Goal: Task Accomplishment & Management: Use online tool/utility

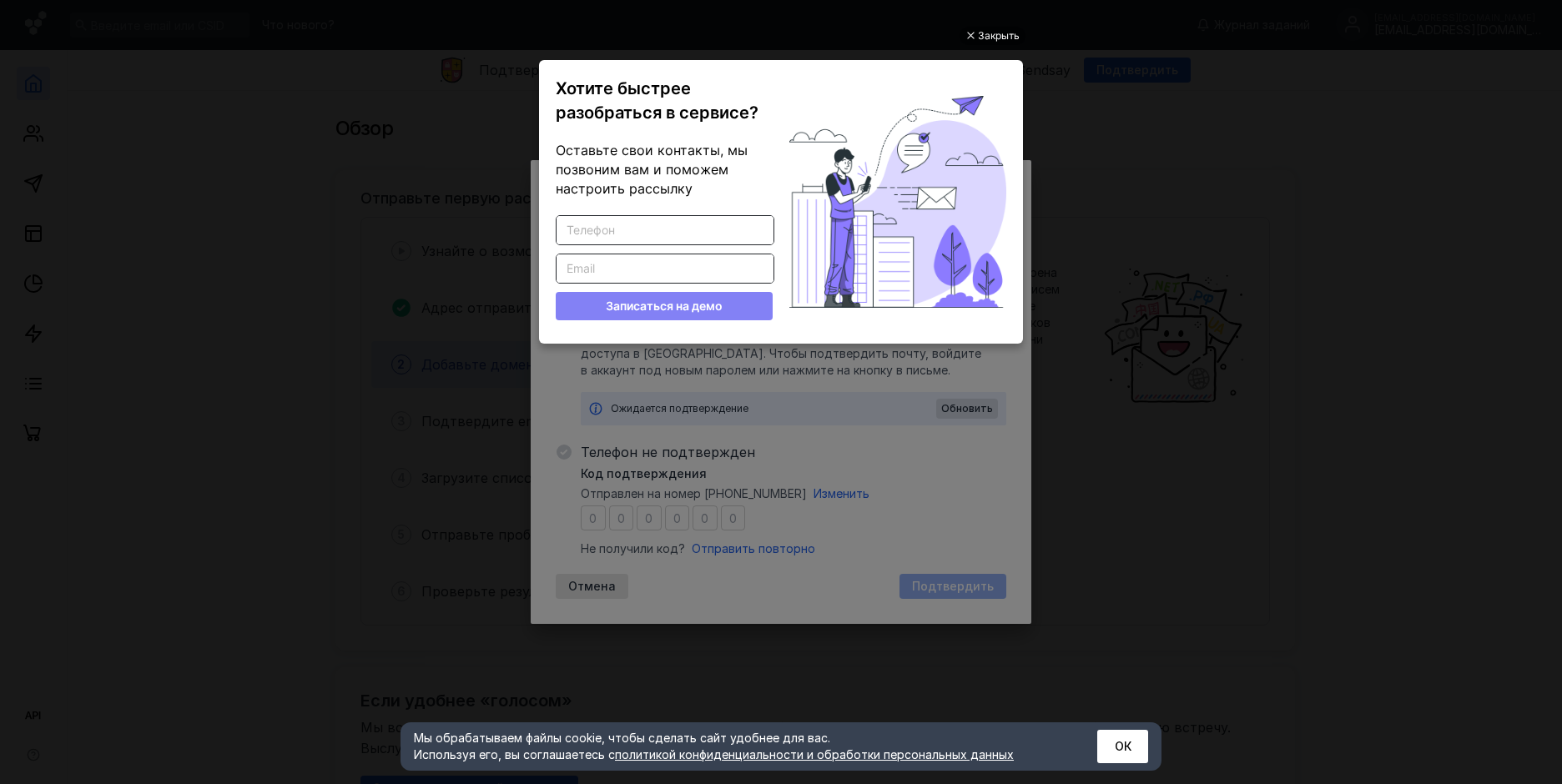
click at [1137, 205] on ul "Закрыть Хотите быстрее разобраться в сервисе? Оставьте свои контакты, мы позвон…" at bounding box center [781, 394] width 1562 height 784
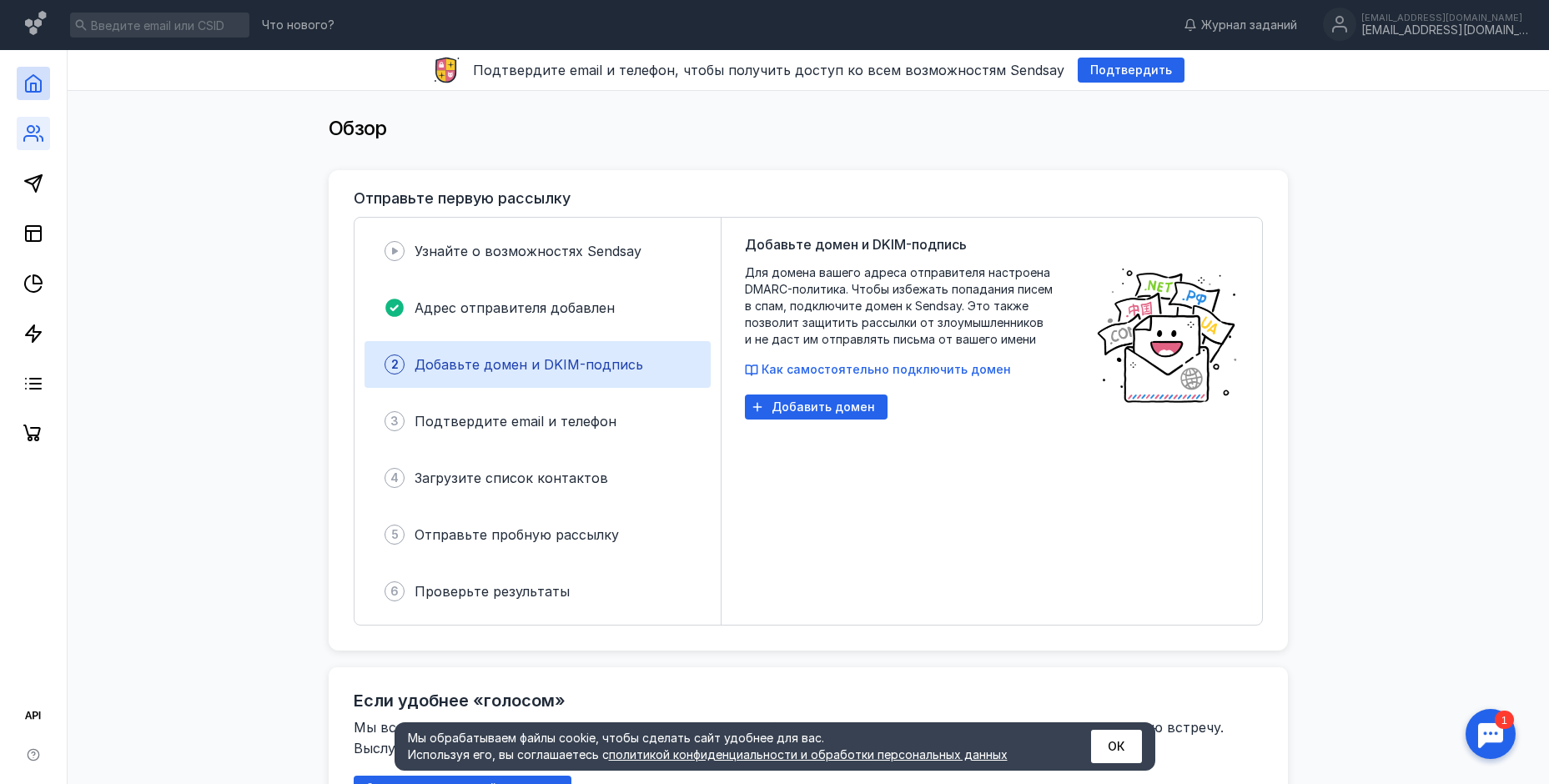
click at [32, 122] on link at bounding box center [34, 133] width 34 height 34
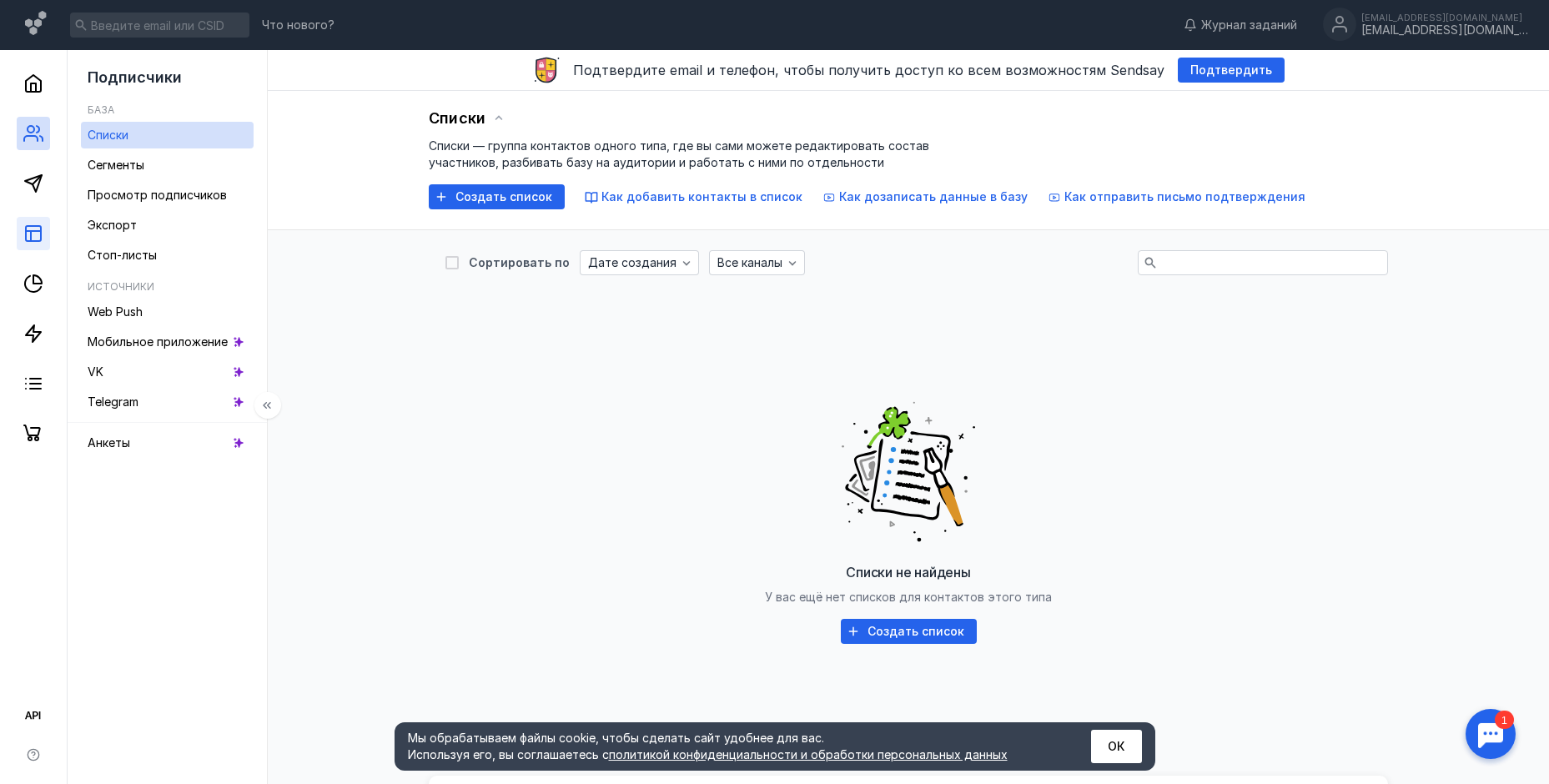
click at [41, 235] on rect at bounding box center [34, 234] width 15 height 15
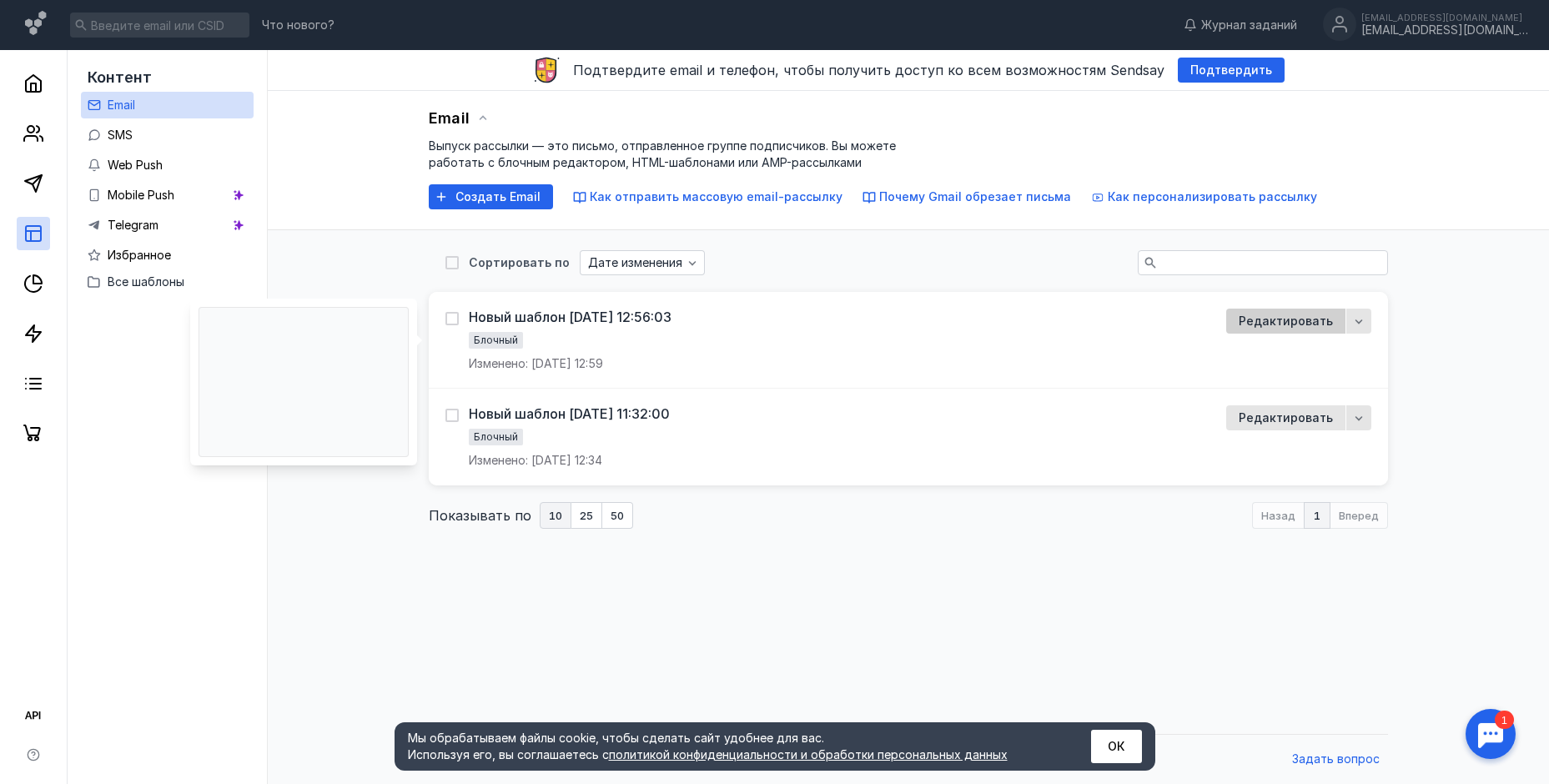
click at [1270, 321] on span "Редактировать" at bounding box center [1285, 321] width 94 height 14
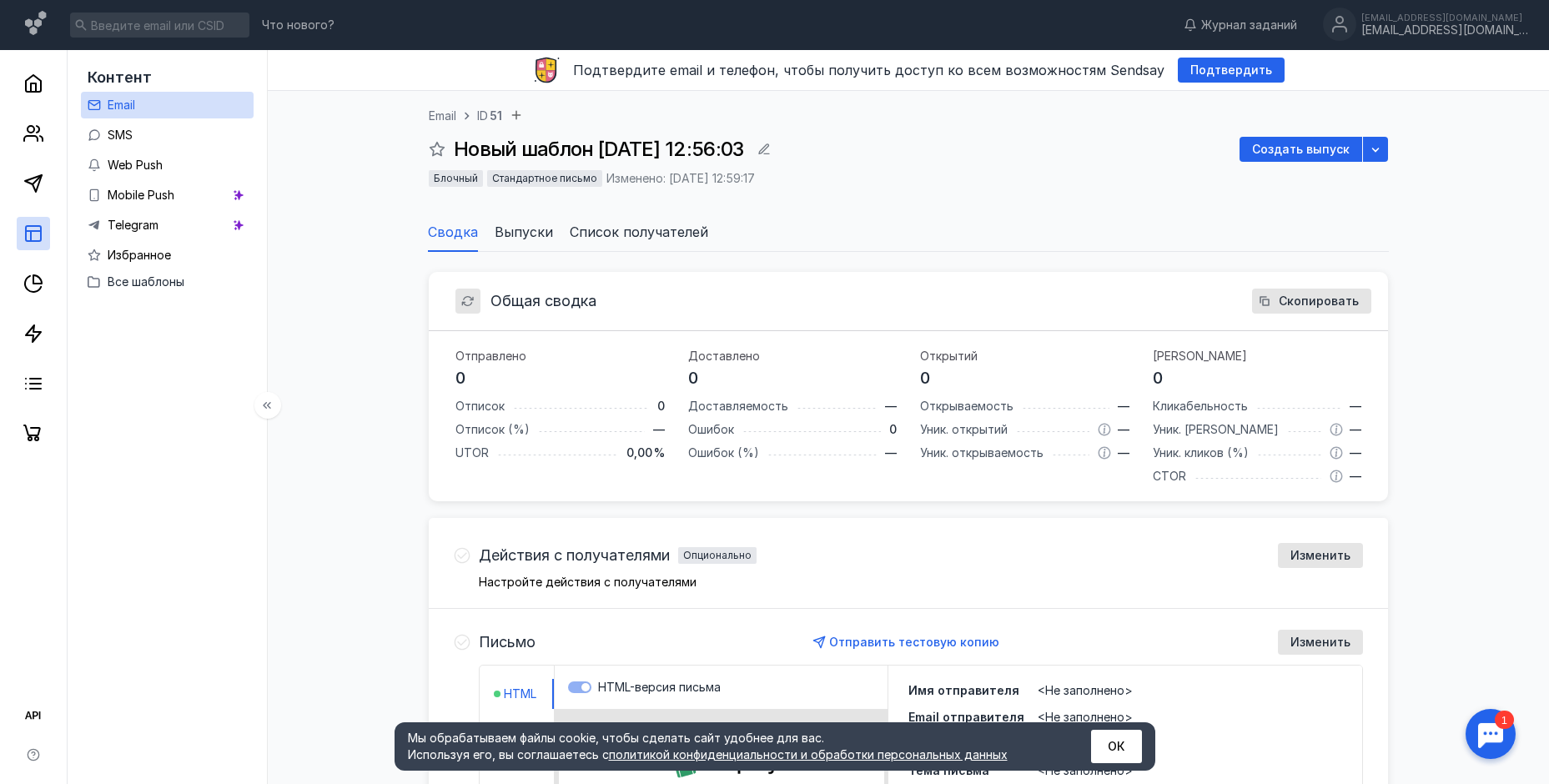
click at [150, 103] on link "Email" at bounding box center [168, 106] width 173 height 27
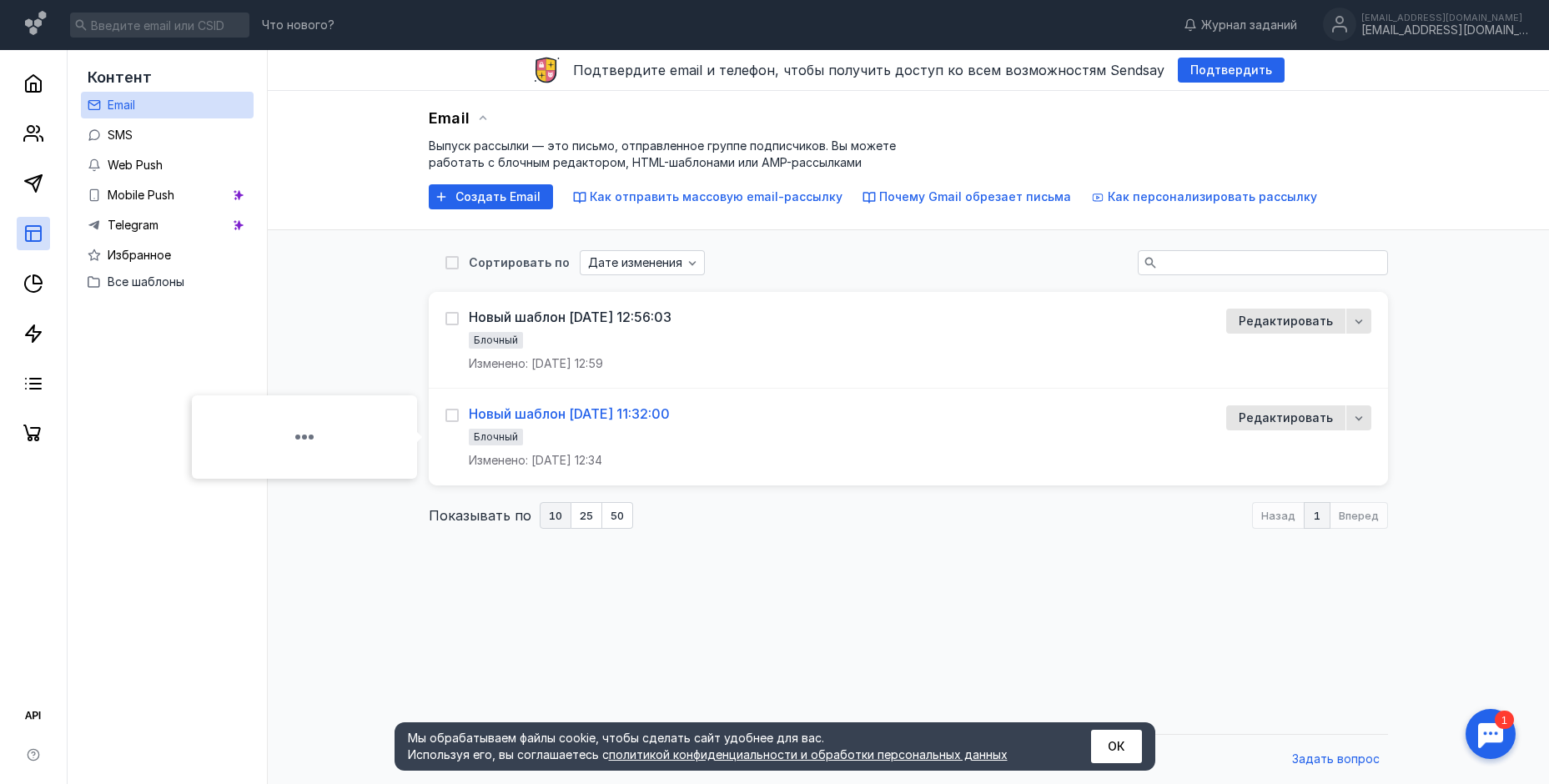
click at [576, 415] on div "Новый шаблон [DATE] 11:32:00" at bounding box center [570, 414] width 201 height 17
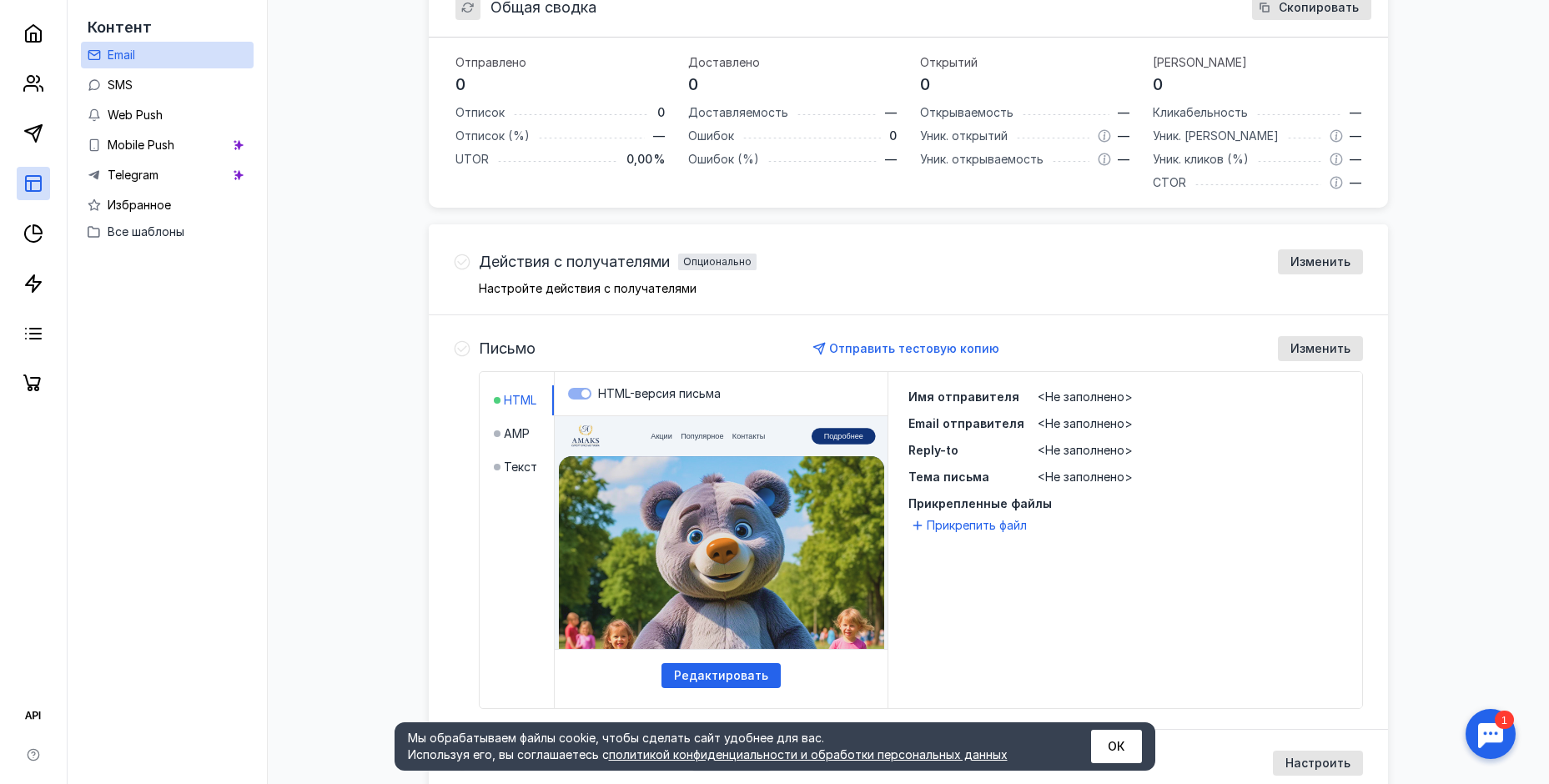
scroll to position [333, 0]
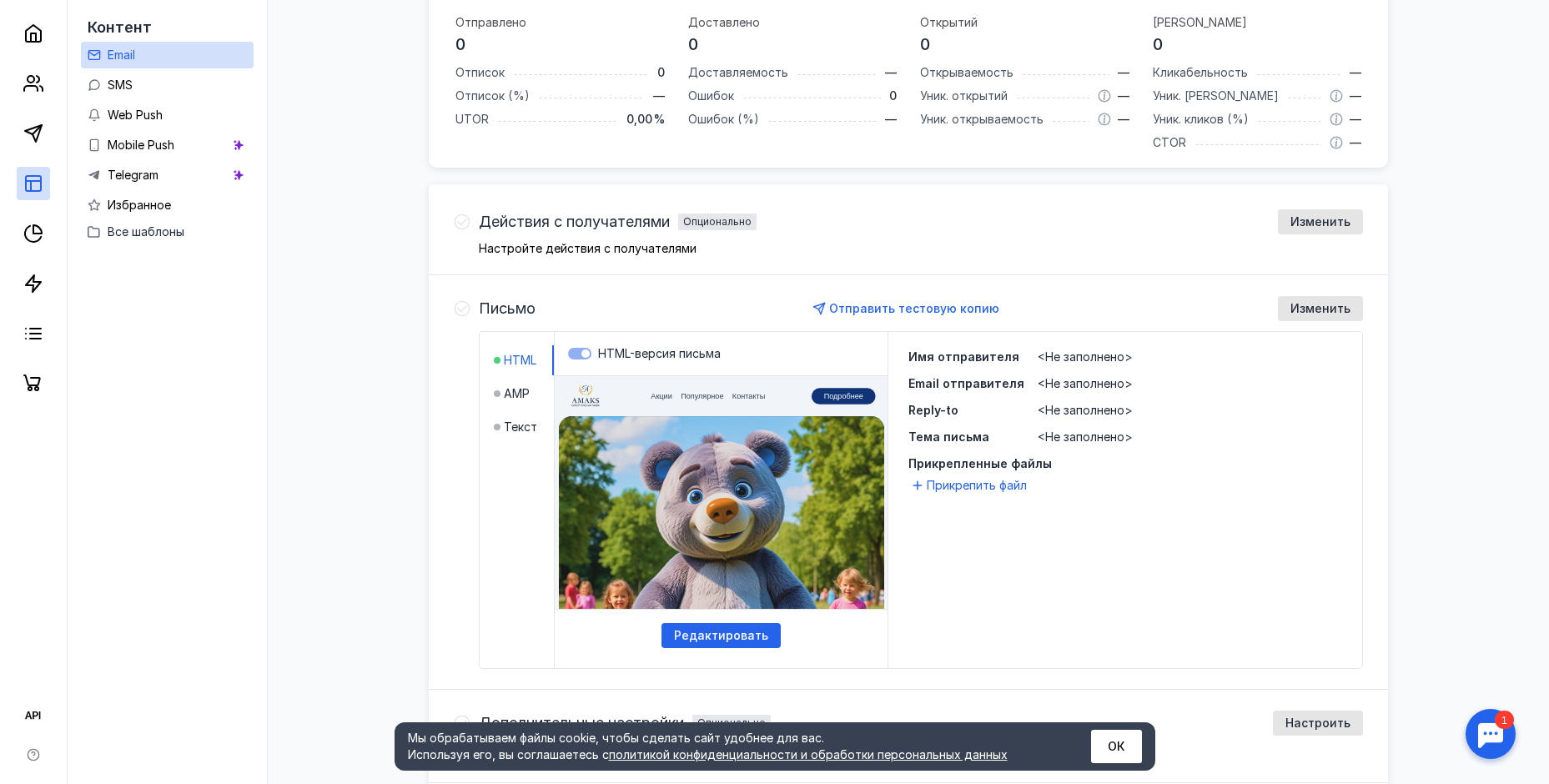
click at [641, 641] on div "Редактировать" at bounding box center [720, 522] width 333 height 291
click at [718, 641] on span "Редактировать" at bounding box center [720, 636] width 94 height 14
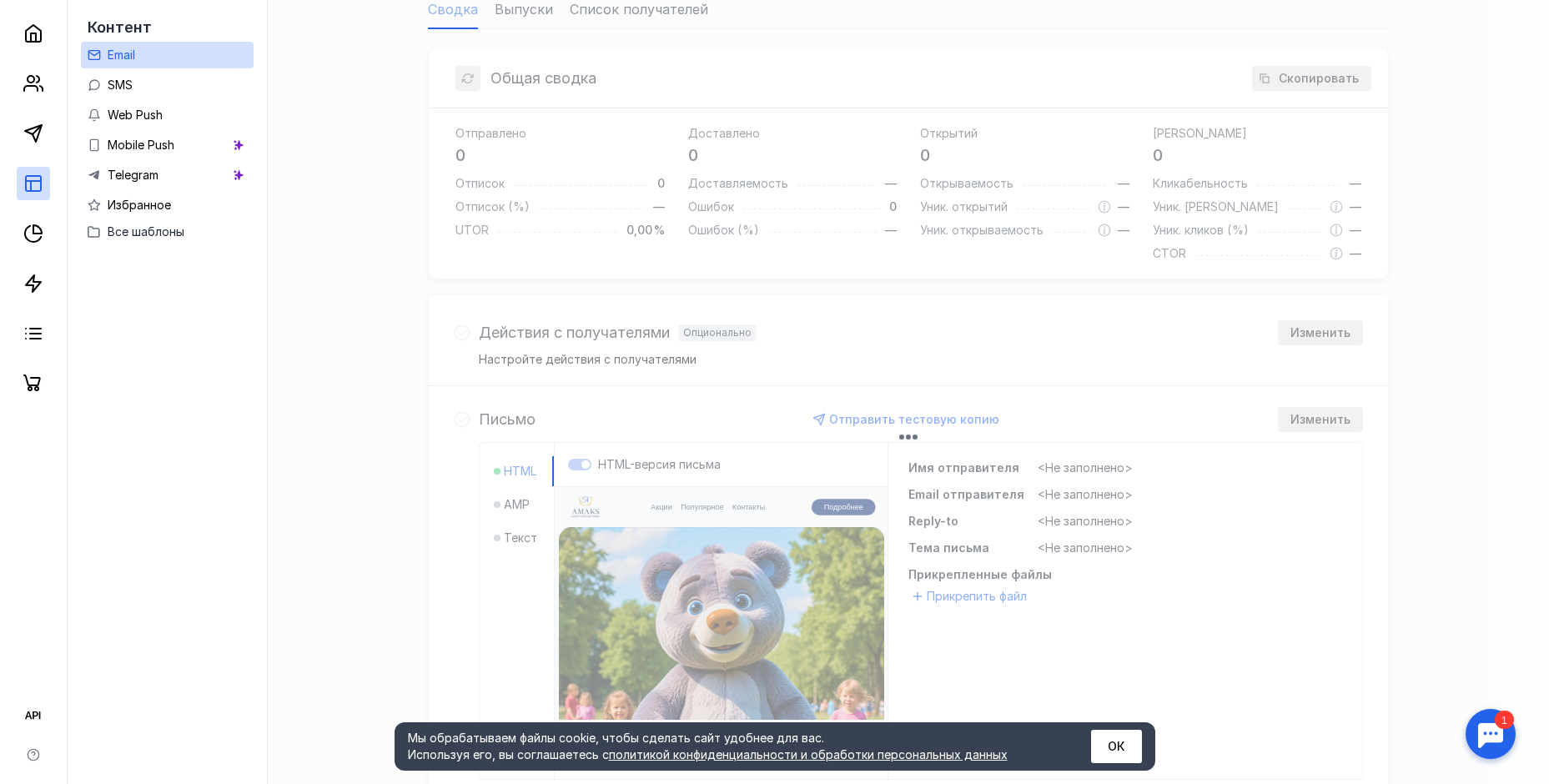
scroll to position [7, 0]
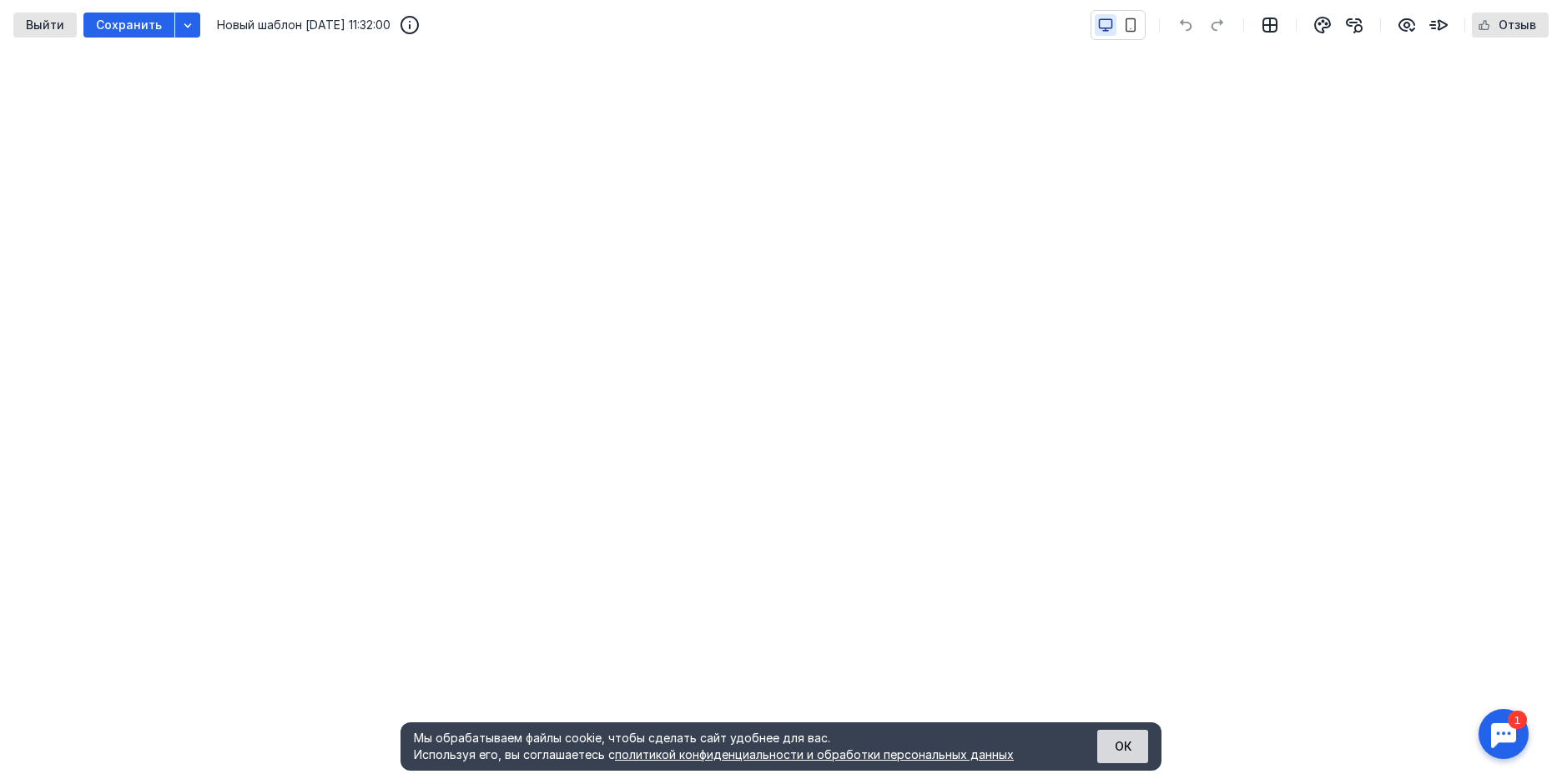
click at [1129, 739] on button "ОК" at bounding box center [1122, 746] width 51 height 34
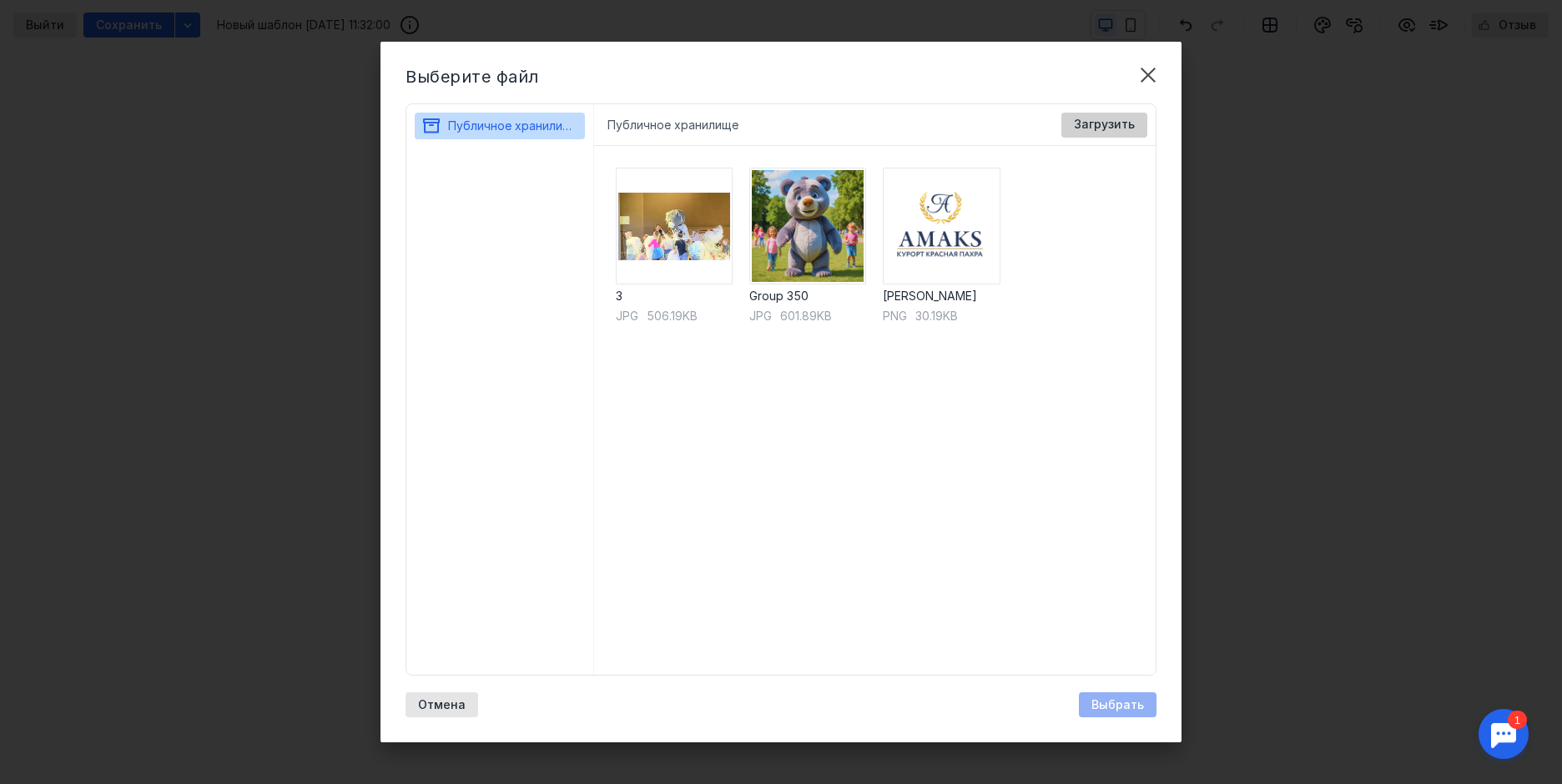
click at [1099, 116] on div "Загрузить" at bounding box center [1104, 125] width 86 height 25
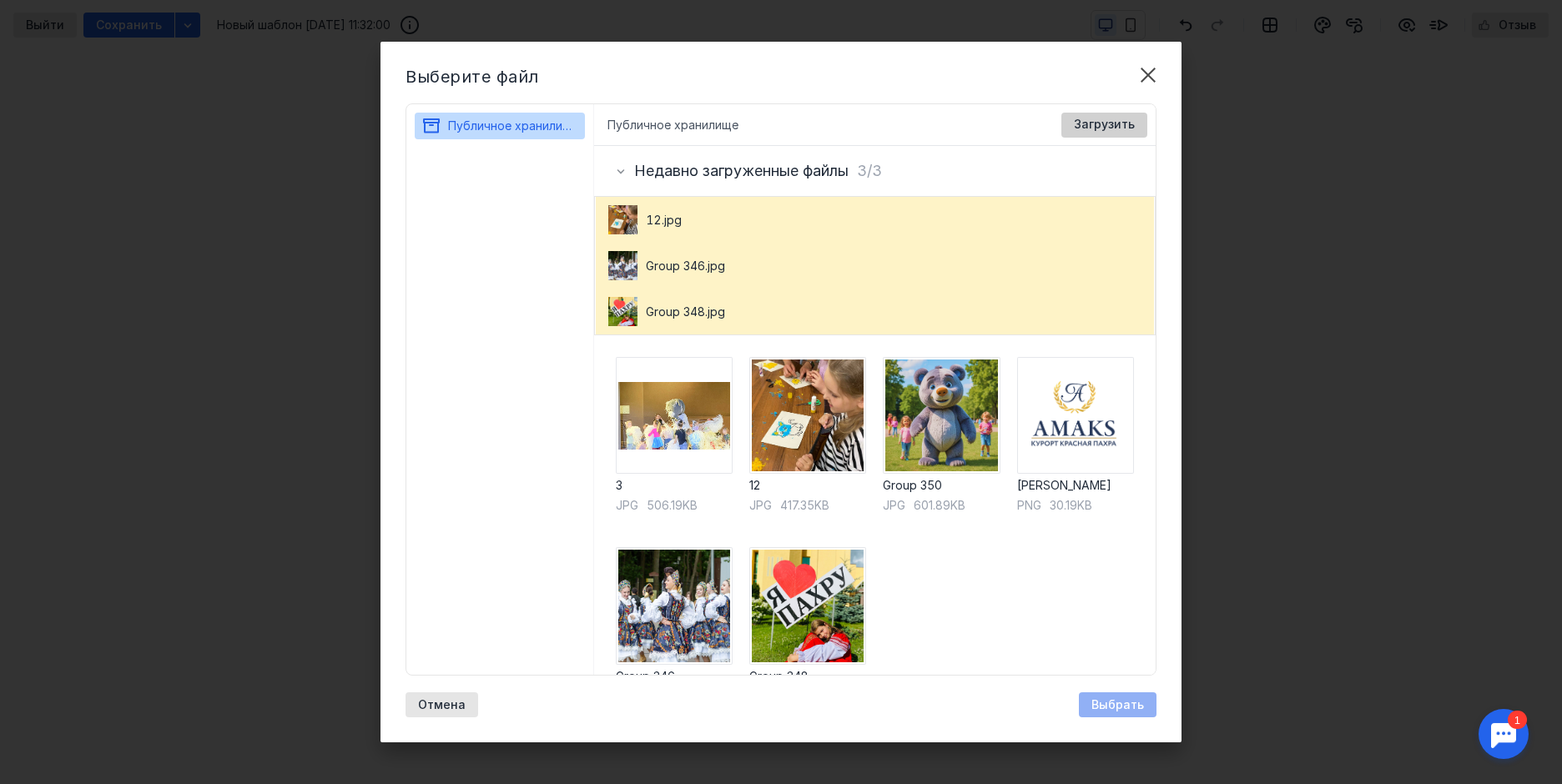
click at [1114, 112] on div "Загрузить" at bounding box center [1104, 125] width 86 height 25
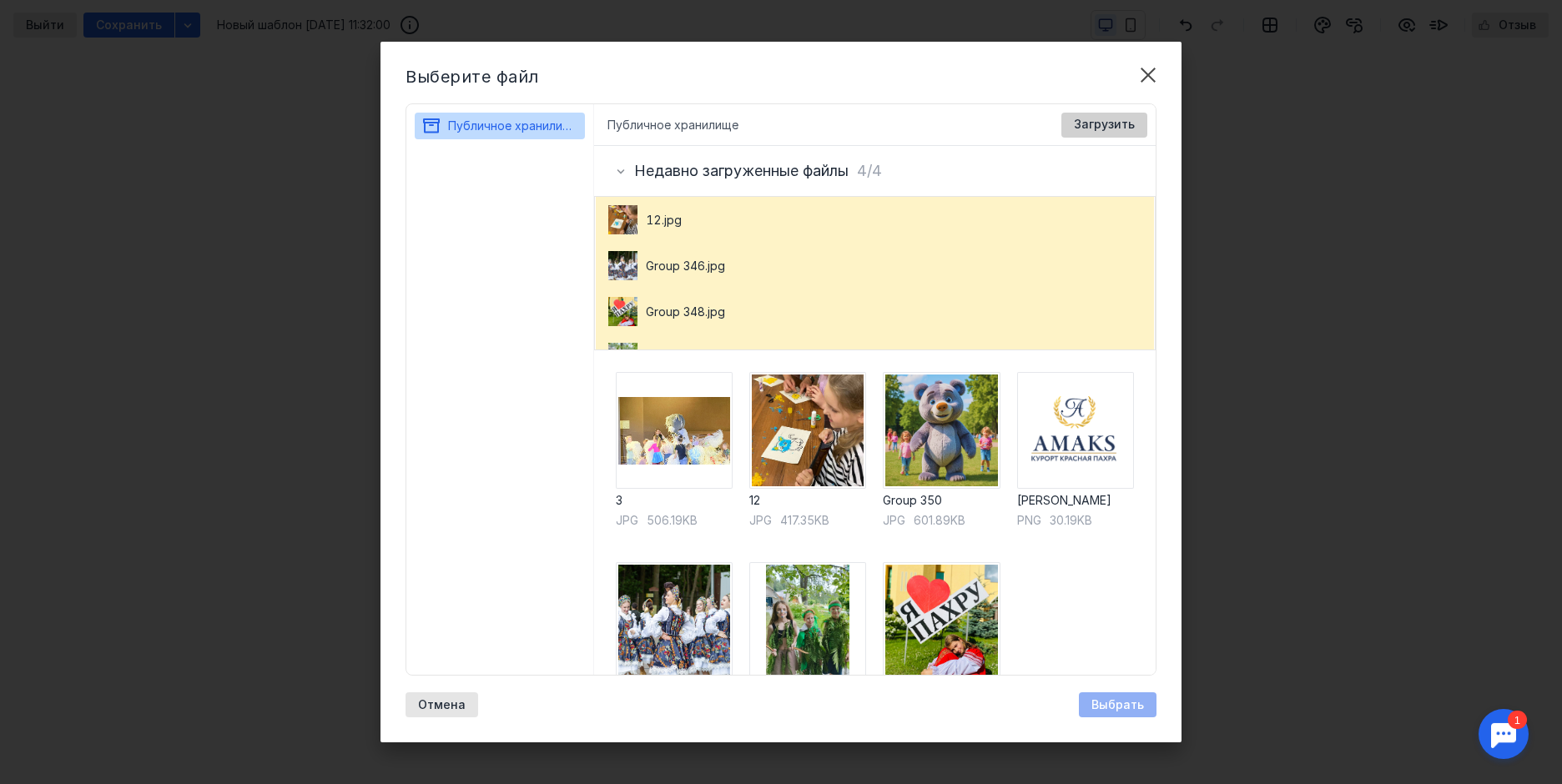
click at [1120, 118] on span "Загрузить" at bounding box center [1104, 124] width 61 height 14
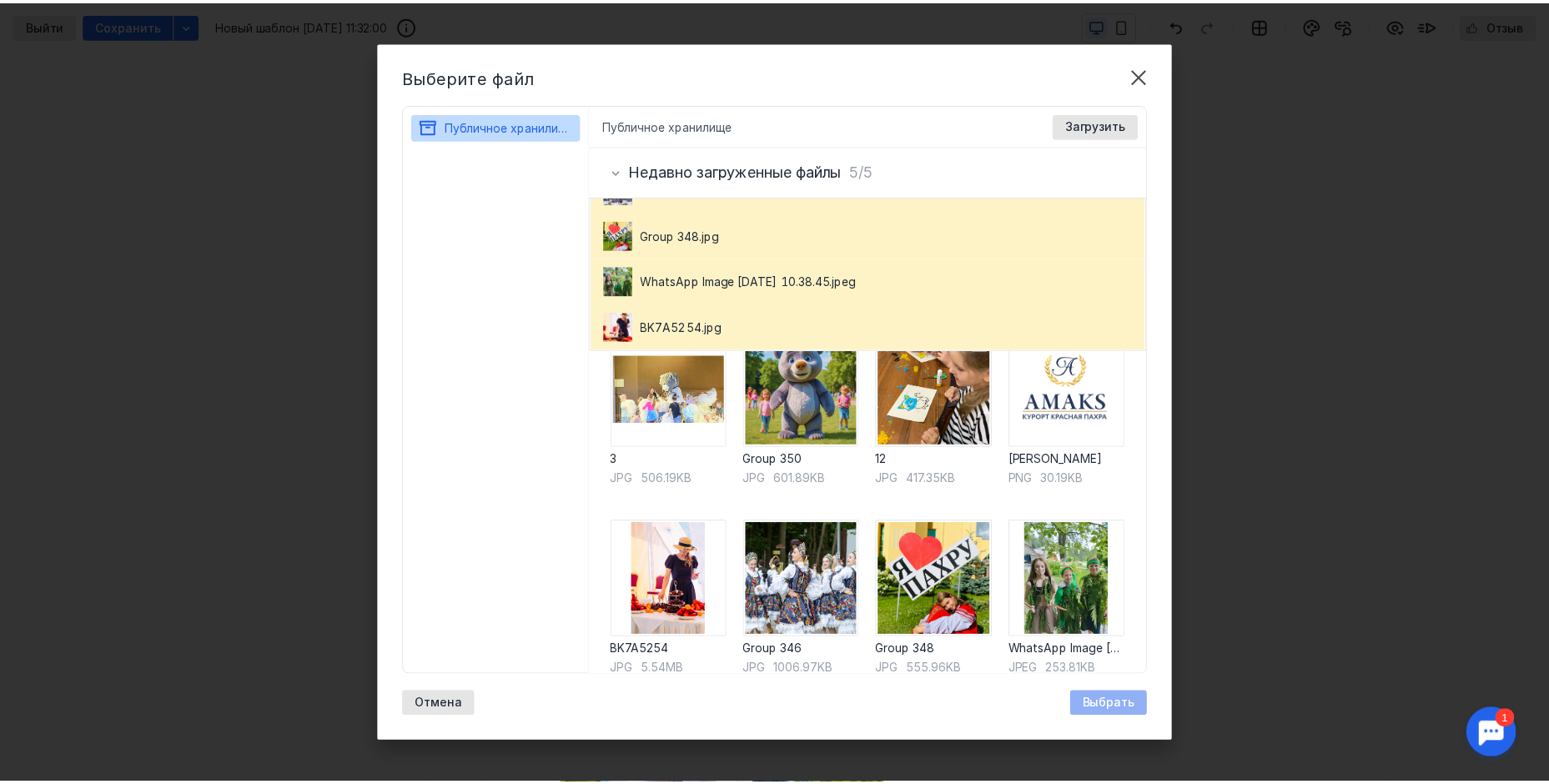
scroll to position [60, 0]
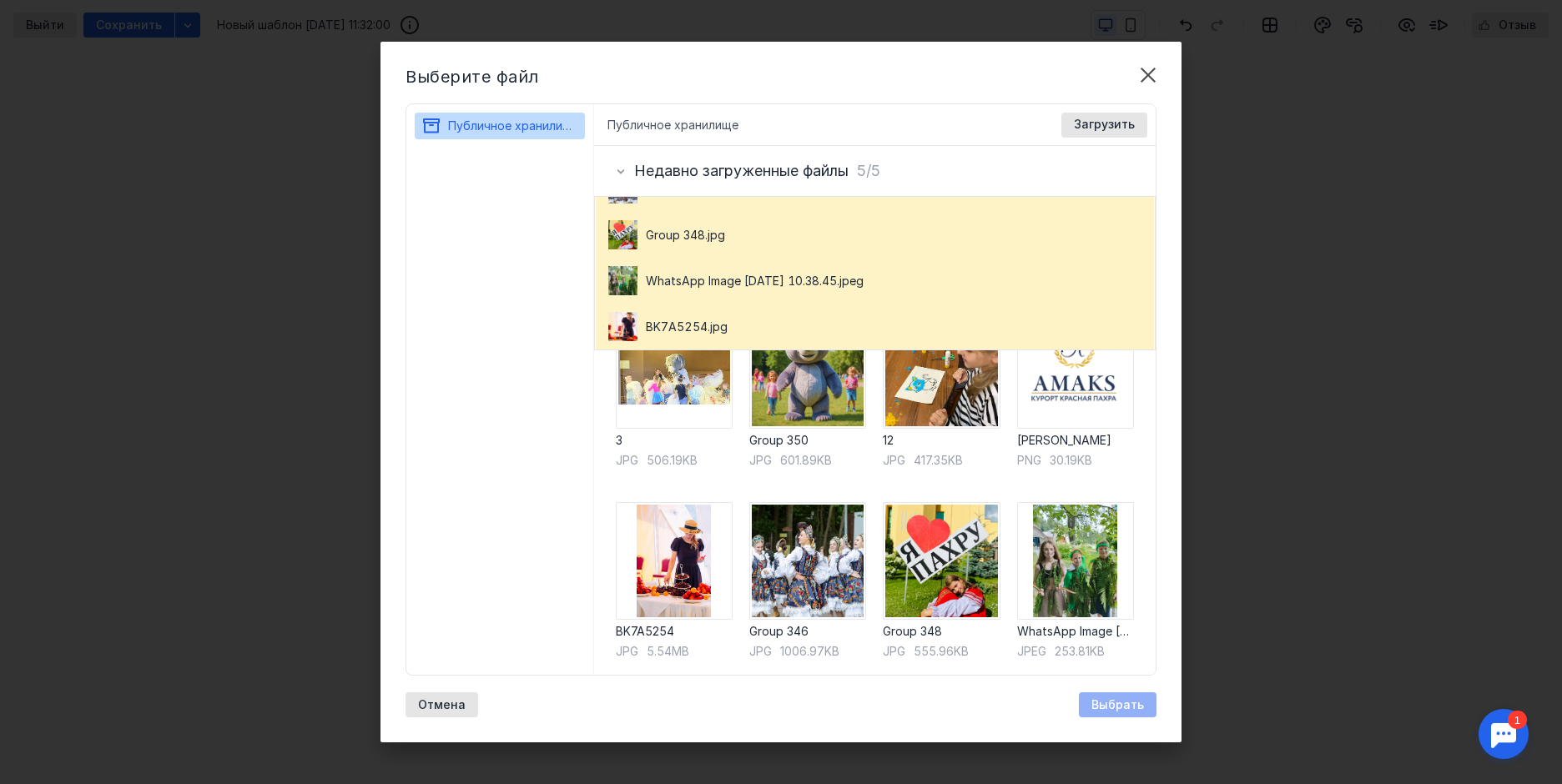
click at [928, 401] on img at bounding box center [940, 369] width 116 height 116
click at [1116, 711] on div "Выбрать" at bounding box center [1117, 704] width 78 height 25
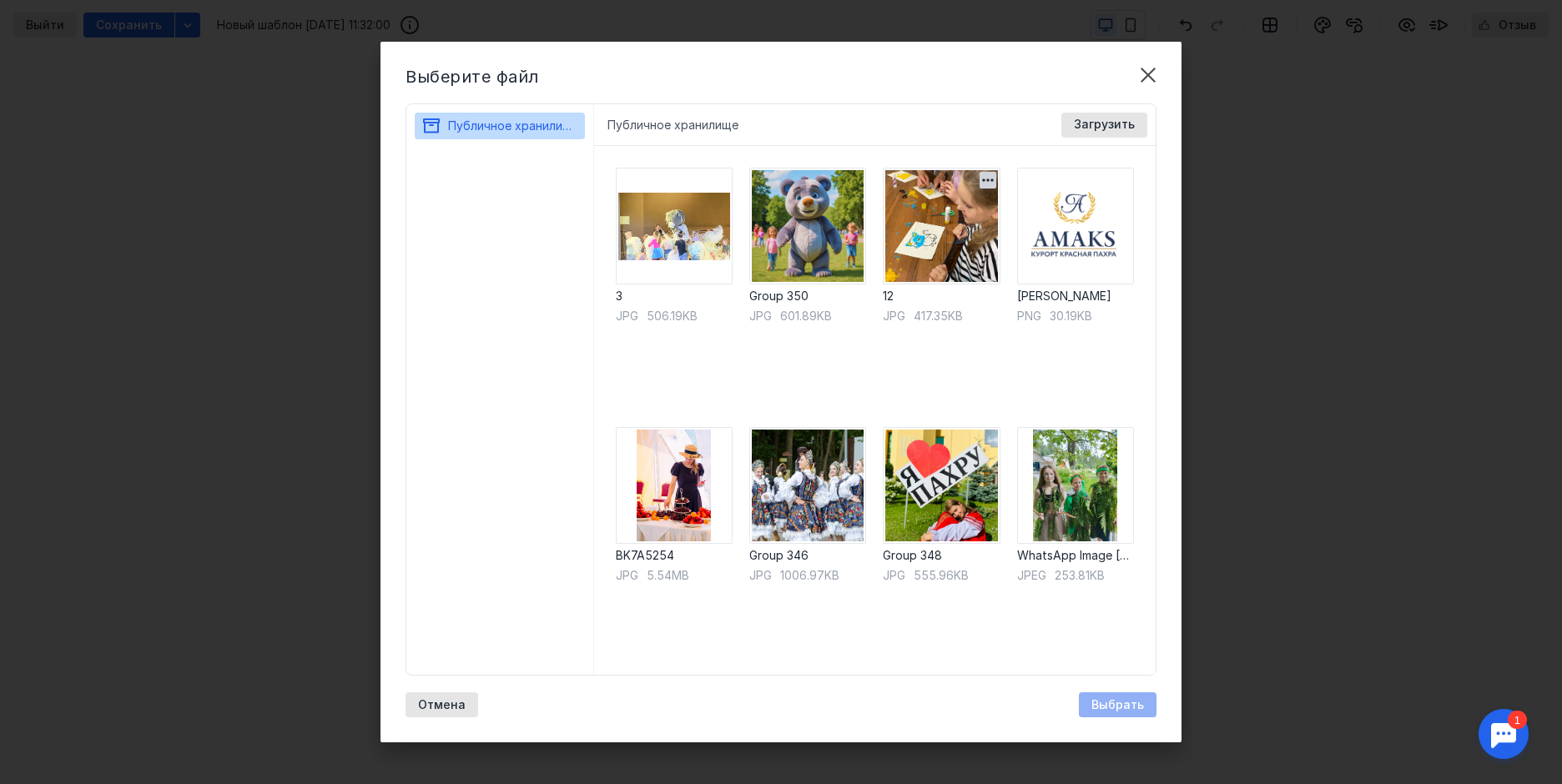
click at [929, 237] on img at bounding box center [940, 225] width 116 height 116
click at [665, 214] on img at bounding box center [674, 225] width 116 height 116
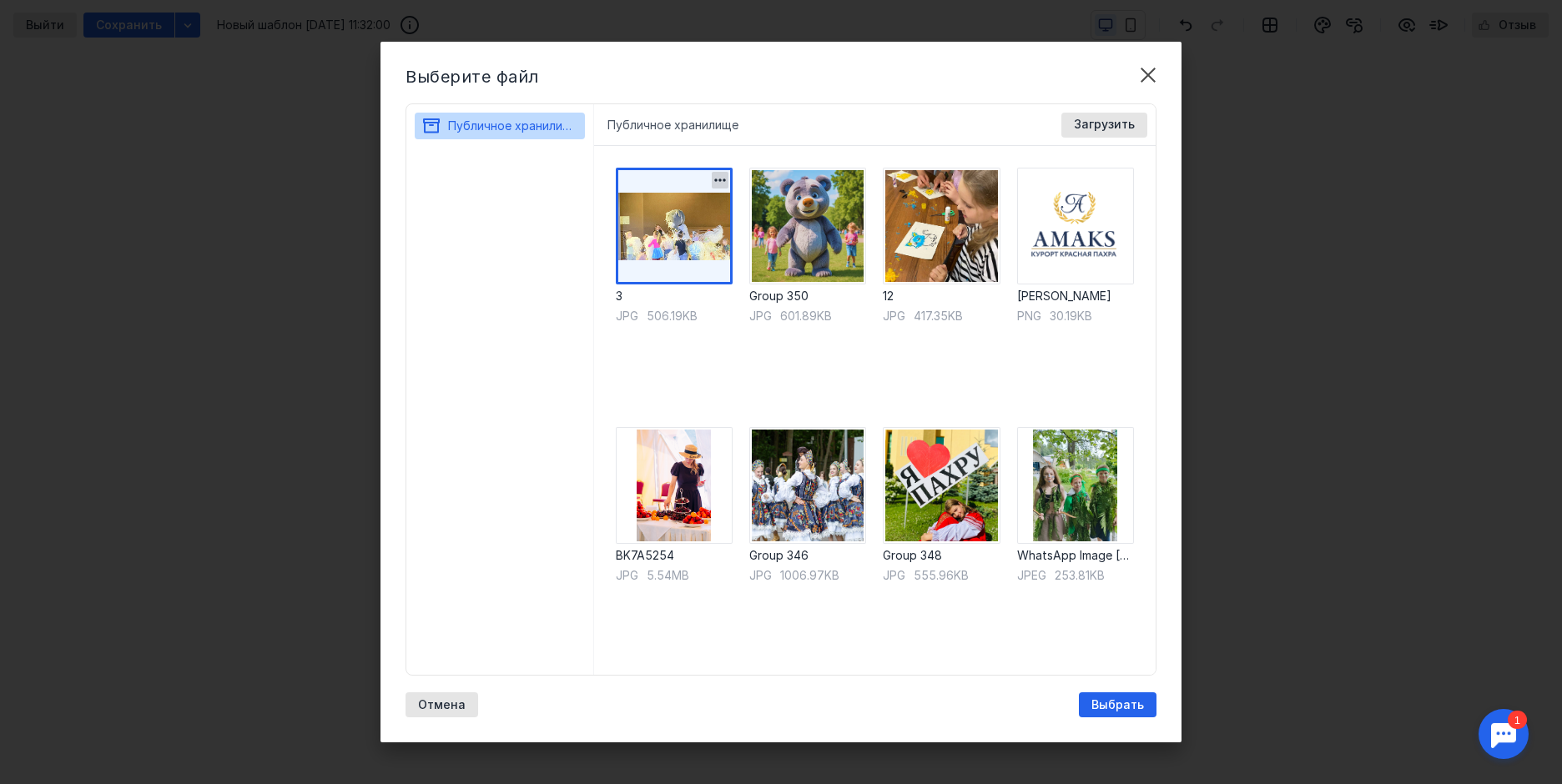
click at [665, 214] on img at bounding box center [674, 225] width 116 height 116
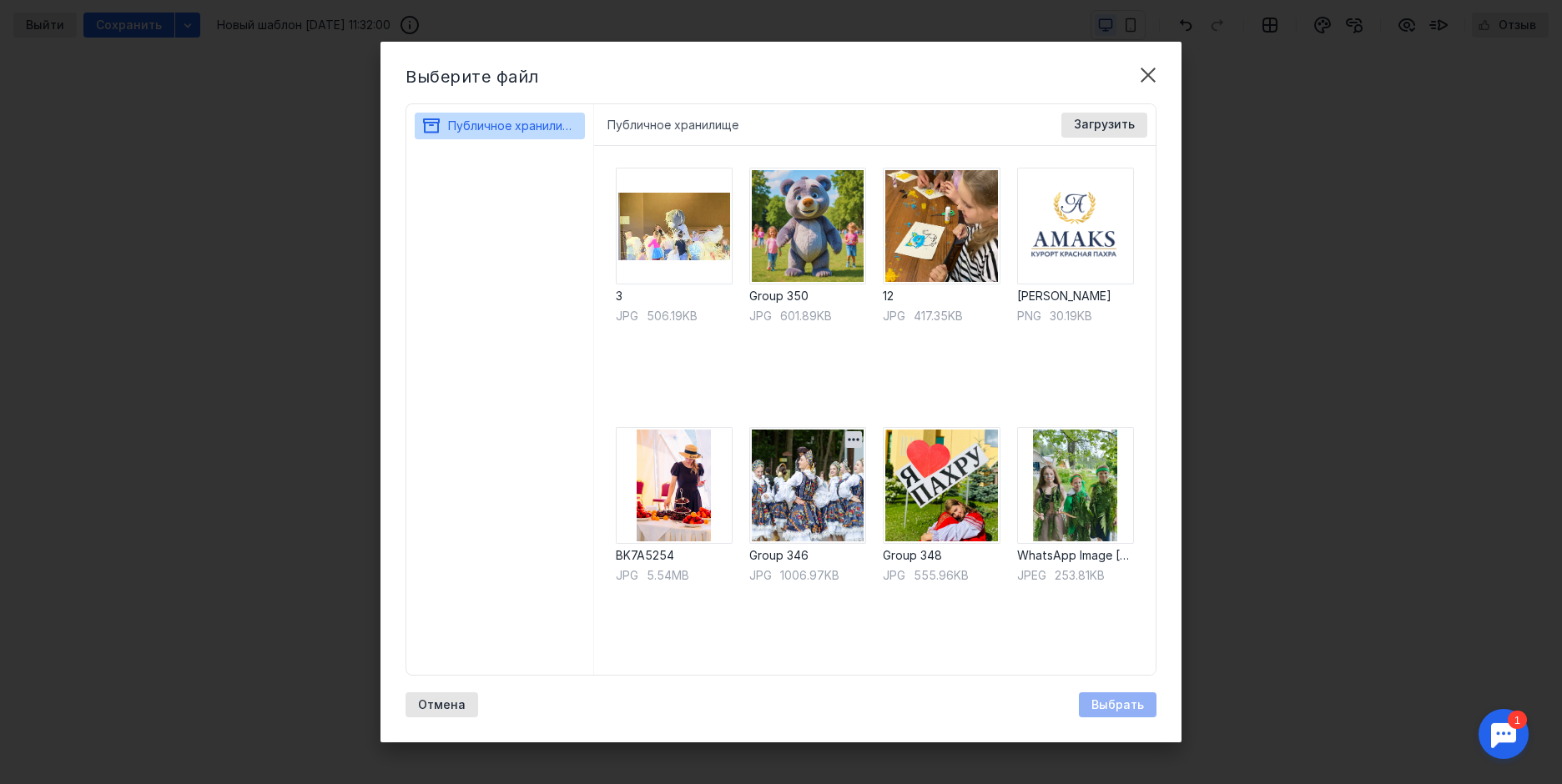
click at [806, 481] on img at bounding box center [807, 485] width 116 height 116
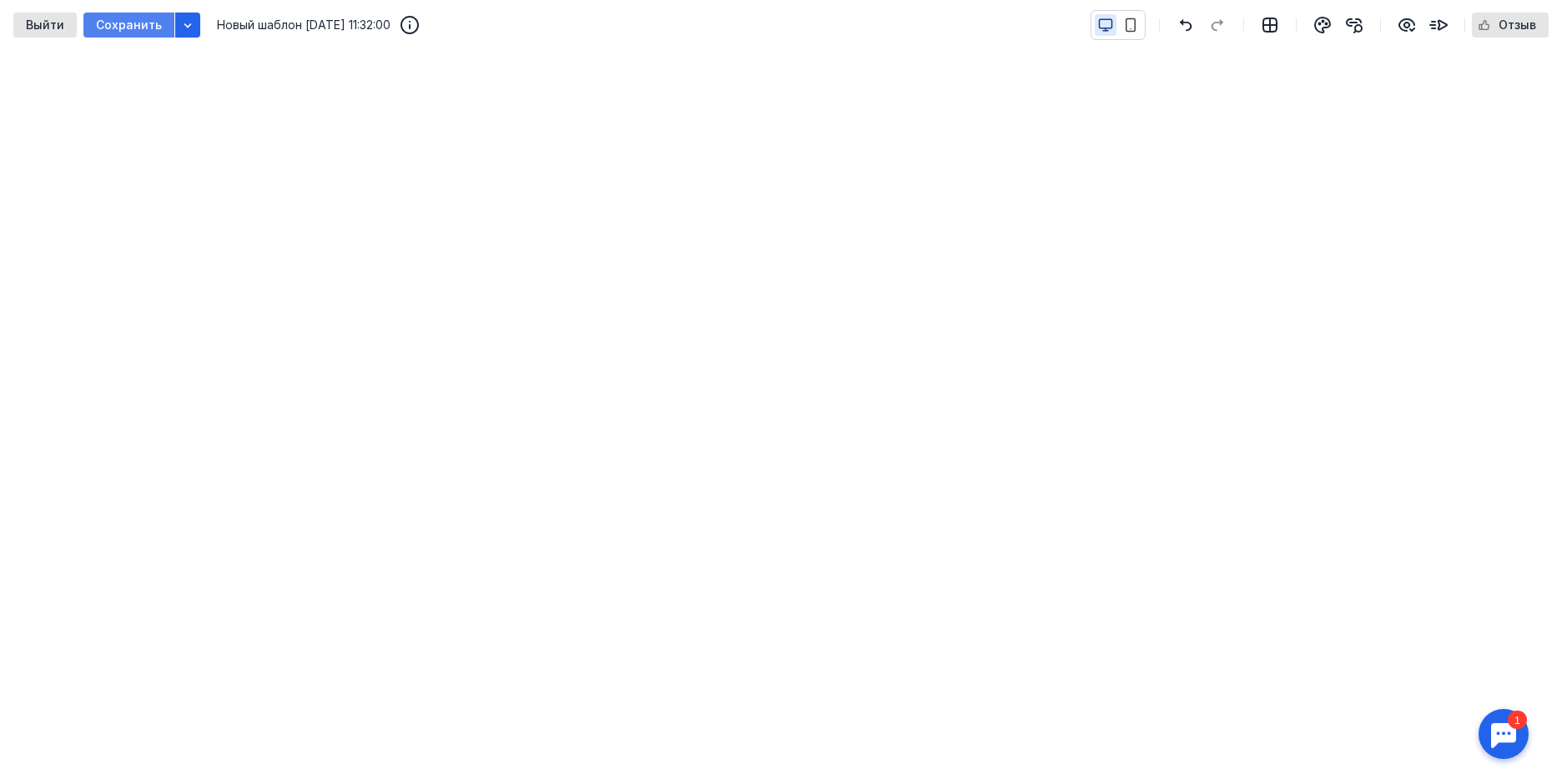
click at [142, 14] on div "Сохранить" at bounding box center [129, 25] width 91 height 25
click at [184, 24] on icon "button" at bounding box center [188, 25] width 8 height 4
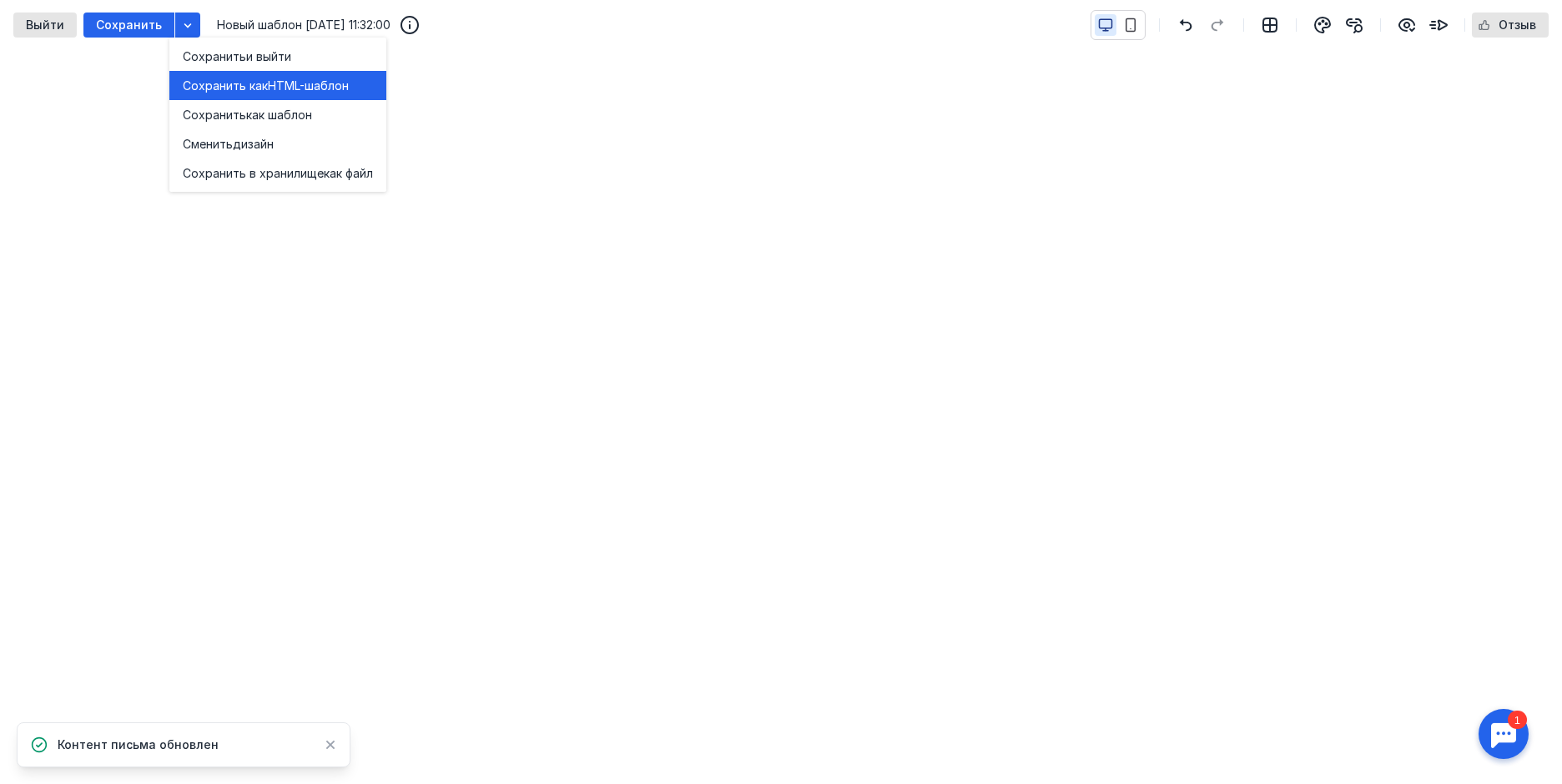
click at [357, 84] on div "Сохранить как HTML-шаблон" at bounding box center [277, 86] width 190 height 17
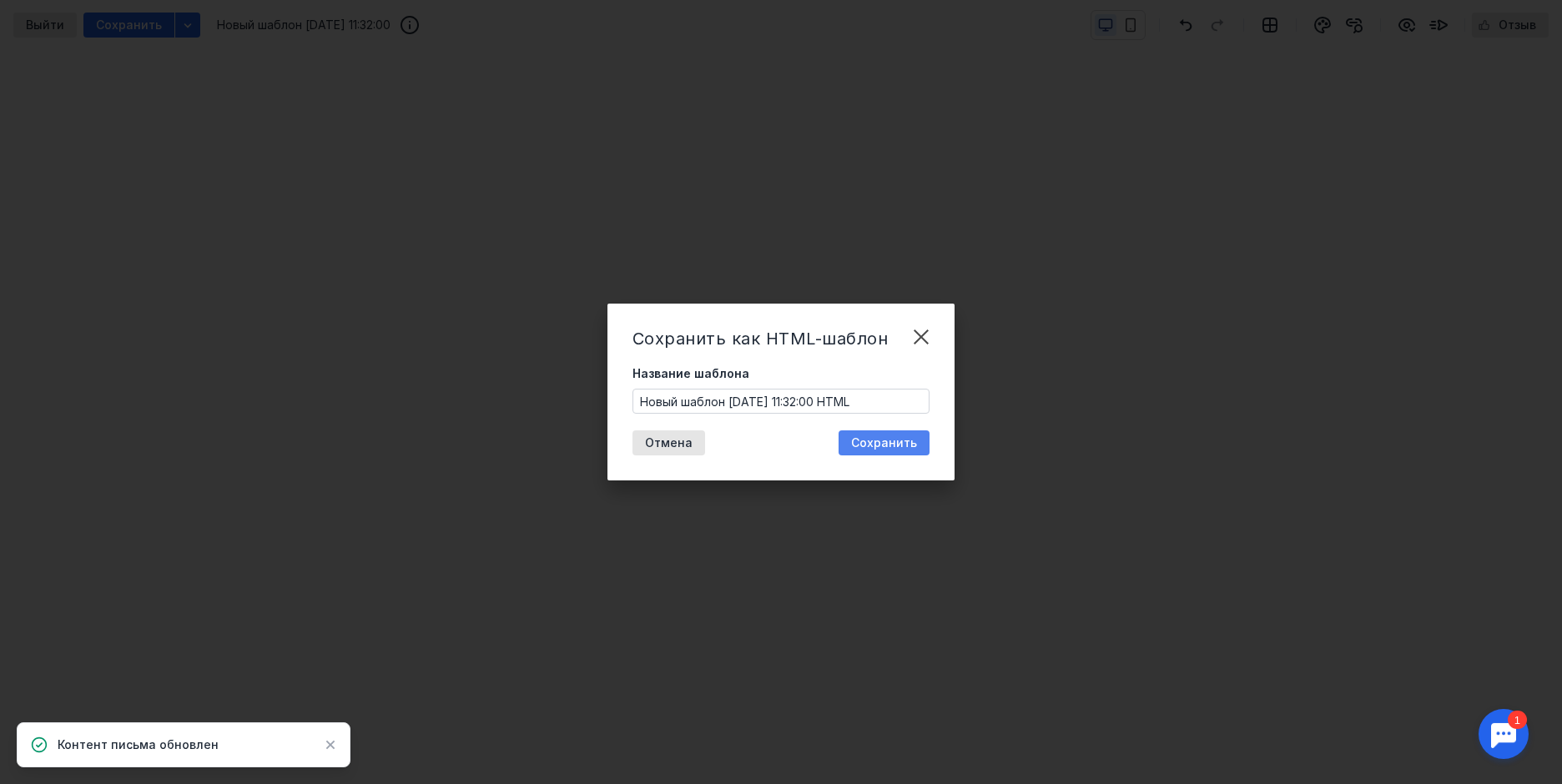
click at [912, 439] on span "Сохранить" at bounding box center [883, 443] width 66 height 14
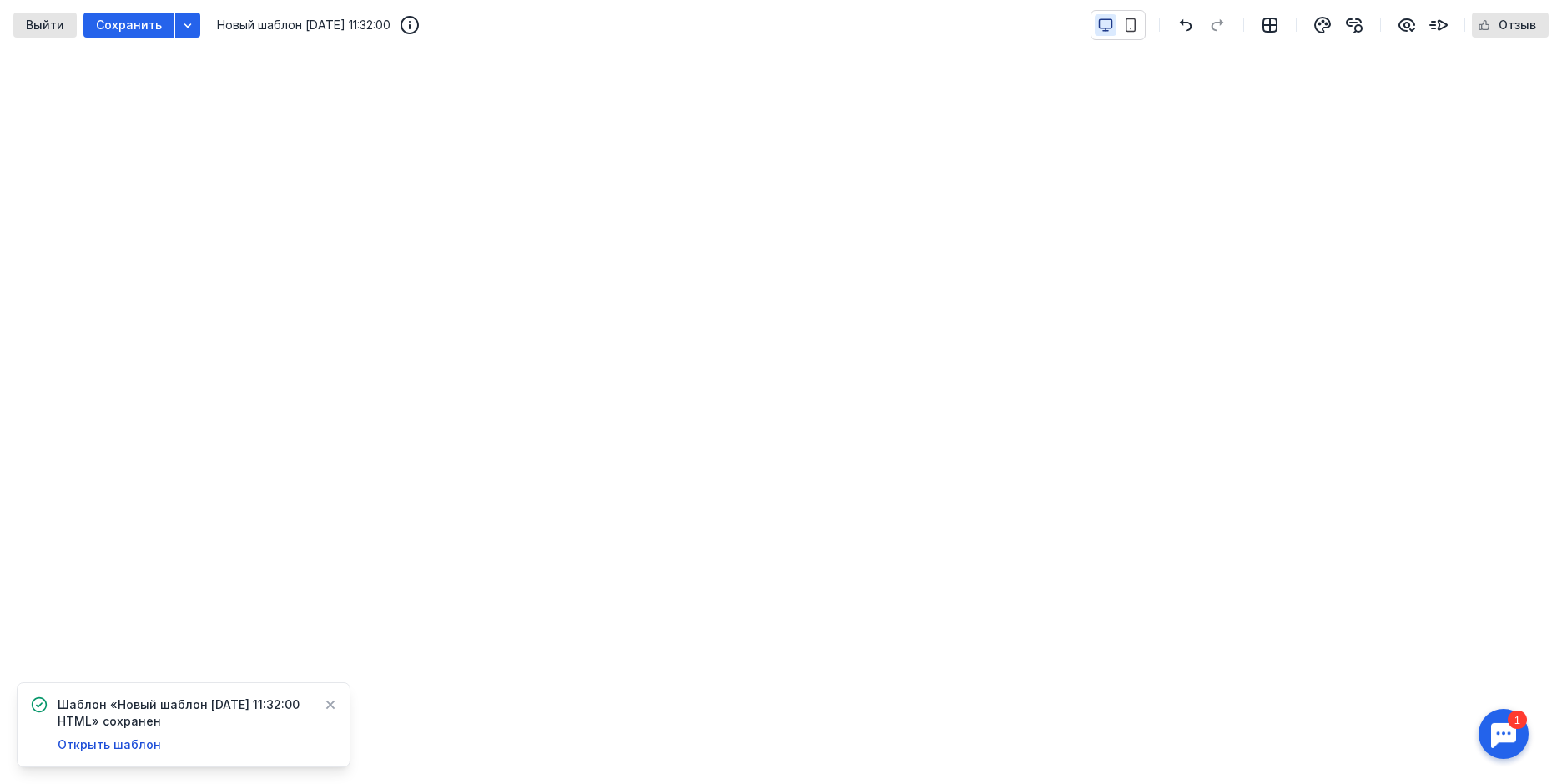
click at [173, 707] on span "Шаблон «Новый шаблон [DATE] 11:32:00 HTML» сохранен" at bounding box center [184, 713] width 254 height 34
click at [132, 747] on span "Открыть шаблон" at bounding box center [109, 744] width 103 height 14
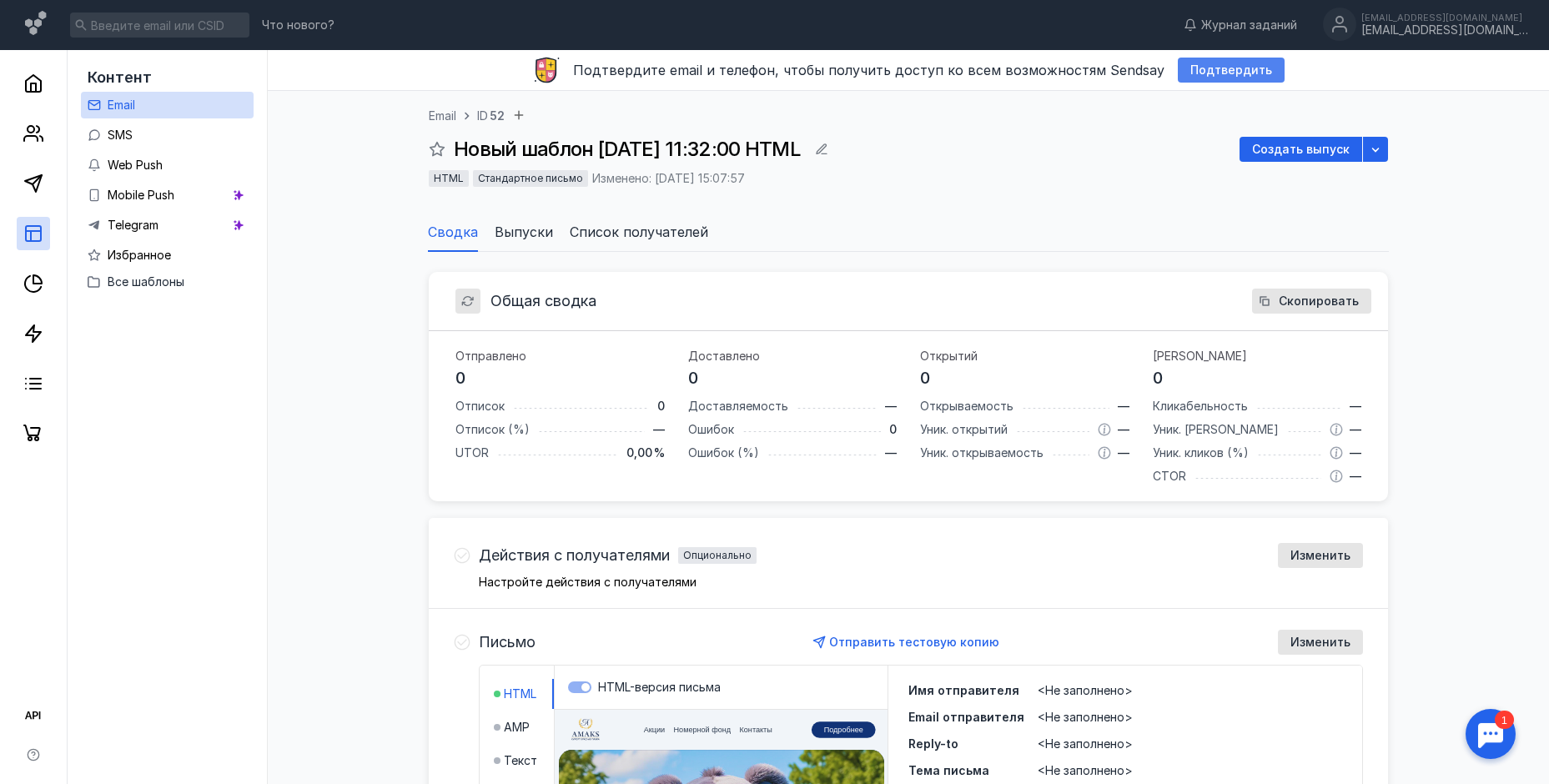
click at [1211, 68] on span "Подтвердить" at bounding box center [1231, 70] width 82 height 14
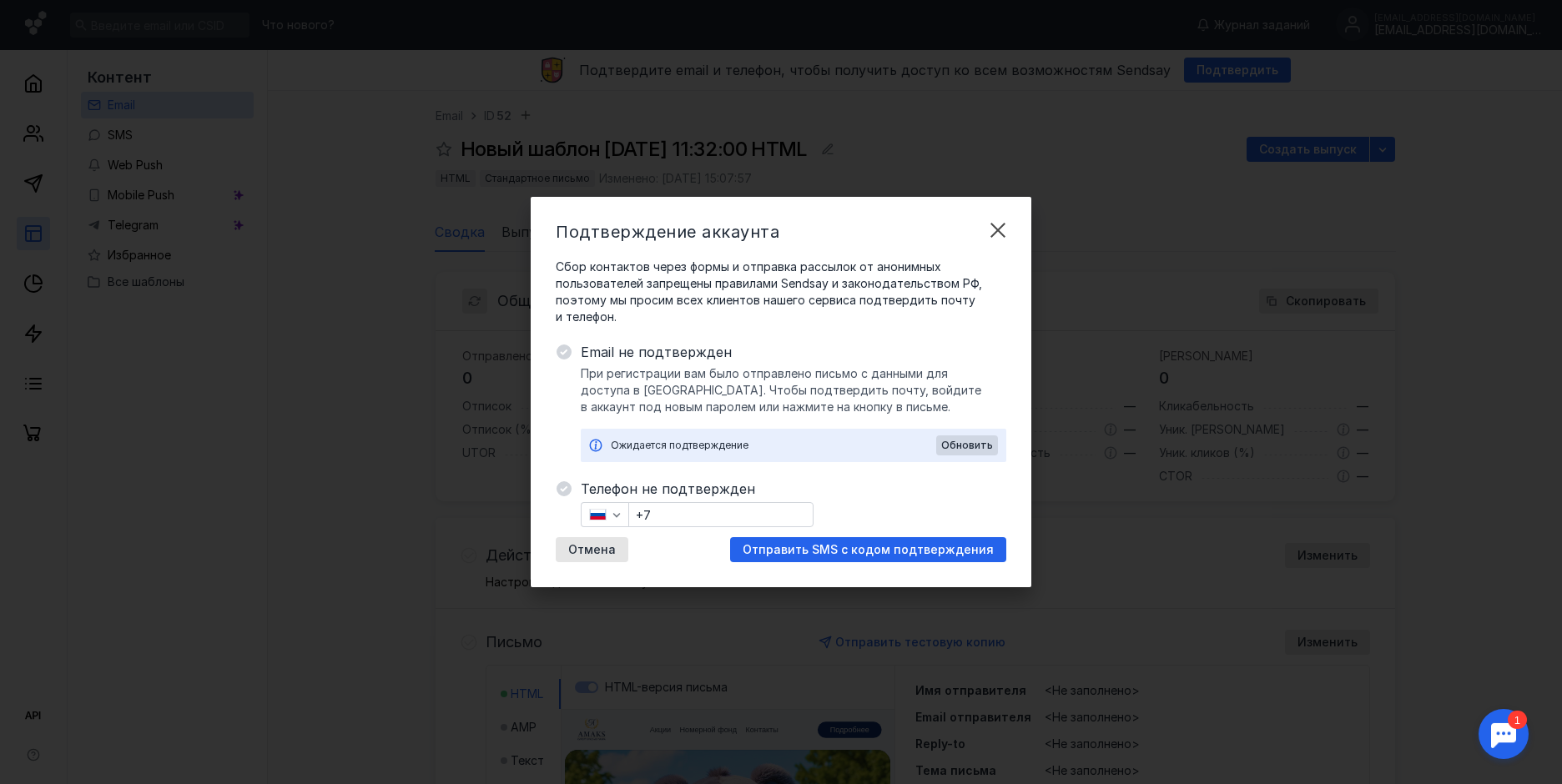
click at [687, 548] on div "Отмена Отправить SMS с кодом подтверждения" at bounding box center [781, 549] width 451 height 25
click at [966, 445] on span "Обновить" at bounding box center [967, 446] width 52 height 12
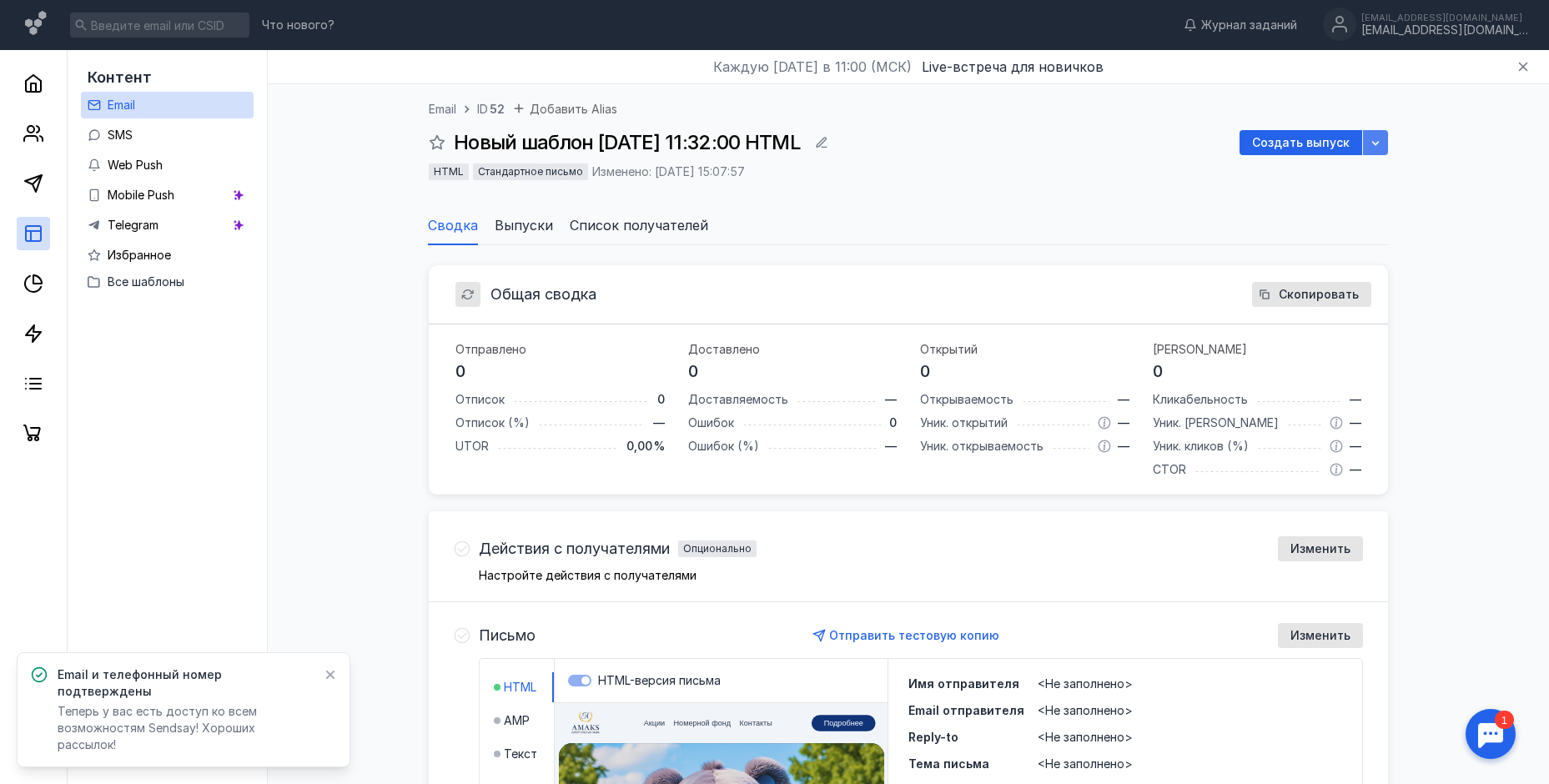
click at [1376, 142] on icon "button" at bounding box center [1376, 142] width 13 height 13
click at [1035, 152] on div "Новый шаблон [DATE] 11:32:00 HTML Создать выпуск" at bounding box center [908, 142] width 959 height 25
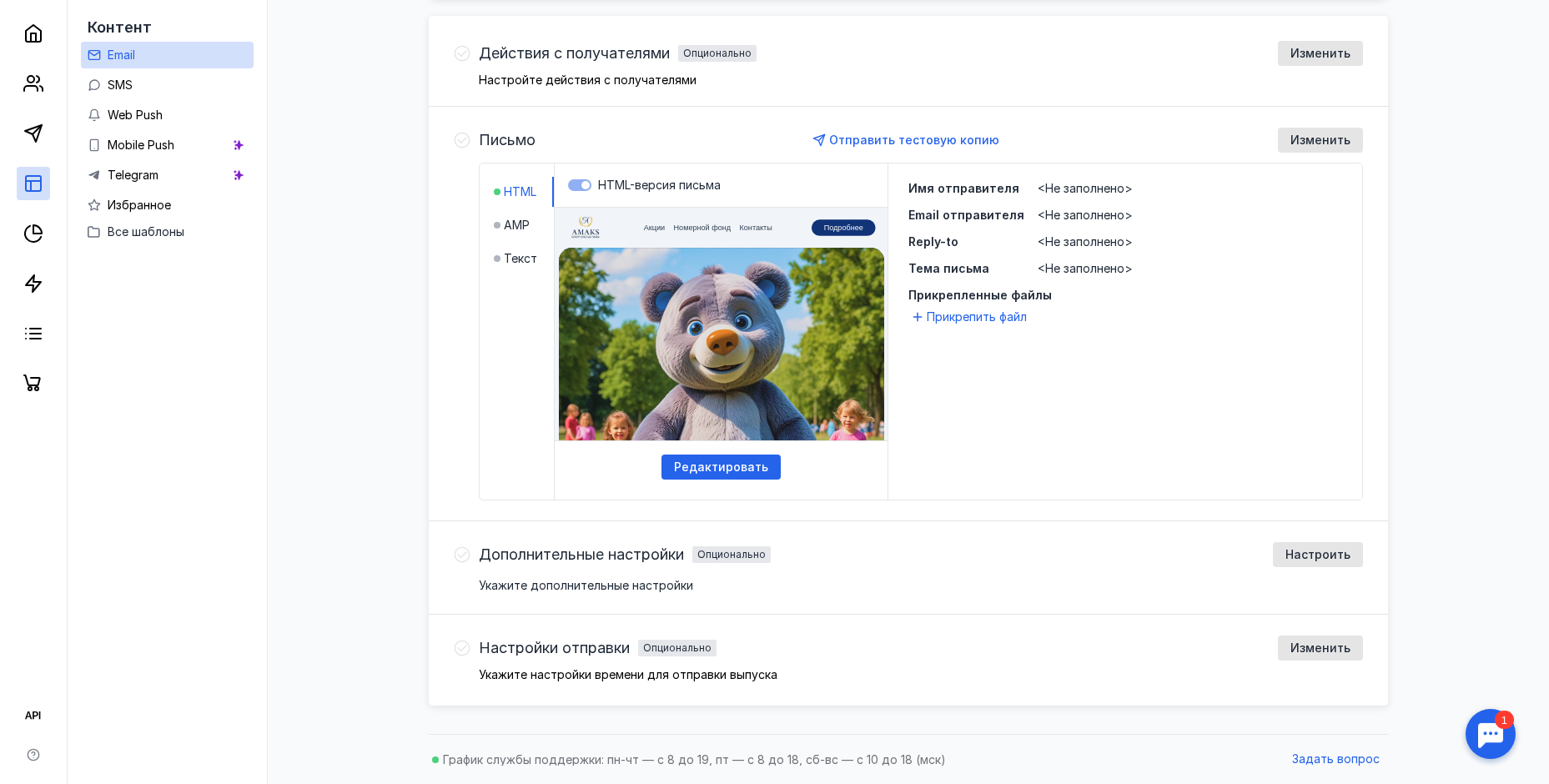
scroll to position [412, 0]
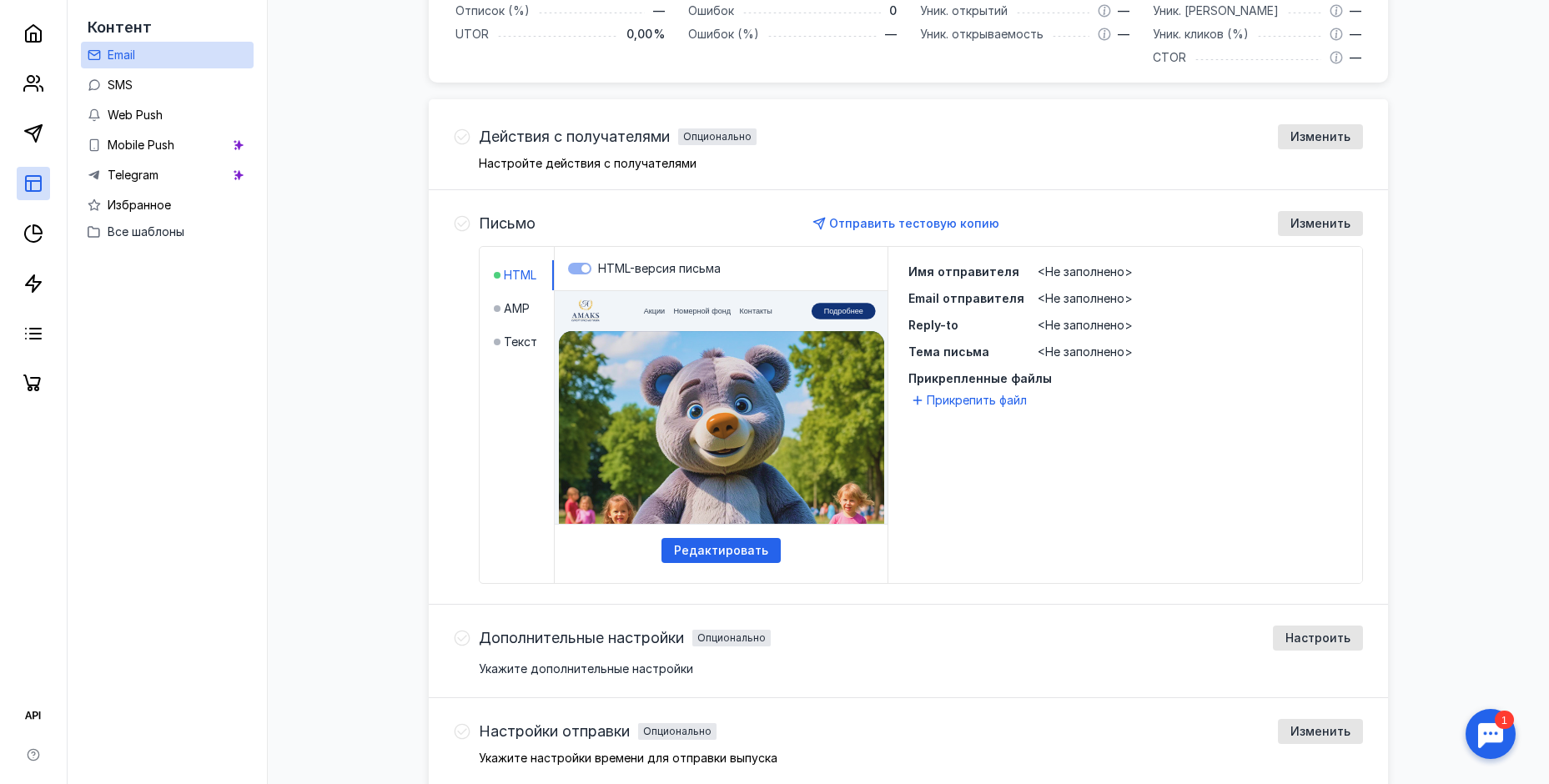
click at [581, 219] on div "Отправить тестовую копию" at bounding box center [906, 224] width 742 height 25
click at [522, 310] on span "AMP" at bounding box center [516, 308] width 26 height 17
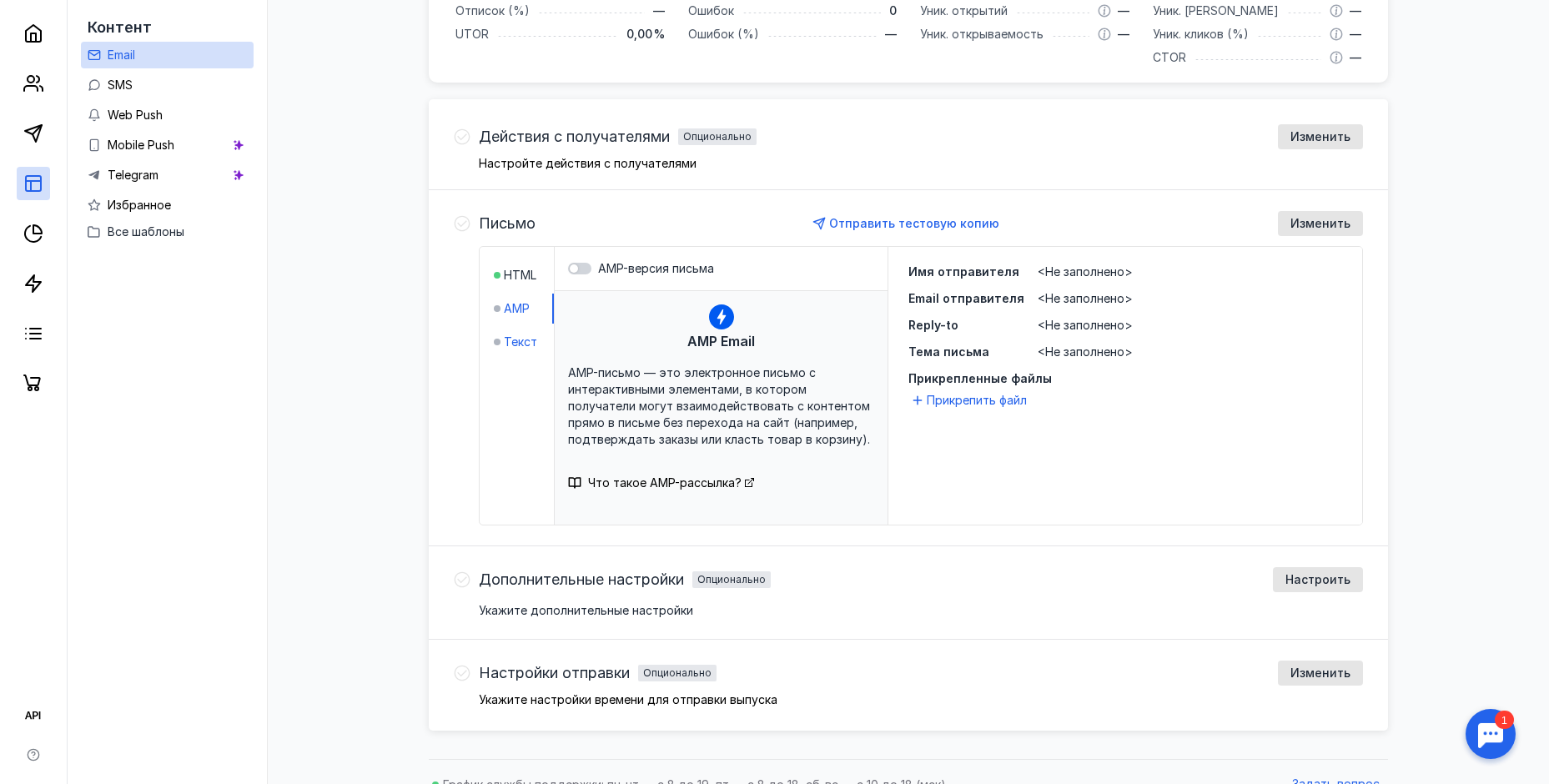
click at [501, 344] on div "Текст" at bounding box center [515, 342] width 44 height 17
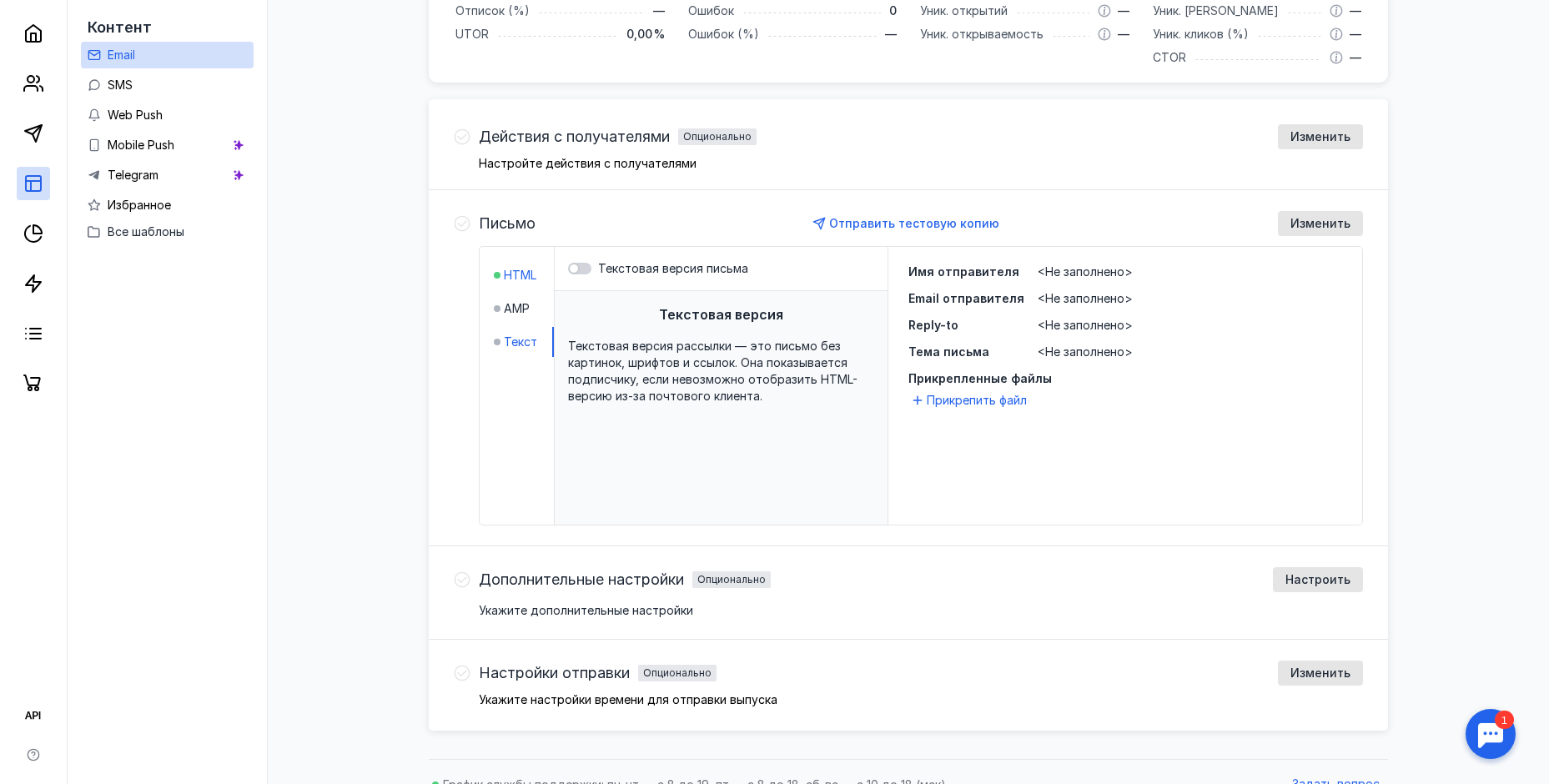
click at [514, 274] on span "HTML" at bounding box center [519, 276] width 33 height 17
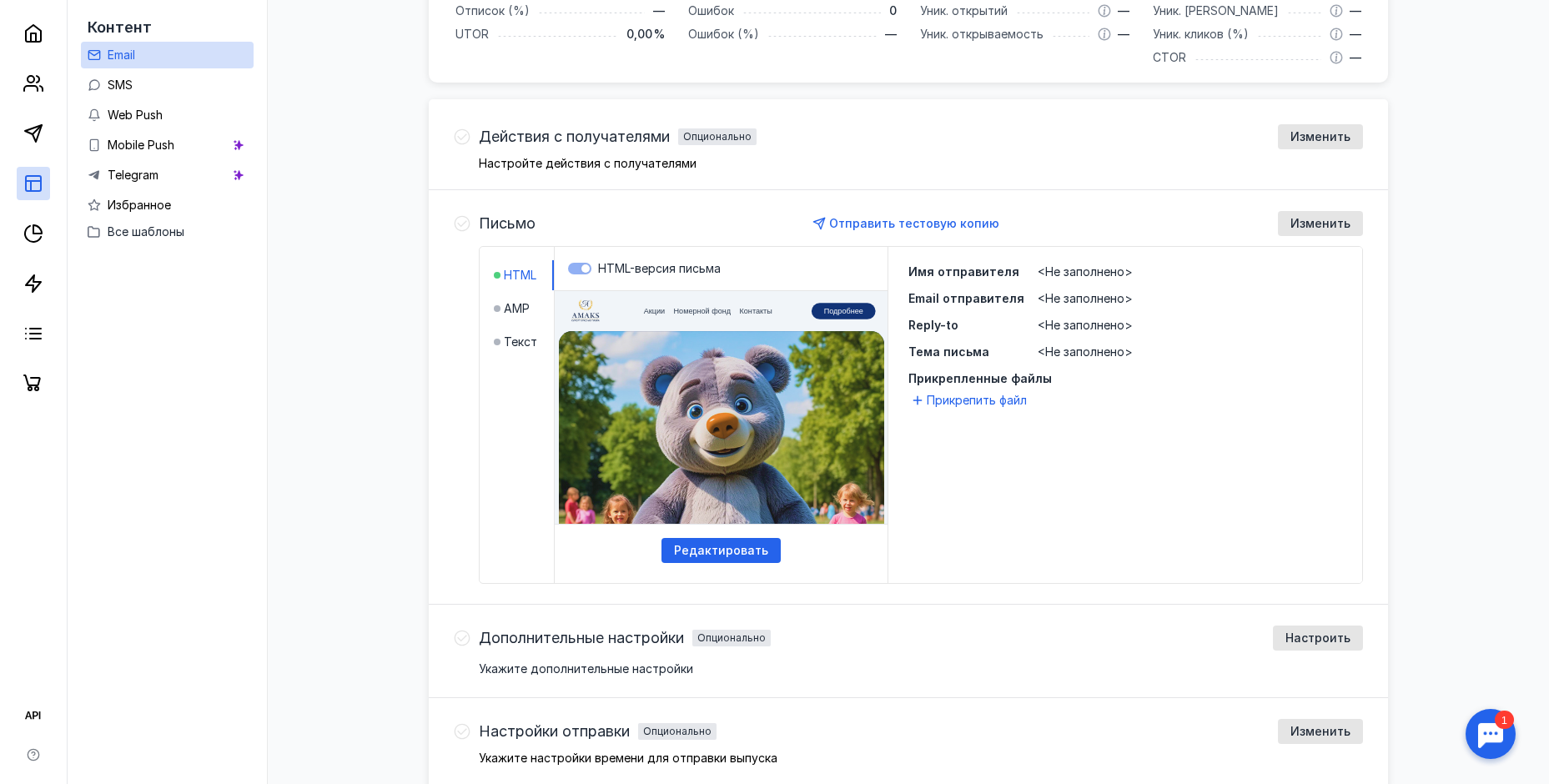
scroll to position [0, 0]
click at [726, 549] on span "Редактировать" at bounding box center [720, 550] width 94 height 14
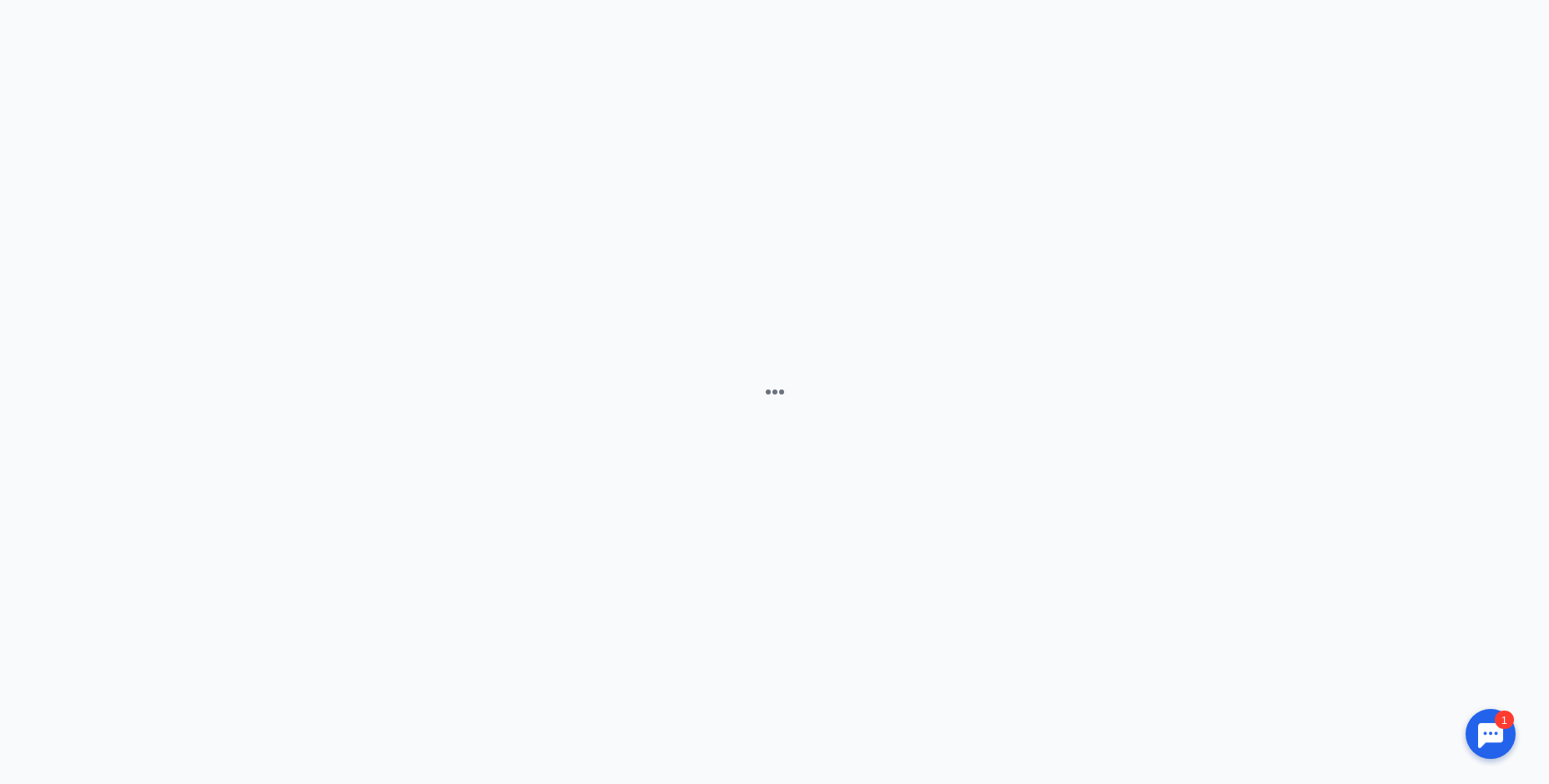
scroll to position [410, 0]
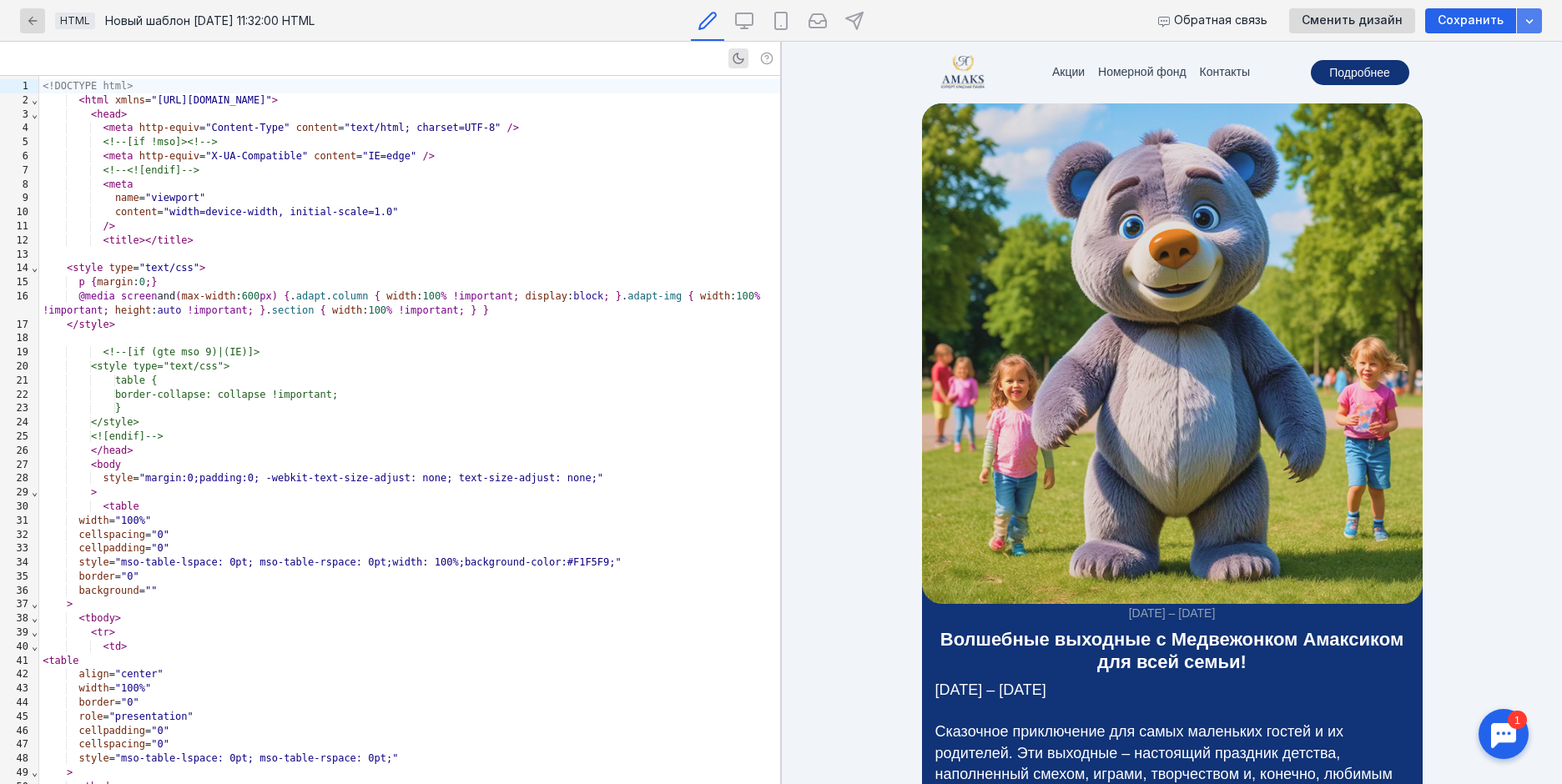
click at [1527, 22] on icon "button" at bounding box center [1529, 21] width 13 height 13
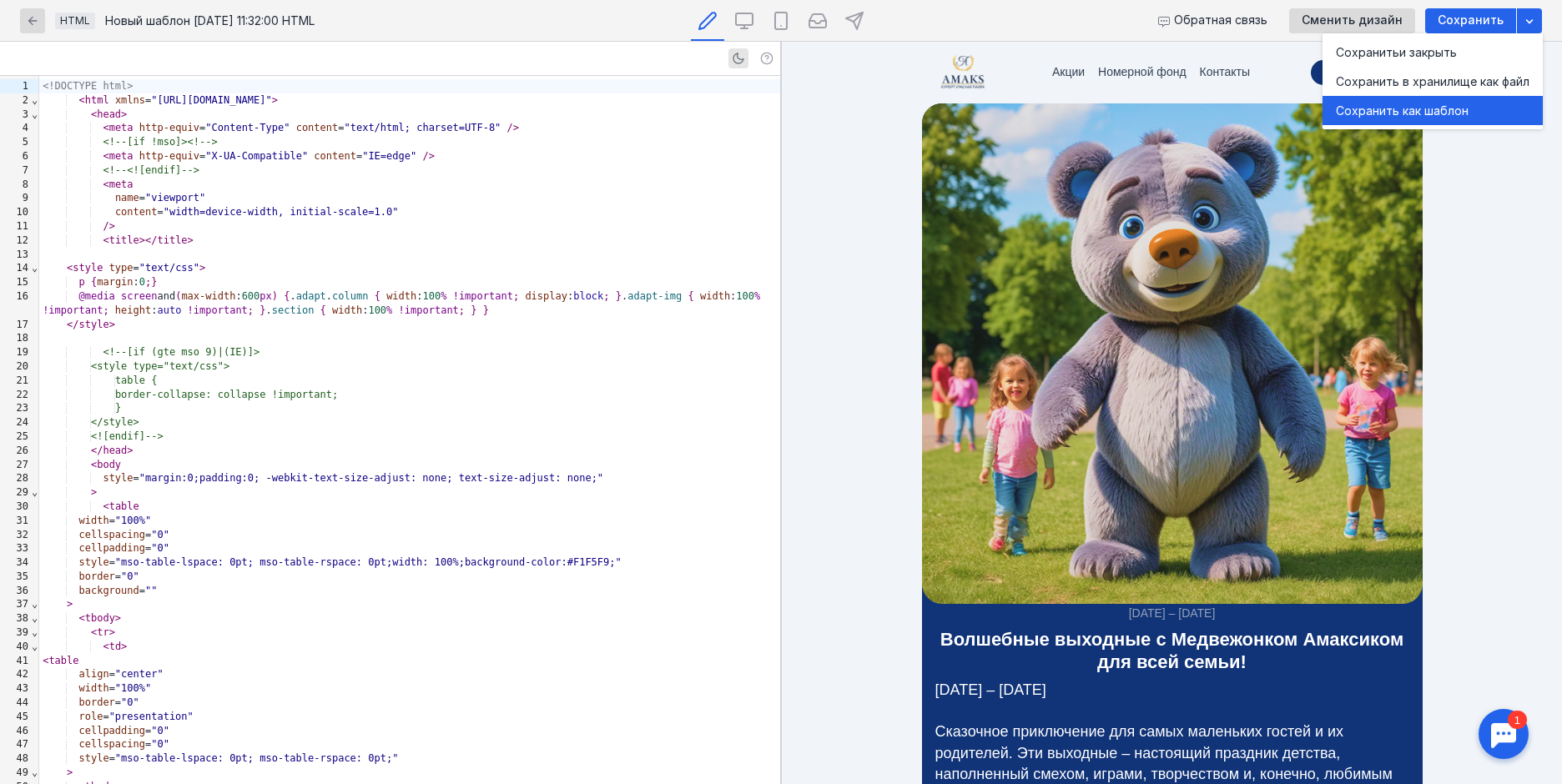
click at [1479, 105] on div "Сохранить как шаблон" at bounding box center [1432, 111] width 194 height 17
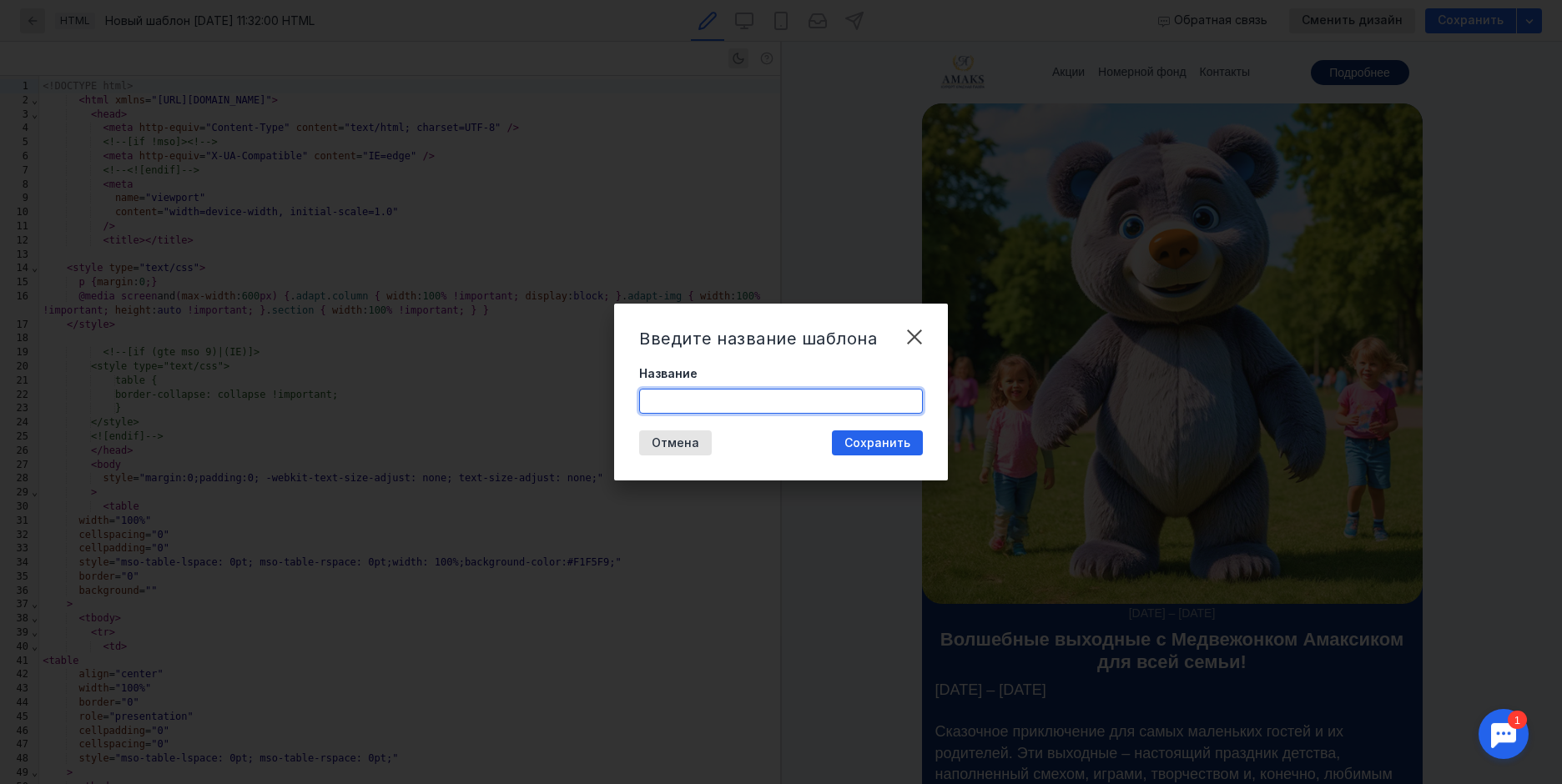
drag, startPoint x: 708, startPoint y: 408, endPoint x: 701, endPoint y: 418, distance: 12.2
click at [706, 408] on input "Название" at bounding box center [781, 401] width 282 height 23
type input "1"
click at [872, 441] on span "Сохранить" at bounding box center [877, 443] width 66 height 14
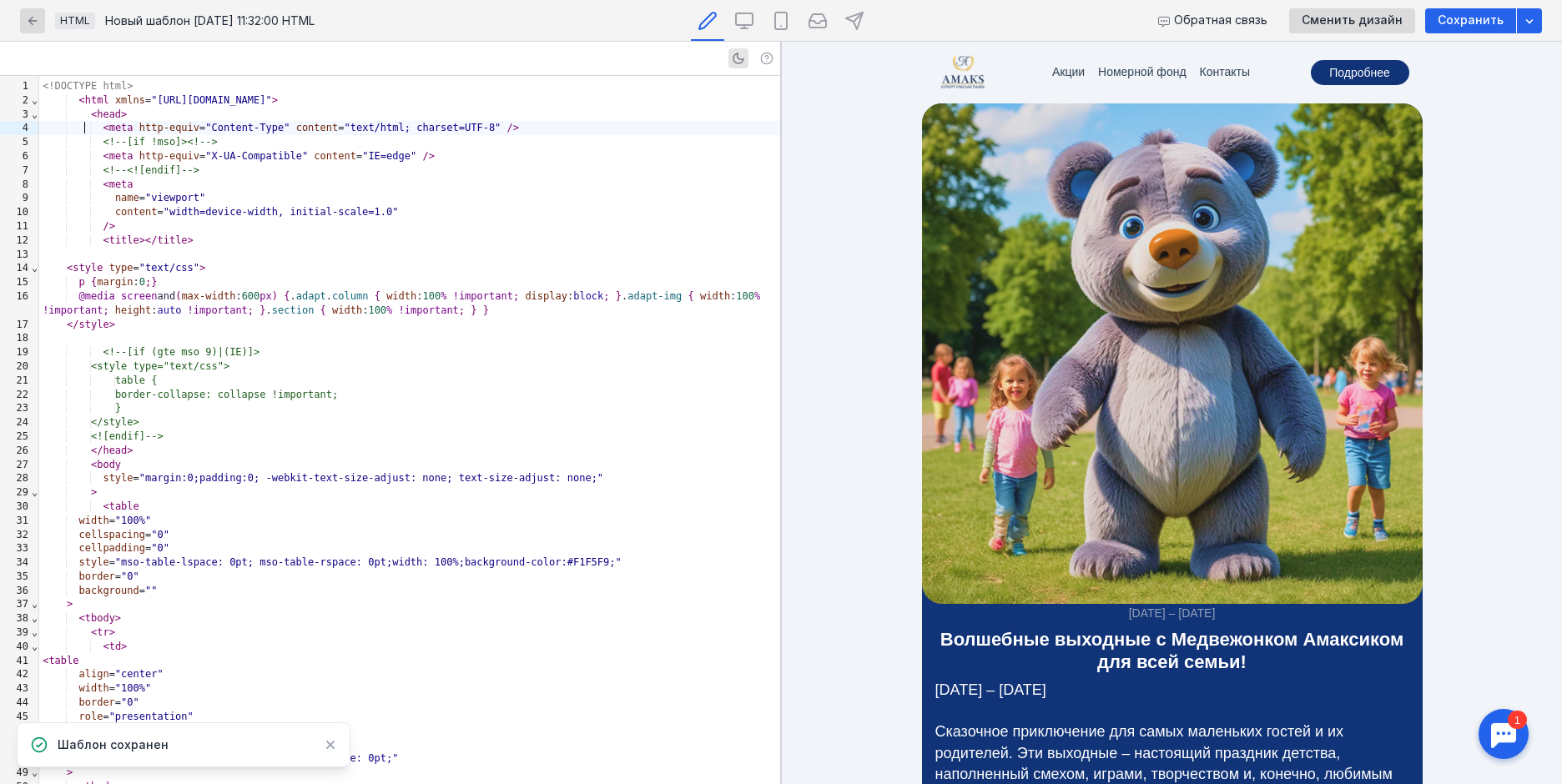
click at [82, 134] on div "< meta http-equiv = "Content-Type" content = "text/html; charset=UTF-8" />" at bounding box center [410, 127] width 741 height 14
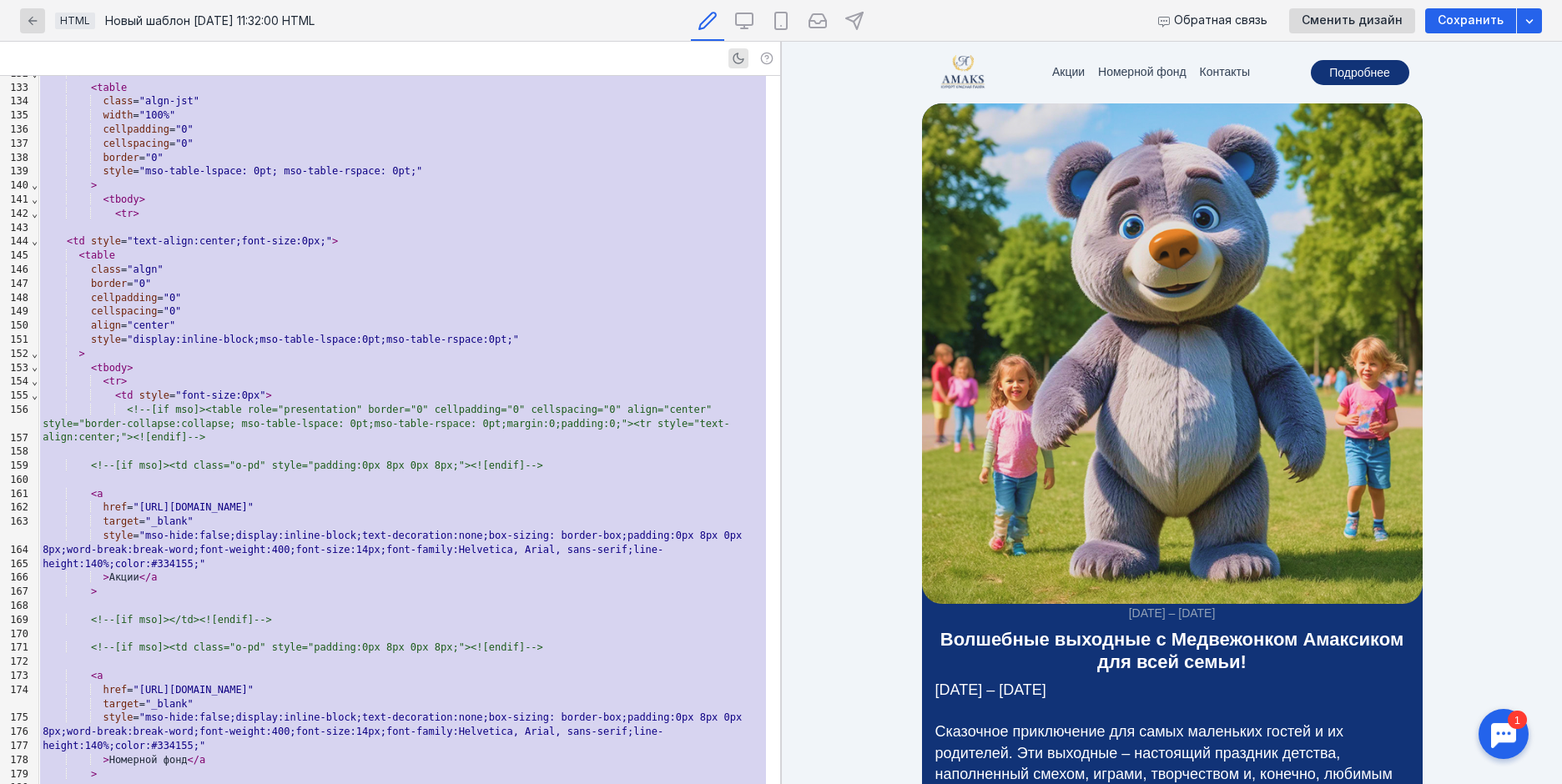
scroll to position [1960, 0]
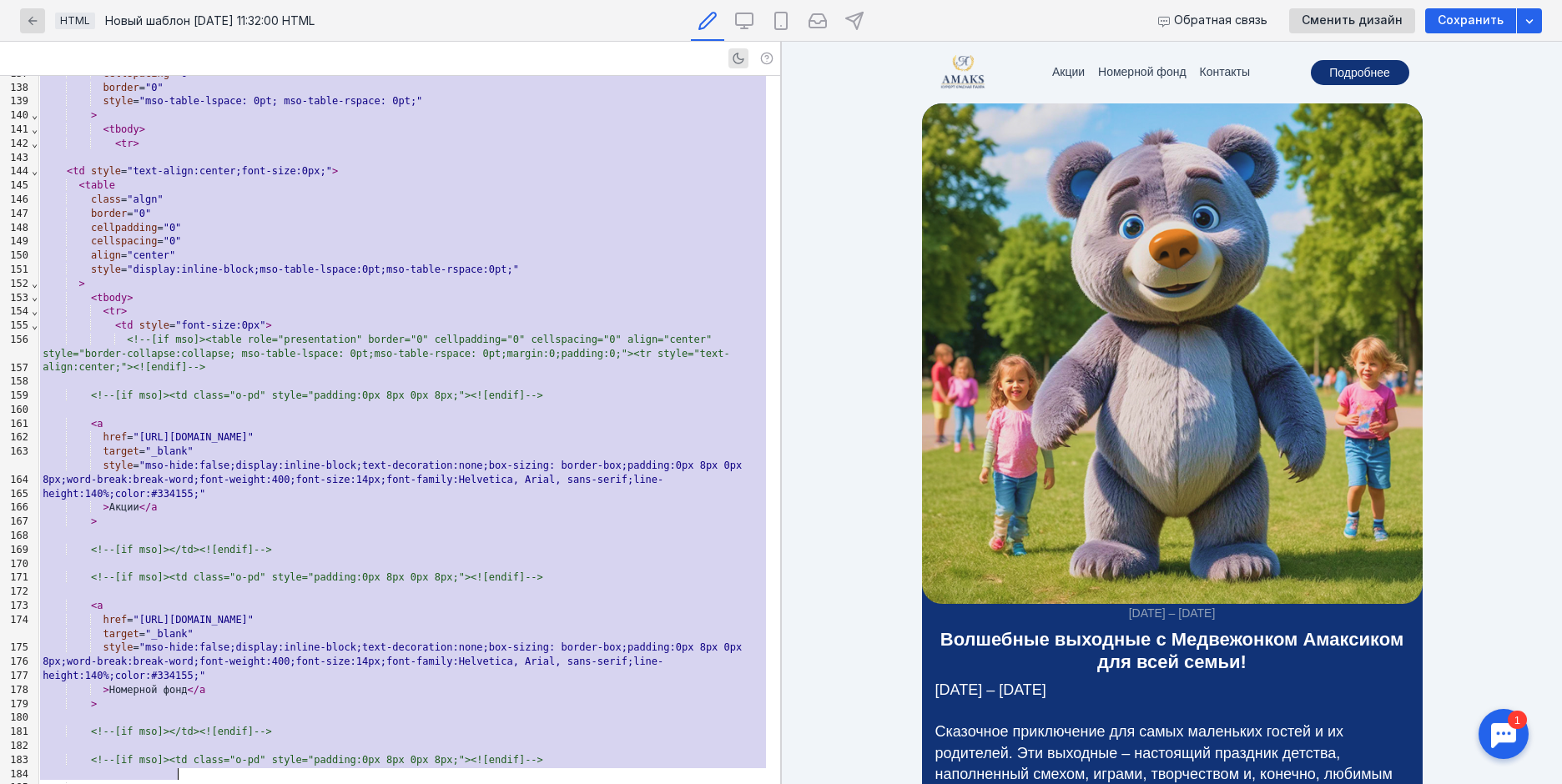
drag, startPoint x: 39, startPoint y: 85, endPoint x: 518, endPoint y: 735, distance: 807.4
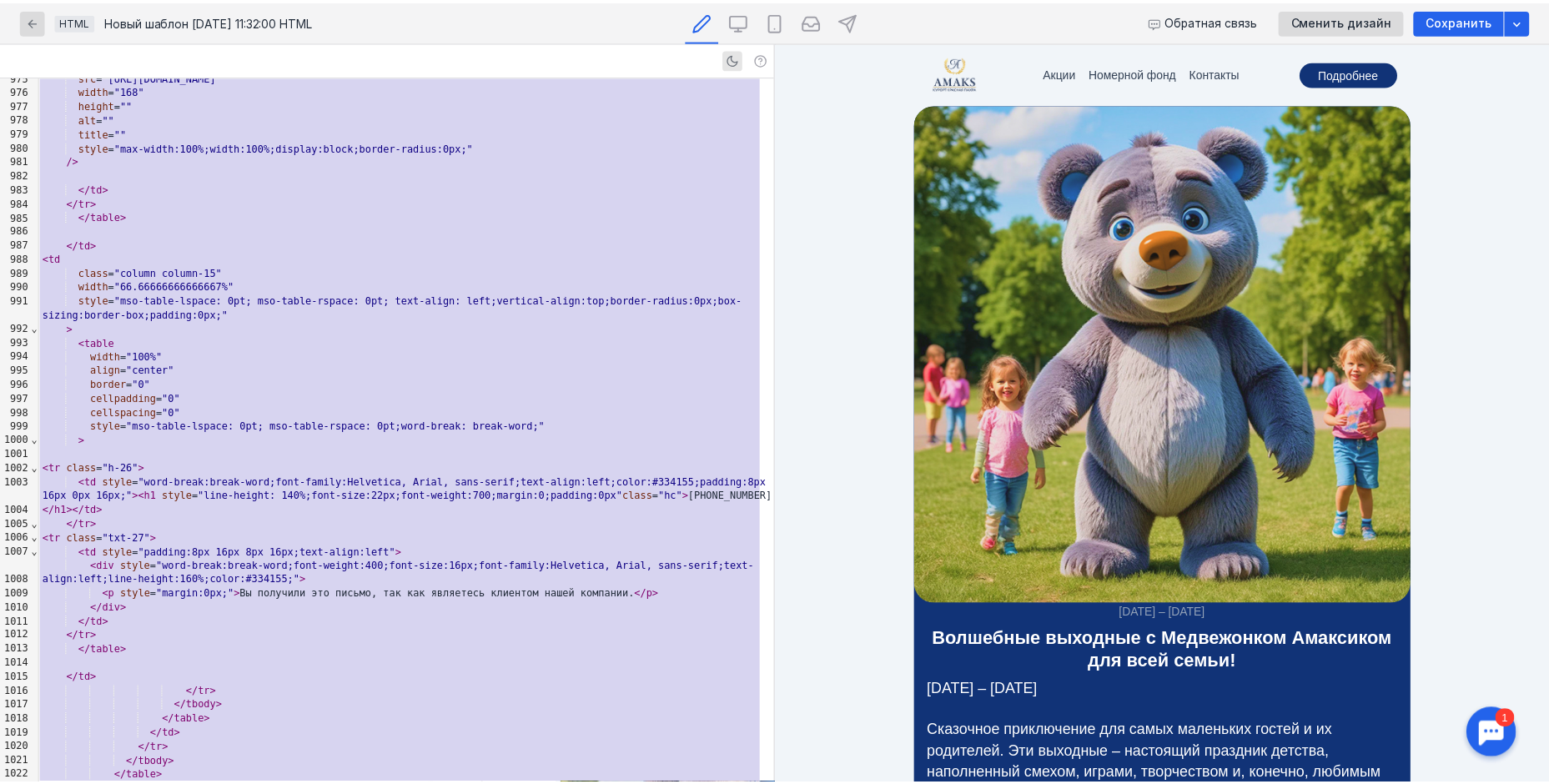
scroll to position [10927, 0]
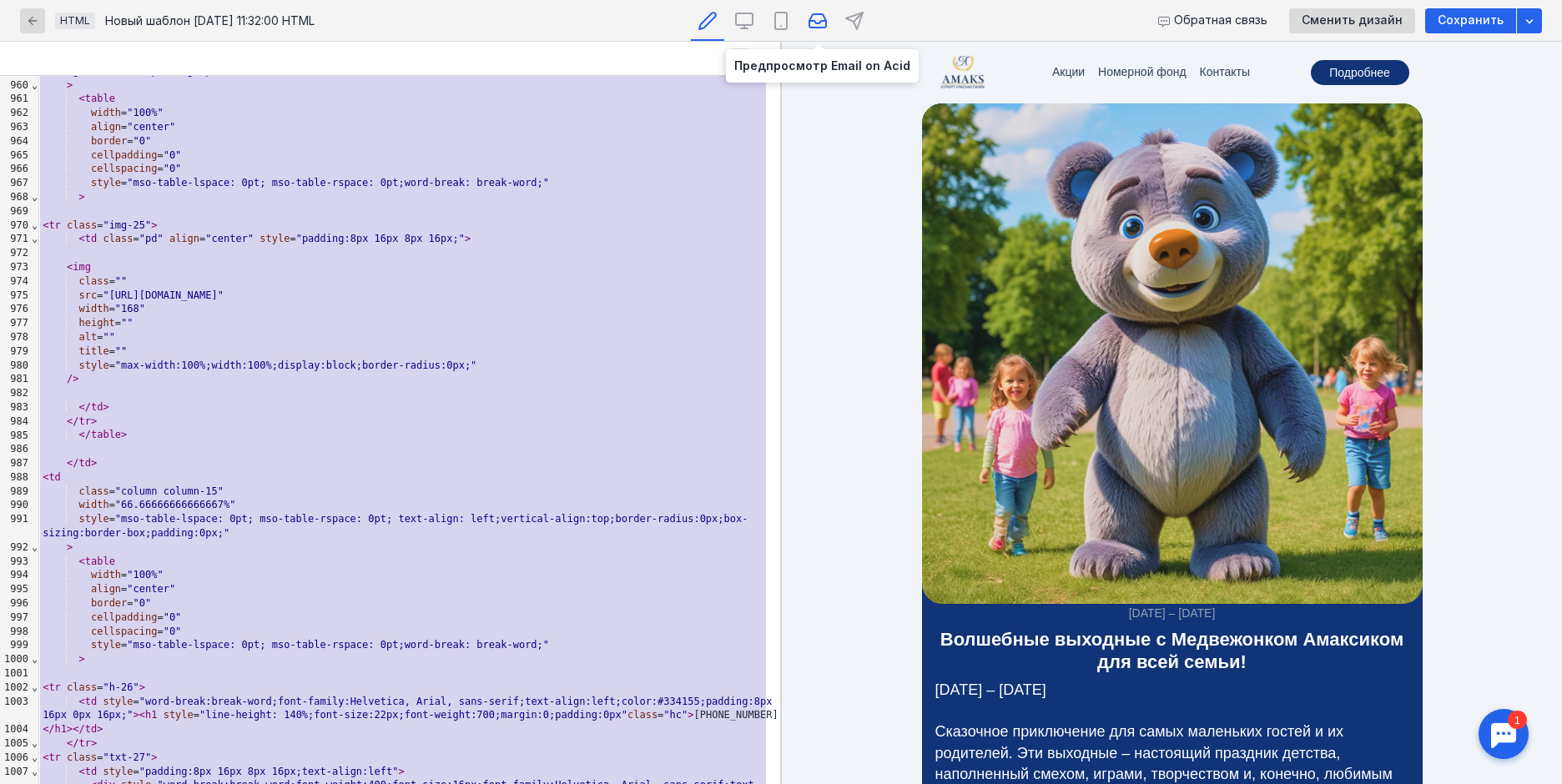
click at [815, 23] on icon at bounding box center [818, 21] width 20 height 20
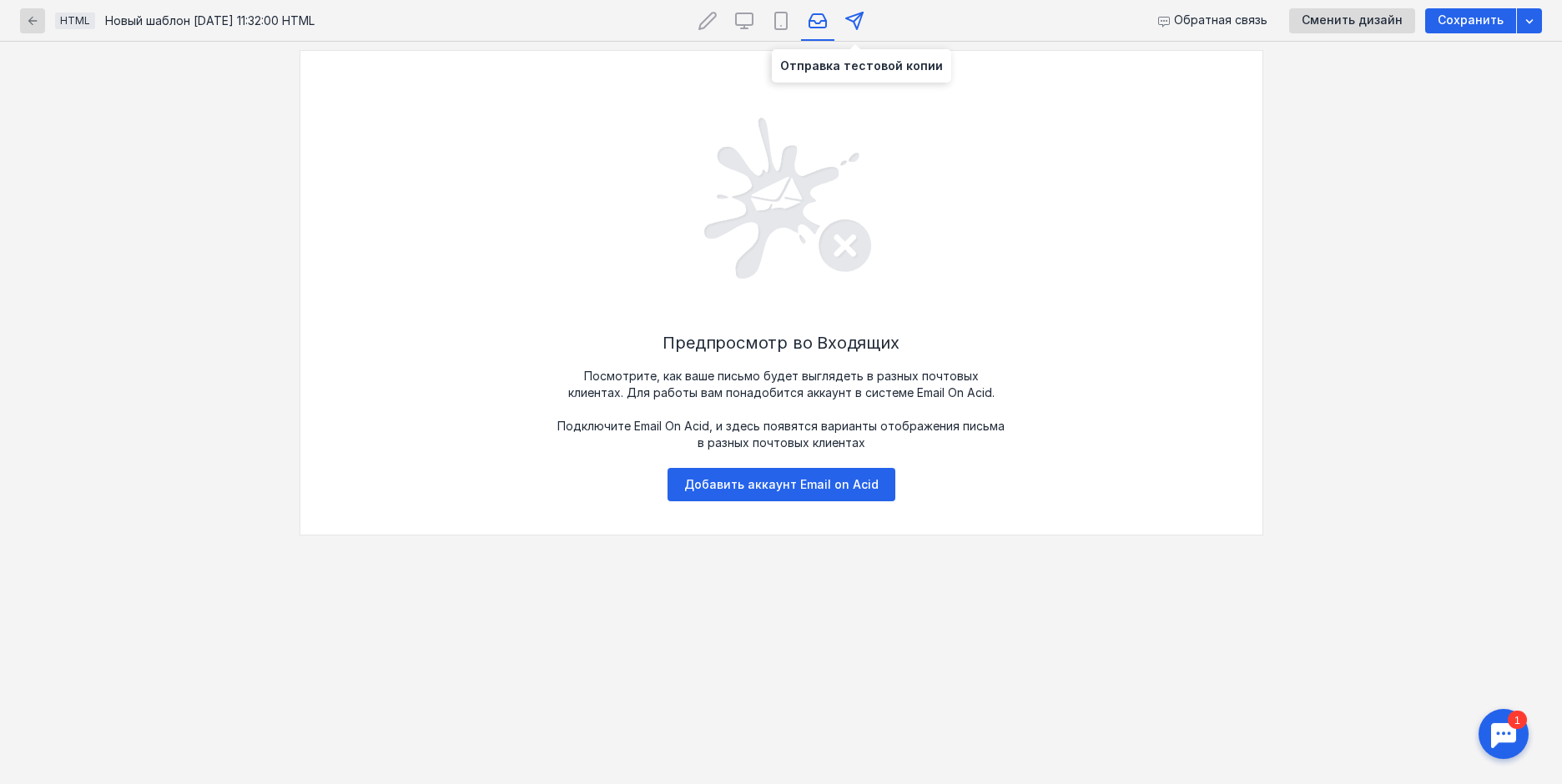
click at [858, 22] on polygon at bounding box center [855, 21] width 17 height 17
click at [39, 15] on icon "button" at bounding box center [33, 21] width 13 height 13
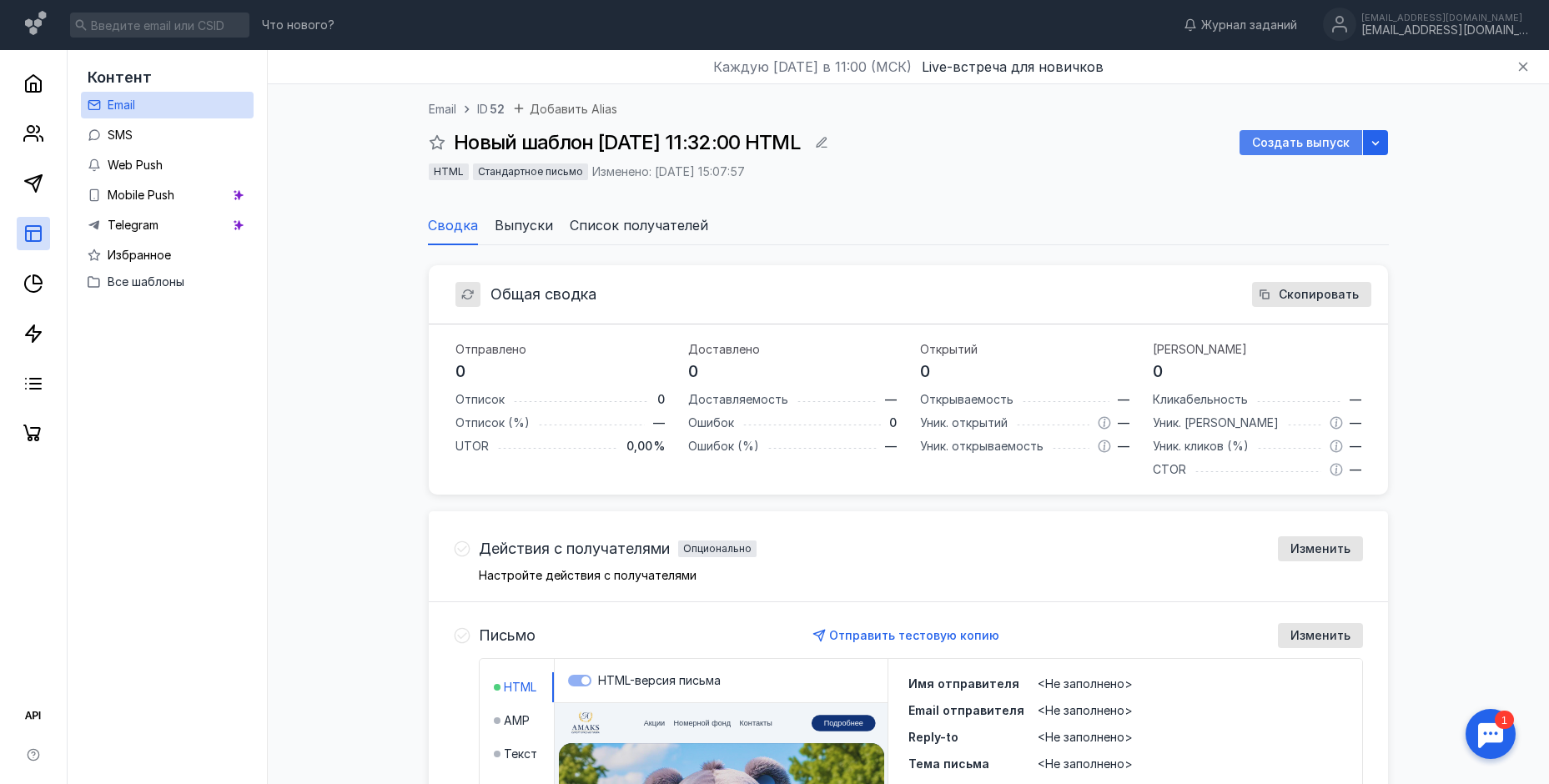
click at [1324, 136] on span "Создать выпуск" at bounding box center [1300, 142] width 97 height 14
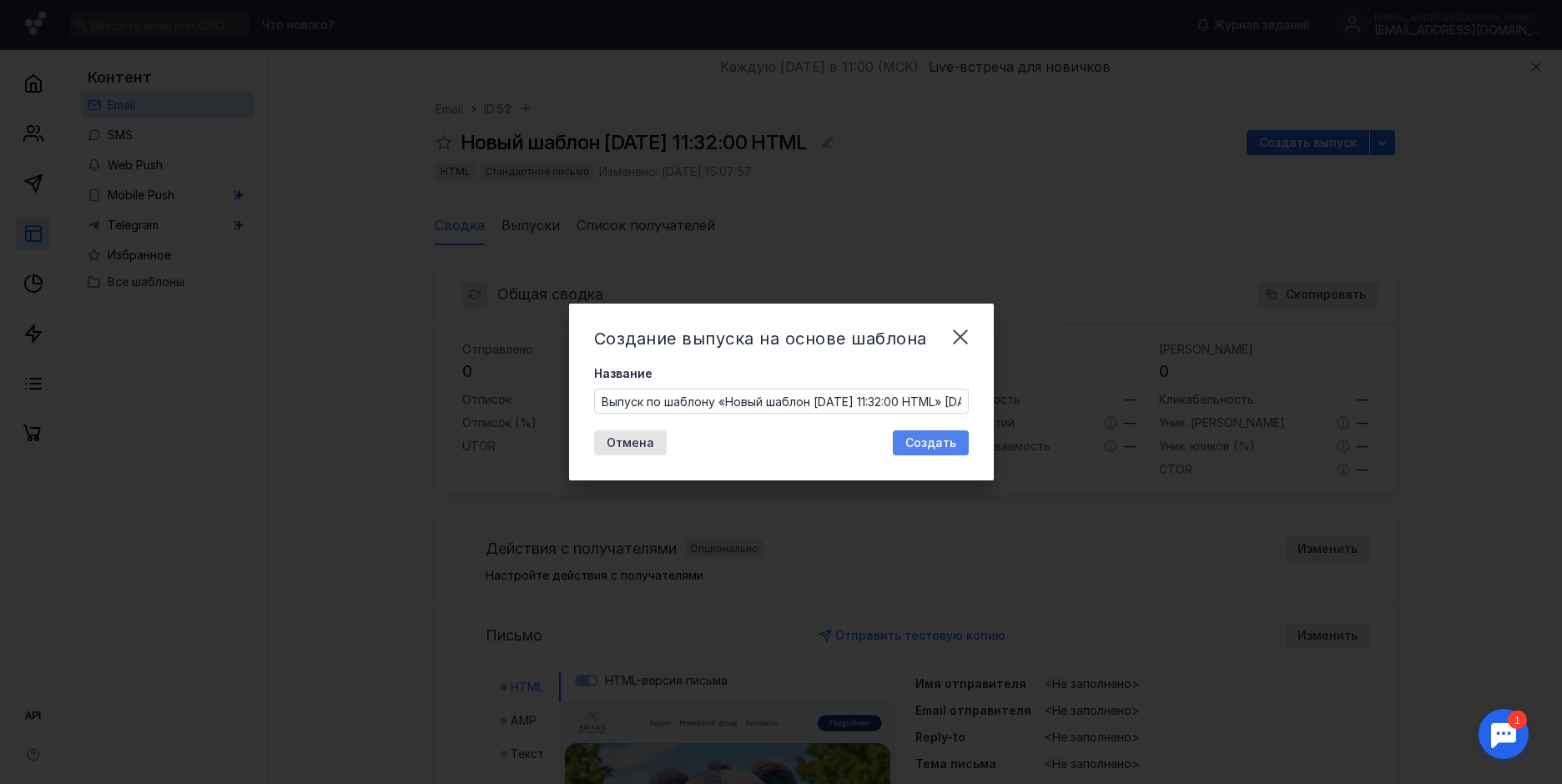
click at [933, 439] on span "Создать" at bounding box center [930, 443] width 51 height 14
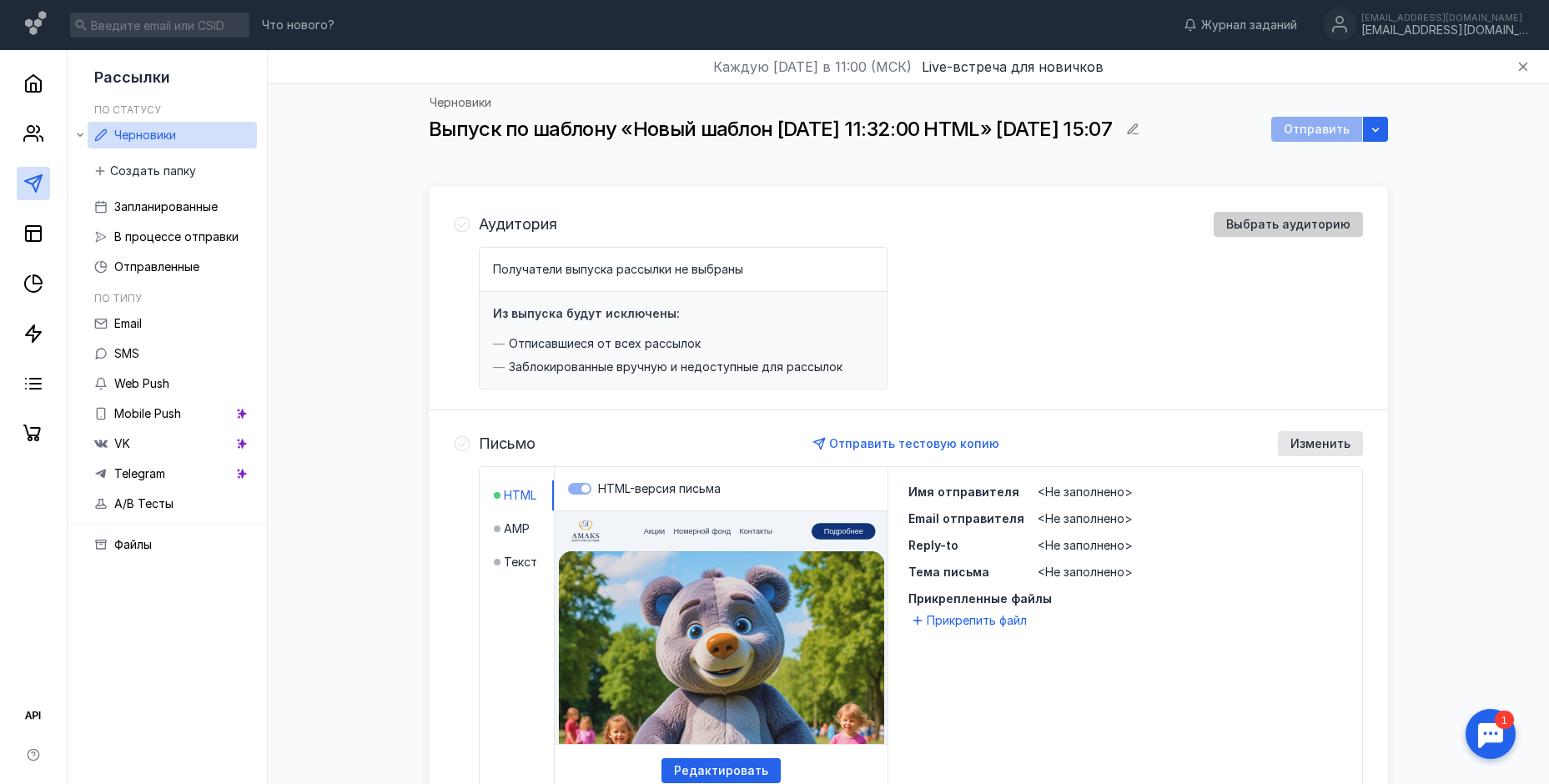
click at [1268, 219] on span "Выбрать аудиторию" at bounding box center [1288, 224] width 124 height 14
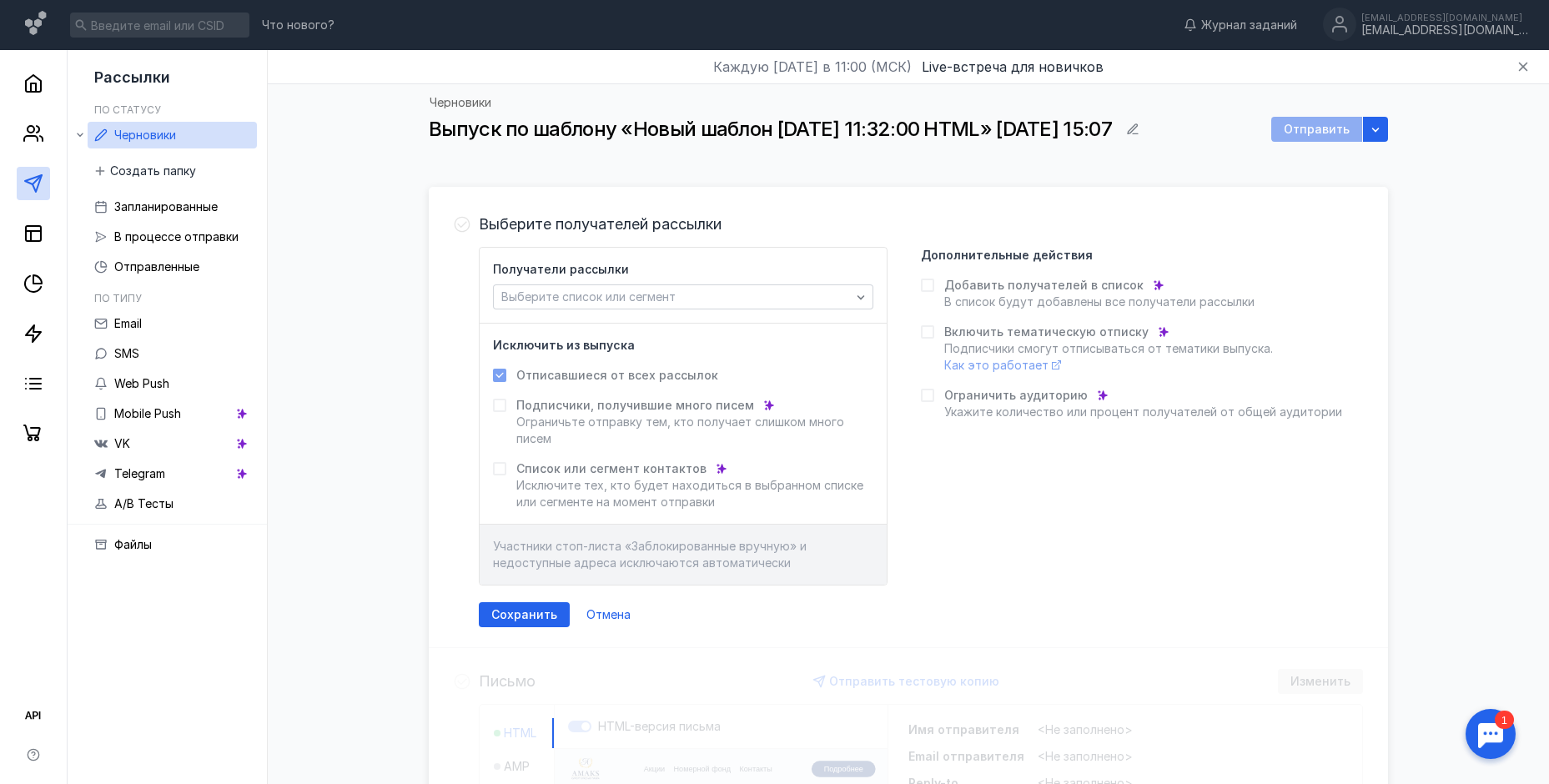
click at [928, 285] on icon at bounding box center [927, 285] width 8 height 6
click at [1189, 219] on div "Выберите получателей рассылки" at bounding box center [920, 224] width 884 height 25
click at [860, 297] on icon "button" at bounding box center [860, 297] width 8 height 4
click at [769, 266] on div "Получатели рассылки Выберите список или сегмент" at bounding box center [683, 286] width 380 height 49
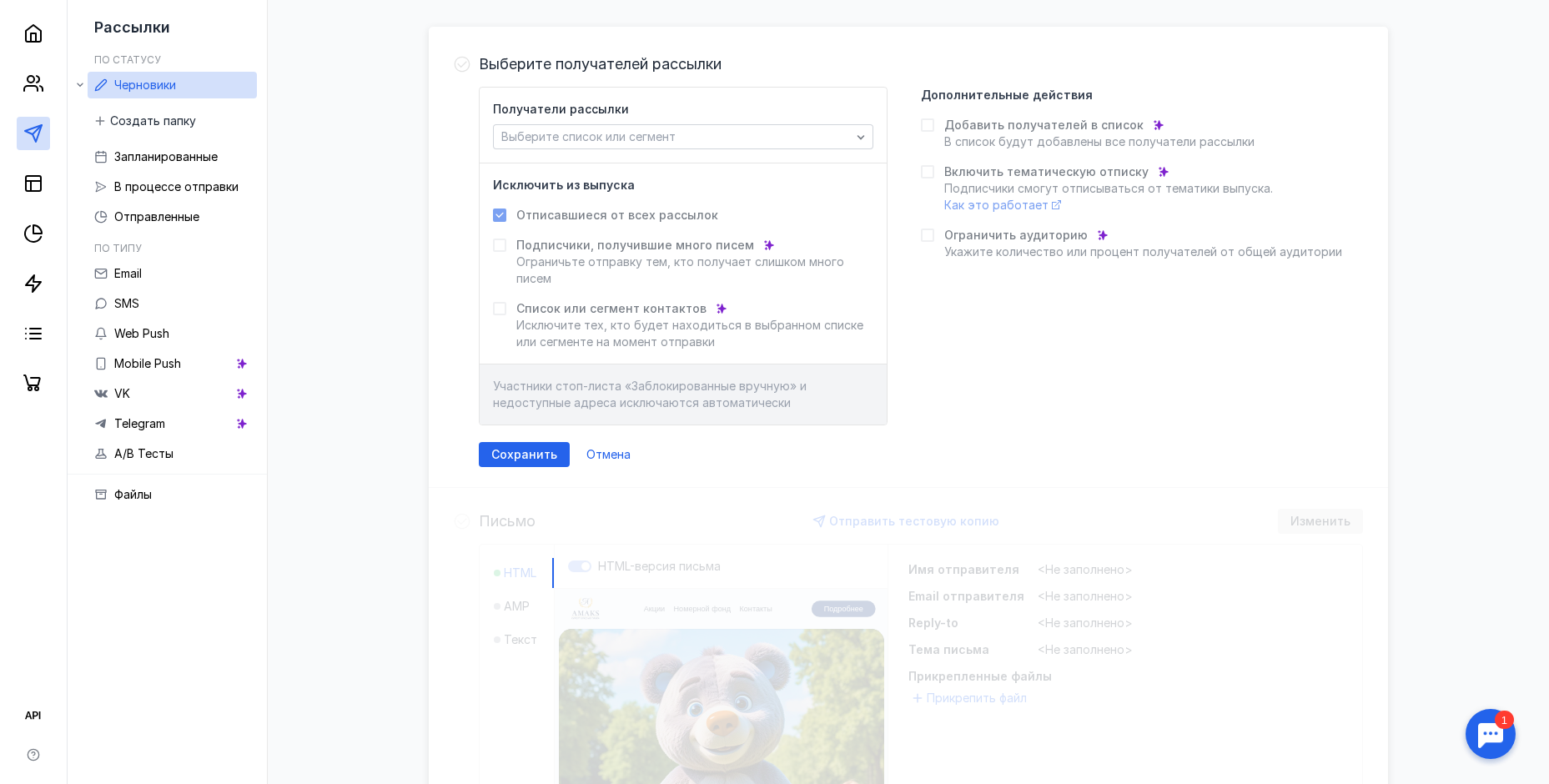
scroll to position [167, 0]
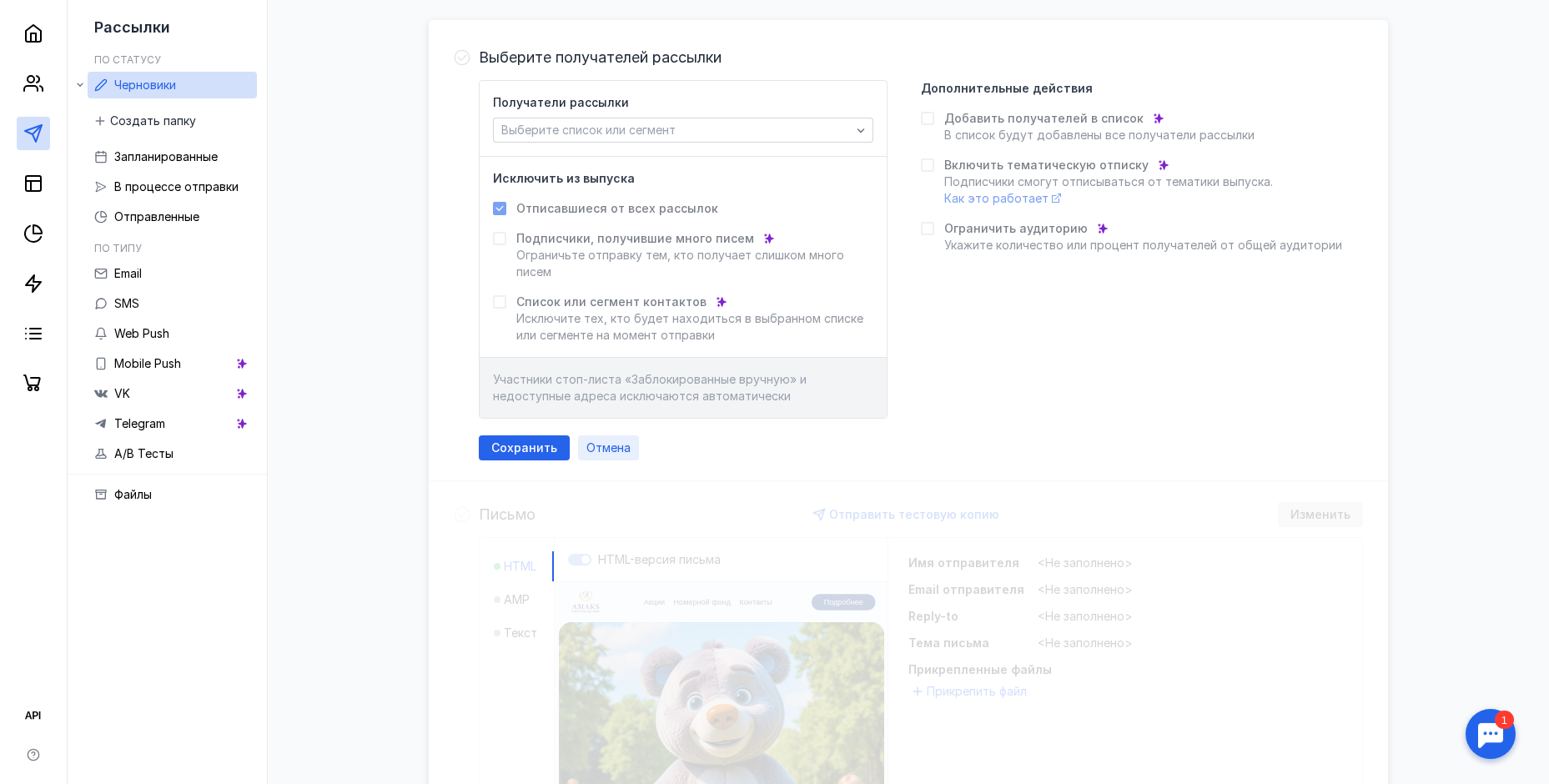
click at [609, 453] on span "Отмена" at bounding box center [608, 448] width 44 height 14
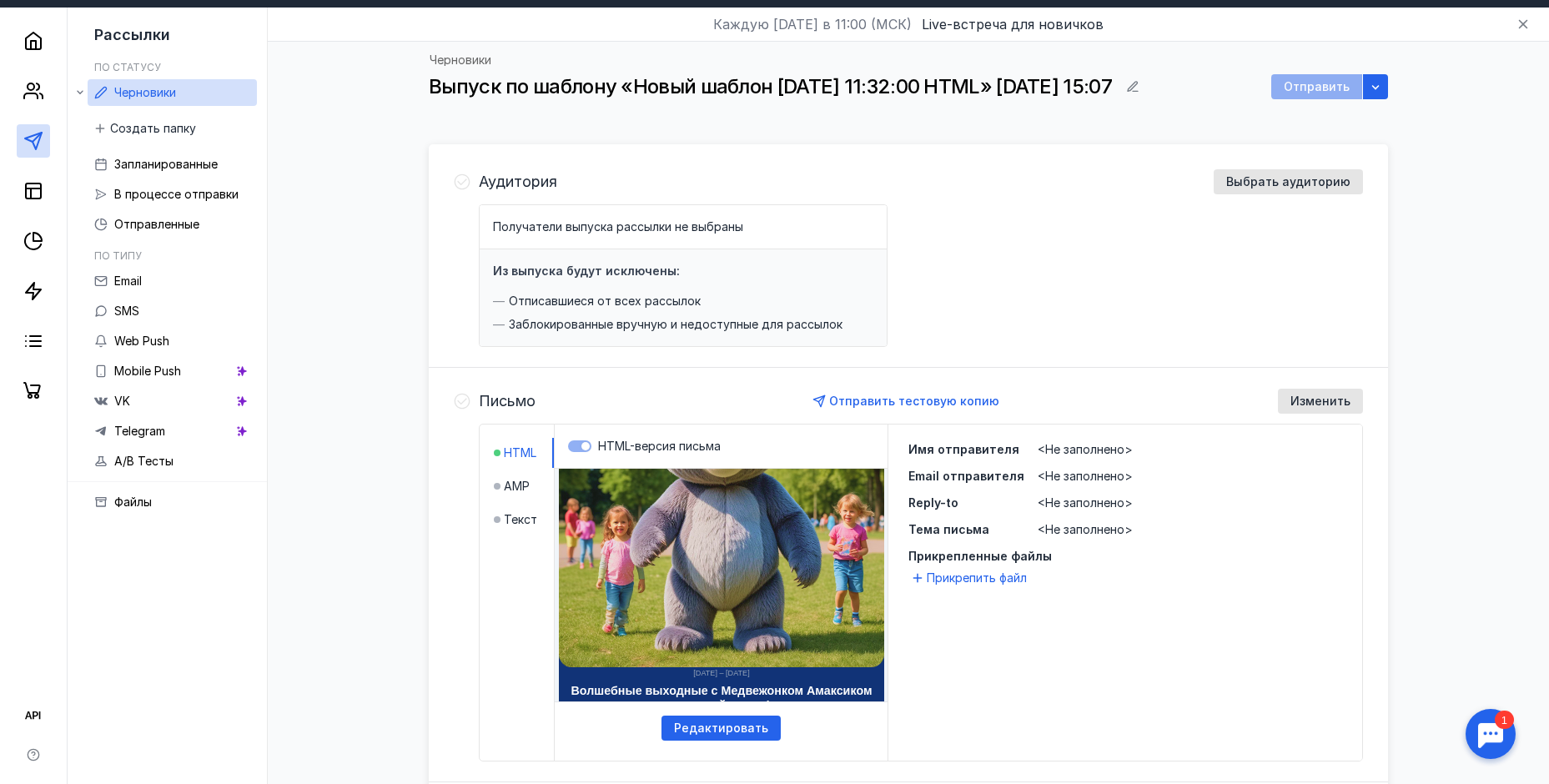
scroll to position [0, 0]
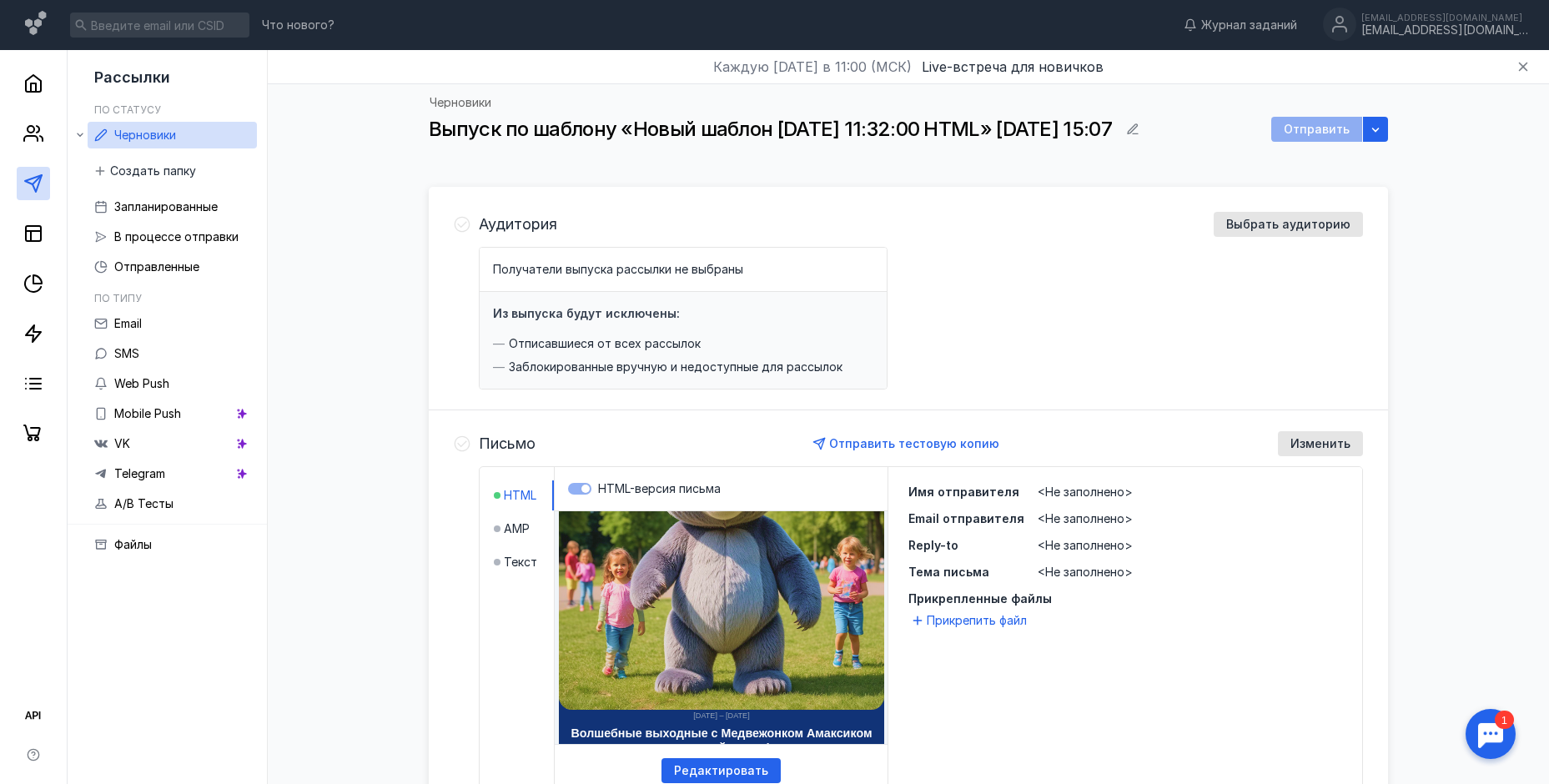
click at [634, 261] on div "Получатели выпуска рассылки не выбраны" at bounding box center [617, 270] width 250 height 17
click at [601, 309] on h4 "Из выпуска будут исключены:" at bounding box center [586, 312] width 187 height 14
click at [786, 275] on div "Получатели выпуска рассылки не выбраны" at bounding box center [683, 270] width 380 height 17
click at [1234, 223] on span "Выбрать аудиторию" at bounding box center [1288, 224] width 124 height 14
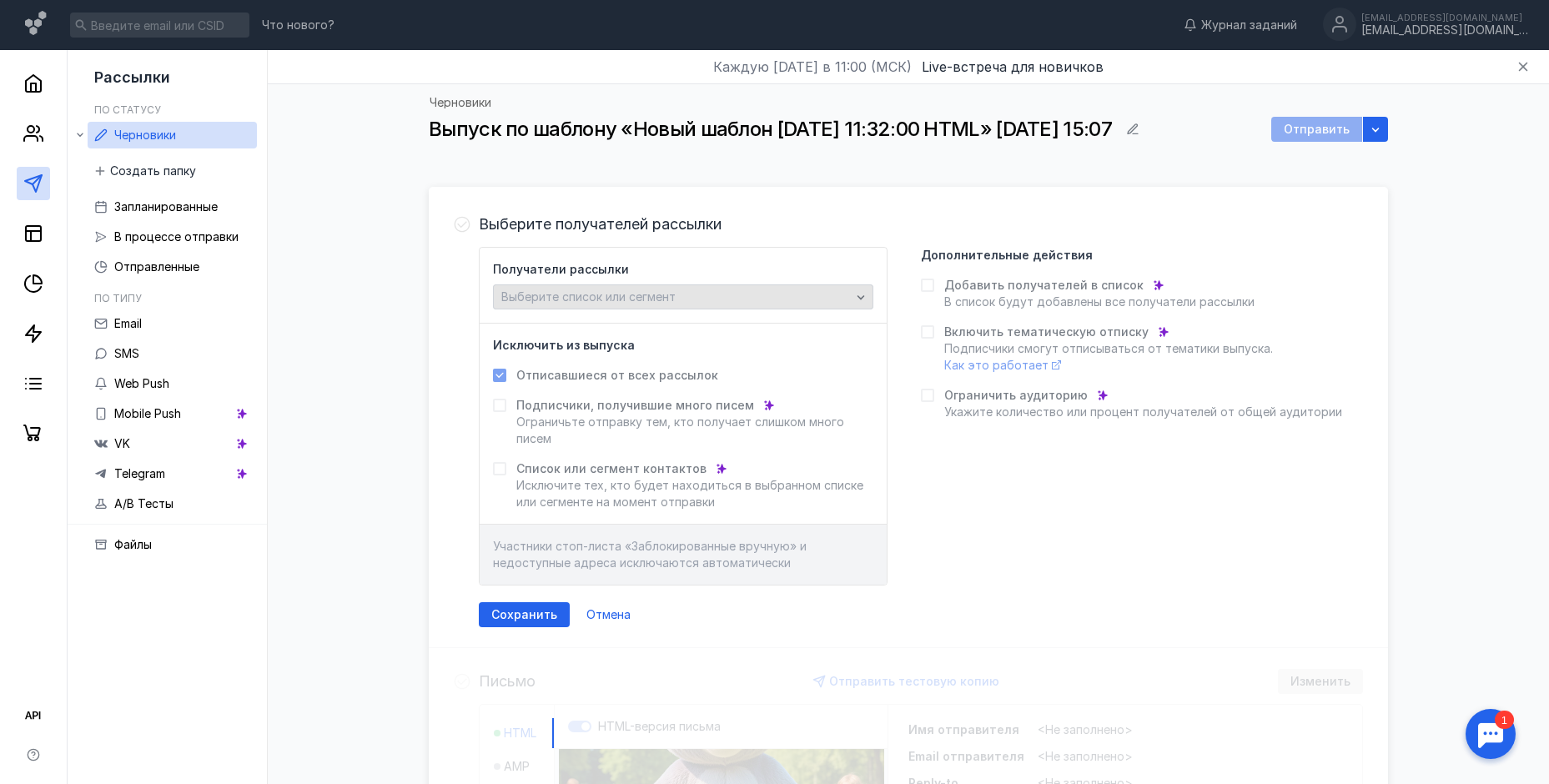
click at [630, 296] on span "Выберите список или сегмент" at bounding box center [588, 296] width 174 height 14
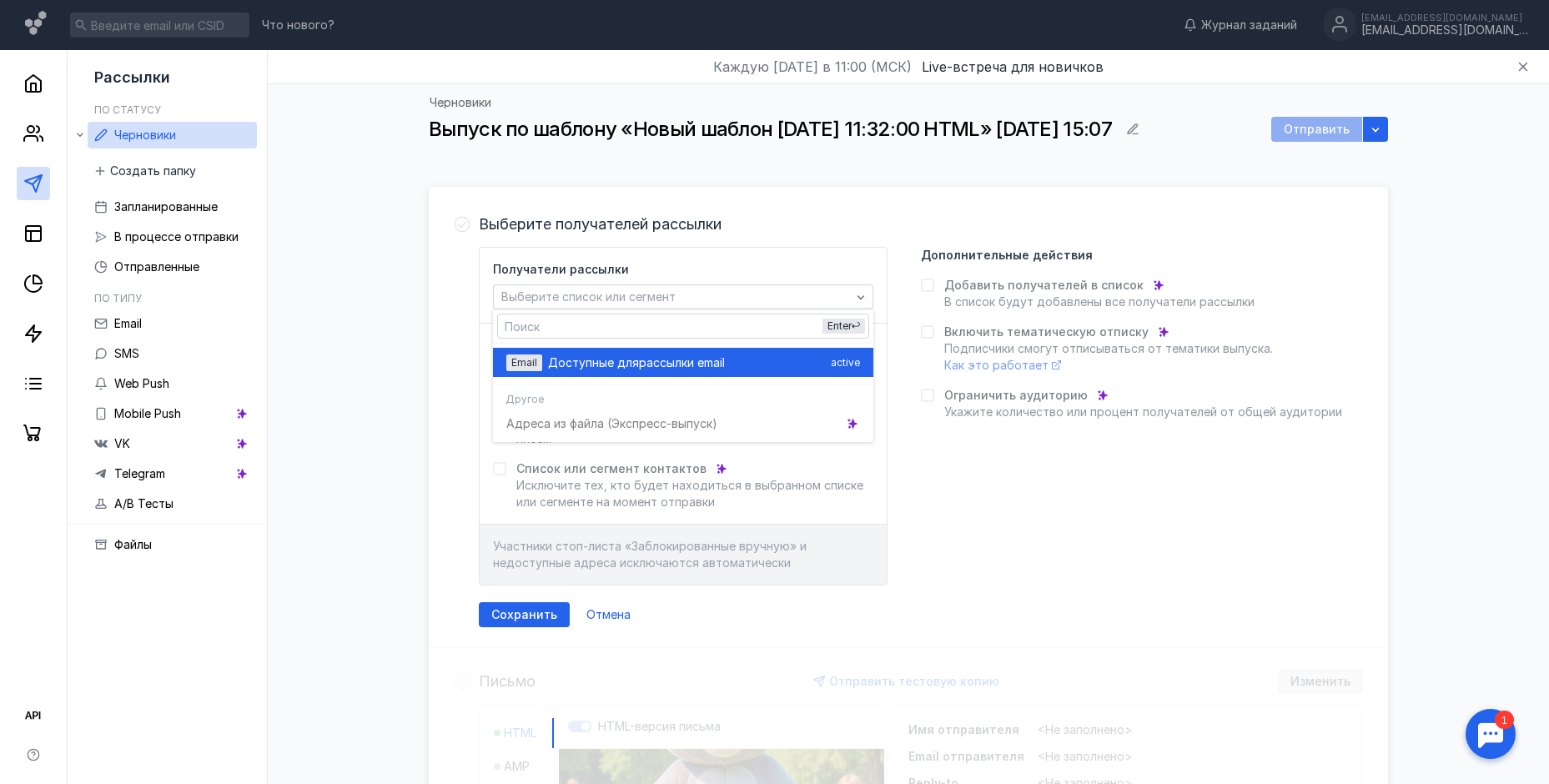
click at [652, 364] on span "рассылки email" at bounding box center [682, 363] width 86 height 17
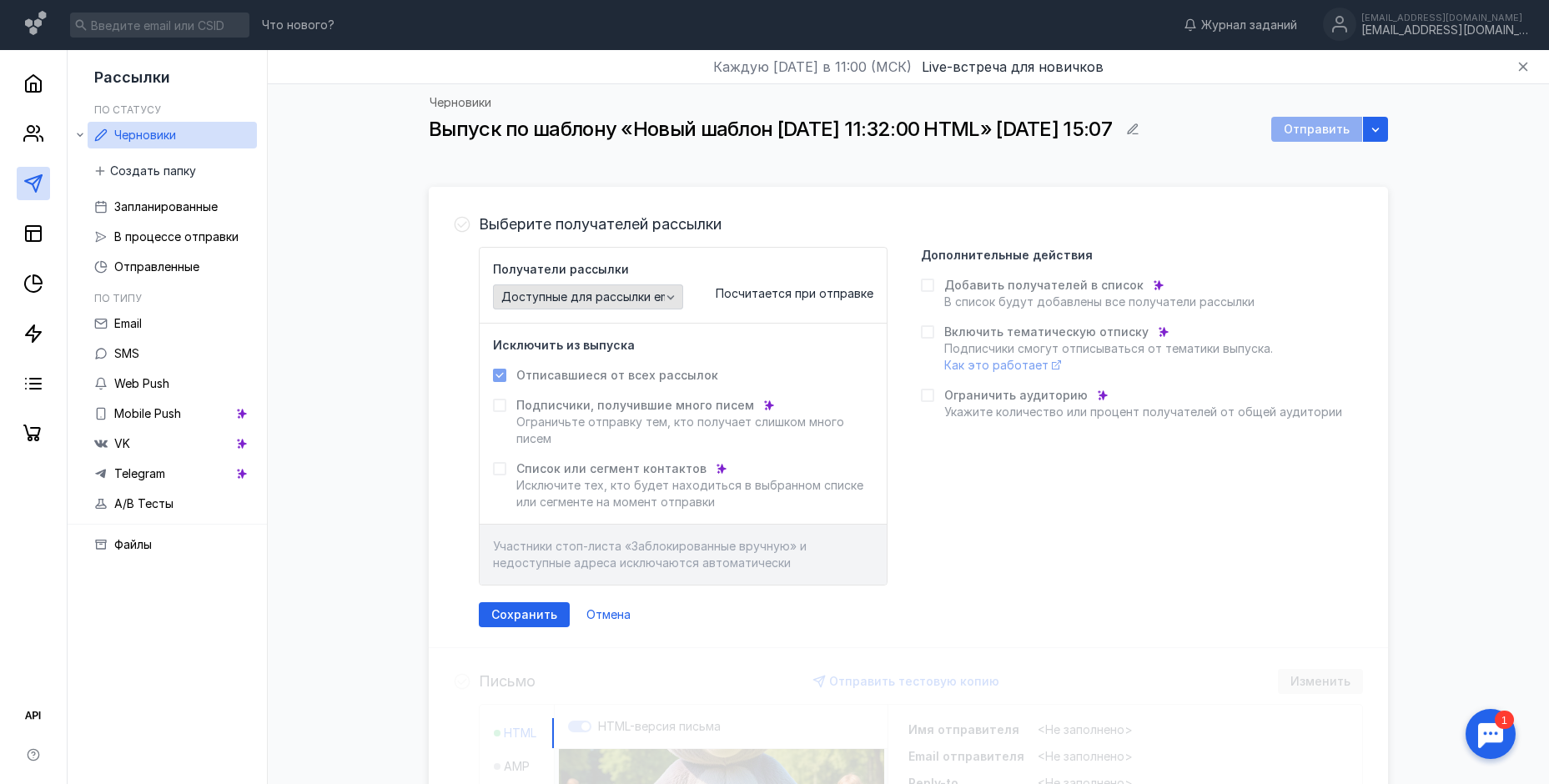
click at [667, 299] on icon "button" at bounding box center [670, 297] width 13 height 13
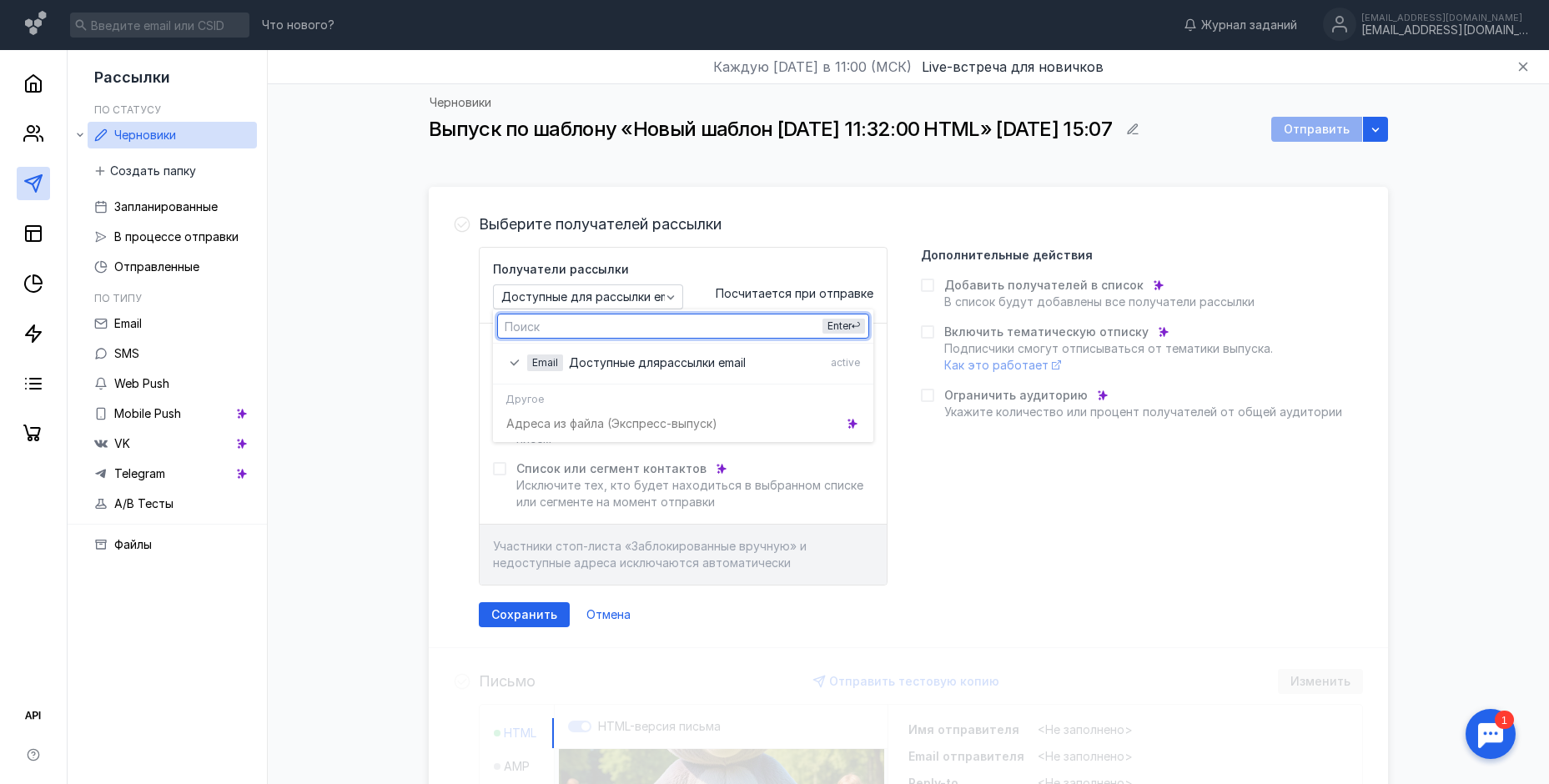
click at [689, 272] on div "Получатели рассылки Доступные для рассылки email Посчитается при отправке" at bounding box center [683, 286] width 380 height 49
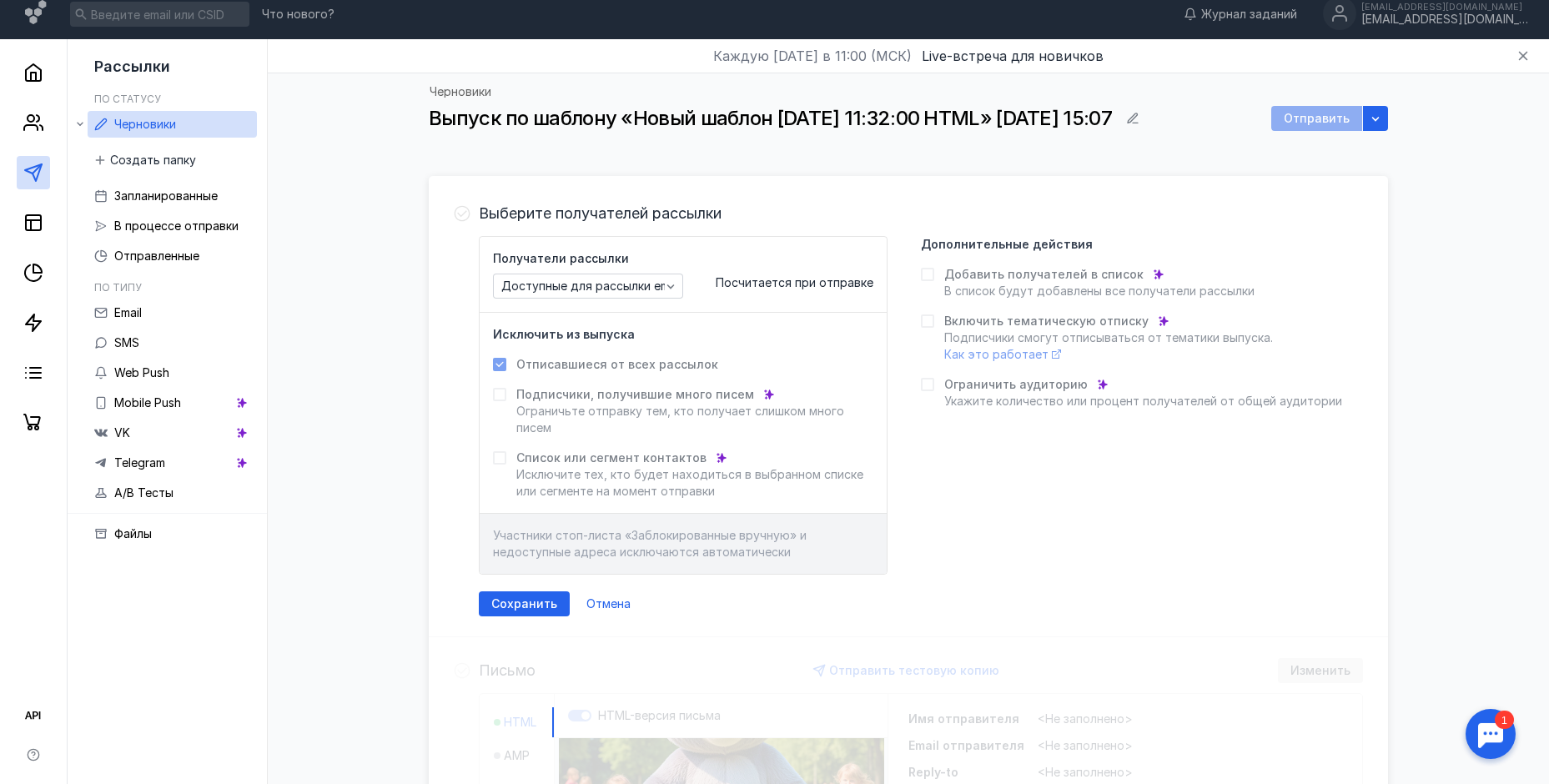
scroll to position [167, 0]
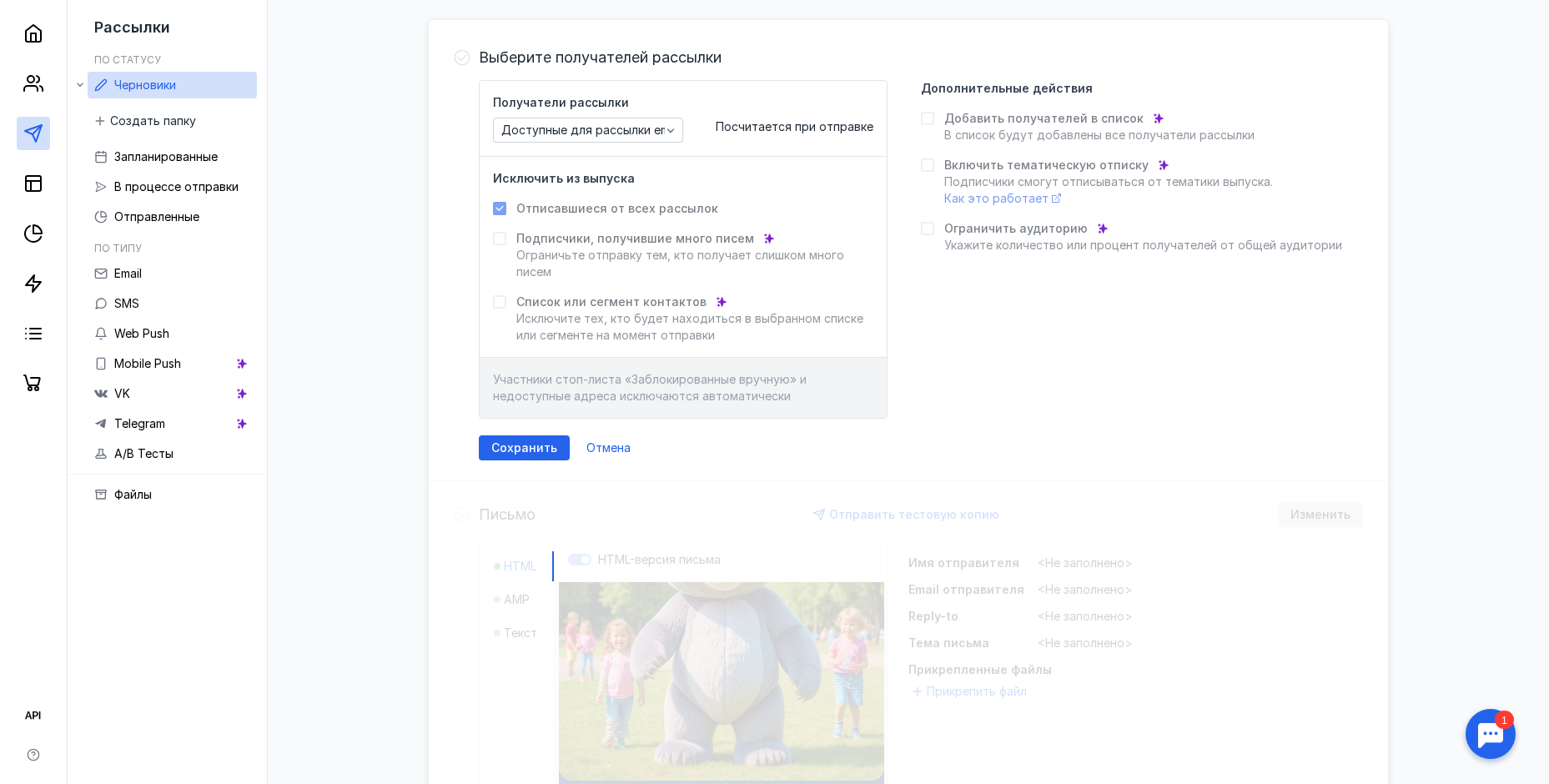
click at [626, 410] on div "Участники стоп-листа «Заблокированные вручную» и недоступные адреса исключаются…" at bounding box center [683, 388] width 407 height 60
click at [616, 446] on span "Отмена" at bounding box center [608, 448] width 44 height 14
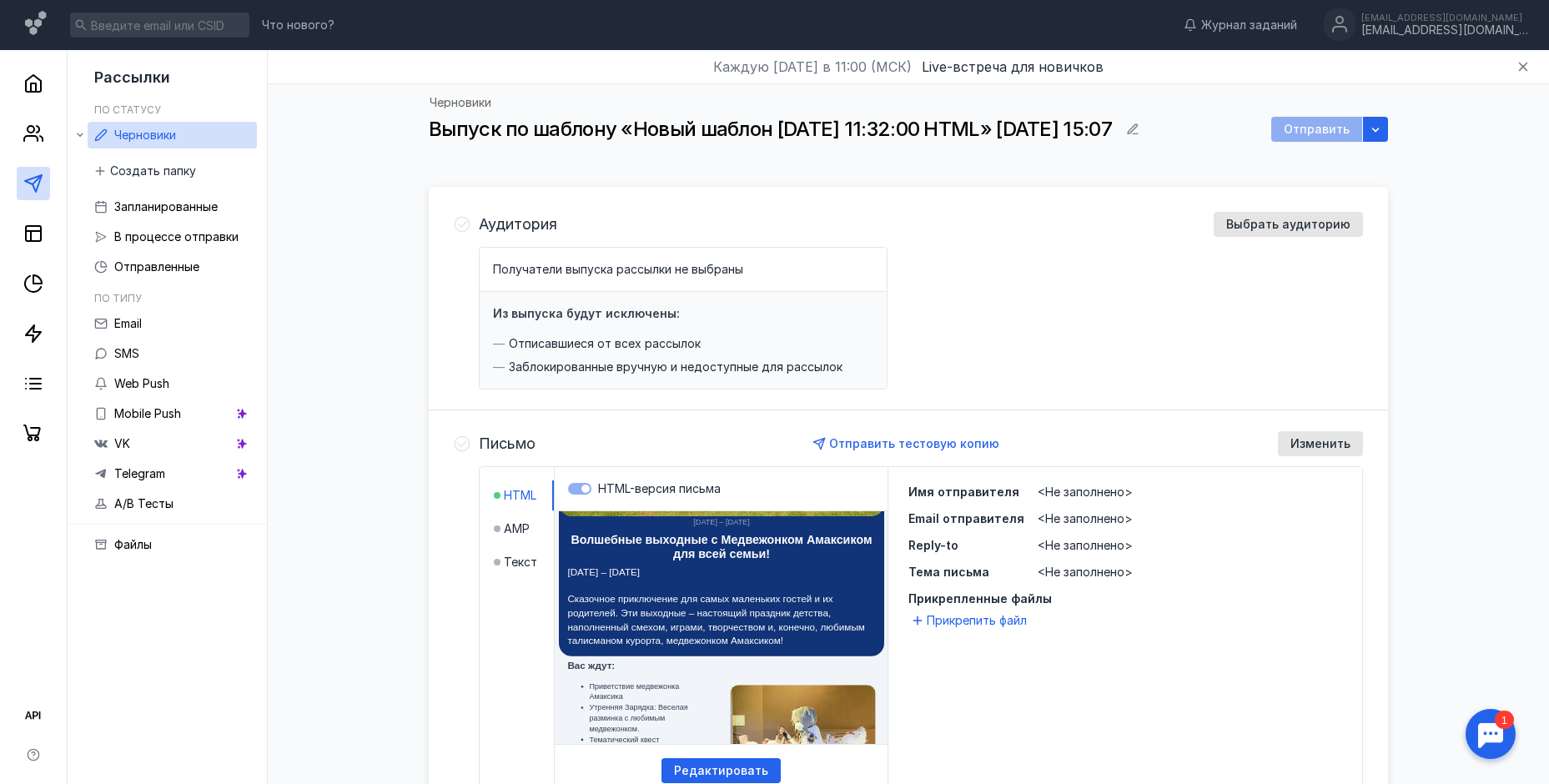
scroll to position [417, 0]
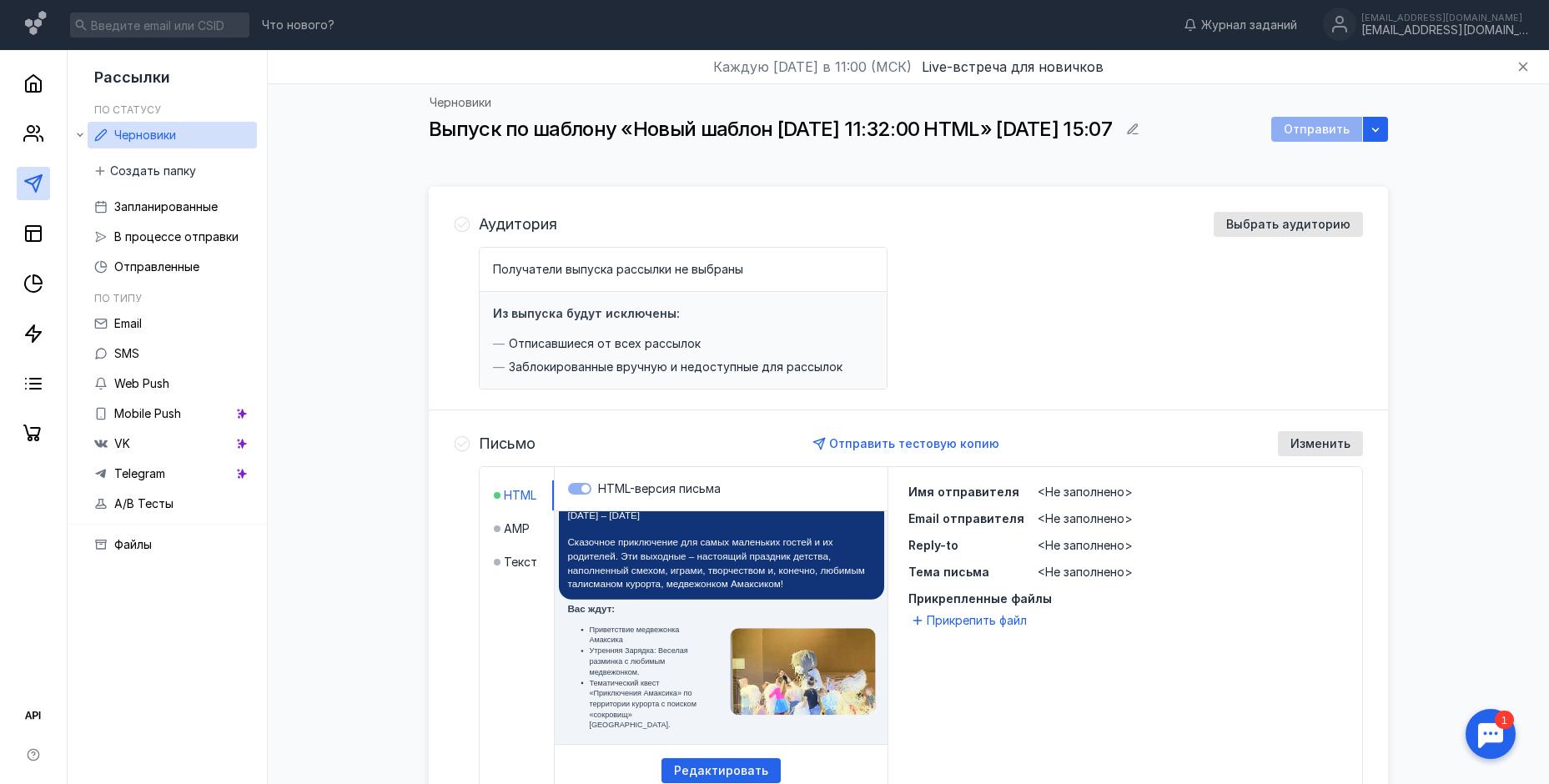
click at [1073, 499] on div "<Не заполнено>" at bounding box center [1189, 492] width 304 height 17
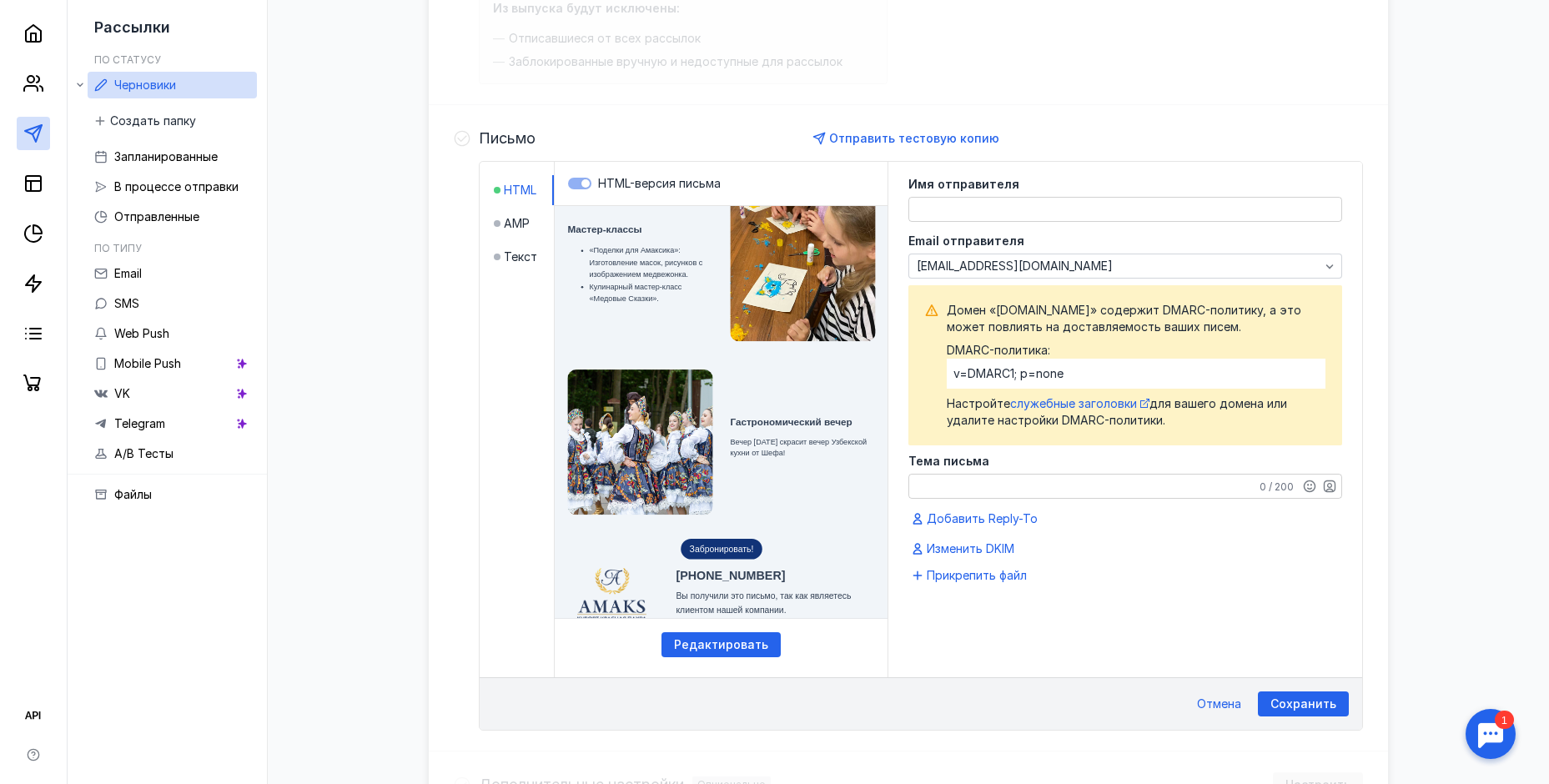
scroll to position [333, 0]
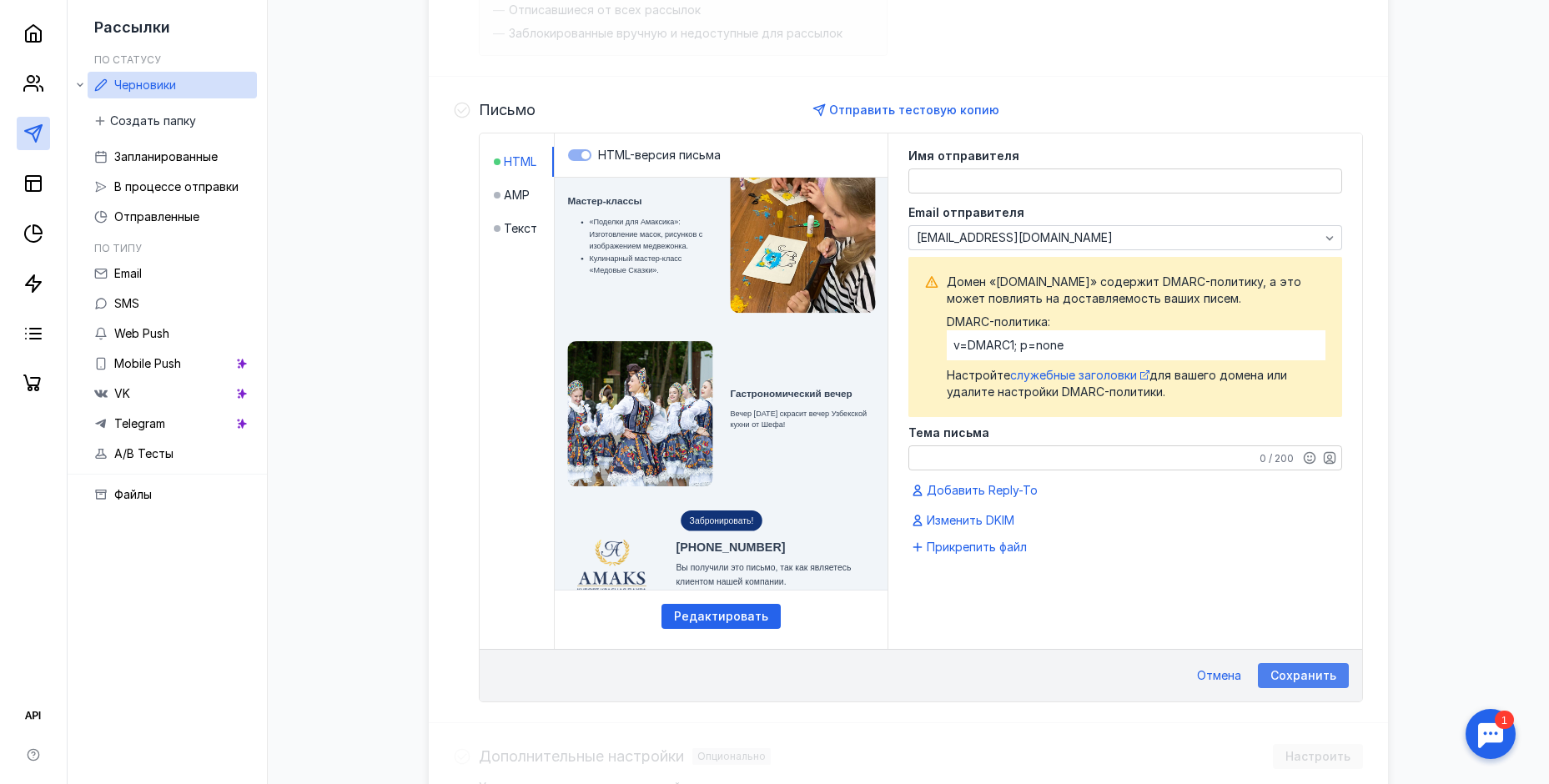
click at [1313, 678] on span "Сохранить" at bounding box center [1303, 675] width 66 height 14
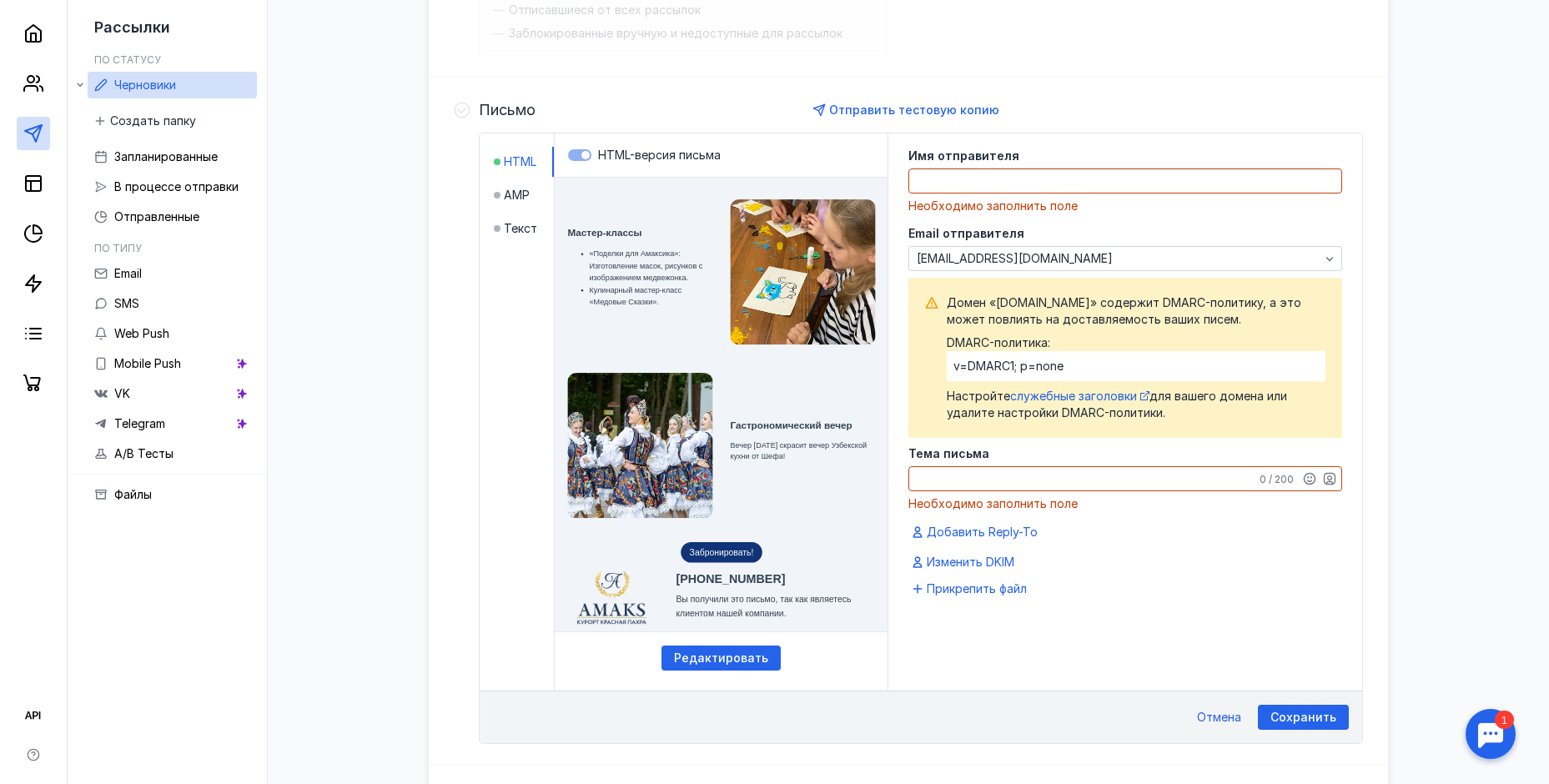
scroll to position [811, 0]
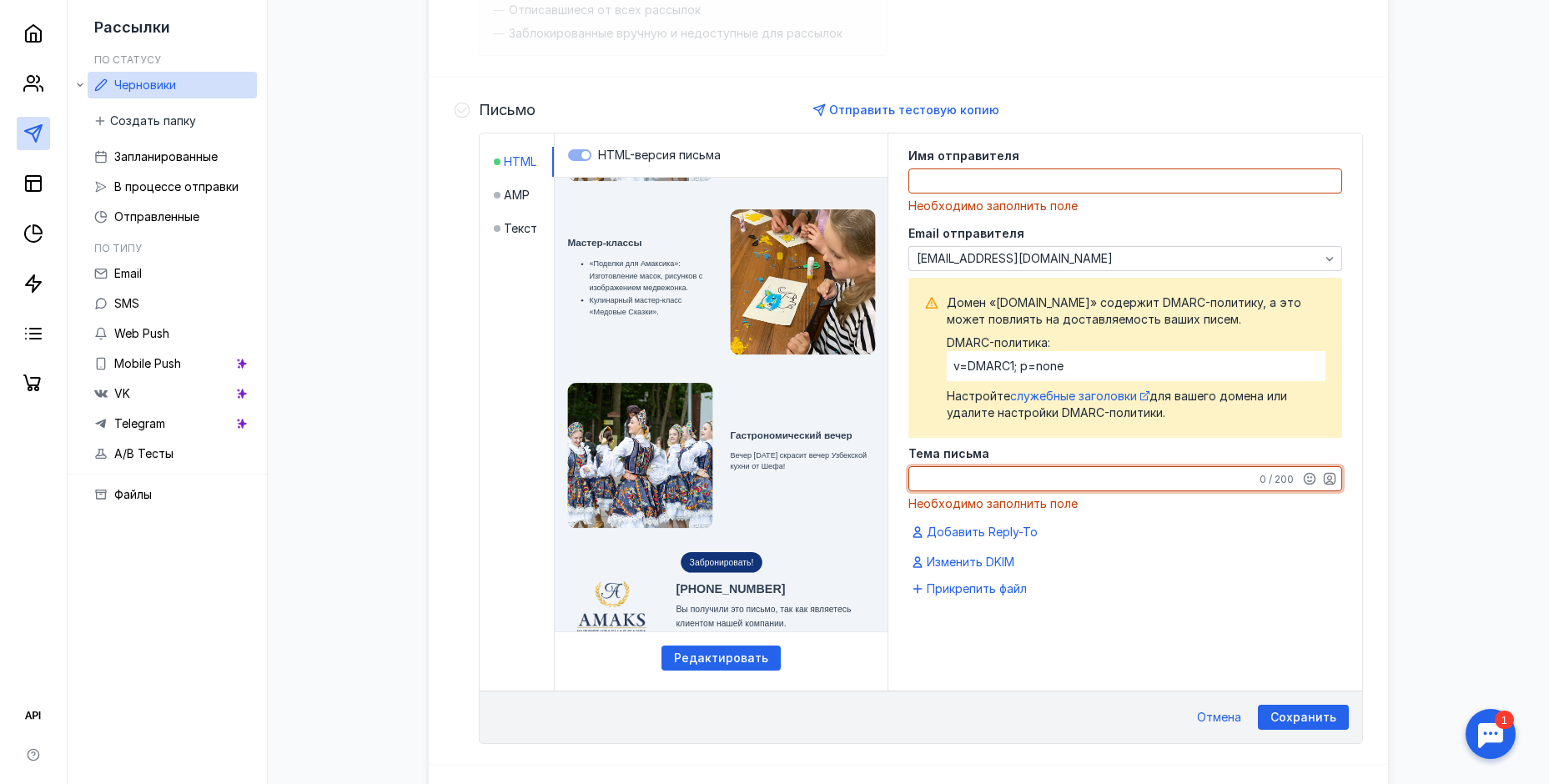
click at [1032, 472] on textarea "Тема письма" at bounding box center [1125, 479] width 432 height 23
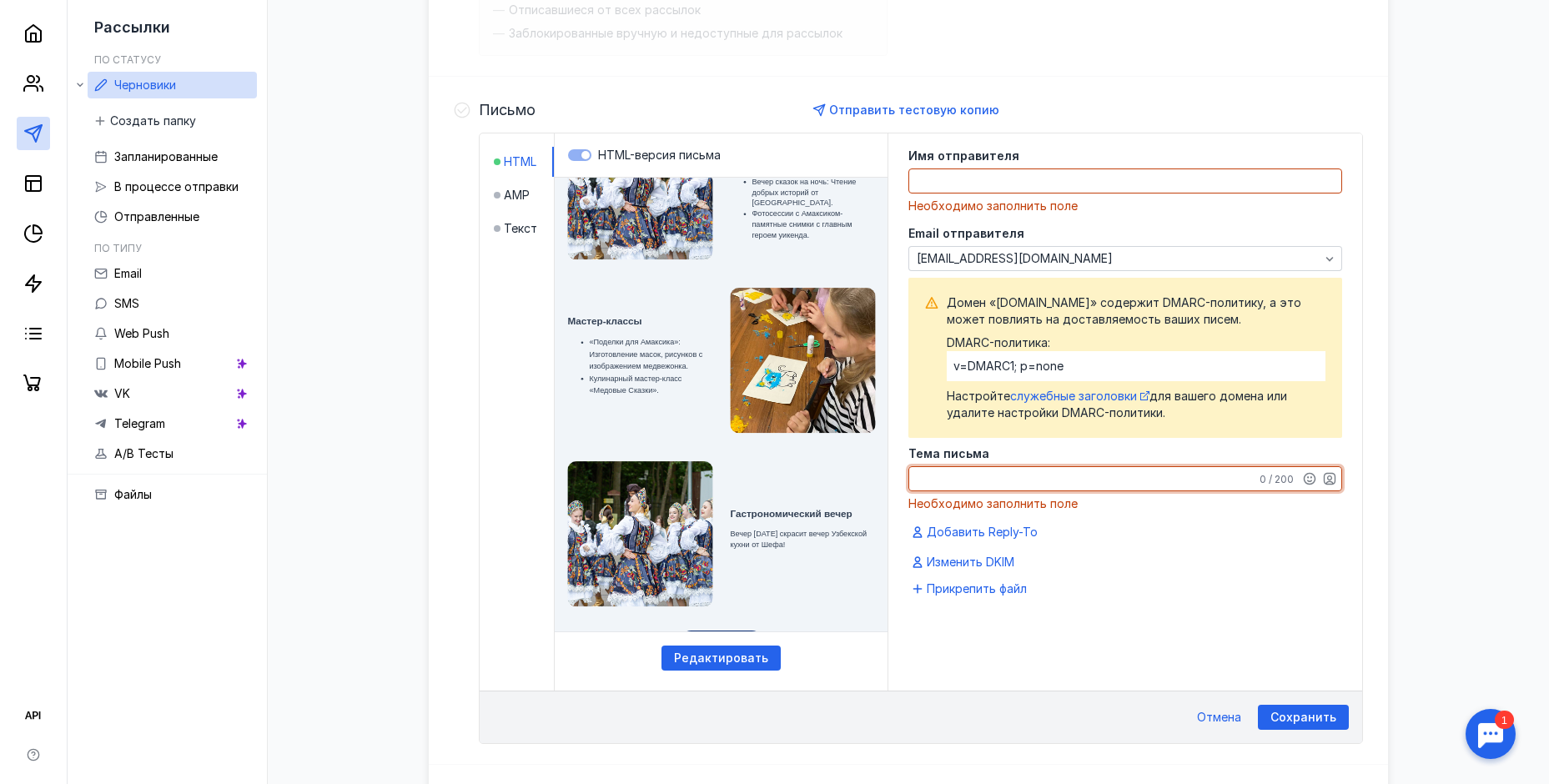
scroll to position [560, 0]
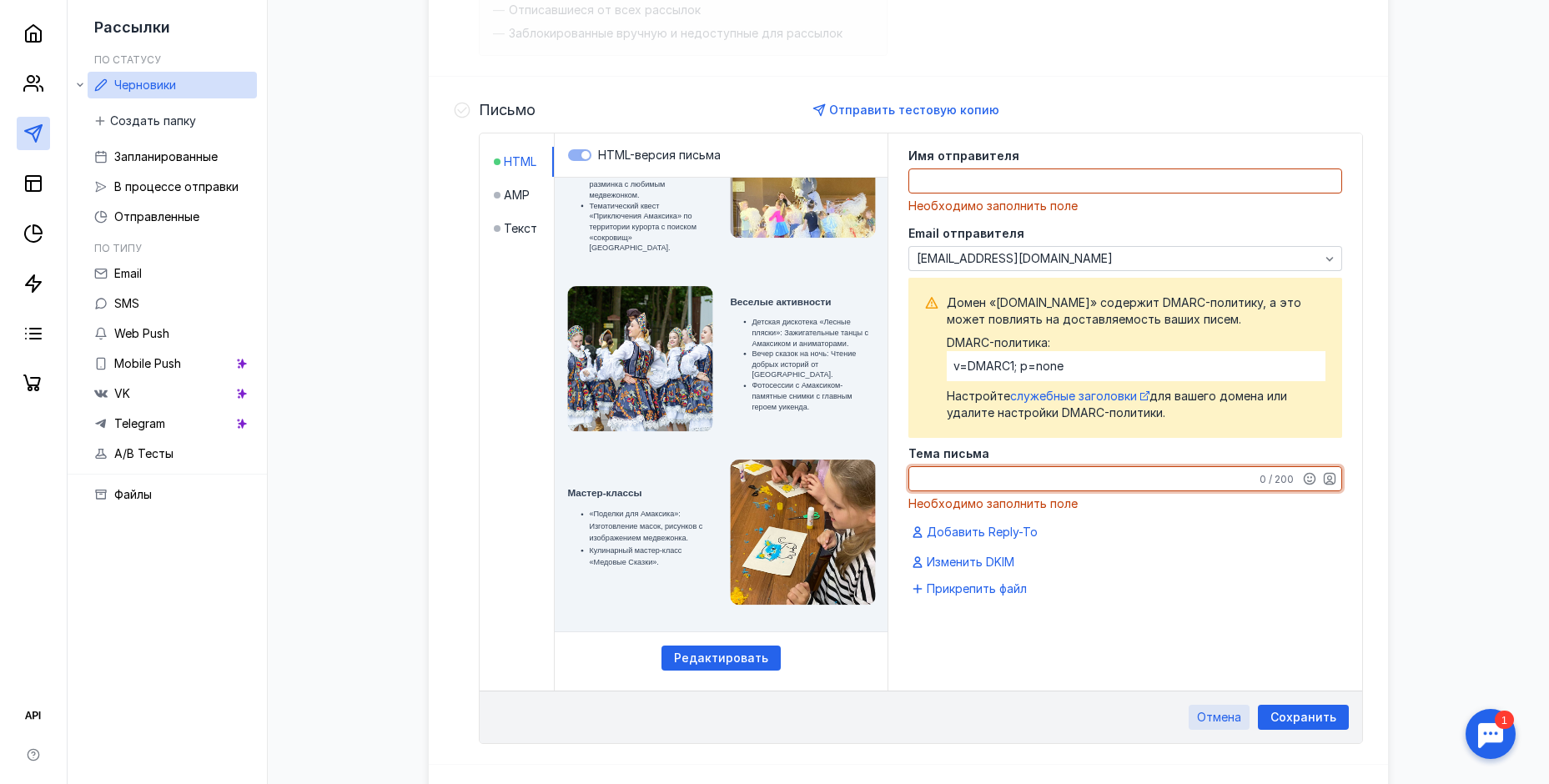
click at [1211, 720] on span "Отмена" at bounding box center [1219, 717] width 44 height 14
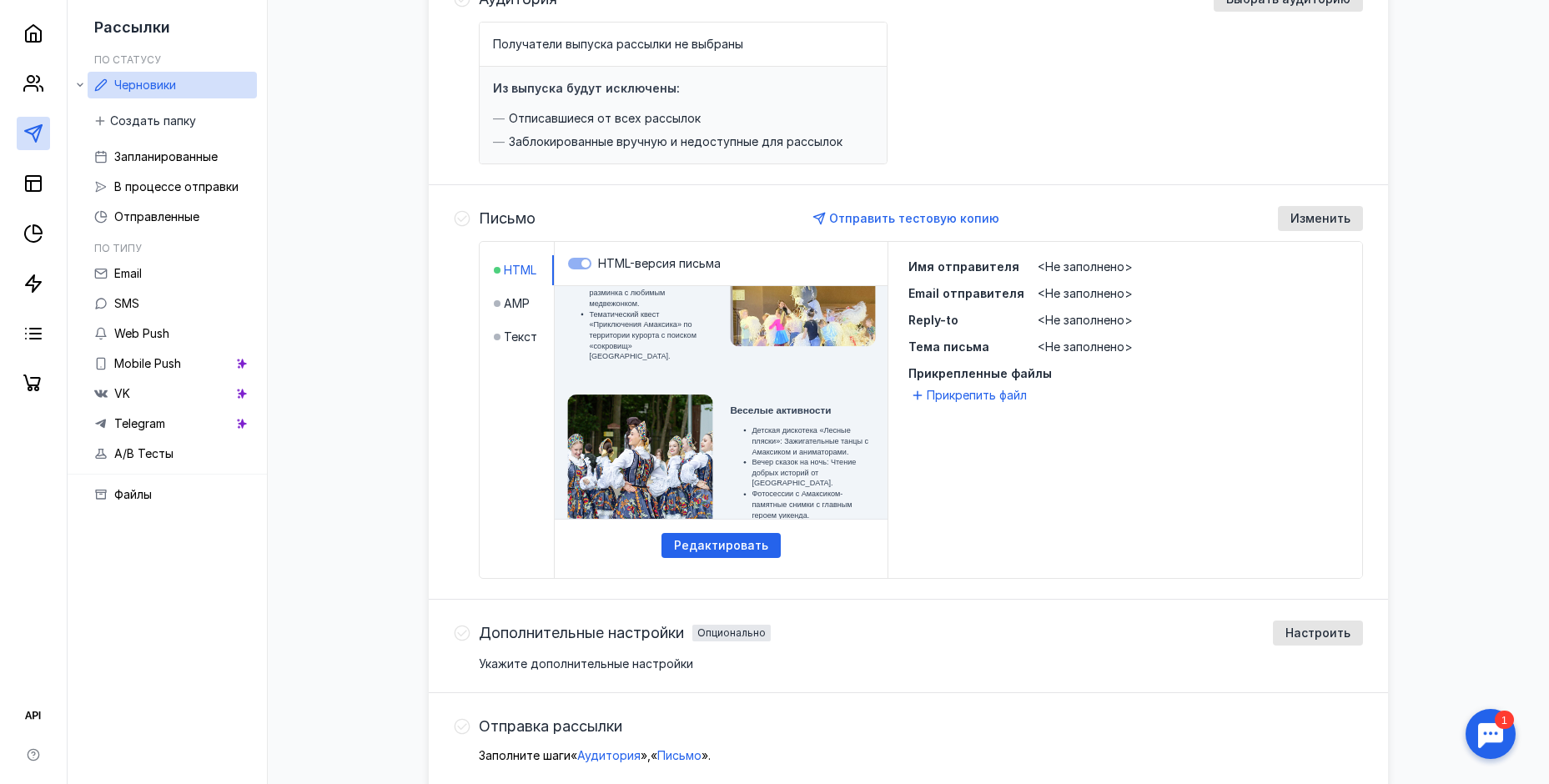
scroll to position [0, 0]
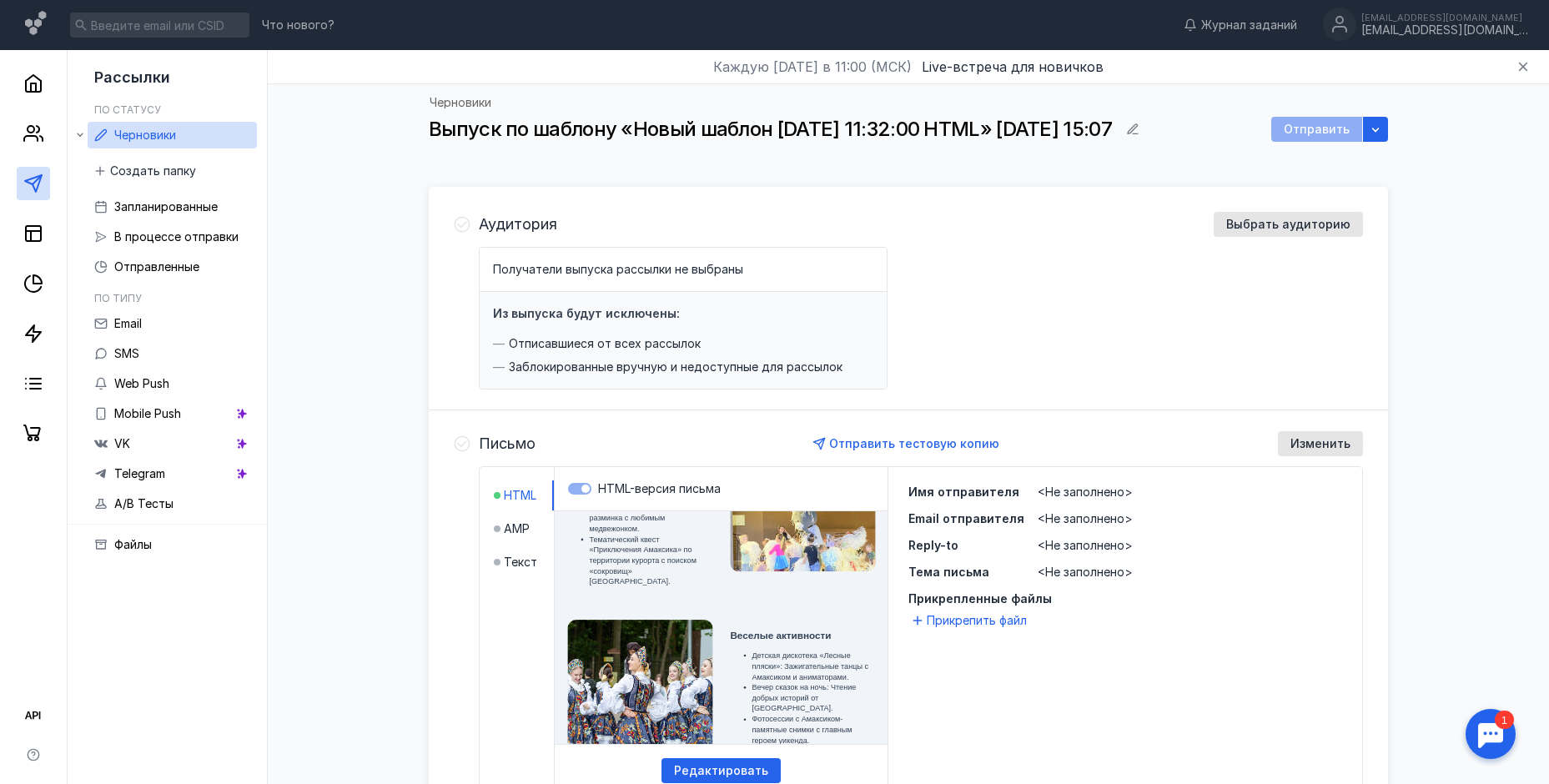
click at [684, 252] on div "Получатели выпуска рассылки не выбраны" at bounding box center [683, 270] width 407 height 44
click at [674, 271] on span "Получатели выпуска рассылки не выбраны" at bounding box center [617, 269] width 250 height 14
click at [1285, 222] on span "Выбрать аудиторию" at bounding box center [1288, 224] width 124 height 14
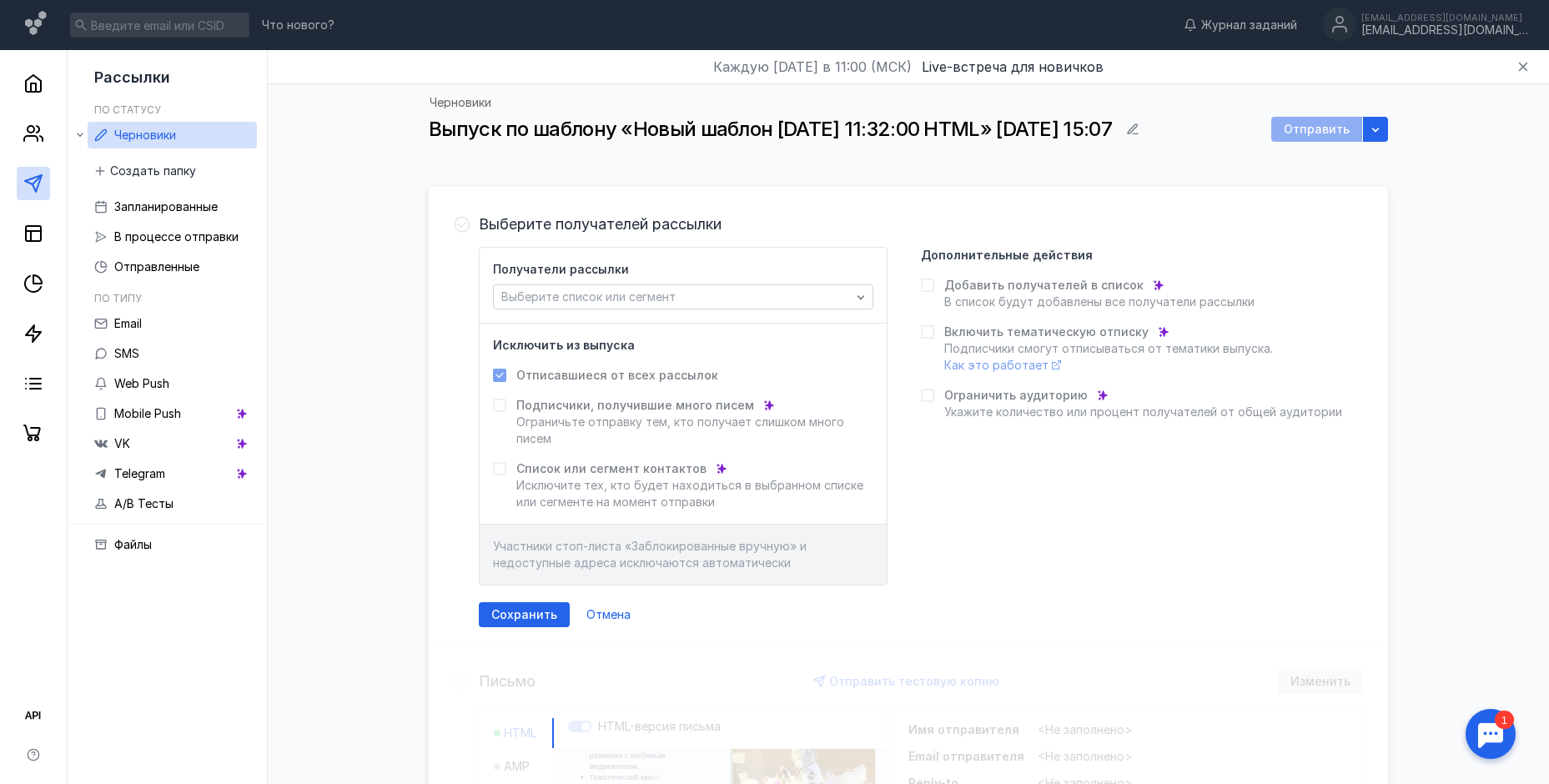
click at [980, 400] on span "Ограничить аудиторию" at bounding box center [1015, 395] width 143 height 17
click at [981, 342] on span "Подписчики смогут отписываться от тематики выпуска. Как это работает" at bounding box center [1108, 356] width 328 height 31
click at [969, 288] on span "Добавить получателей в список" at bounding box center [1044, 286] width 199 height 17
click at [617, 299] on span "Выберите список или сегмент" at bounding box center [588, 296] width 174 height 14
click at [639, 425] on div "Адреса из файла (Э кспресс-выпуск)" at bounding box center [683, 423] width 380 height 29
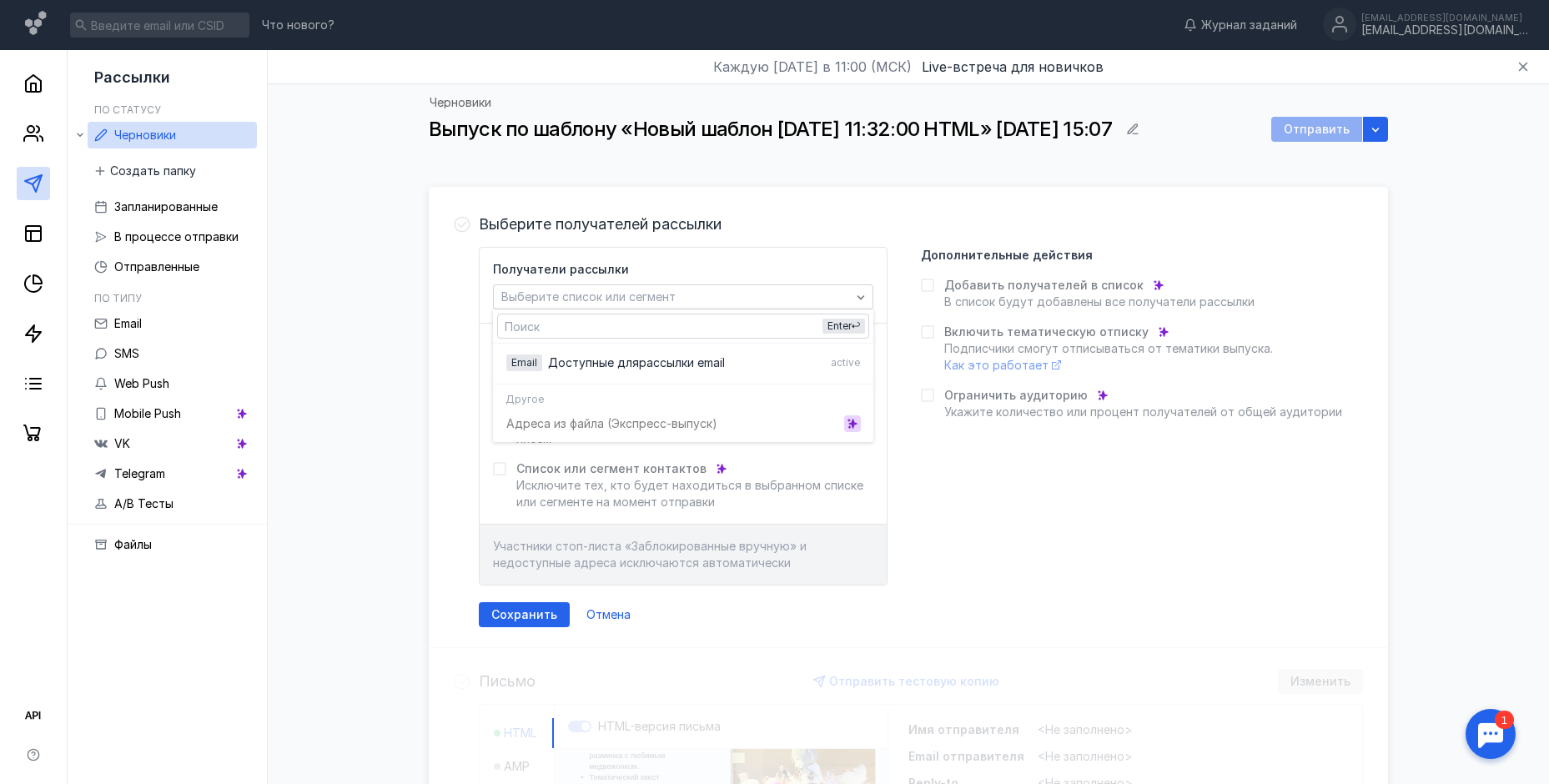
click at [852, 424] on icon "grid" at bounding box center [852, 423] width 8 height 9
click at [854, 425] on icon "grid" at bounding box center [852, 423] width 9 height 9
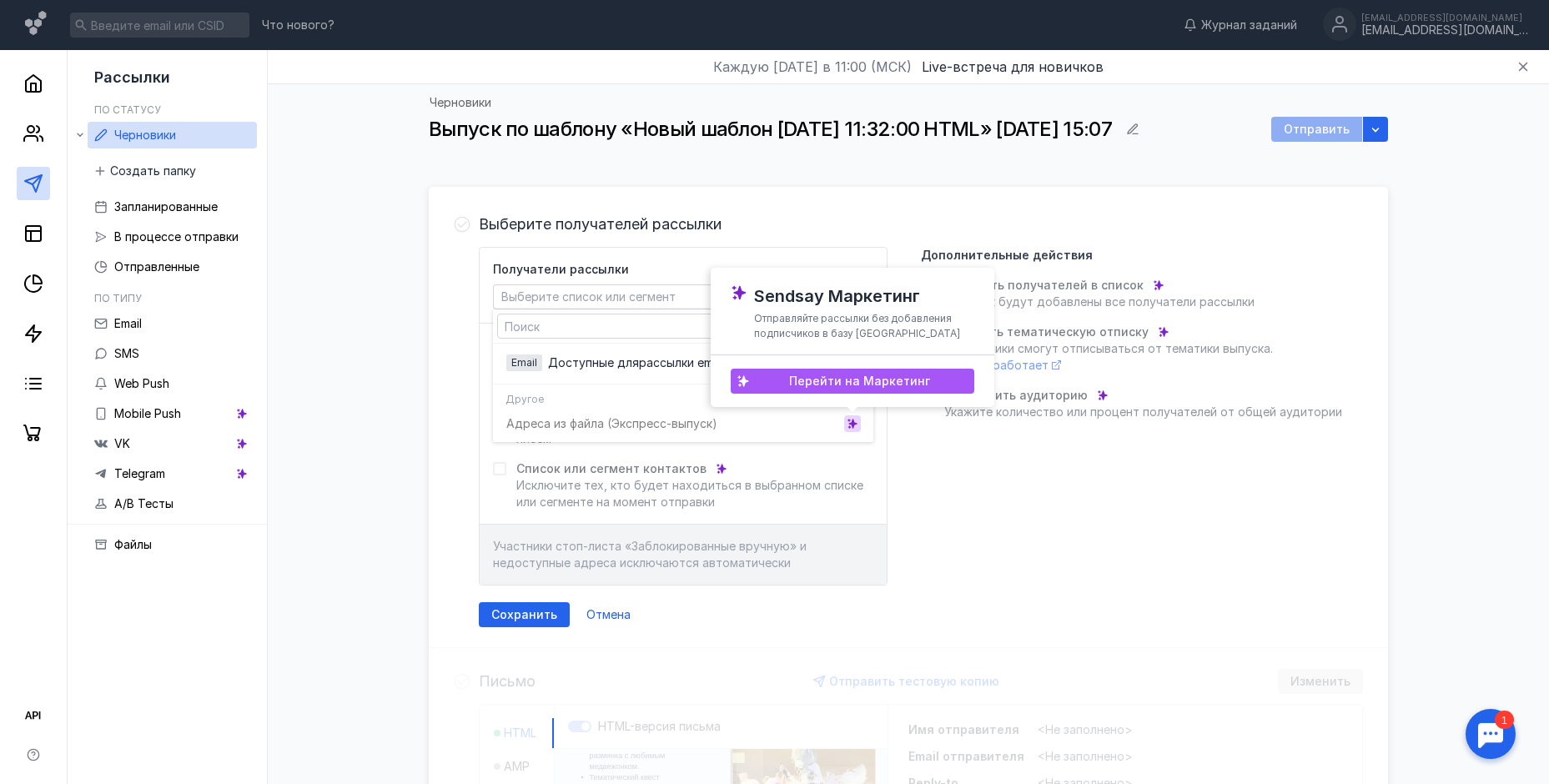
click at [855, 379] on span "Перейти на Маркетинг" at bounding box center [860, 381] width 141 height 14
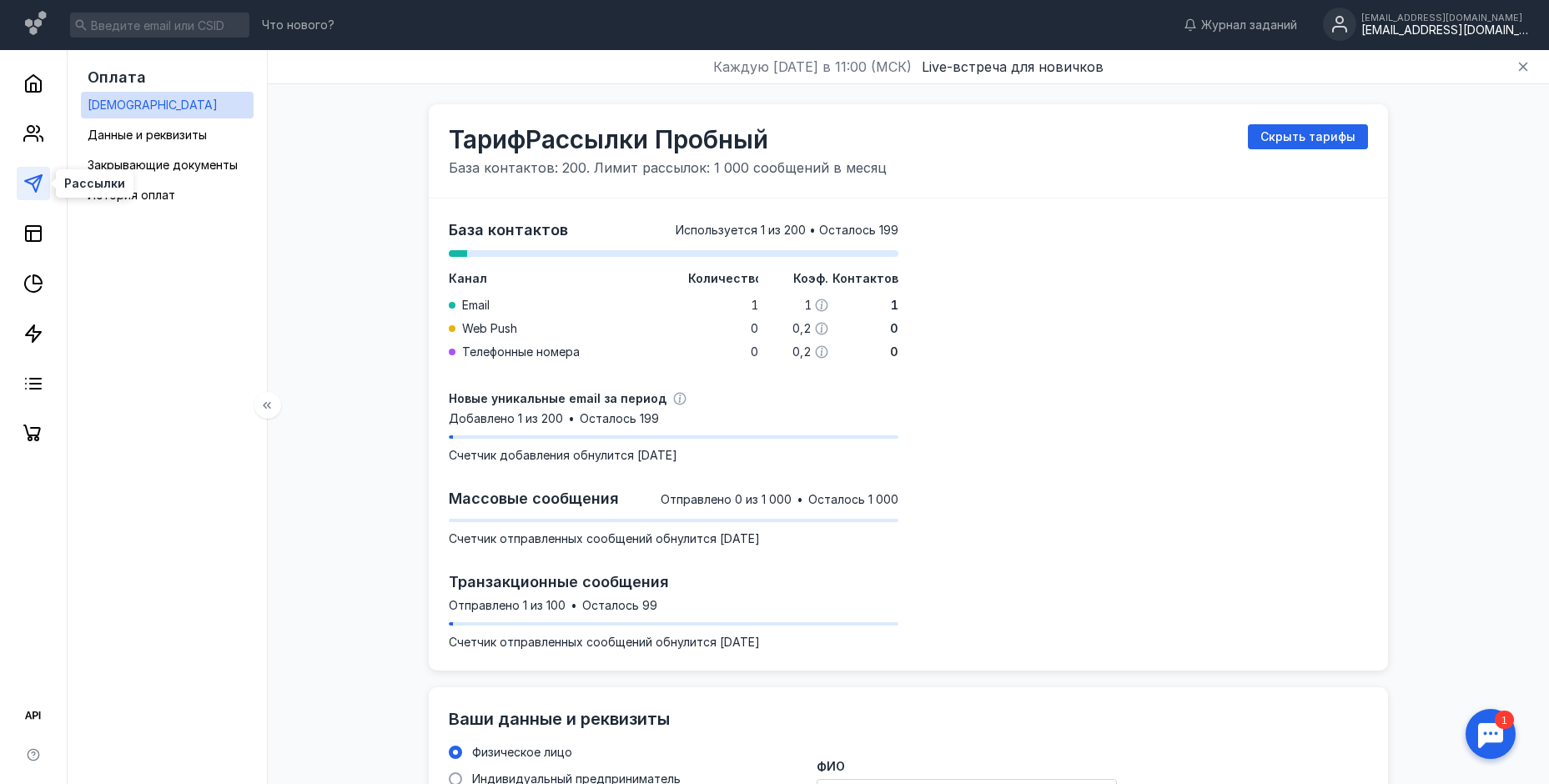
click at [26, 181] on polygon at bounding box center [34, 183] width 17 height 17
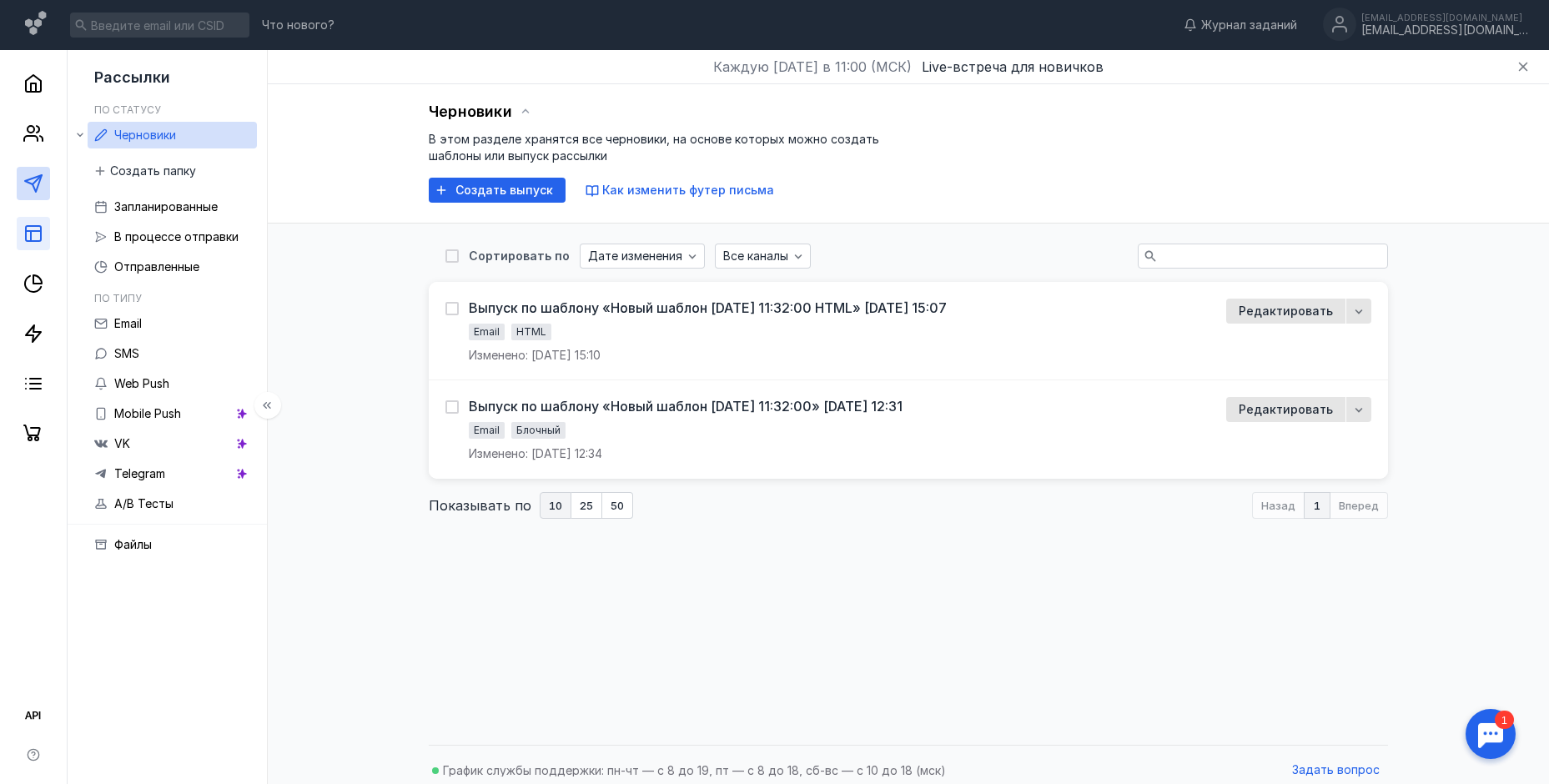
click at [33, 249] on link at bounding box center [34, 234] width 34 height 34
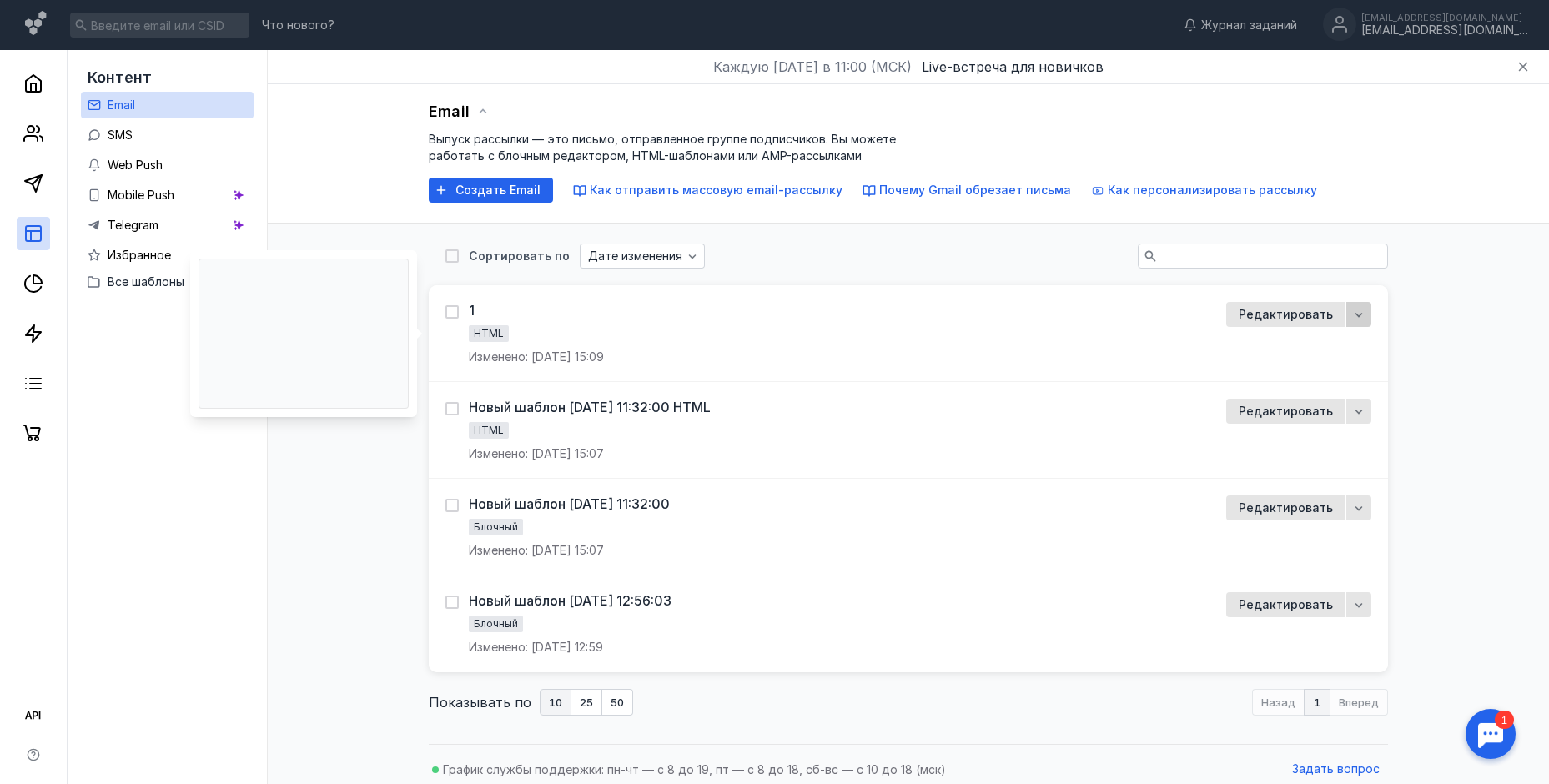
click at [1363, 318] on icon "button" at bounding box center [1359, 314] width 13 height 13
click at [669, 319] on div "1 HTML Изменено: [DATE] 15:09" at bounding box center [826, 333] width 761 height 64
click at [471, 309] on div "1" at bounding box center [472, 310] width 6 height 17
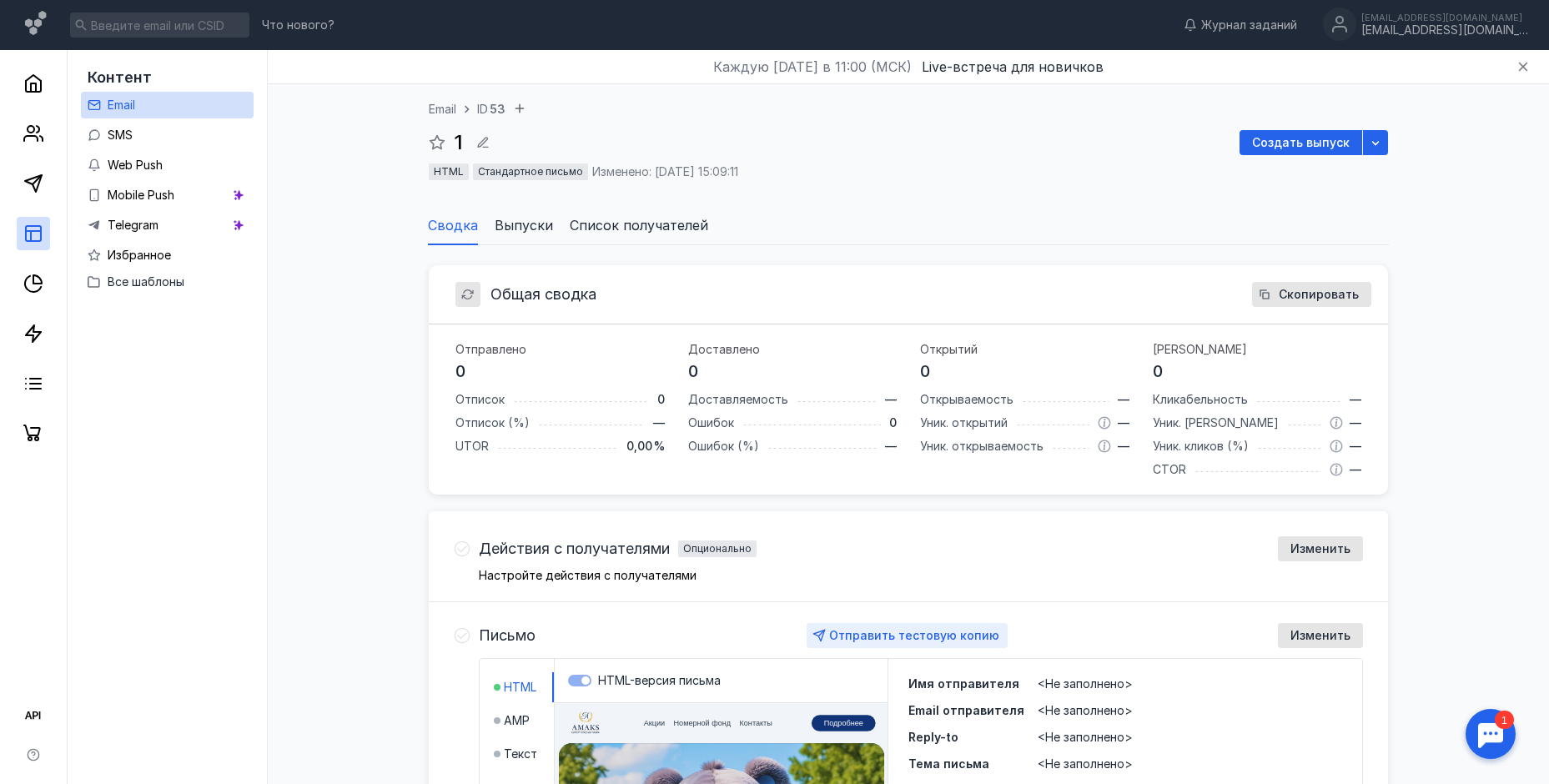
click at [919, 628] on span "Отправить тестовую копию" at bounding box center [914, 635] width 170 height 14
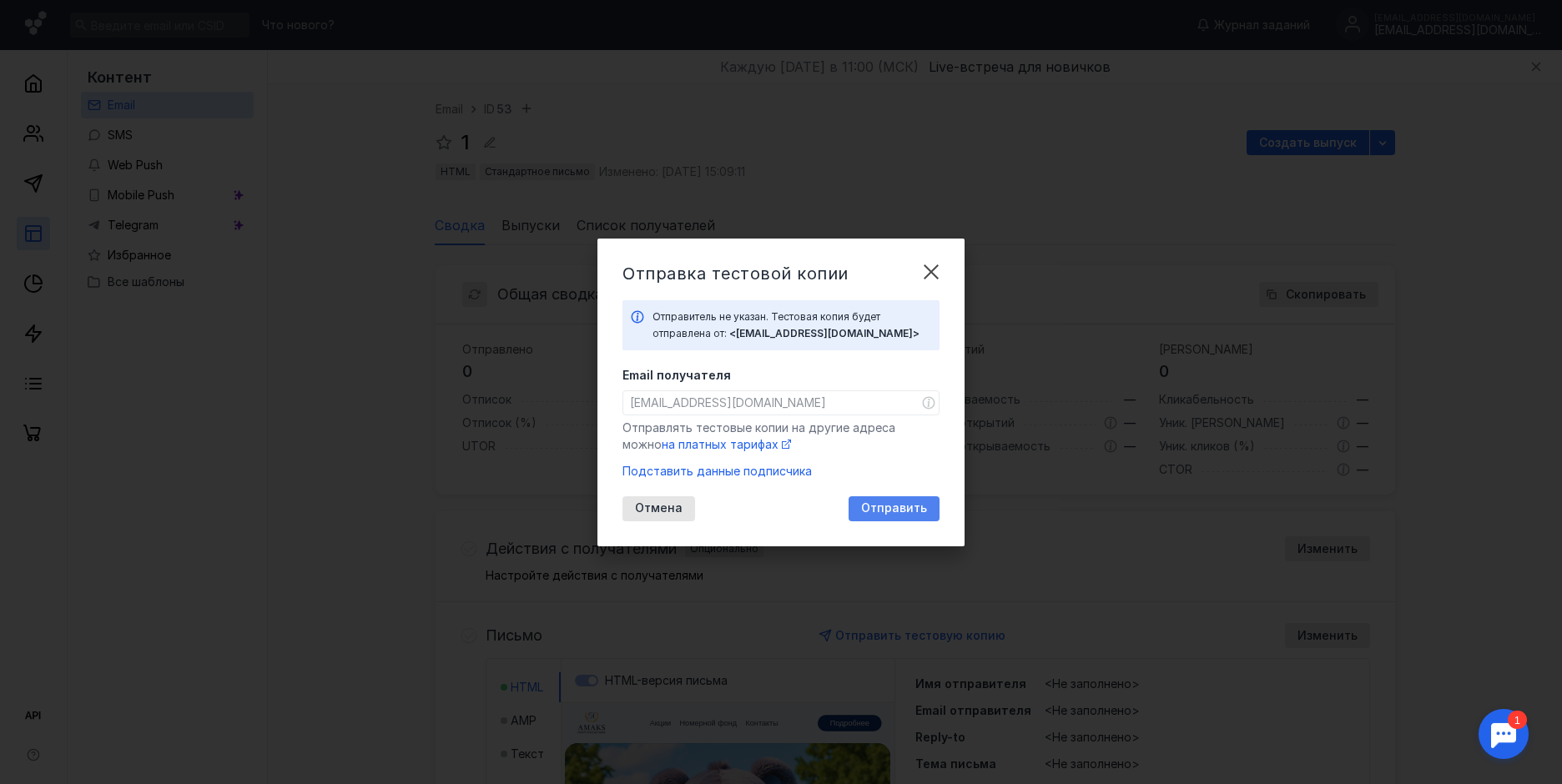
click at [877, 506] on span "Отправить" at bounding box center [893, 508] width 66 height 14
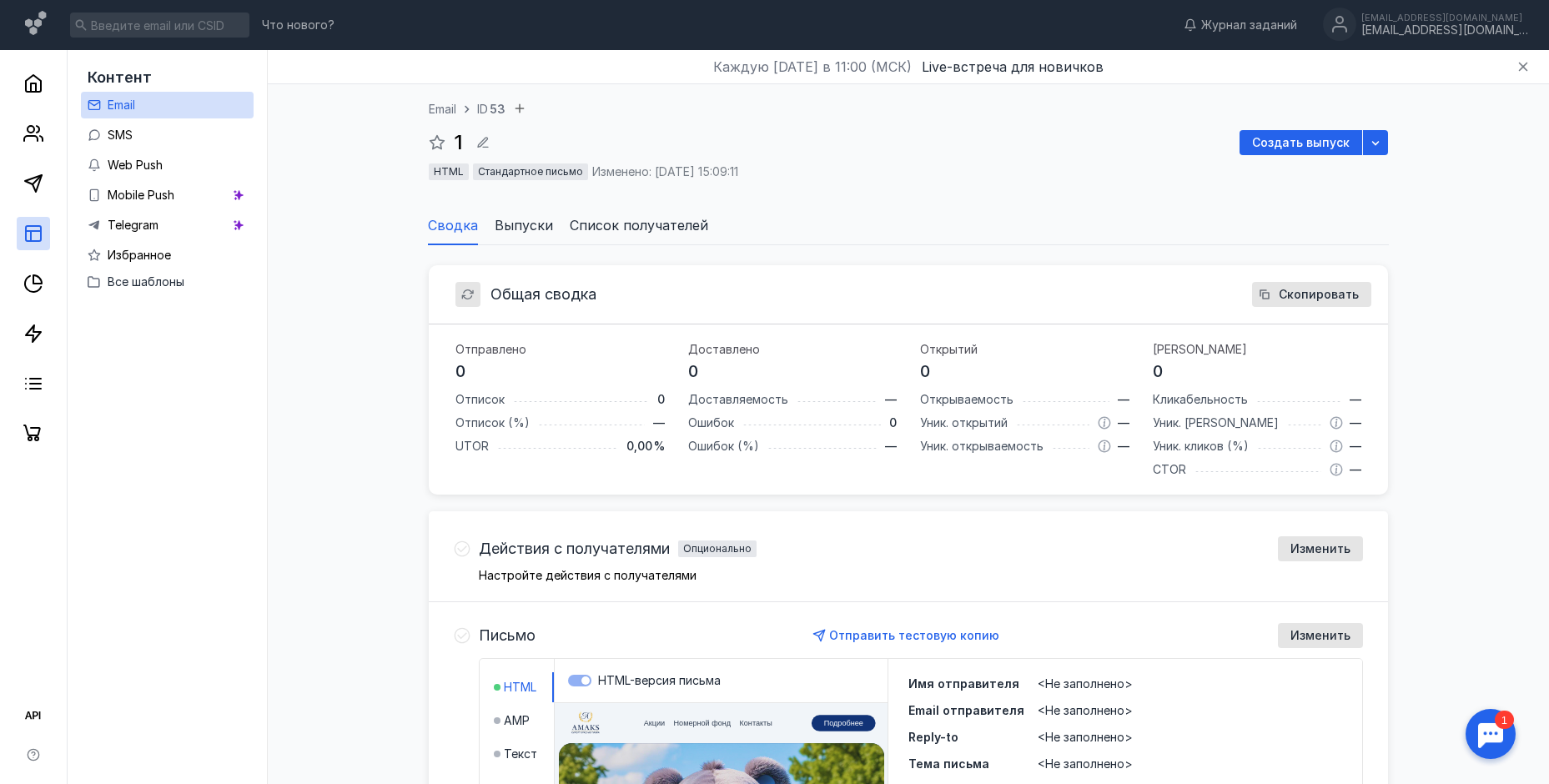
click at [645, 238] on li "Список получателей" at bounding box center [638, 225] width 138 height 40
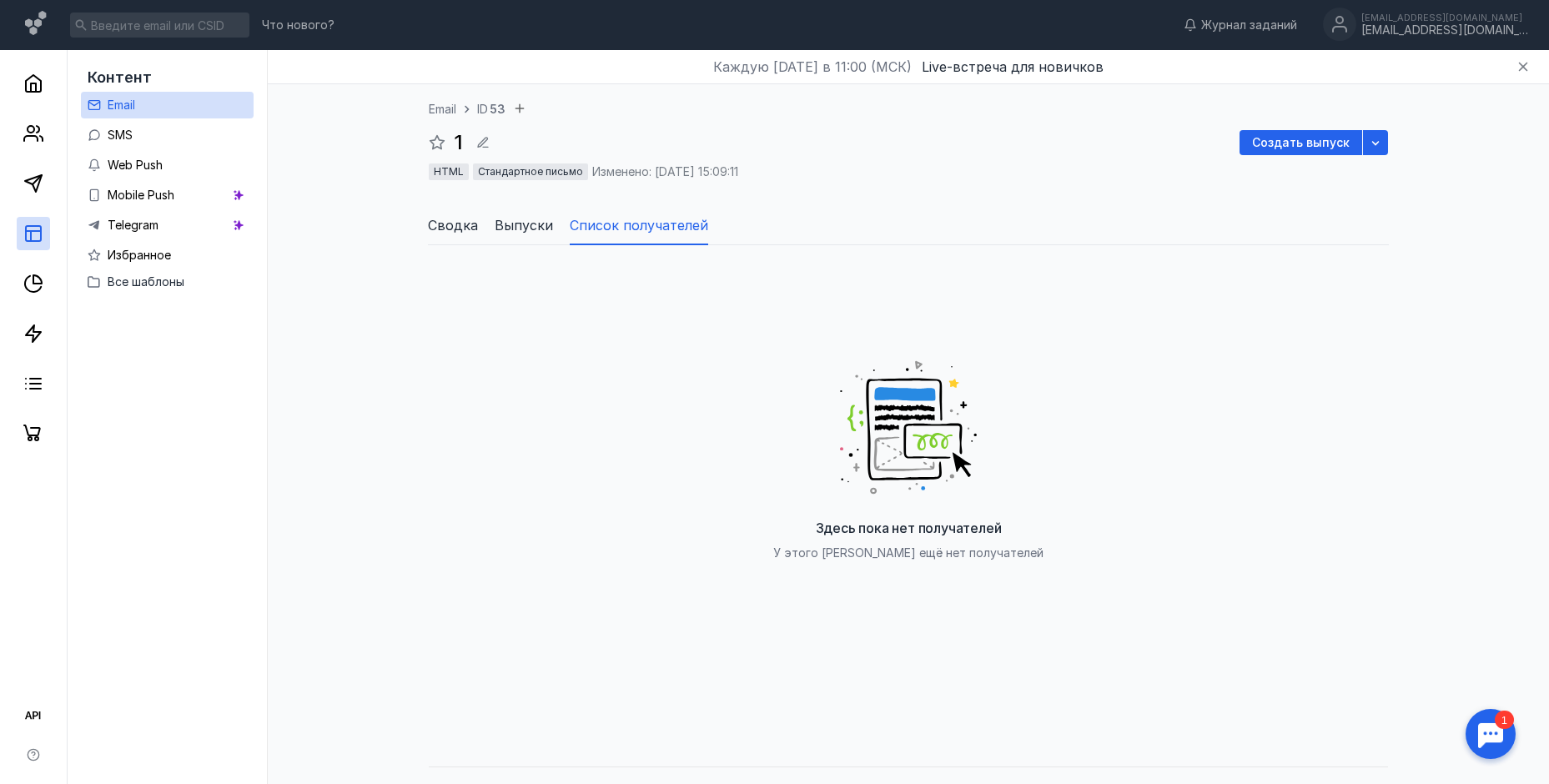
click at [821, 507] on div "Здесь пока нет получателей У этого шаблона ещё нет получателей" at bounding box center [908, 454] width 337 height 417
click at [855, 554] on span "У этого [PERSON_NAME] ещё нет получателей" at bounding box center [908, 552] width 271 height 14
click at [1009, 557] on div "У этого [PERSON_NAME] ещё нет получателей" at bounding box center [908, 553] width 271 height 17
click at [525, 233] on span "Выпуски" at bounding box center [524, 225] width 59 height 20
click at [440, 229] on span "Сводка" at bounding box center [453, 225] width 50 height 20
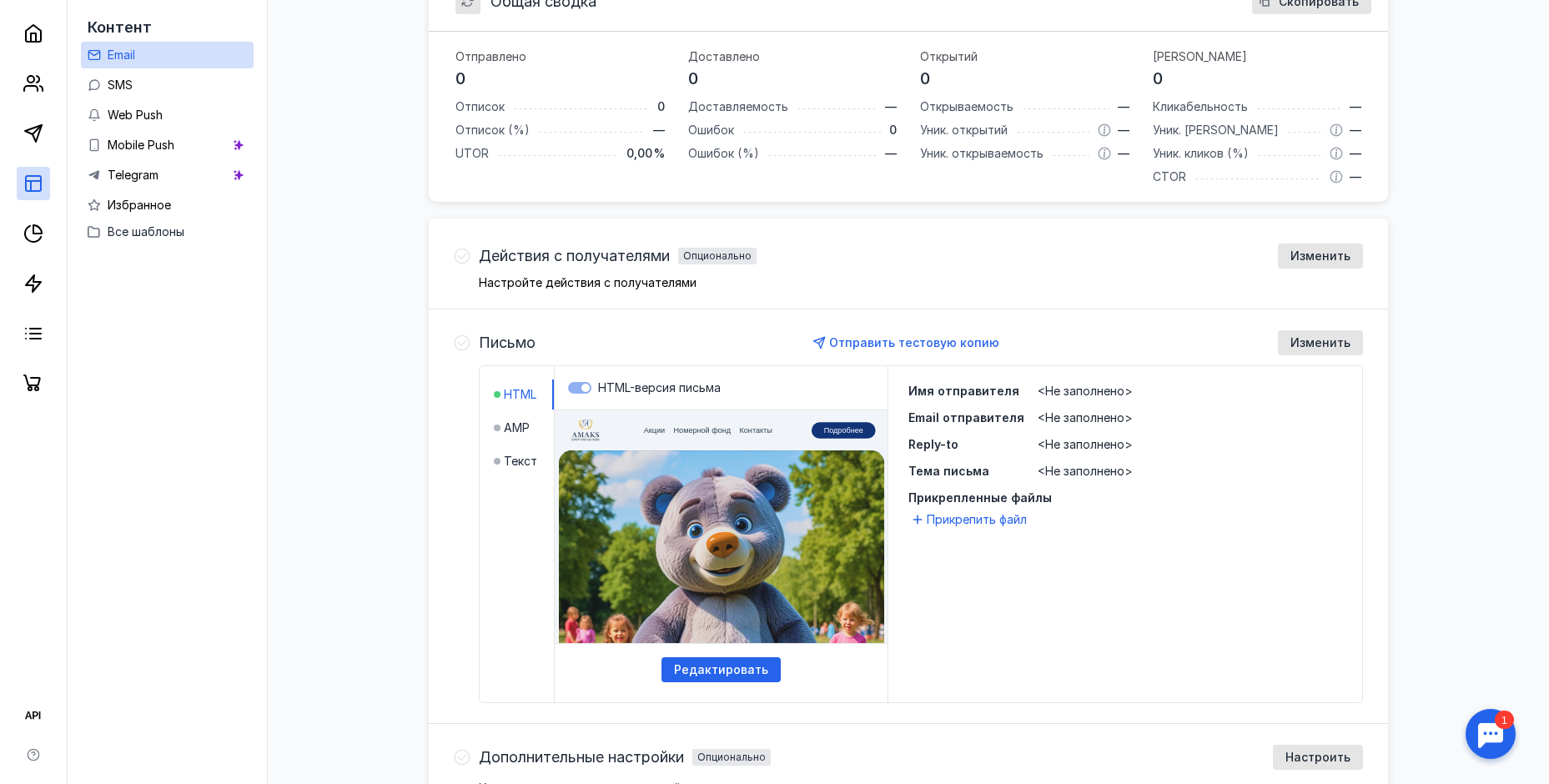
scroll to position [333, 0]
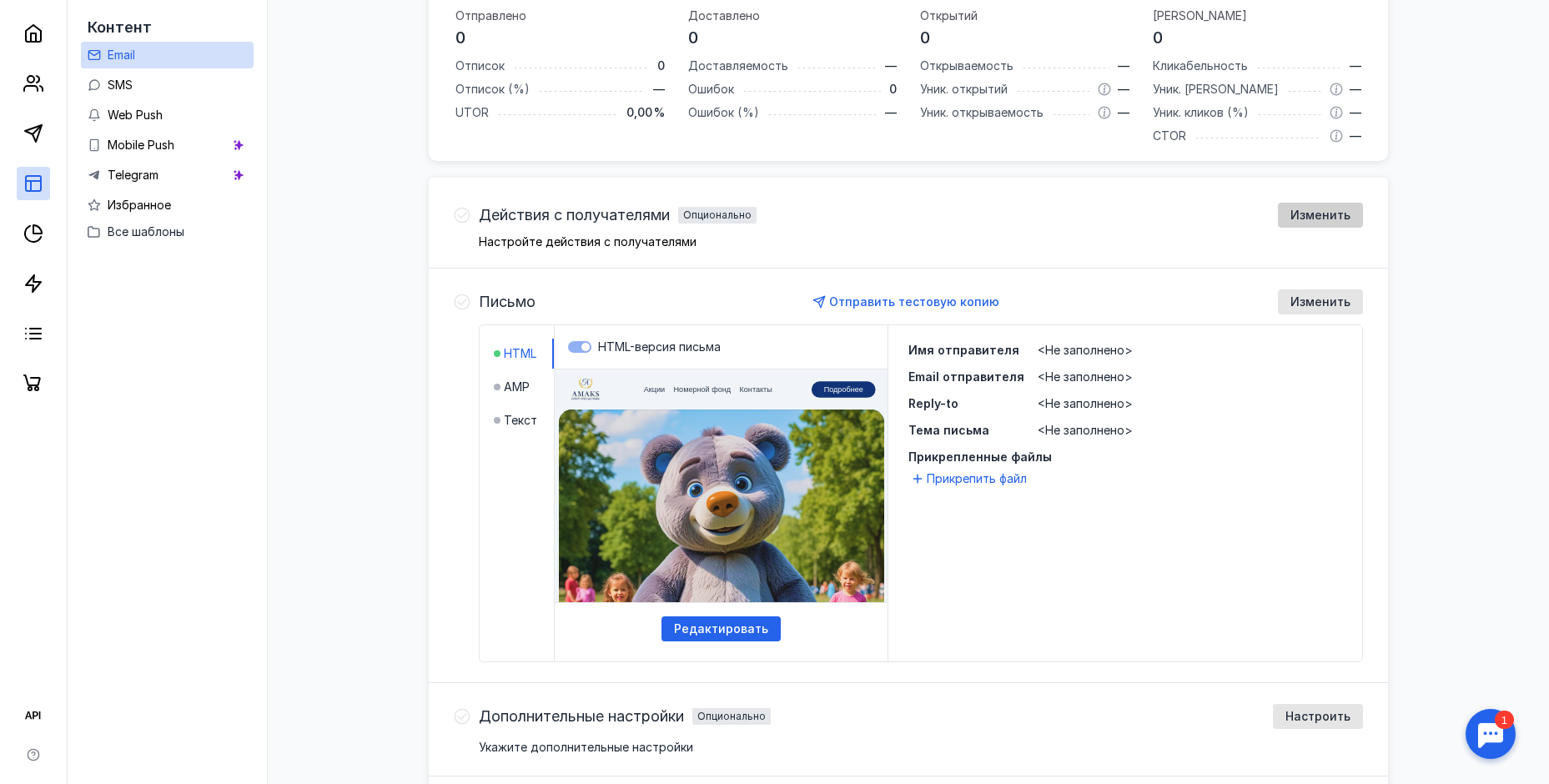
click at [1330, 210] on span "Изменить" at bounding box center [1320, 215] width 60 height 14
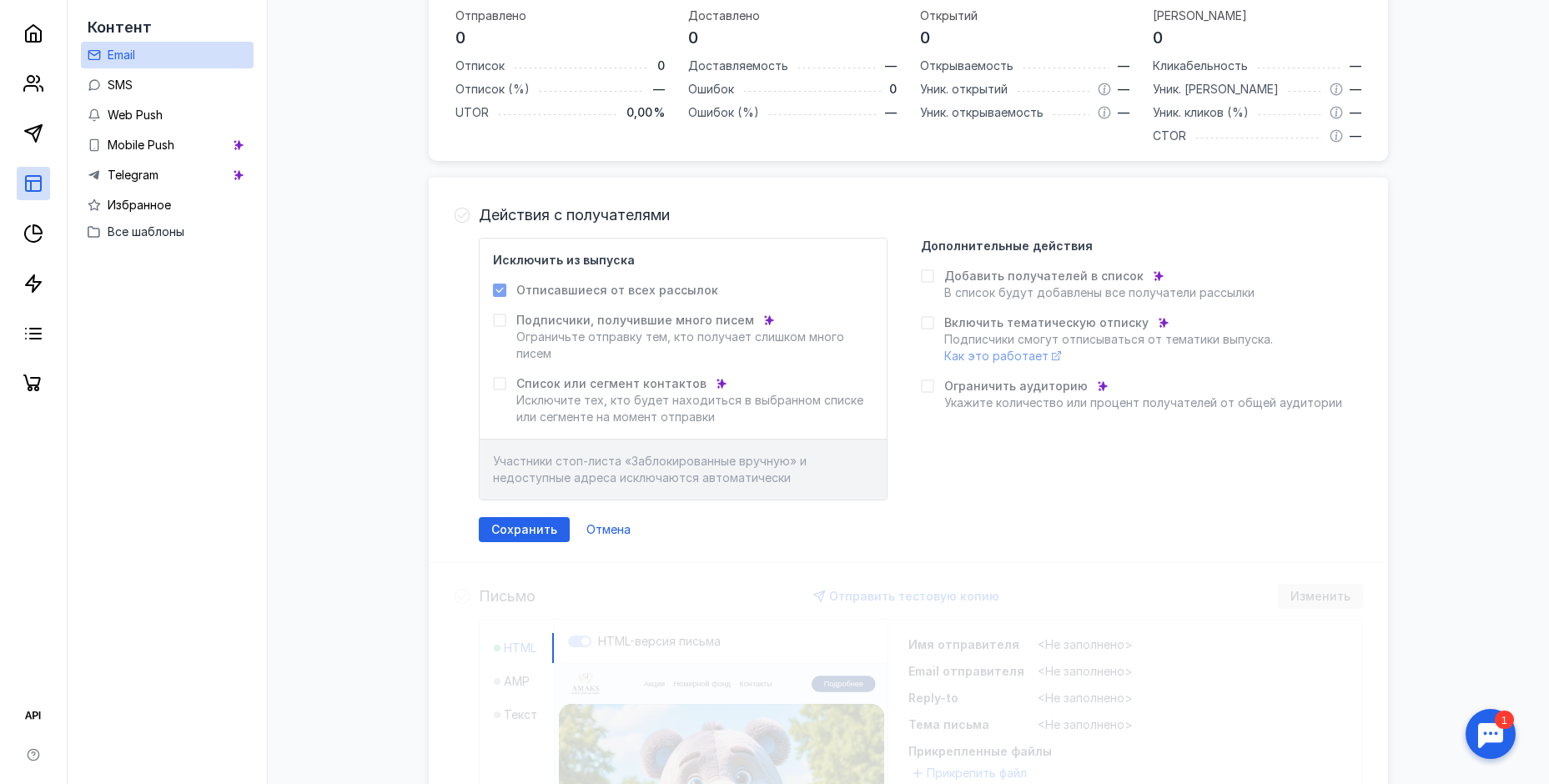
drag, startPoint x: 644, startPoint y: 537, endPoint x: 637, endPoint y: 529, distance: 10.6
click at [643, 537] on div "Сохранить Отмена" at bounding box center [920, 529] width 884 height 25
click at [617, 524] on span "Отмена" at bounding box center [608, 529] width 44 height 14
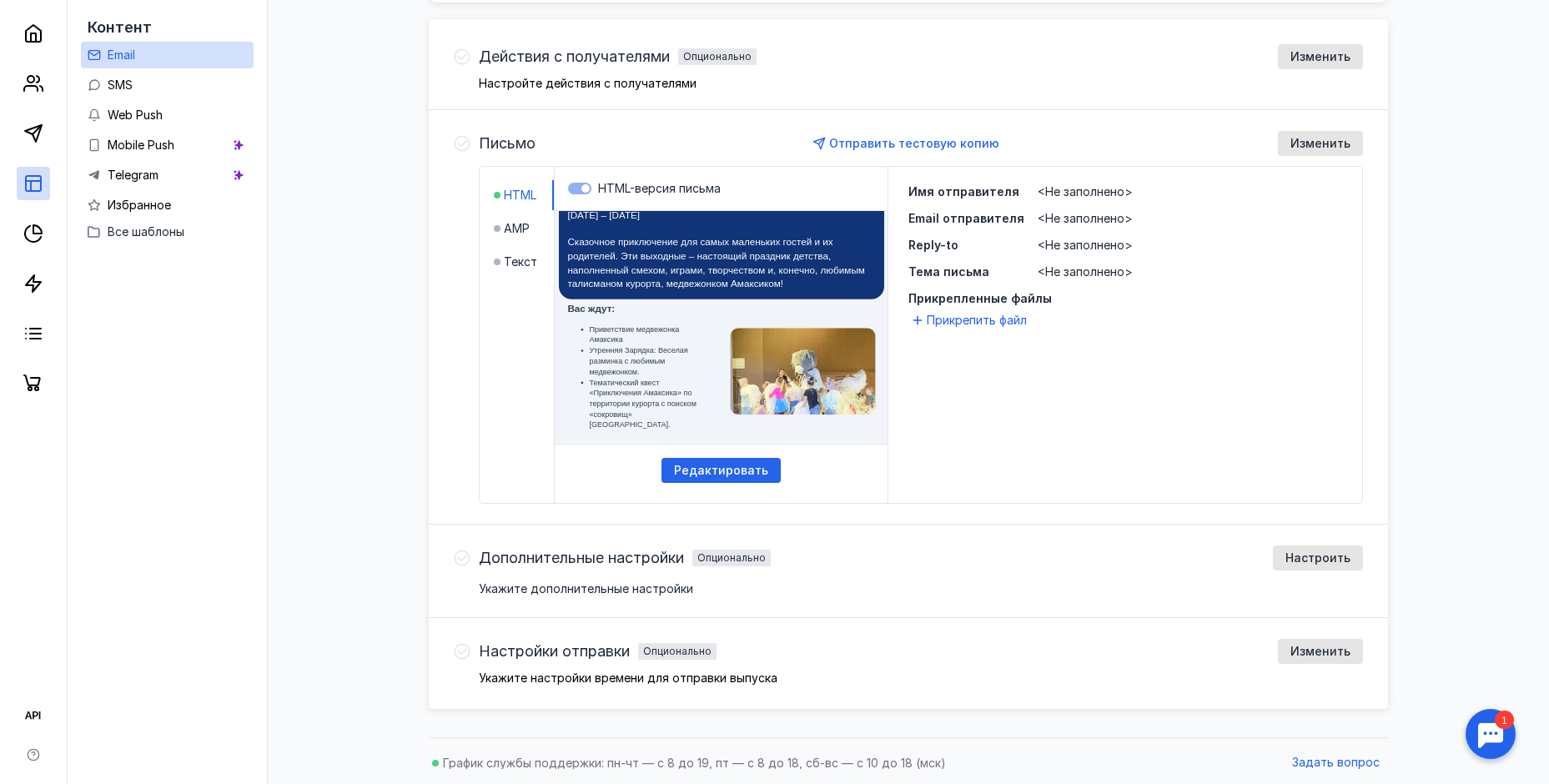
scroll to position [495, 0]
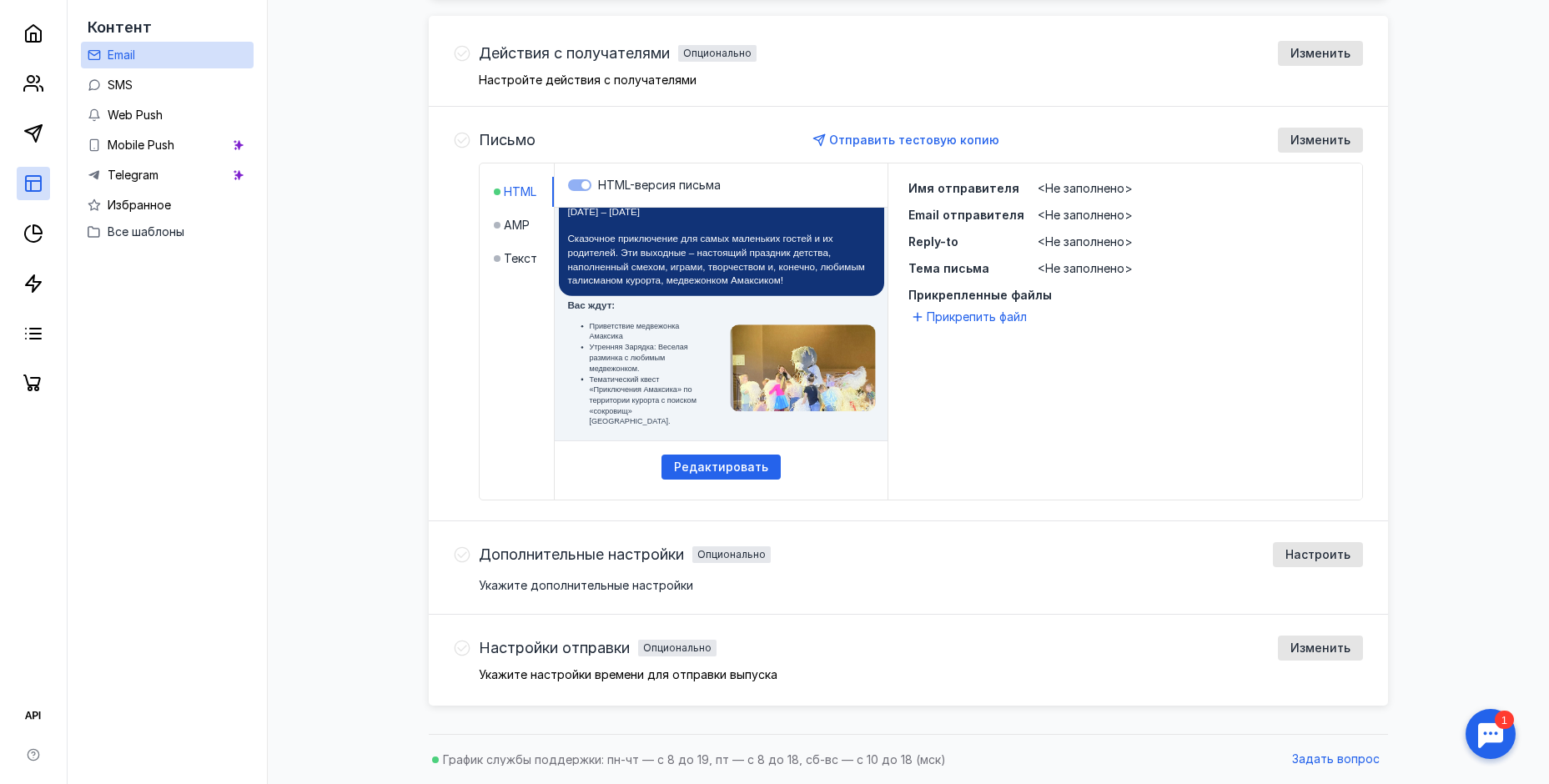
click at [848, 585] on div "Укажите дополнительные настройки" at bounding box center [920, 585] width 884 height 17
click at [1318, 559] on span "Настроить" at bounding box center [1318, 554] width 65 height 14
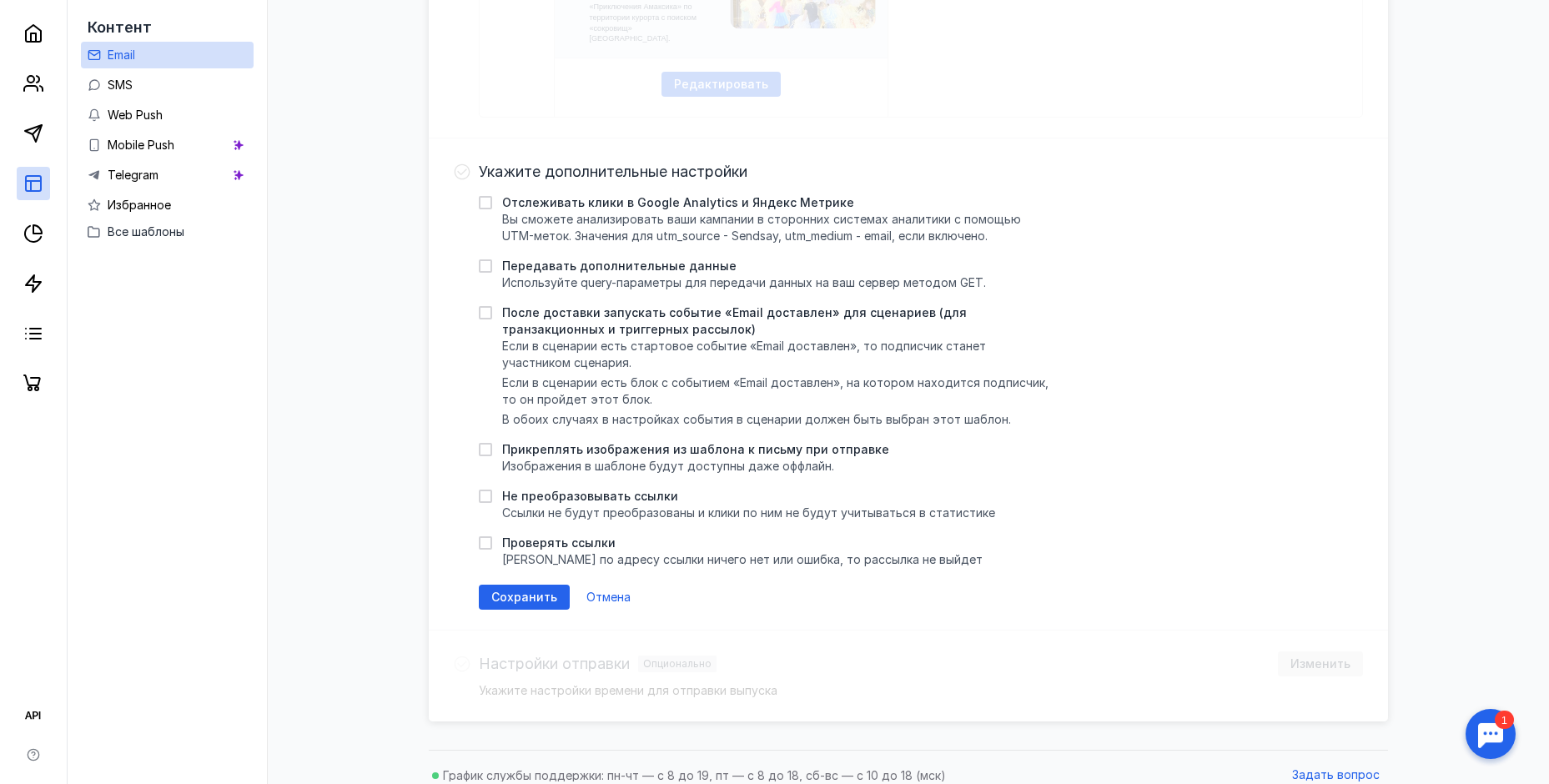
scroll to position [894, 0]
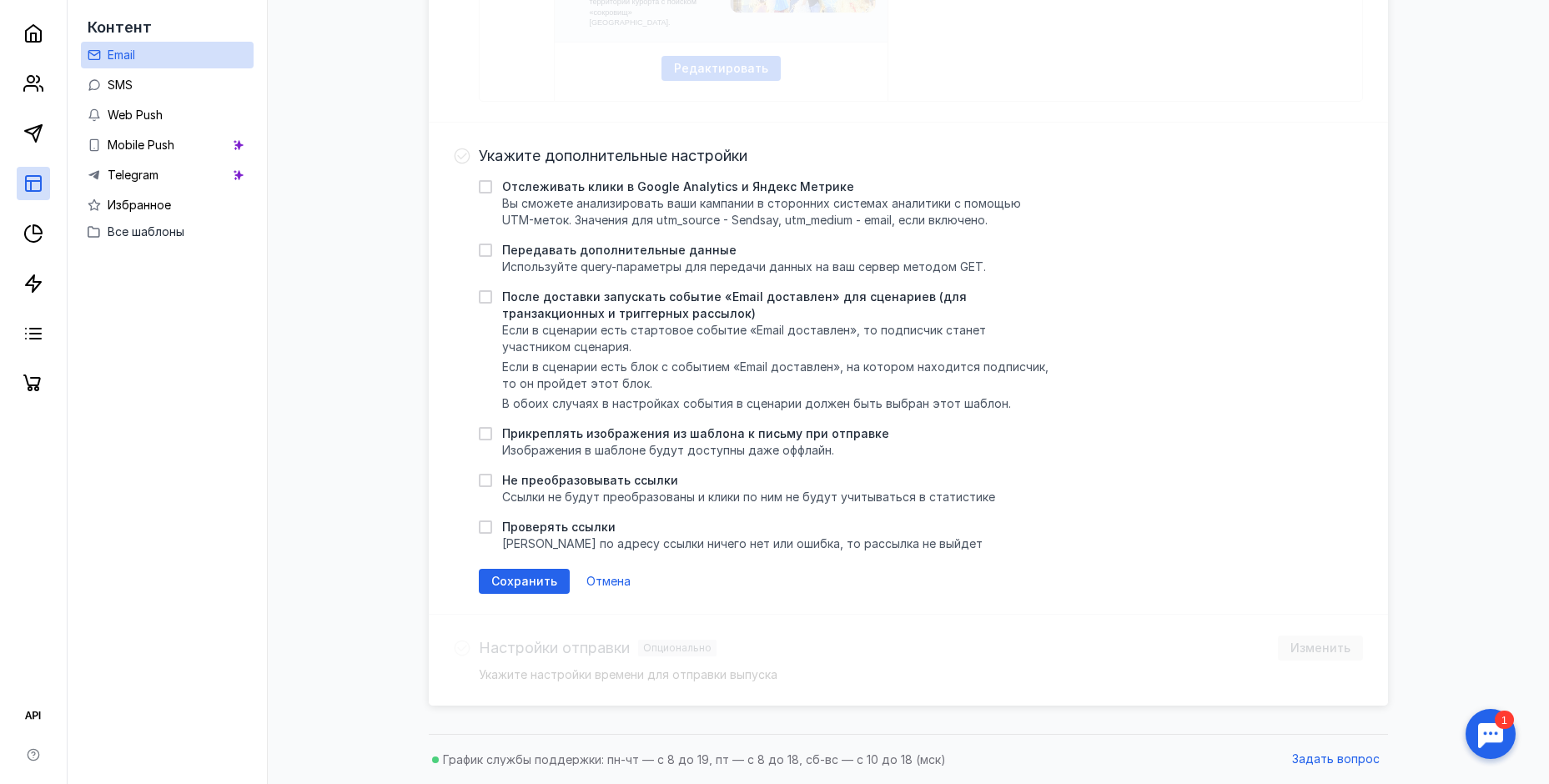
click at [405, 539] on div "Общая сводка Скопировать Отправлено 0 Отписок 0 Отписок (%) — UTOR 0,00 % Доста…" at bounding box center [907, 38] width 1247 height 1375
click at [618, 581] on span "Отмена" at bounding box center [608, 581] width 44 height 14
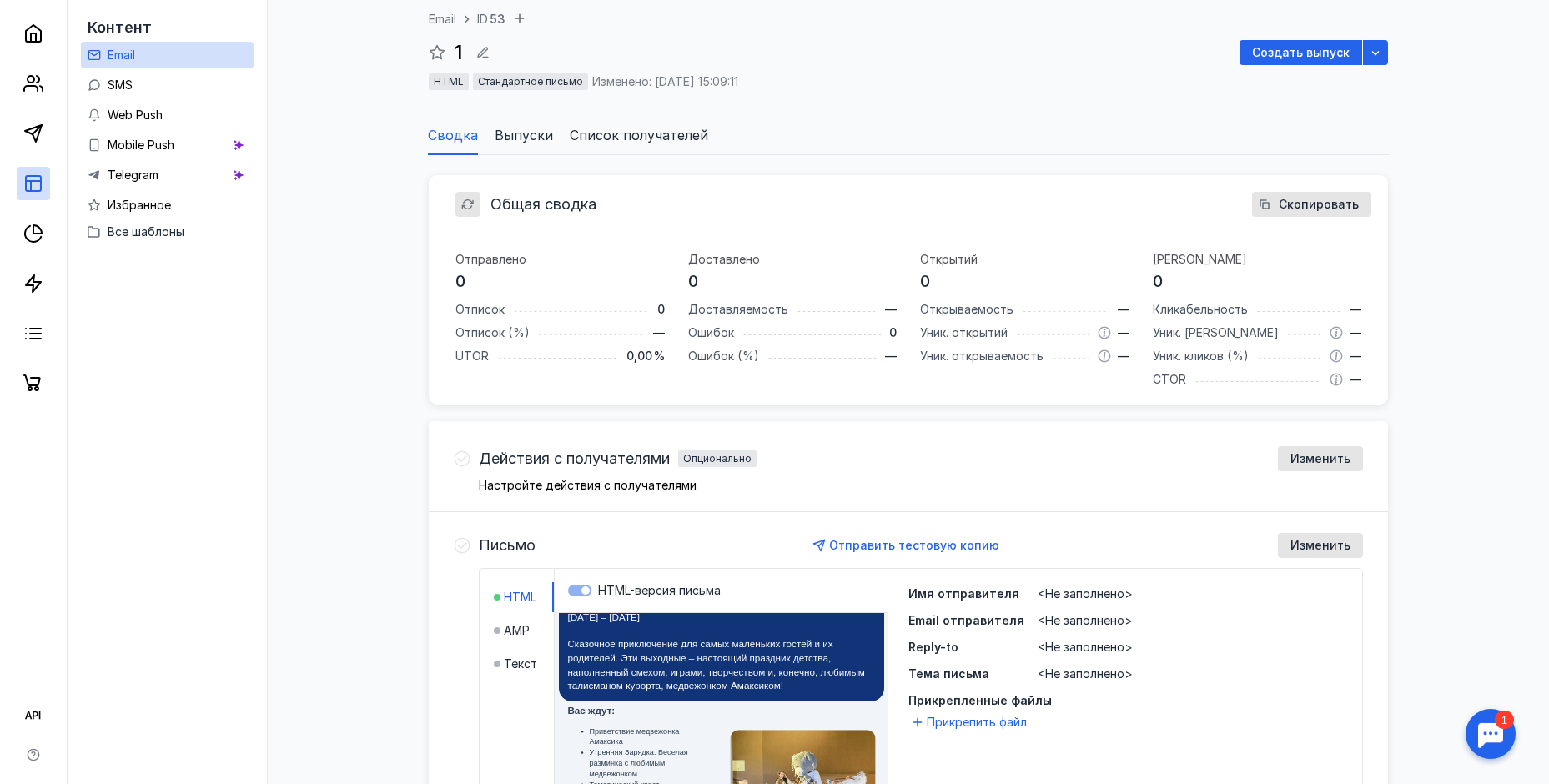
scroll to position [0, 0]
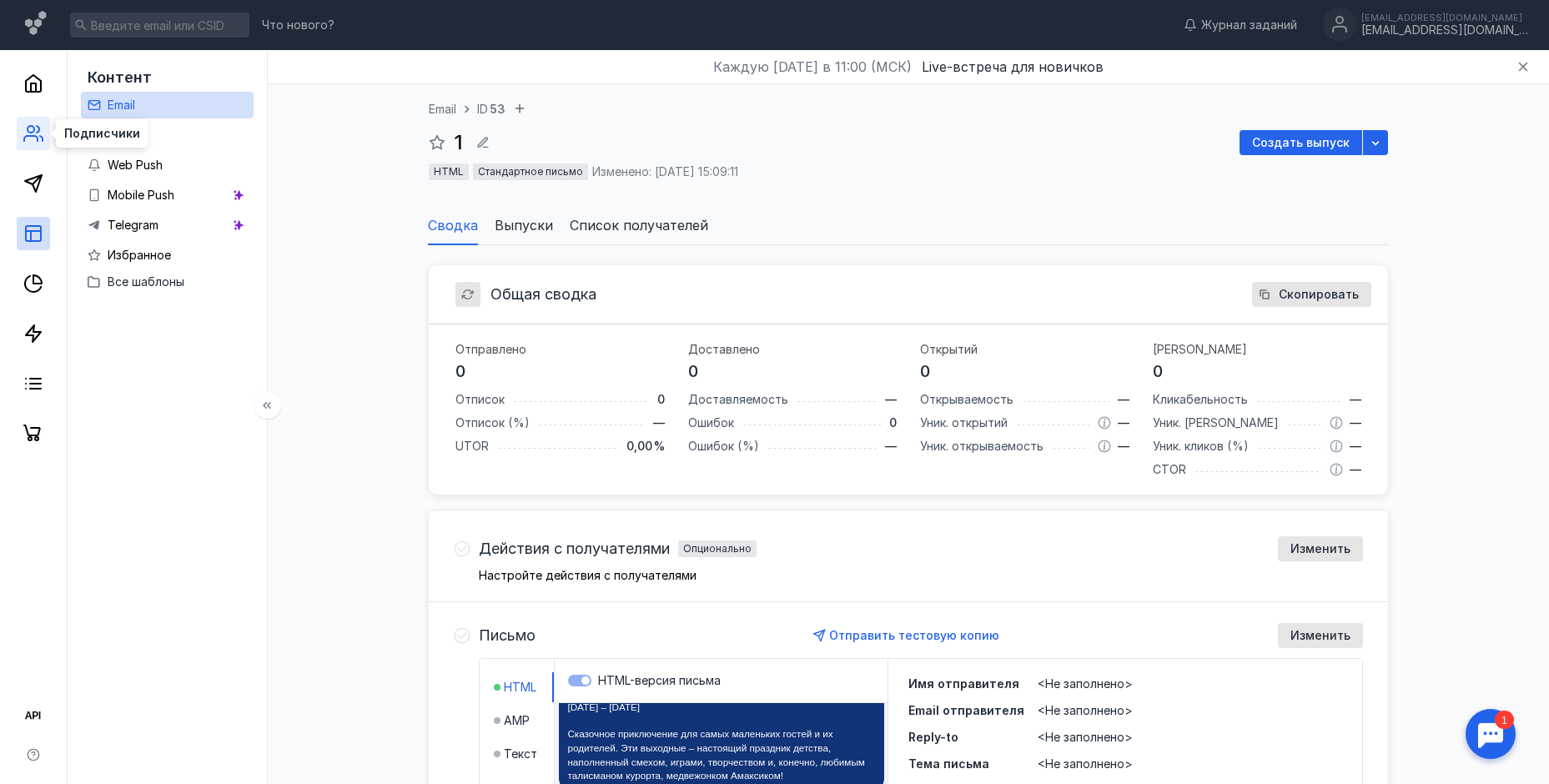
click at [34, 139] on icon at bounding box center [34, 133] width 20 height 20
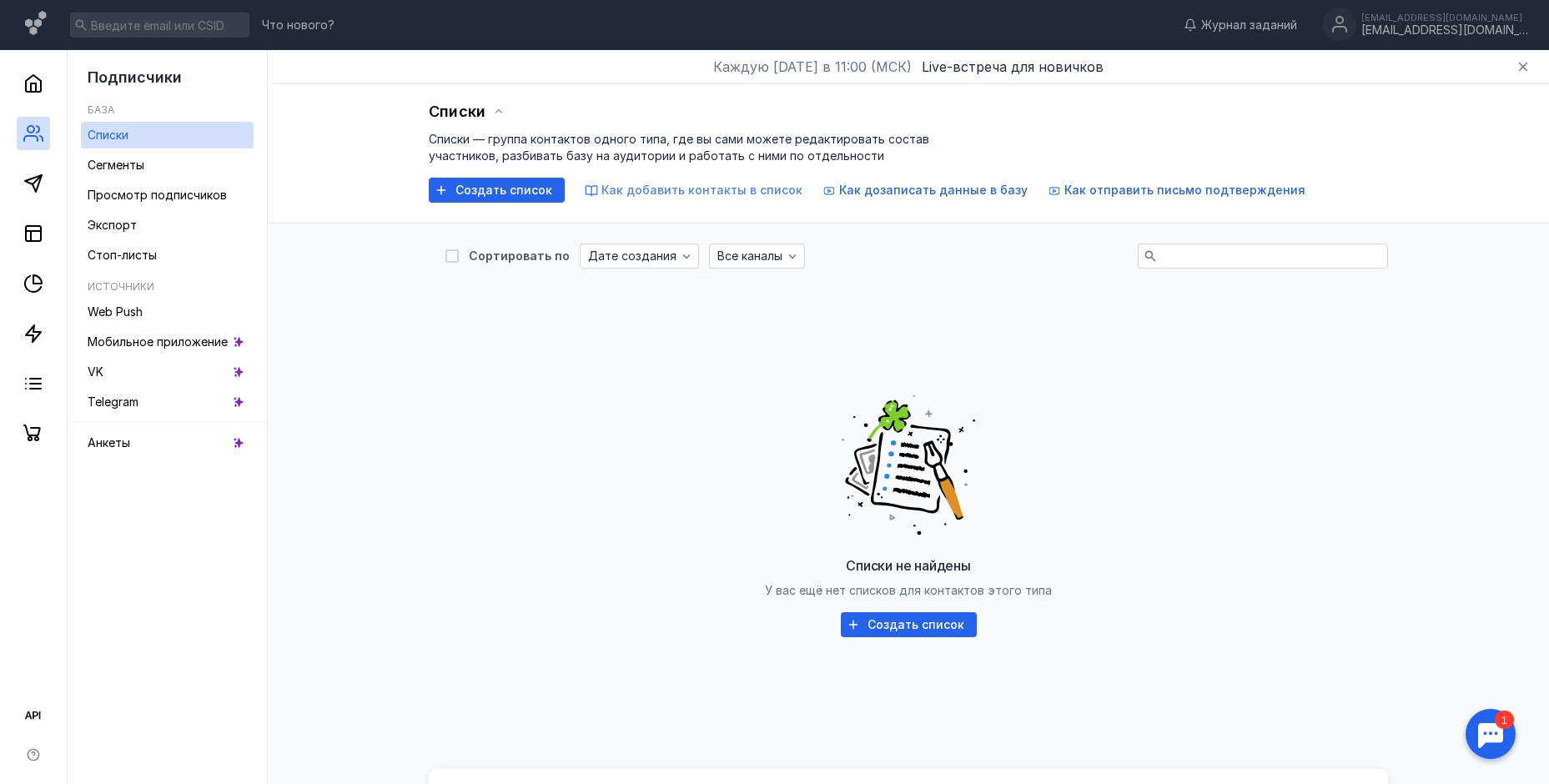
click at [693, 194] on span "Как добавить контакты в список" at bounding box center [702, 189] width 201 height 14
click at [1489, 729] on div at bounding box center [1490, 734] width 52 height 52
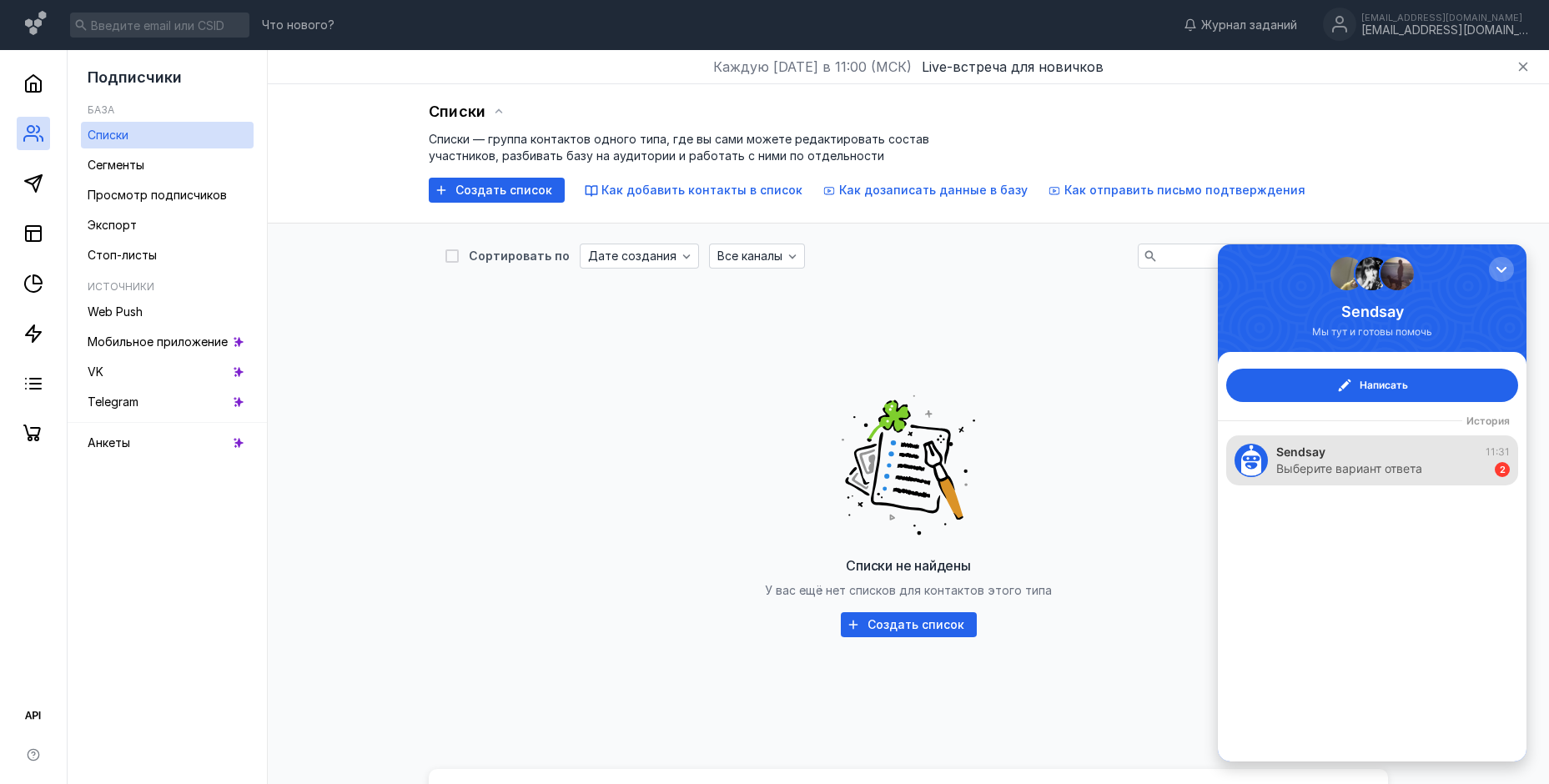
click at [1387, 456] on div "Sendsay 11:31" at bounding box center [1392, 452] width 234 height 17
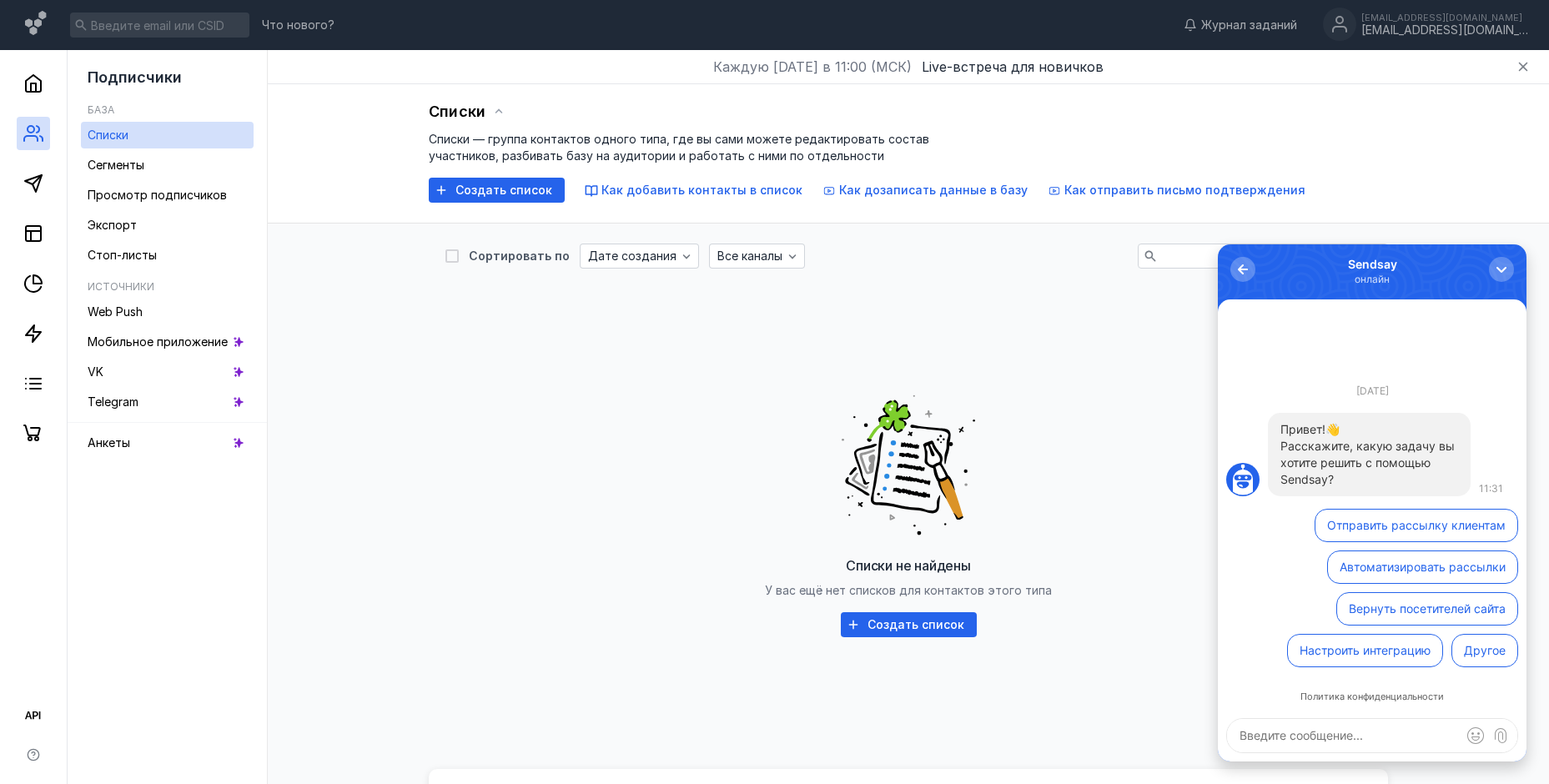
click at [1365, 534] on button "Отправить рассылку клиентам" at bounding box center [1416, 525] width 204 height 34
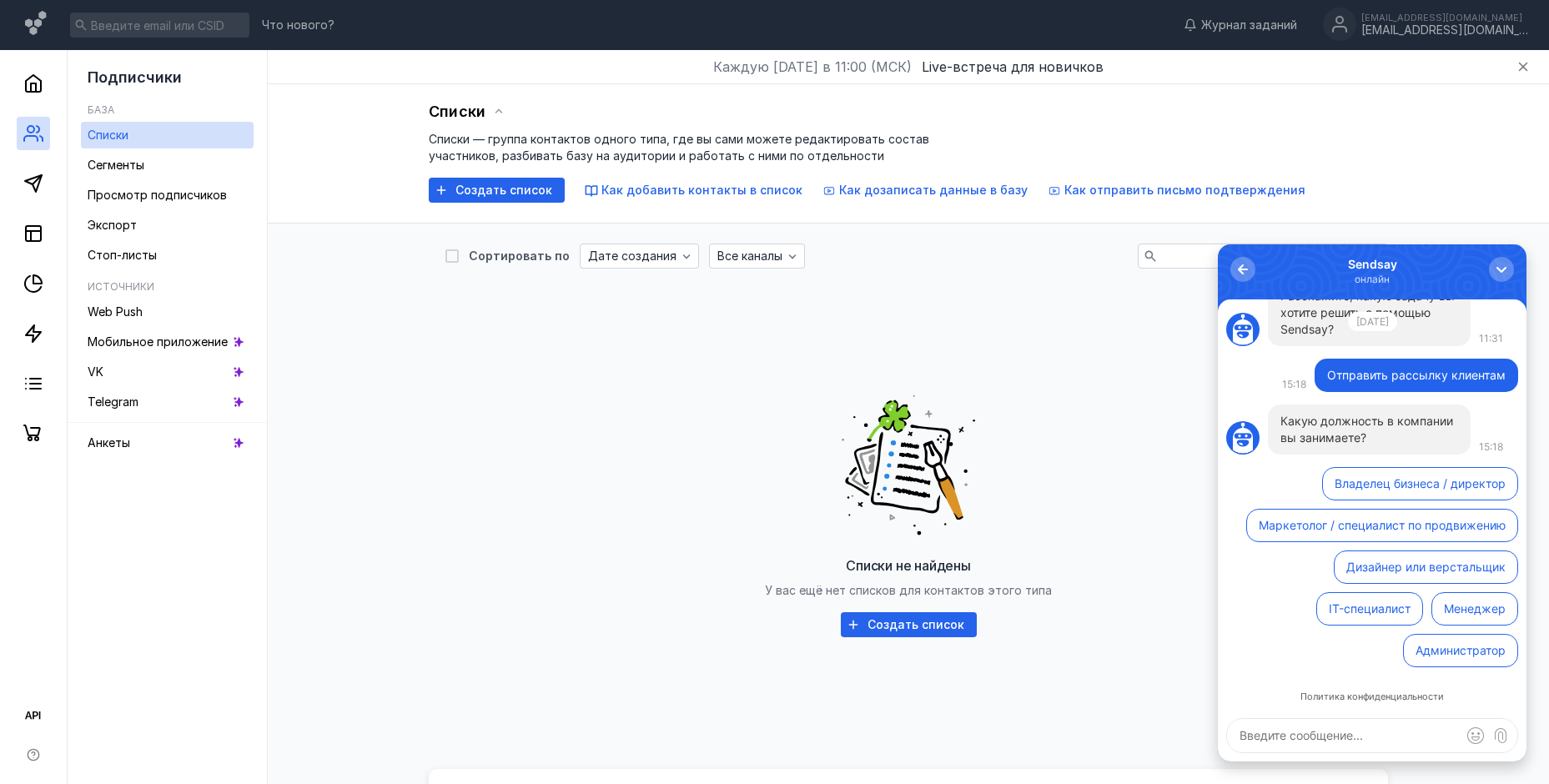
click at [1270, 533] on button "Маркетолог / специалист по продвижению" at bounding box center [1381, 525] width 272 height 34
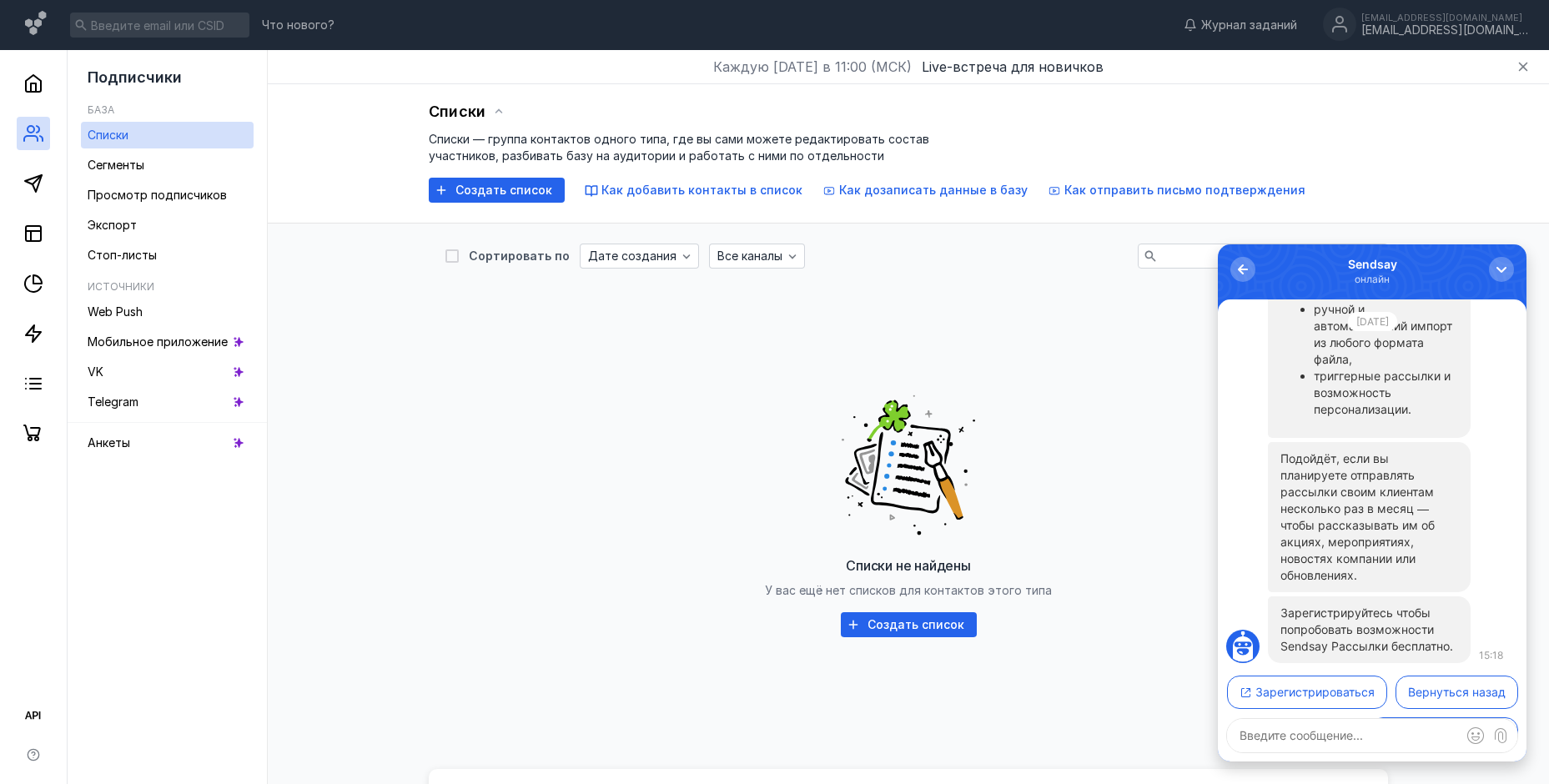
scroll to position [1, 0]
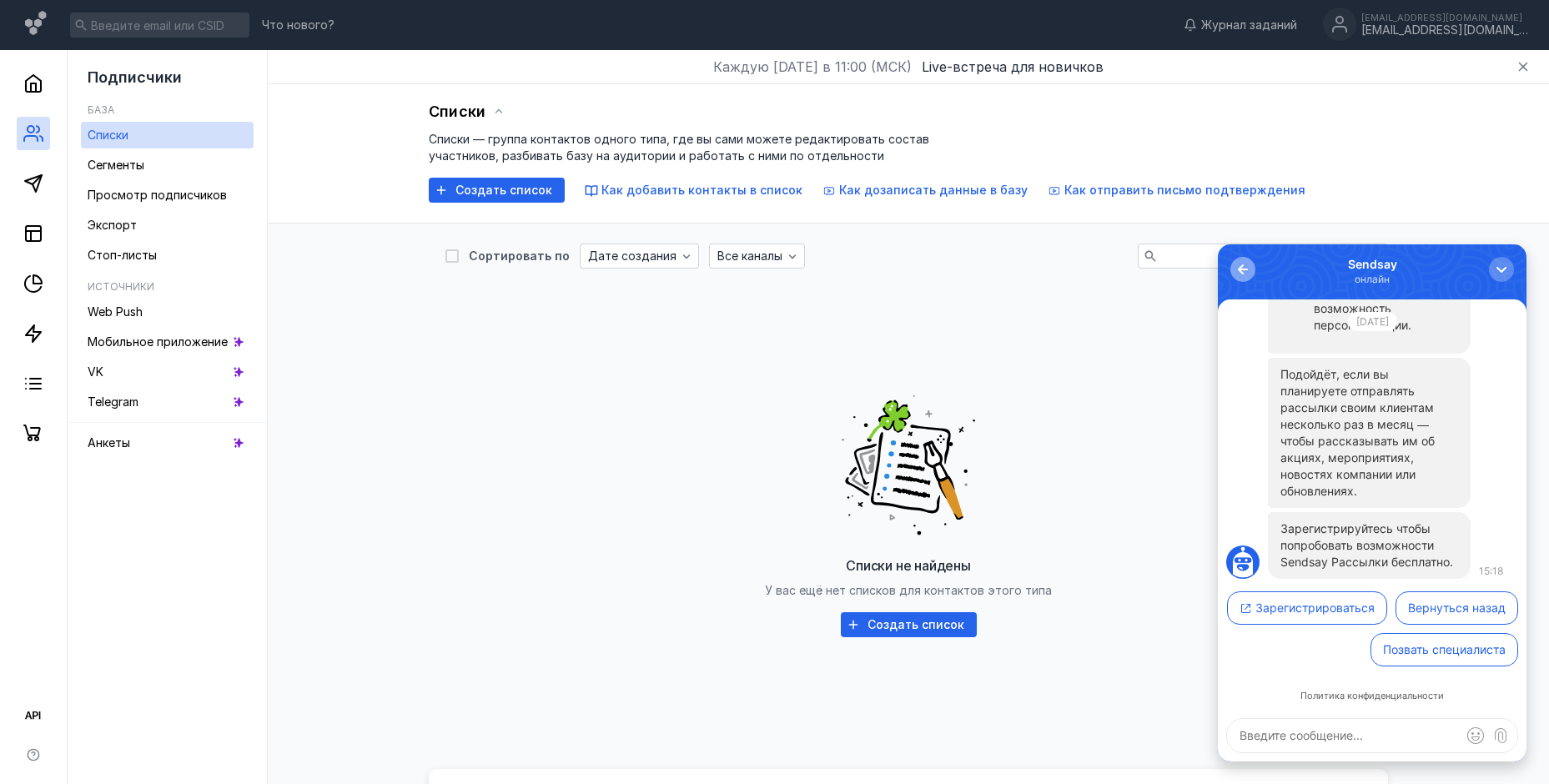
click at [1240, 271] on div "button" at bounding box center [1242, 270] width 17 height 17
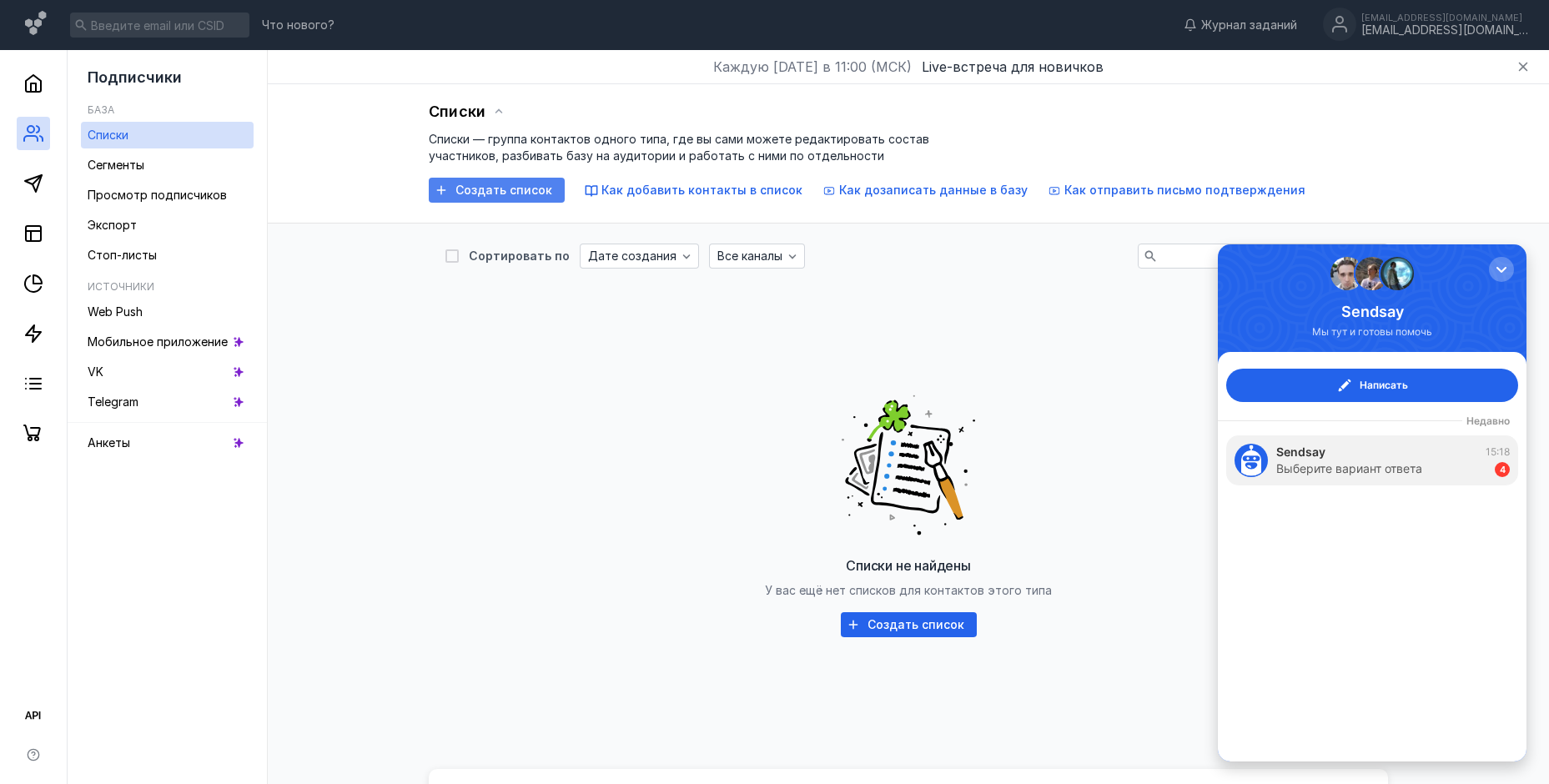
click at [524, 193] on span "Создать список" at bounding box center [503, 190] width 96 height 14
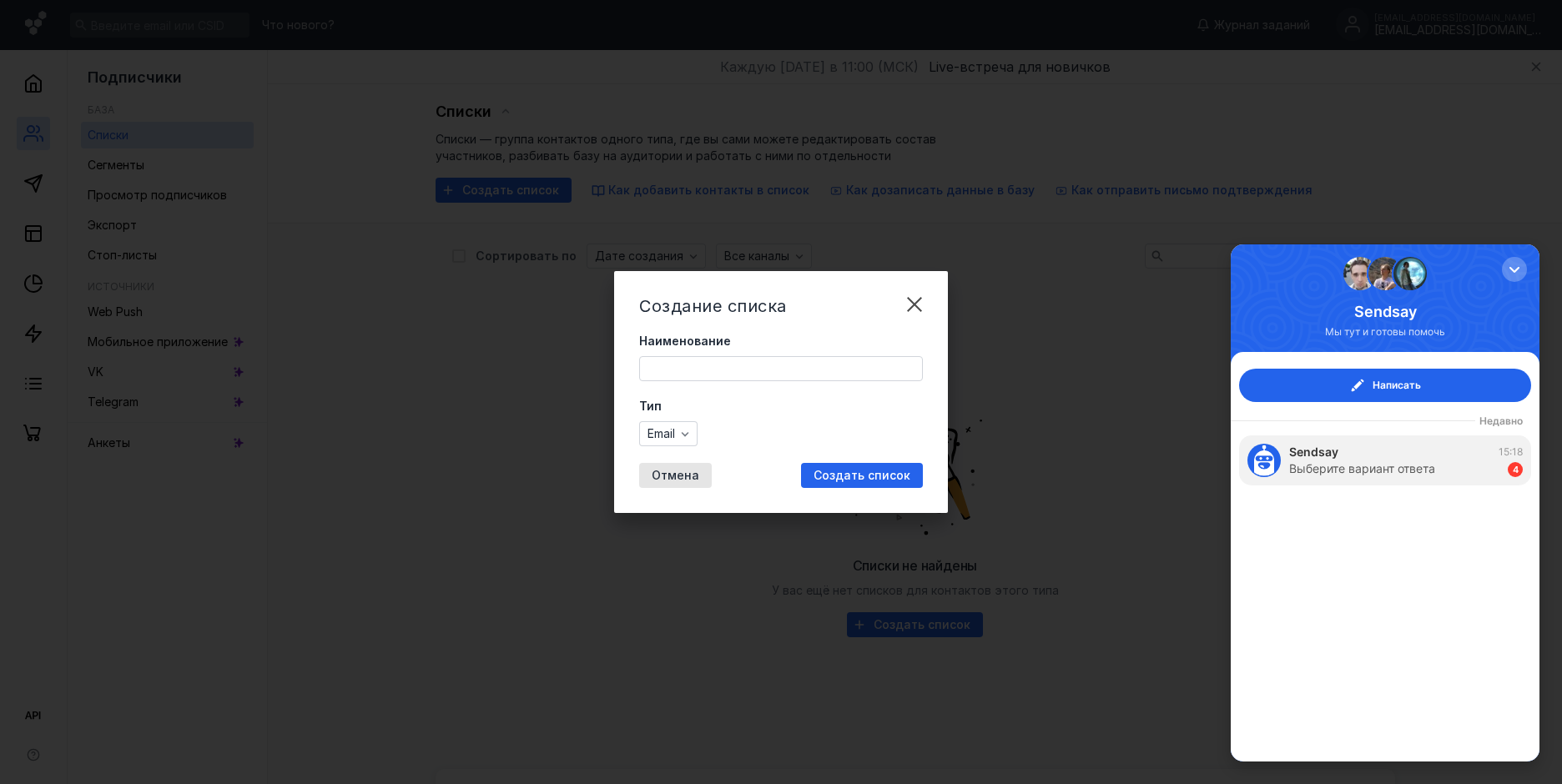
click at [731, 368] on input "Наименование" at bounding box center [781, 369] width 282 height 23
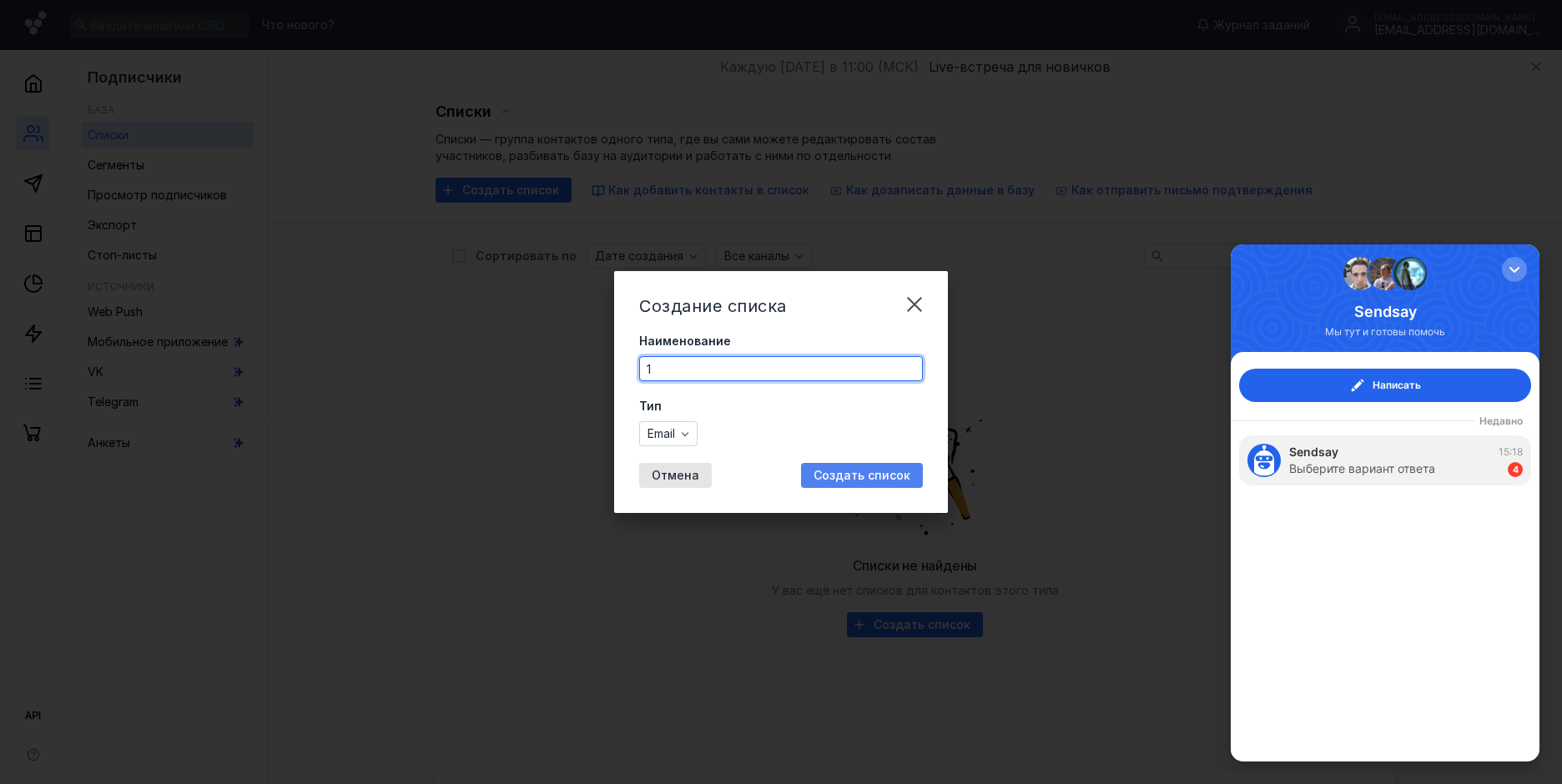
type input "1"
click at [854, 480] on span "Создать список" at bounding box center [861, 476] width 96 height 14
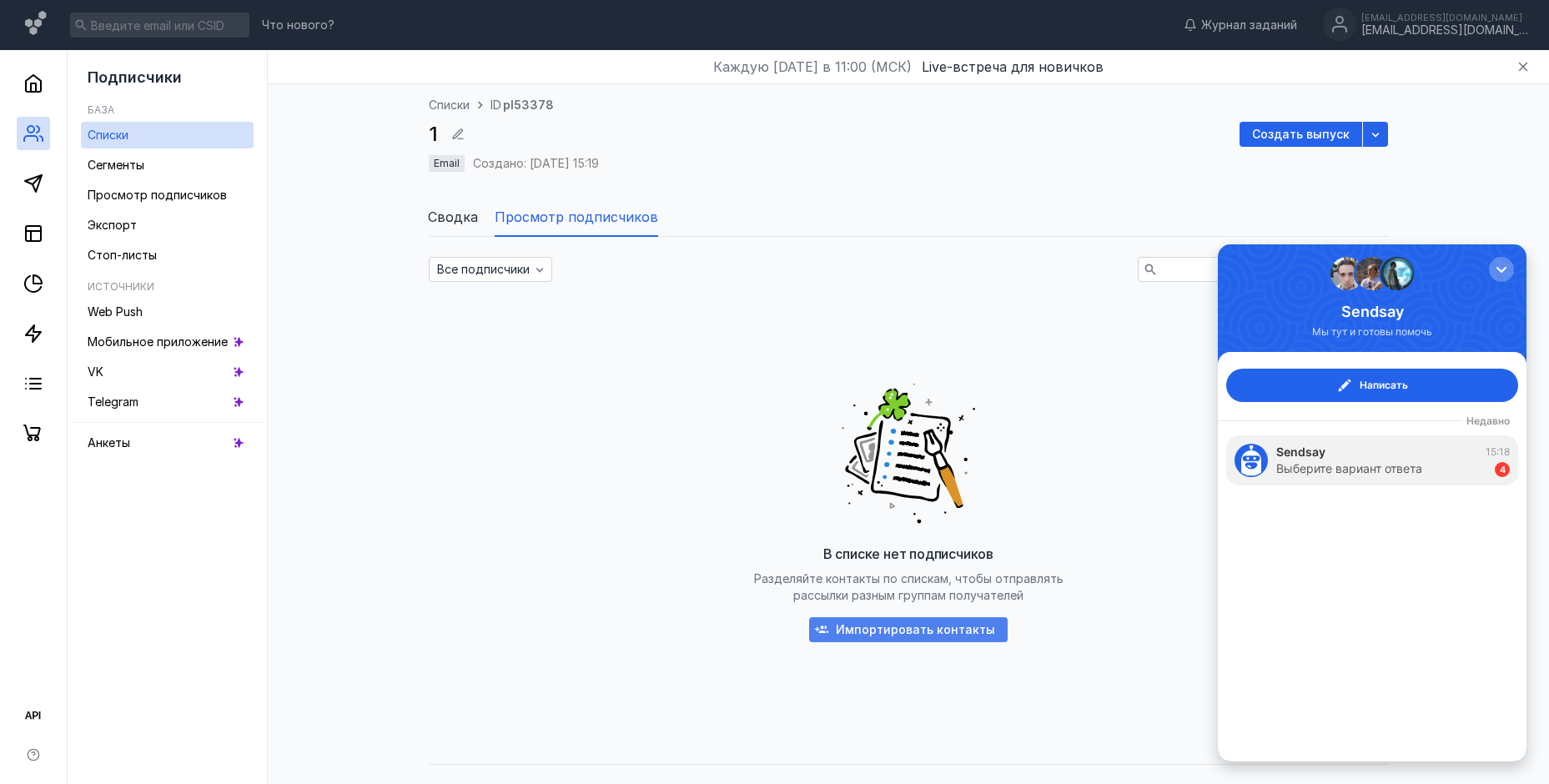
click at [901, 633] on span "Импортировать контакты" at bounding box center [916, 630] width 159 height 14
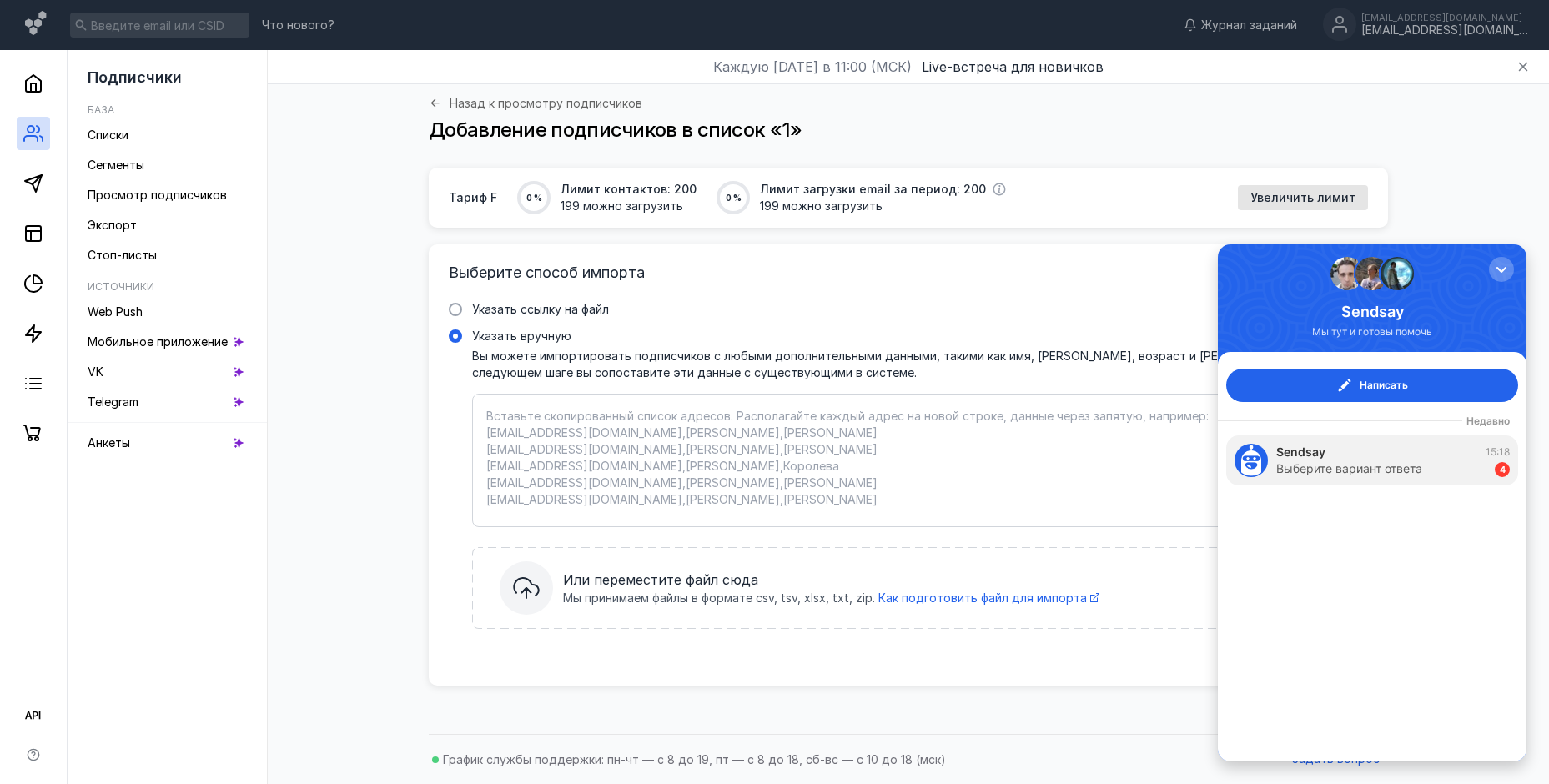
click at [1443, 206] on div "Тариф F 0 % Лимит контактов: 200 199 можно загрузить 0 % Лимит загрузки email з…" at bounding box center [907, 446] width 1247 height 558
click at [1493, 271] on div "button" at bounding box center [1501, 270] width 17 height 17
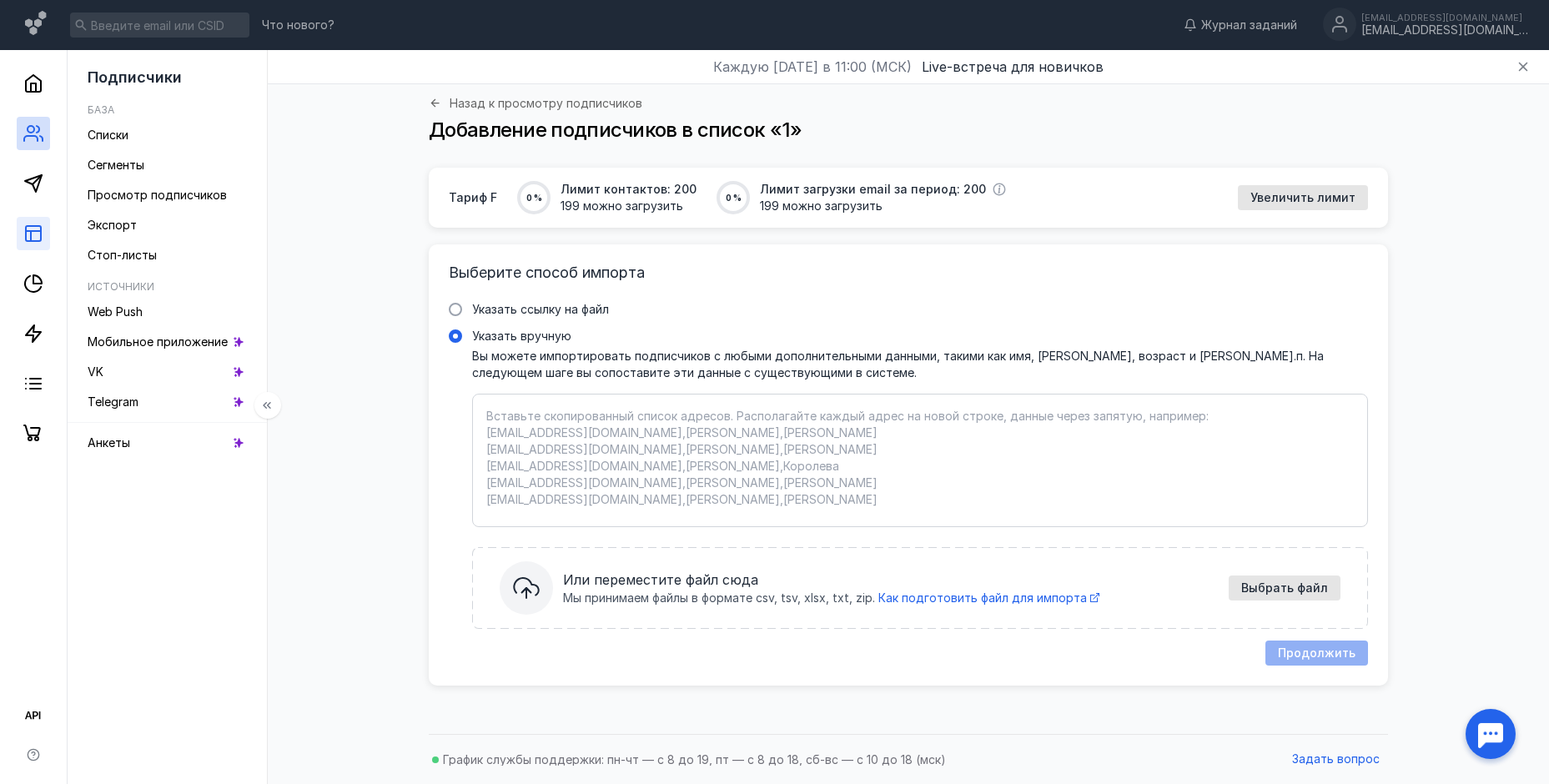
click at [40, 245] on link at bounding box center [34, 234] width 34 height 34
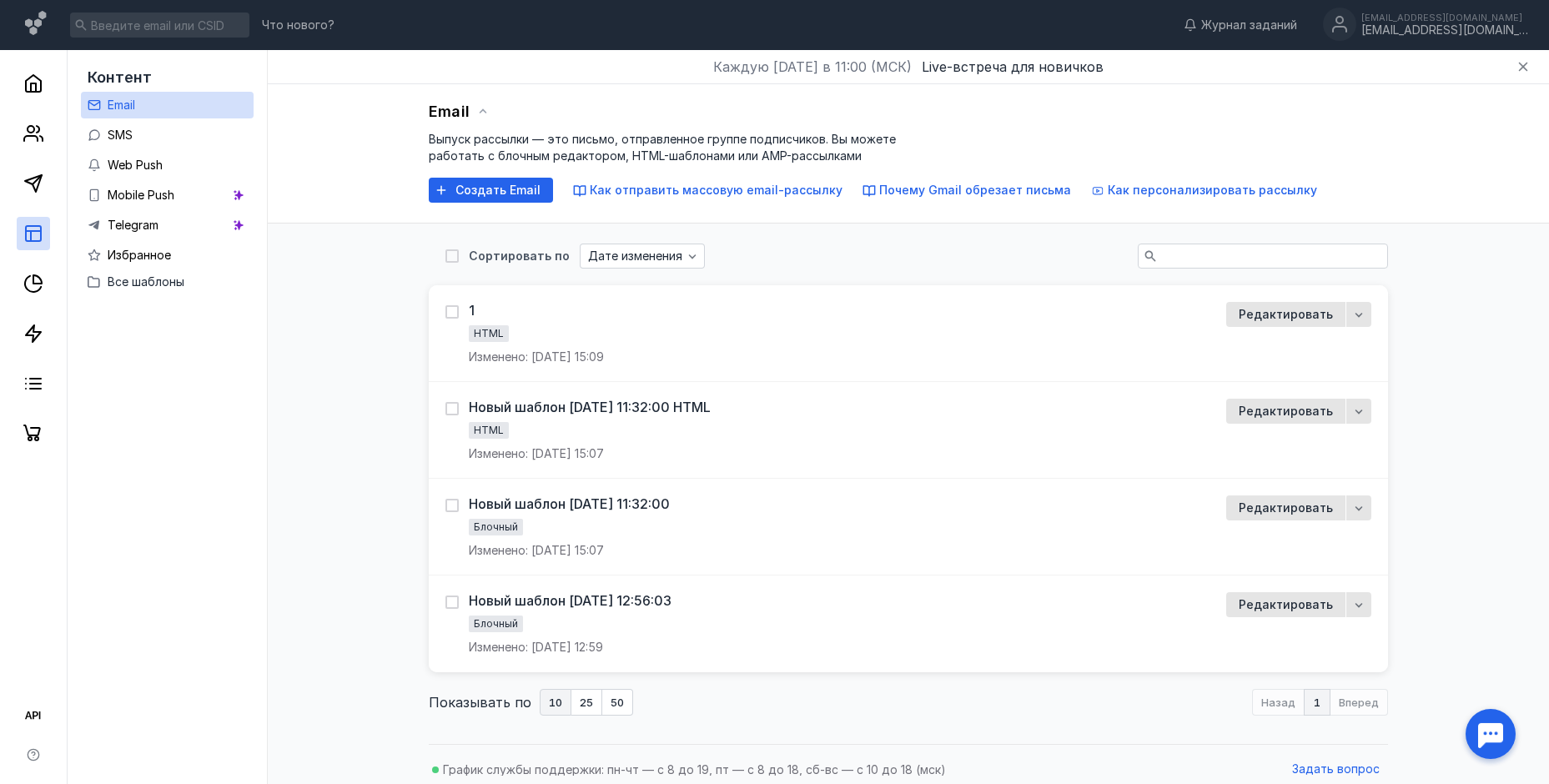
click at [1407, 272] on div "Email Выпуск рассылки — это письмо, отправленное группе подписчиков. Вы можете …" at bounding box center [907, 410] width 1247 height 652
click at [1365, 314] on icon "button" at bounding box center [1359, 314] width 13 height 13
click at [472, 312] on div "1" at bounding box center [472, 310] width 6 height 17
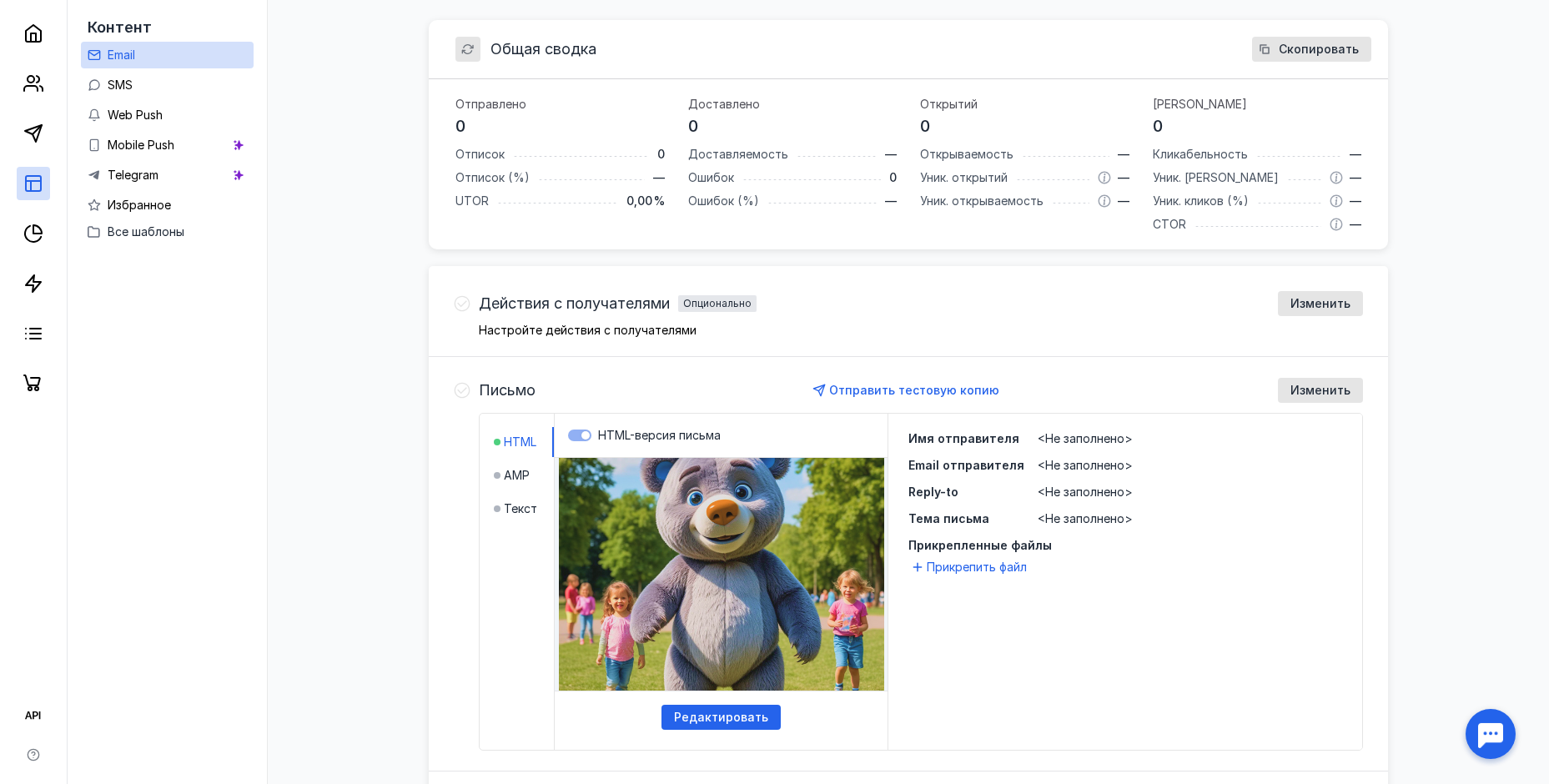
scroll to position [84, 0]
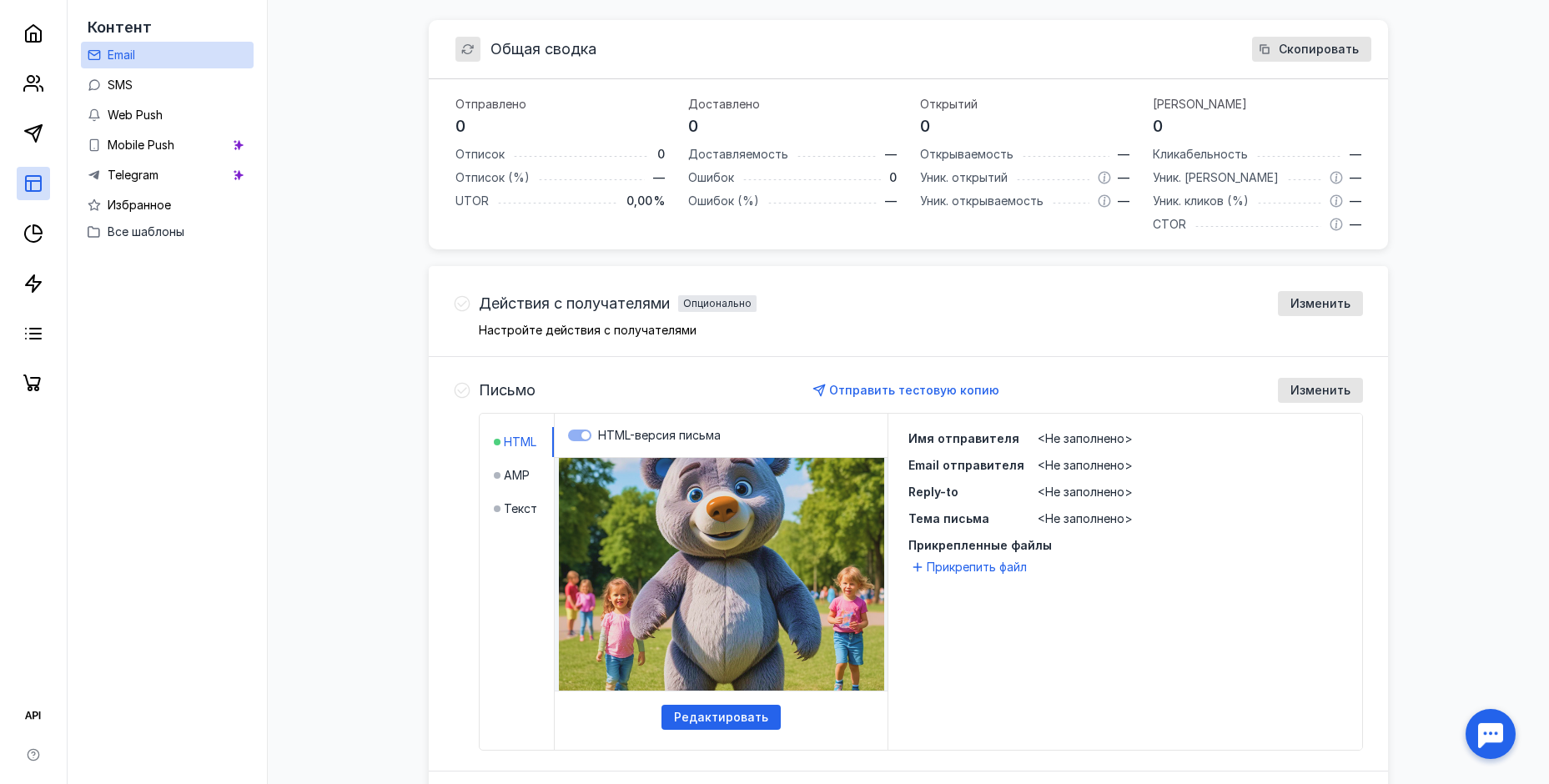
click at [583, 433] on label "HTML-версия письма" at bounding box center [720, 436] width 306 height 17
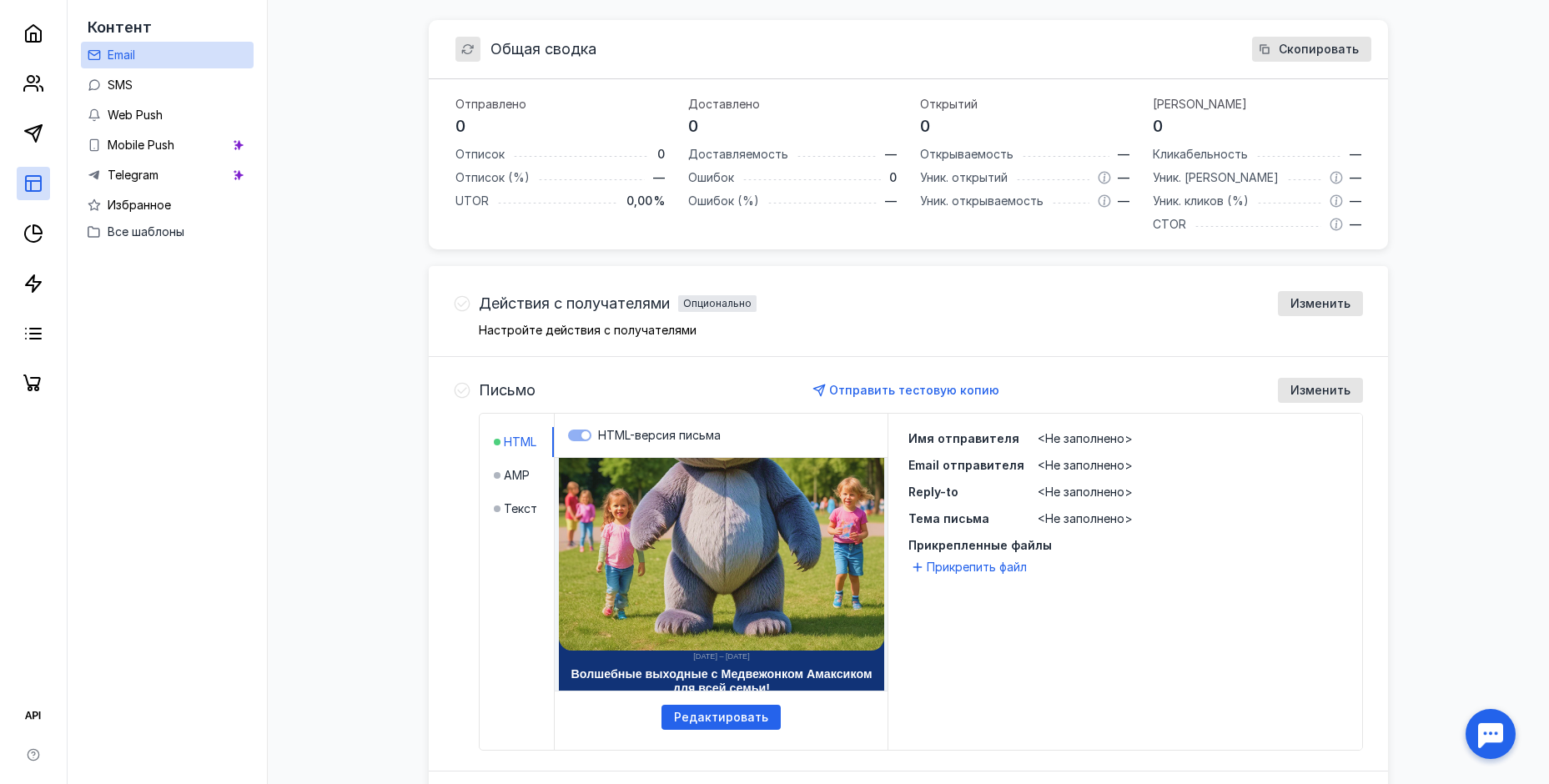
scroll to position [250, 0]
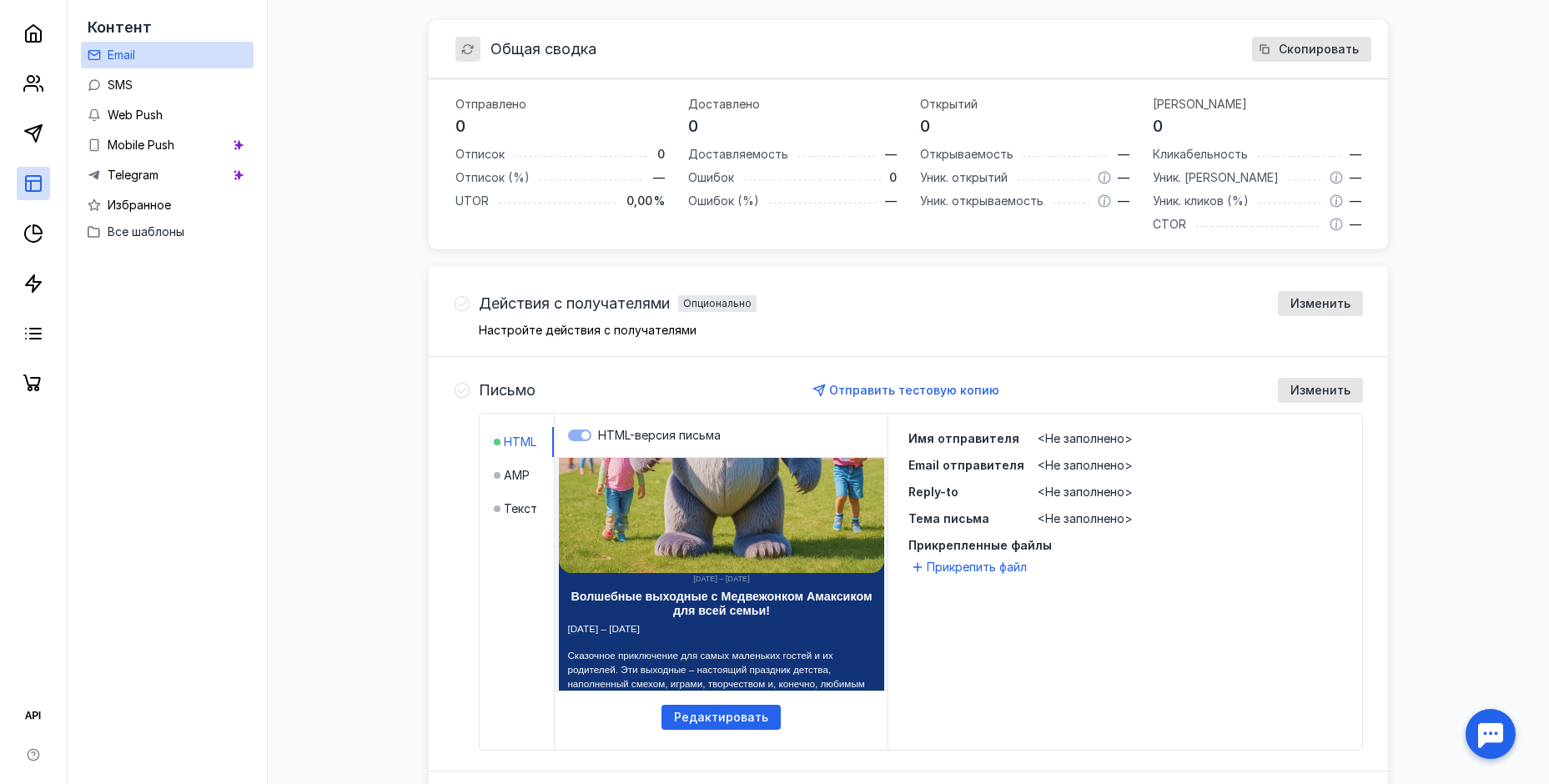
click at [1154, 401] on div "Отправить тестовую копию" at bounding box center [906, 390] width 742 height 25
click at [1325, 395] on span "Изменить" at bounding box center [1320, 390] width 60 height 14
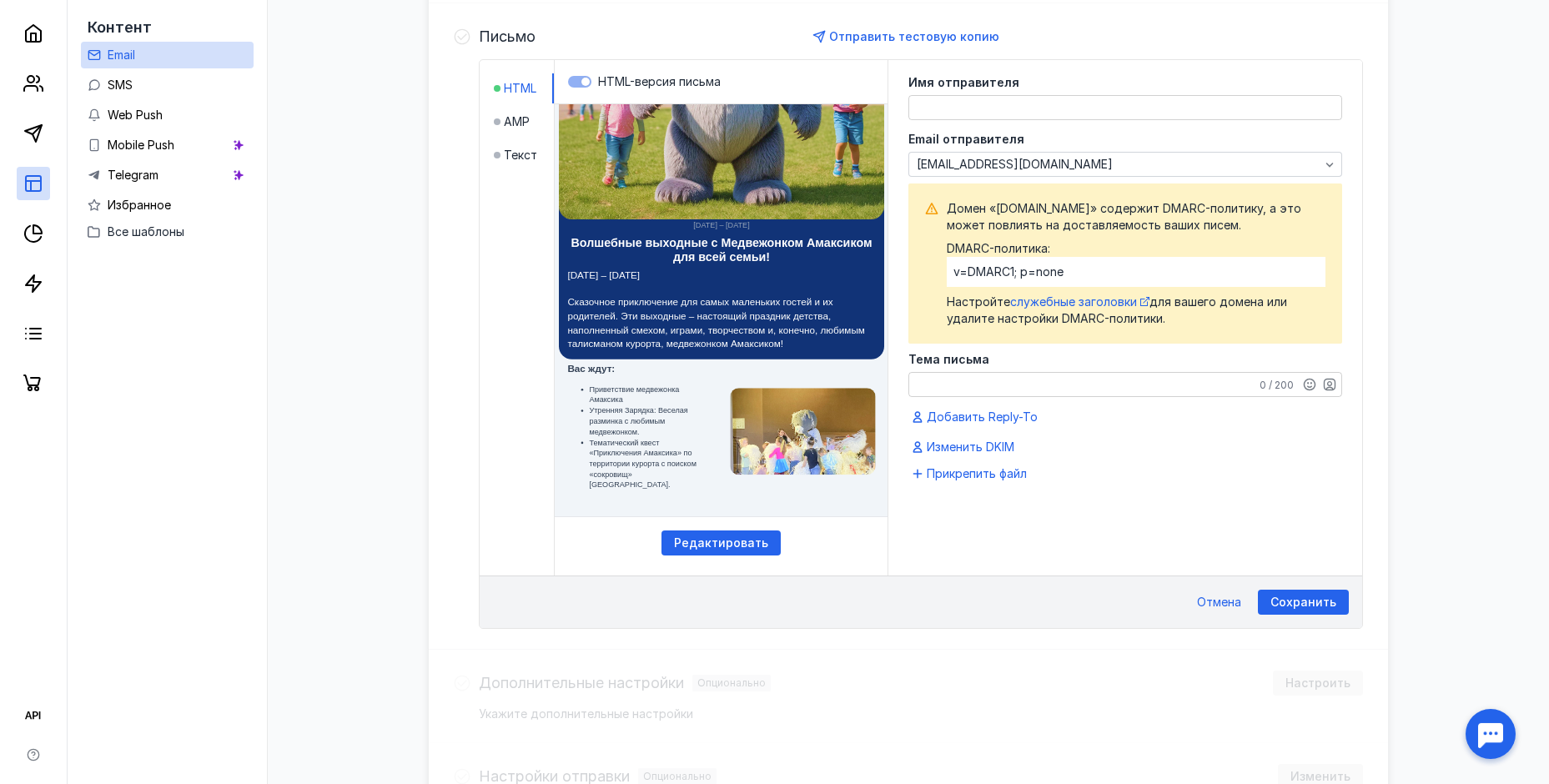
scroll to position [601, 0]
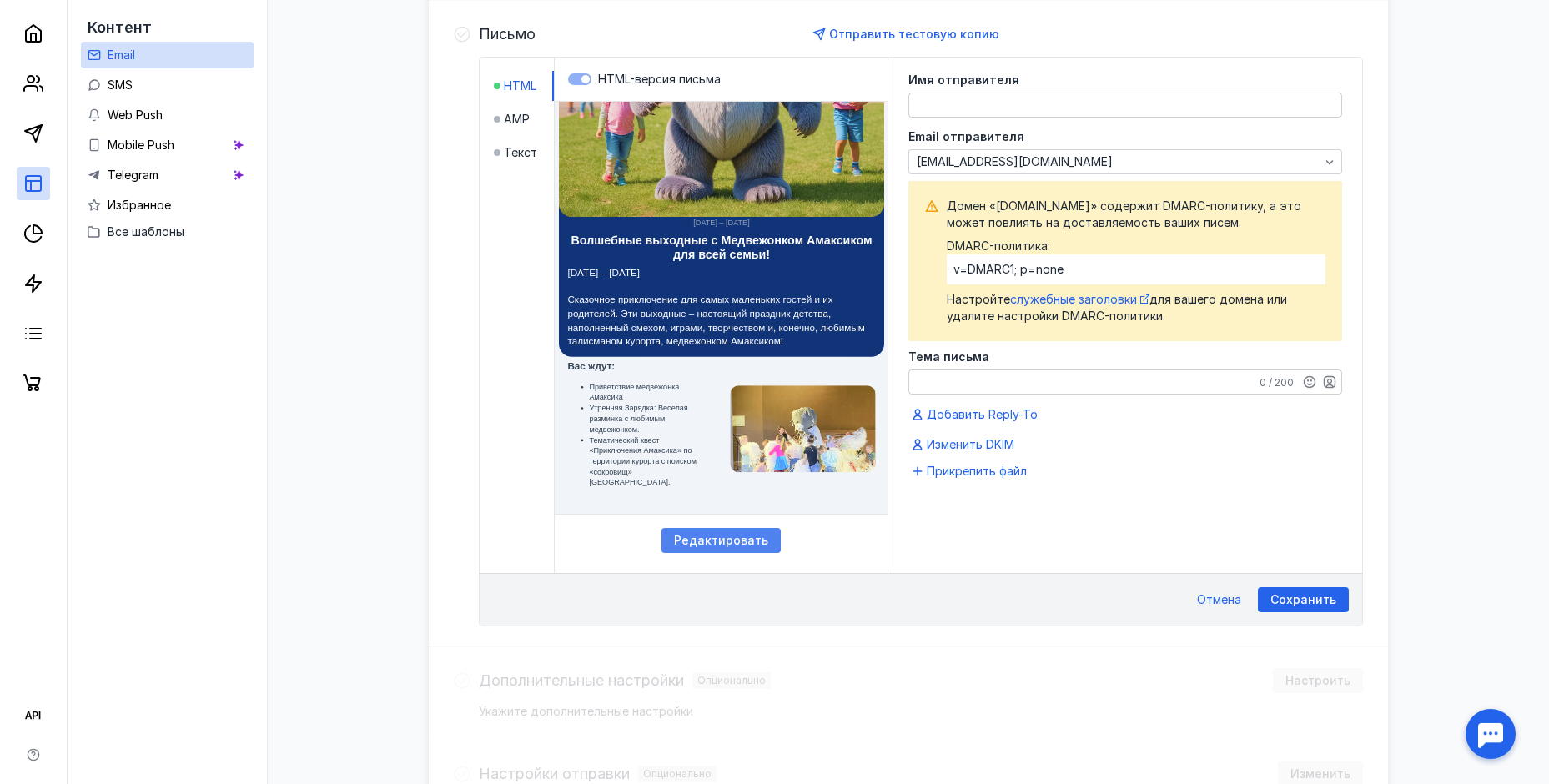
click at [733, 542] on span "Редактировать" at bounding box center [720, 540] width 94 height 14
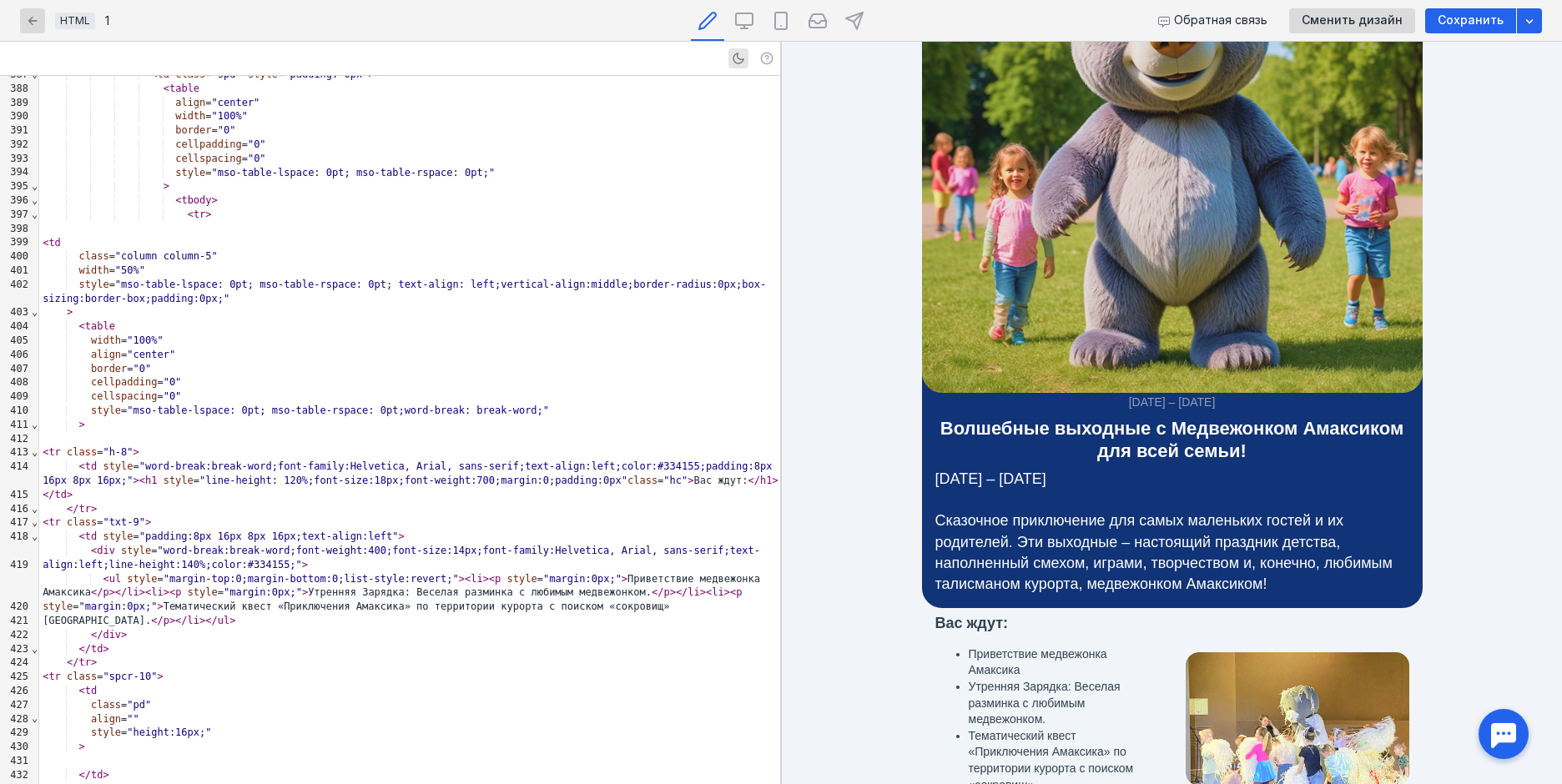
scroll to position [500, 0]
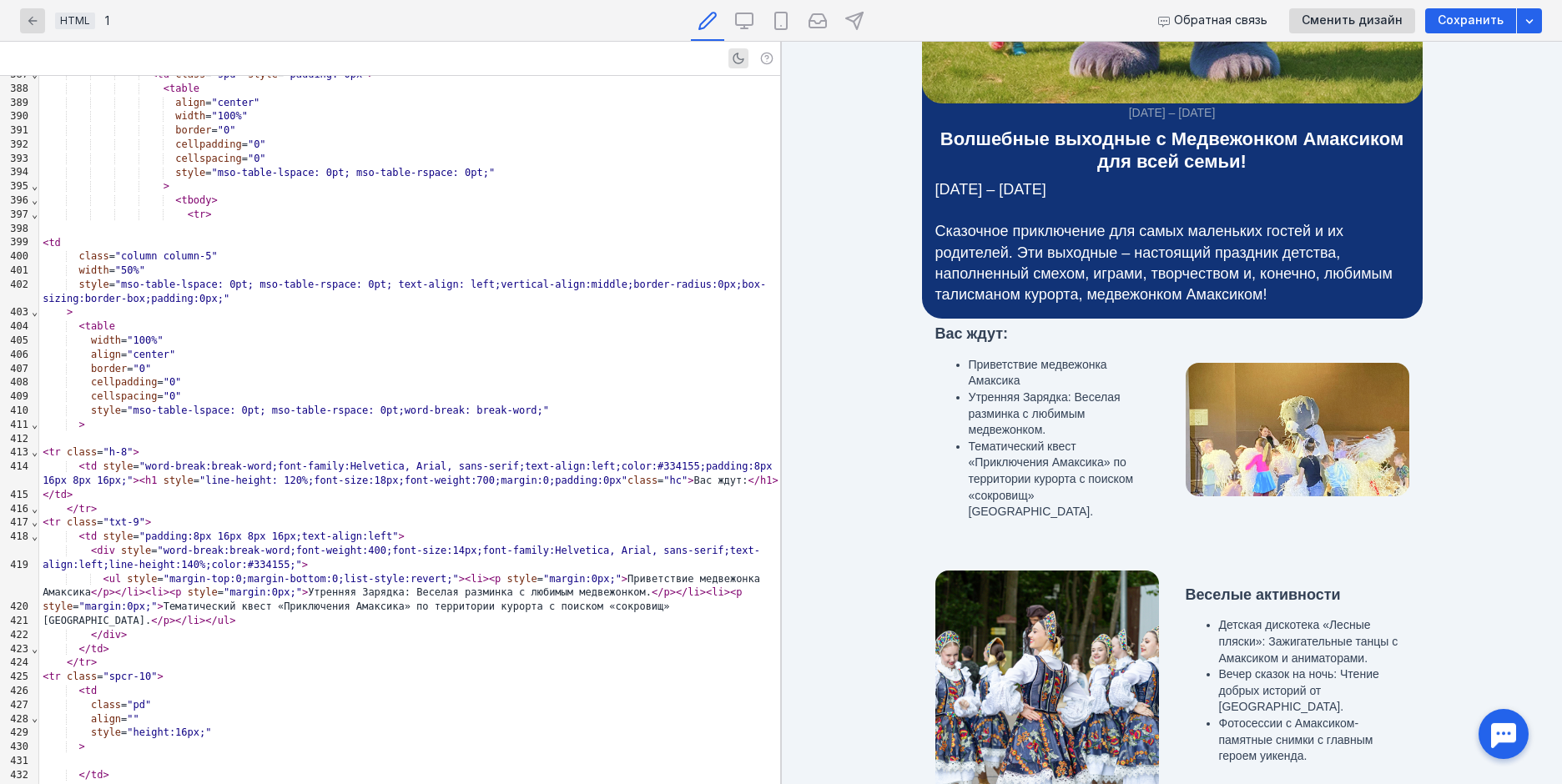
click at [1140, 308] on td "[DATE] – [DATE] Сказочное приключение для самых маленьких гостей и их родителей…" at bounding box center [1172, 247] width 500 height 142
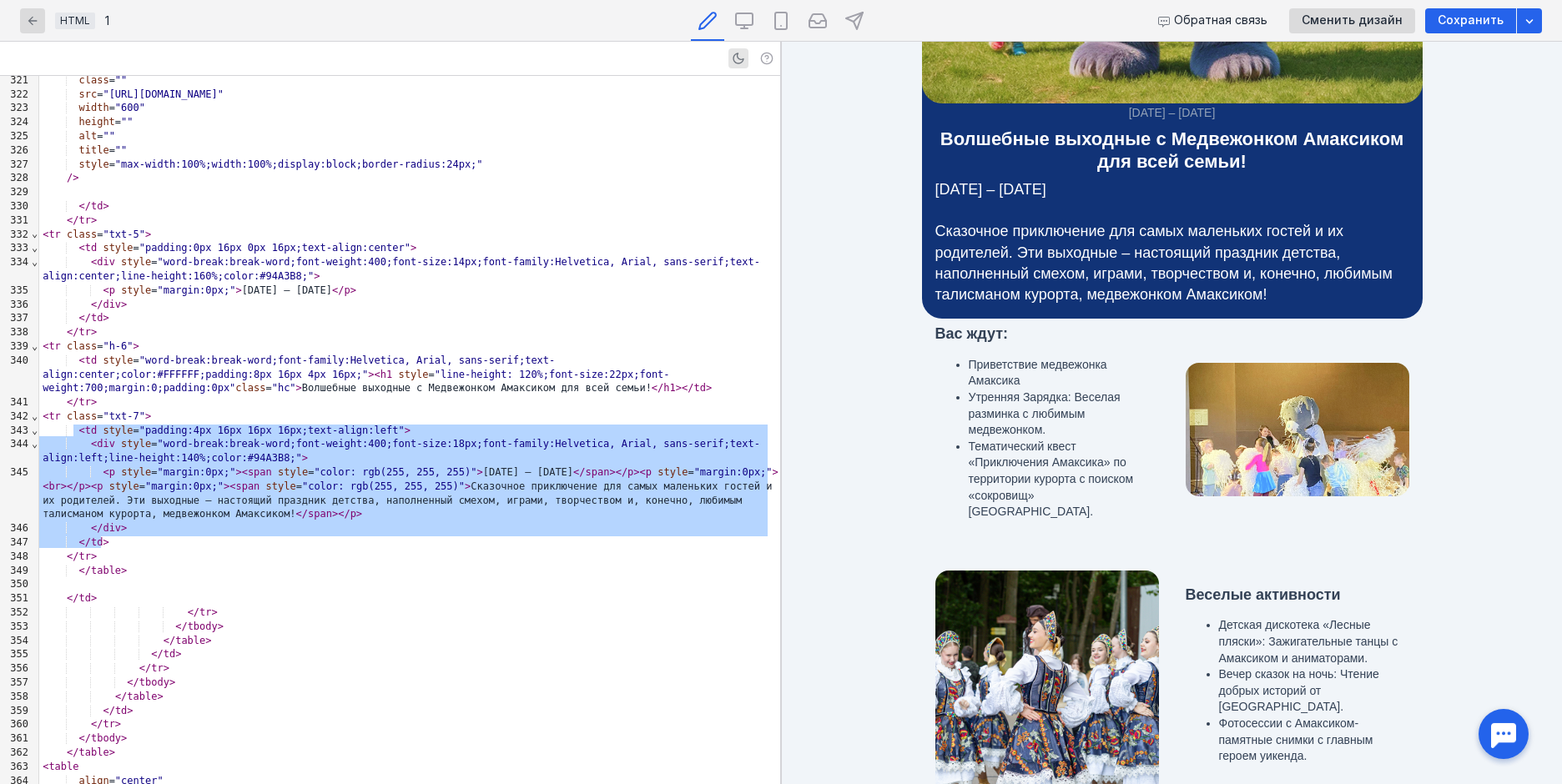
click at [1140, 299] on span "Сказочное приключение для самых маленьких гостей и их родителей. Эти выходные –…" at bounding box center [1164, 263] width 458 height 80
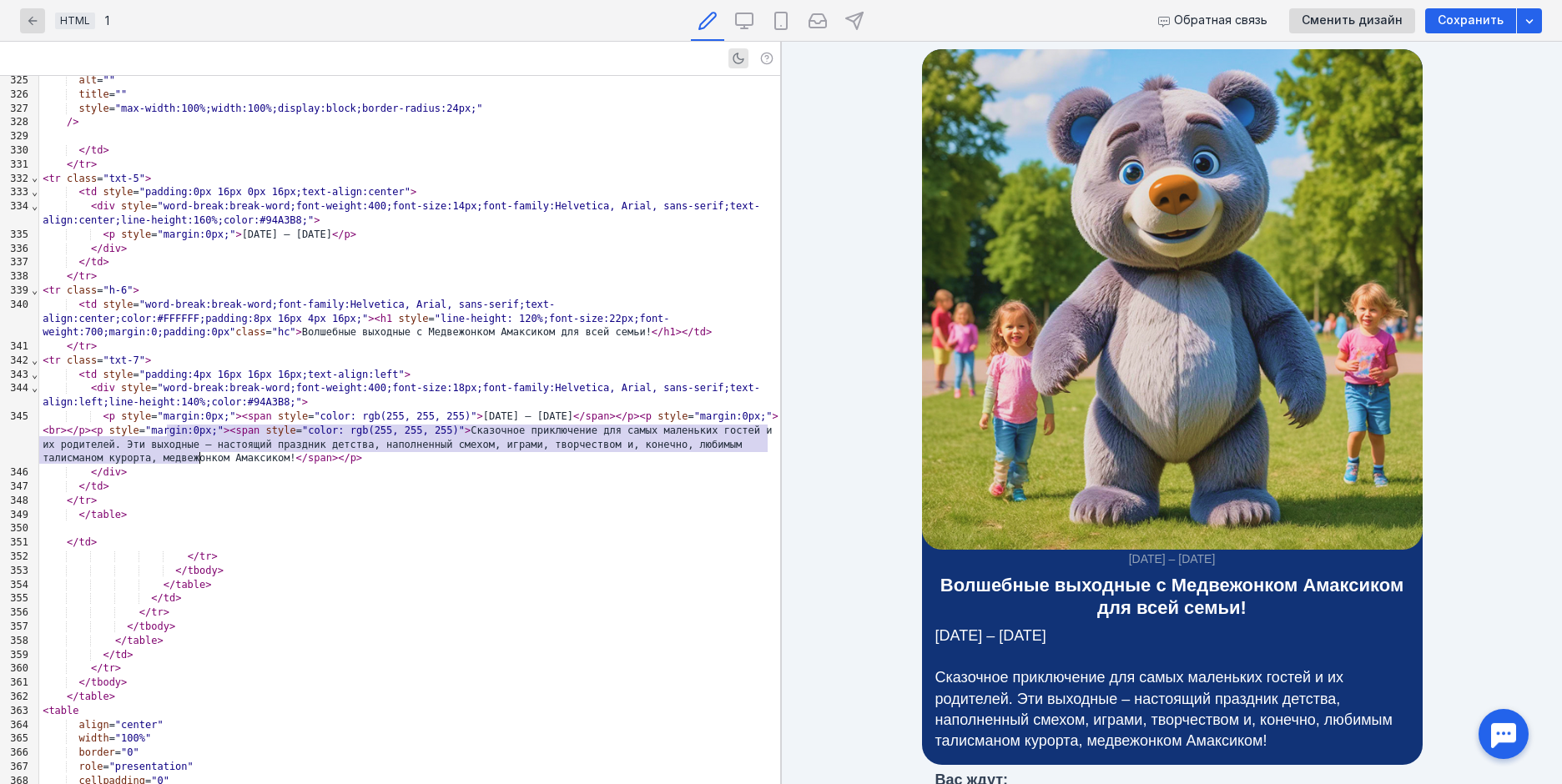
scroll to position [84, 0]
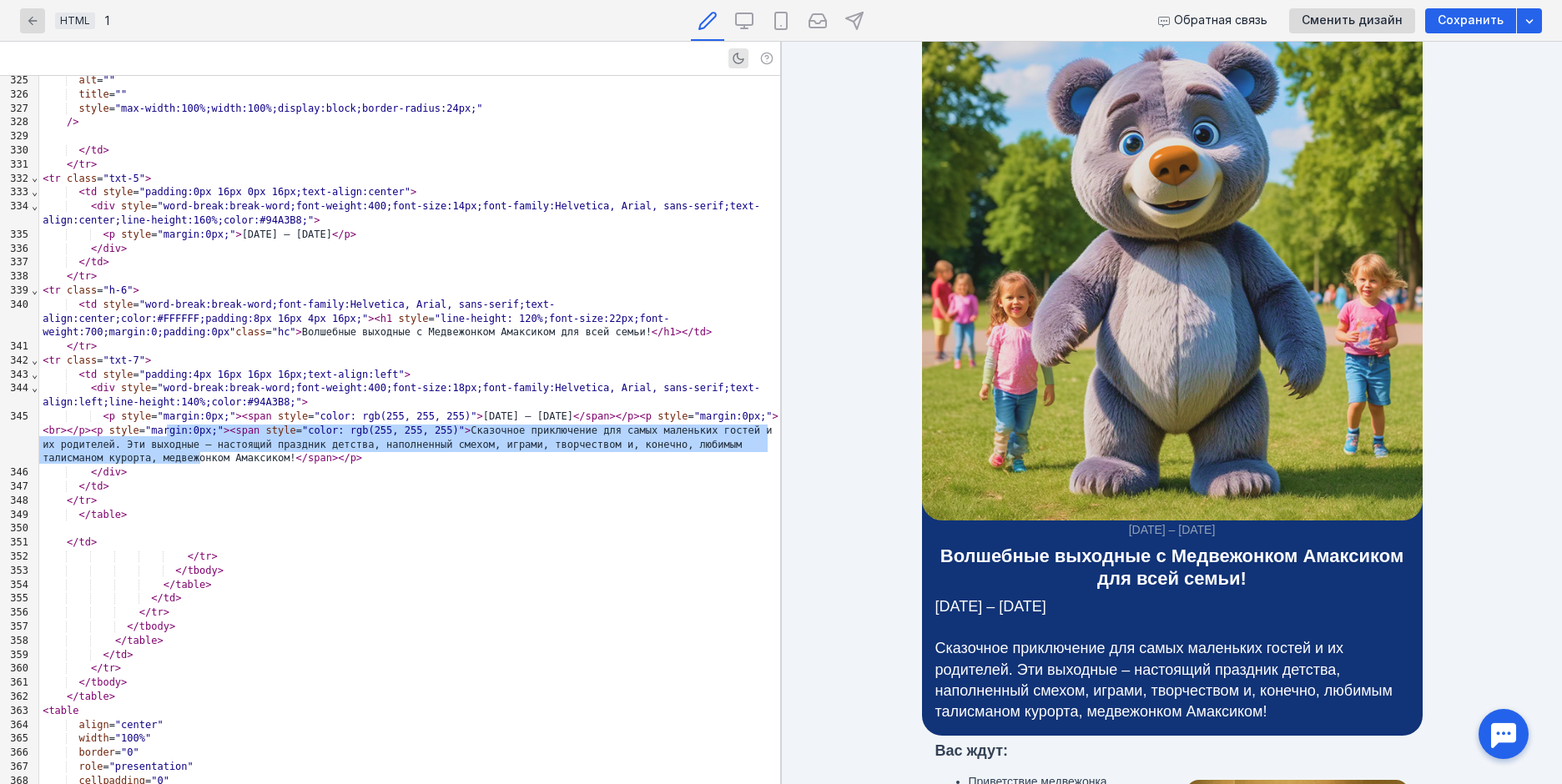
click at [1004, 554] on h1 "Волшебные выходные с Медвежонком Амаксиком для всей семьи!" at bounding box center [1172, 567] width 473 height 44
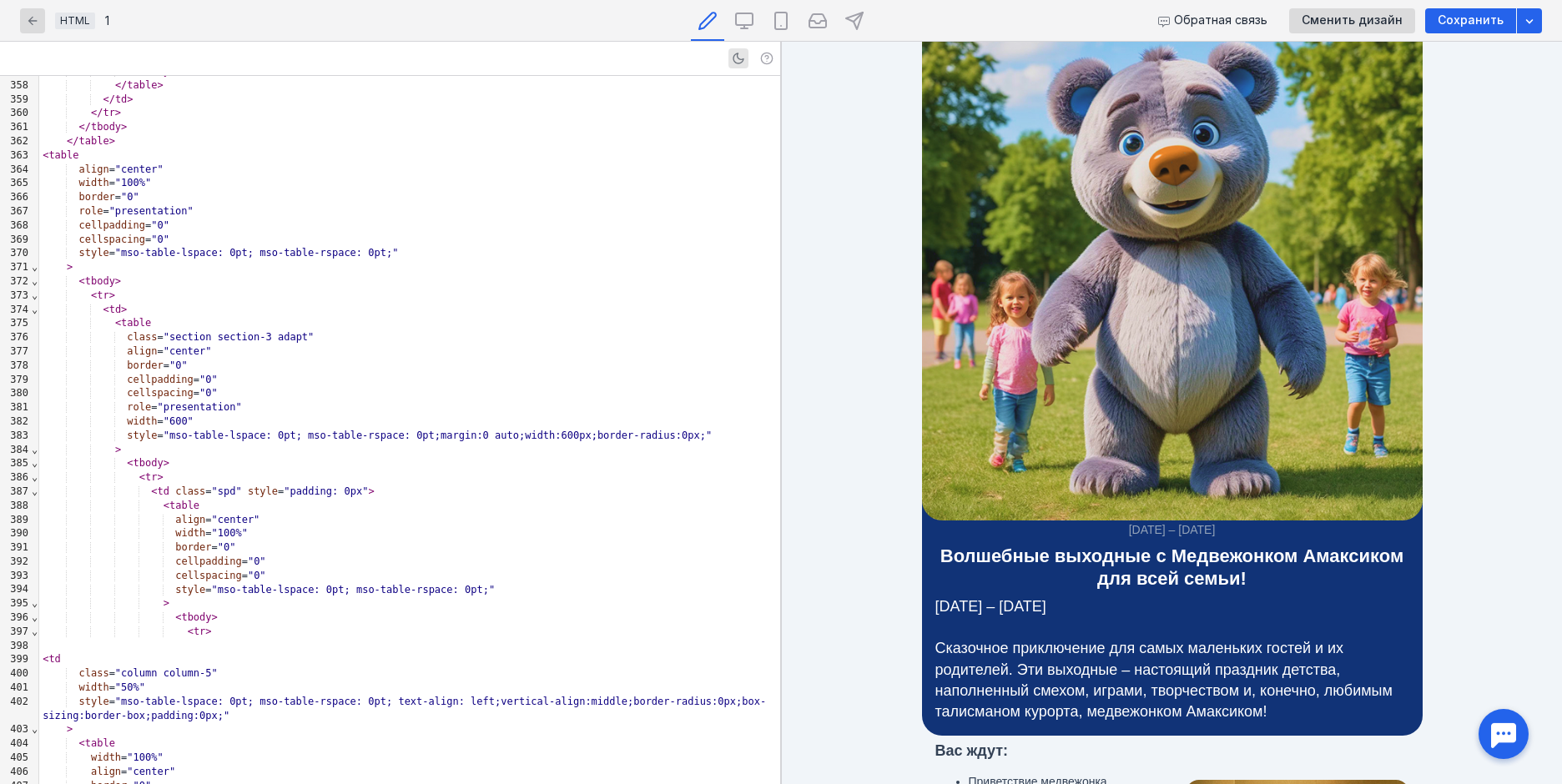
scroll to position [5754, 0]
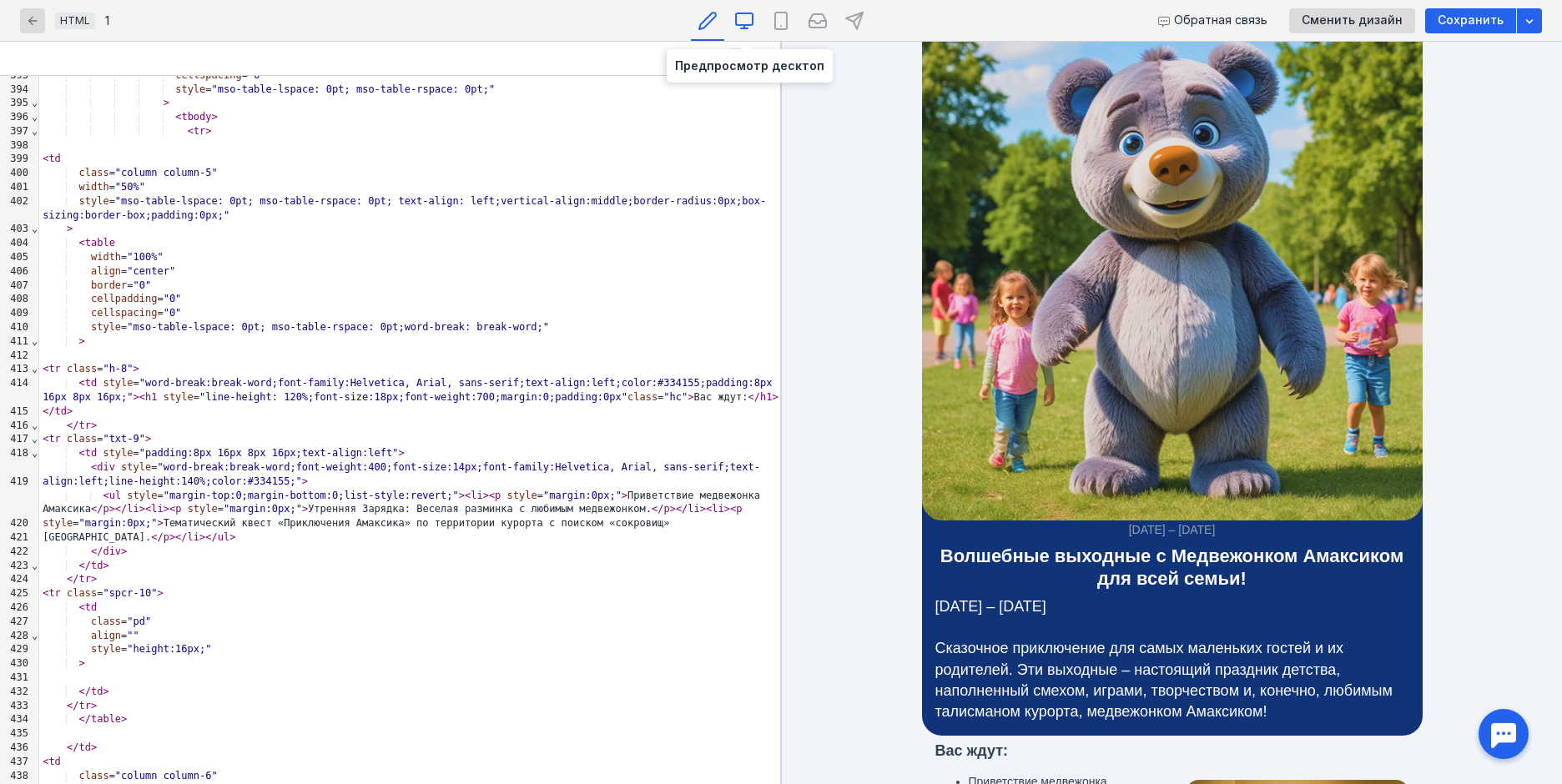
click at [747, 8] on div at bounding box center [744, 20] width 34 height 41
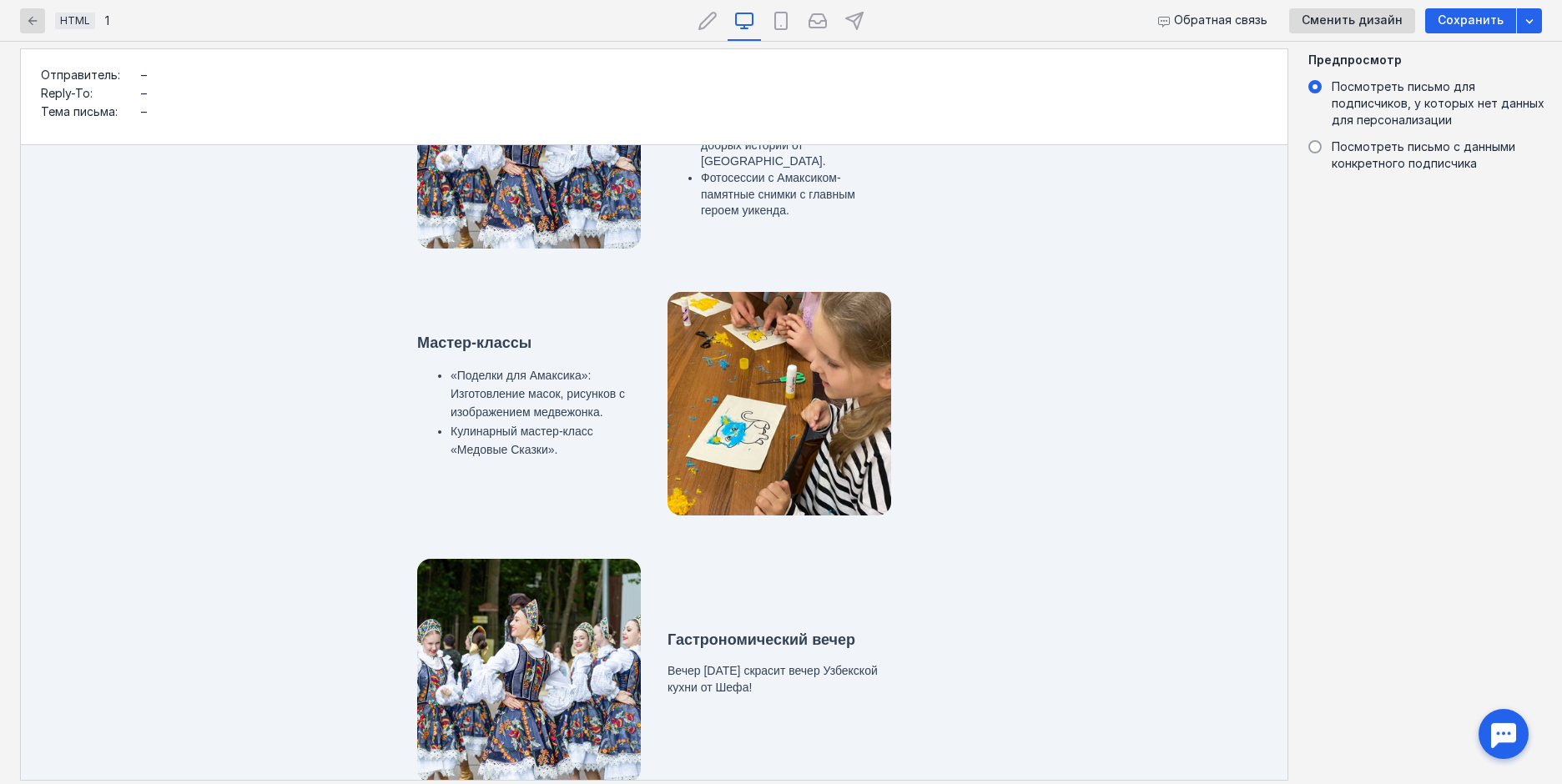
scroll to position [1310, 0]
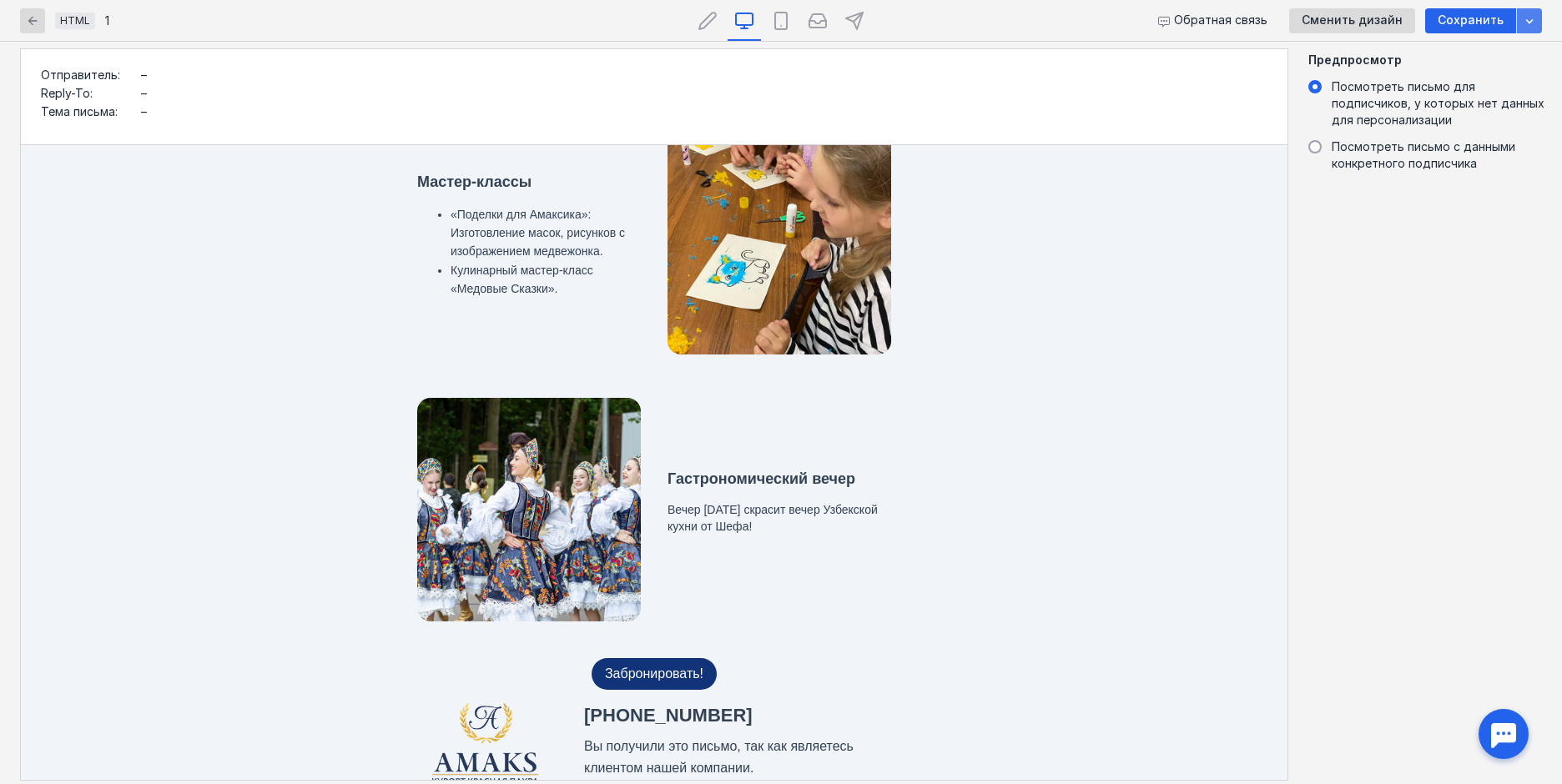
click at [1531, 25] on icon "button" at bounding box center [1529, 21] width 13 height 13
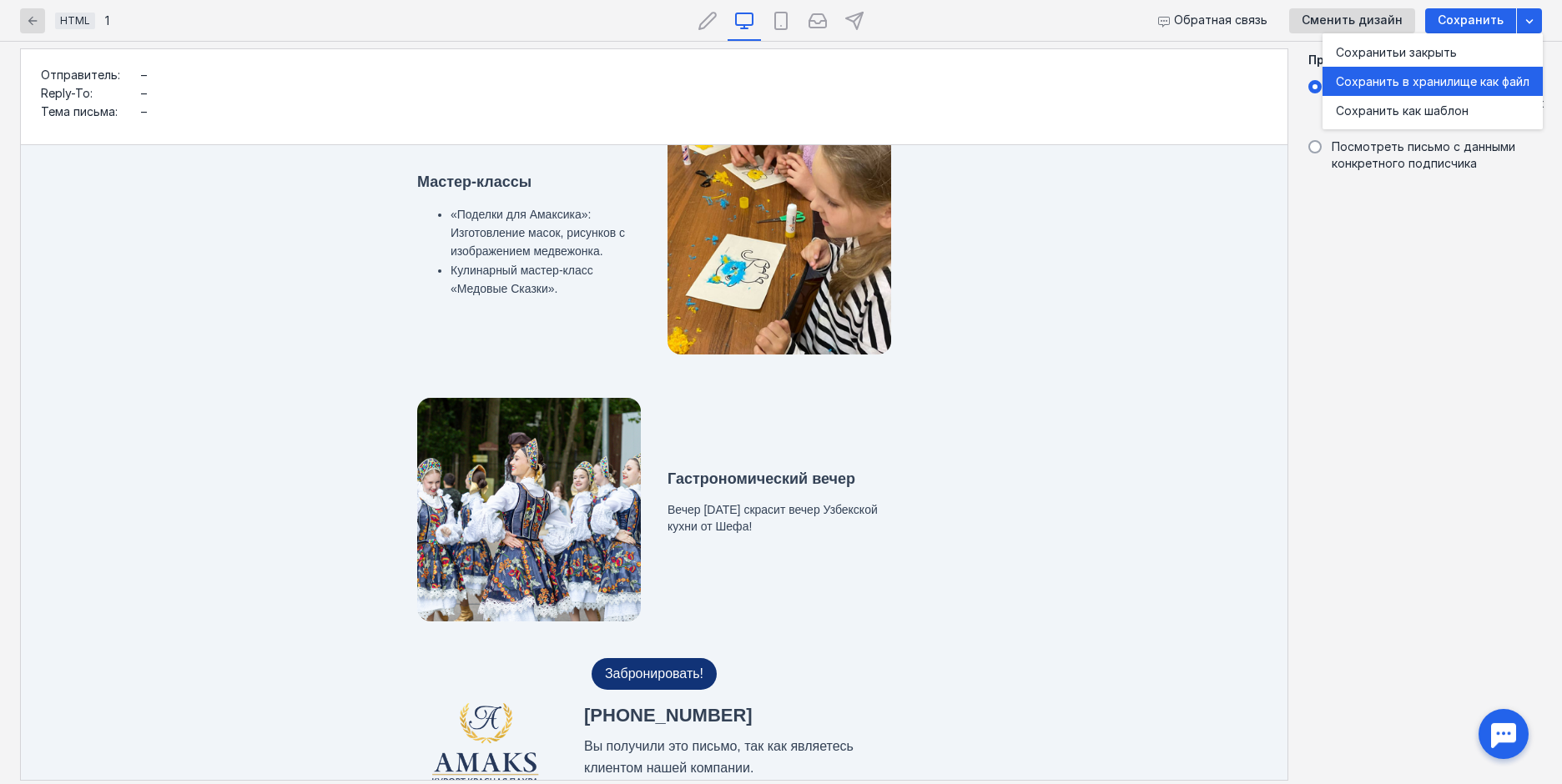
click at [1501, 86] on div "Сохранить в хранилище как файл" at bounding box center [1432, 82] width 194 height 17
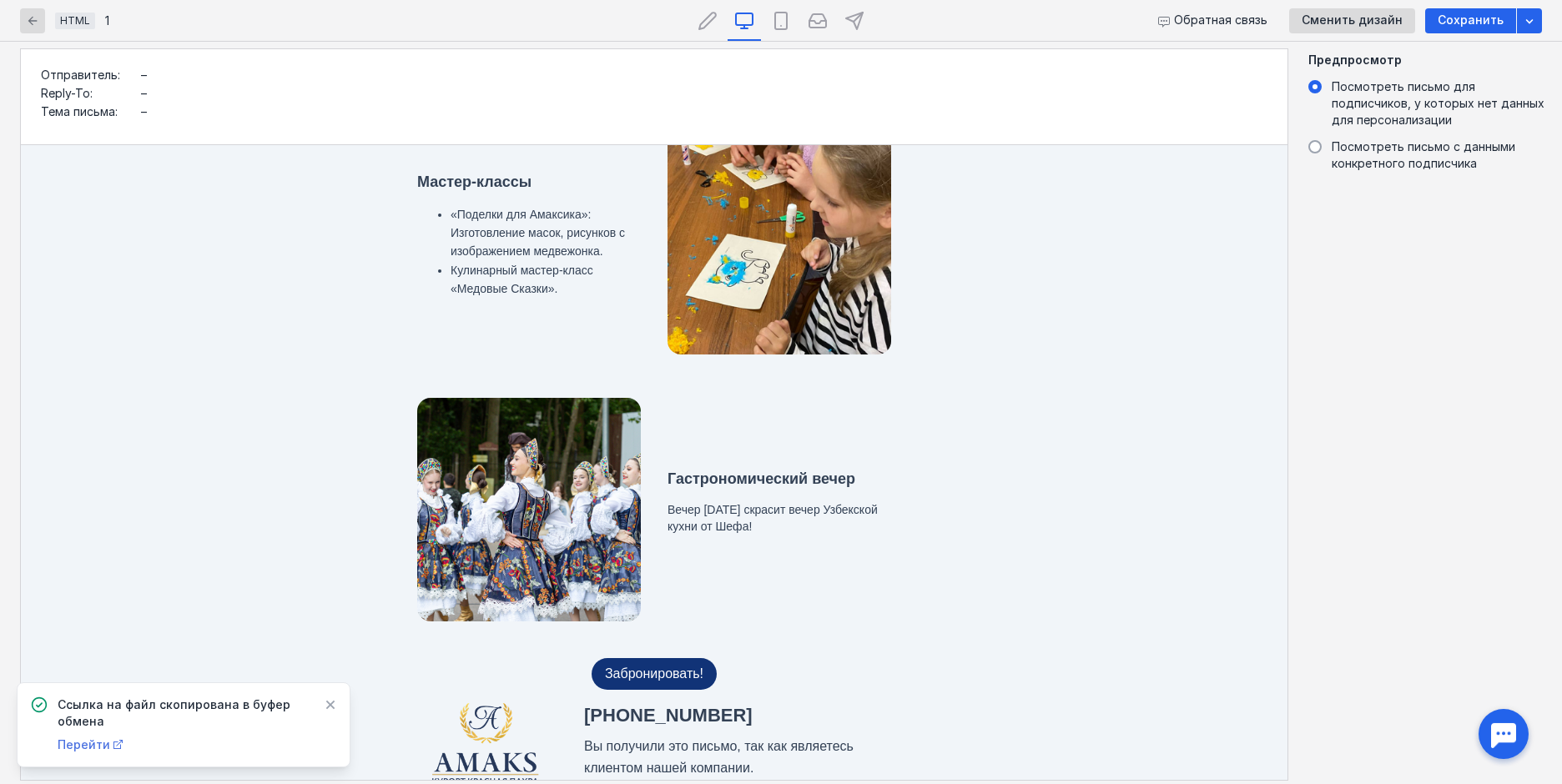
click at [81, 747] on span "Перейти" at bounding box center [84, 744] width 53 height 14
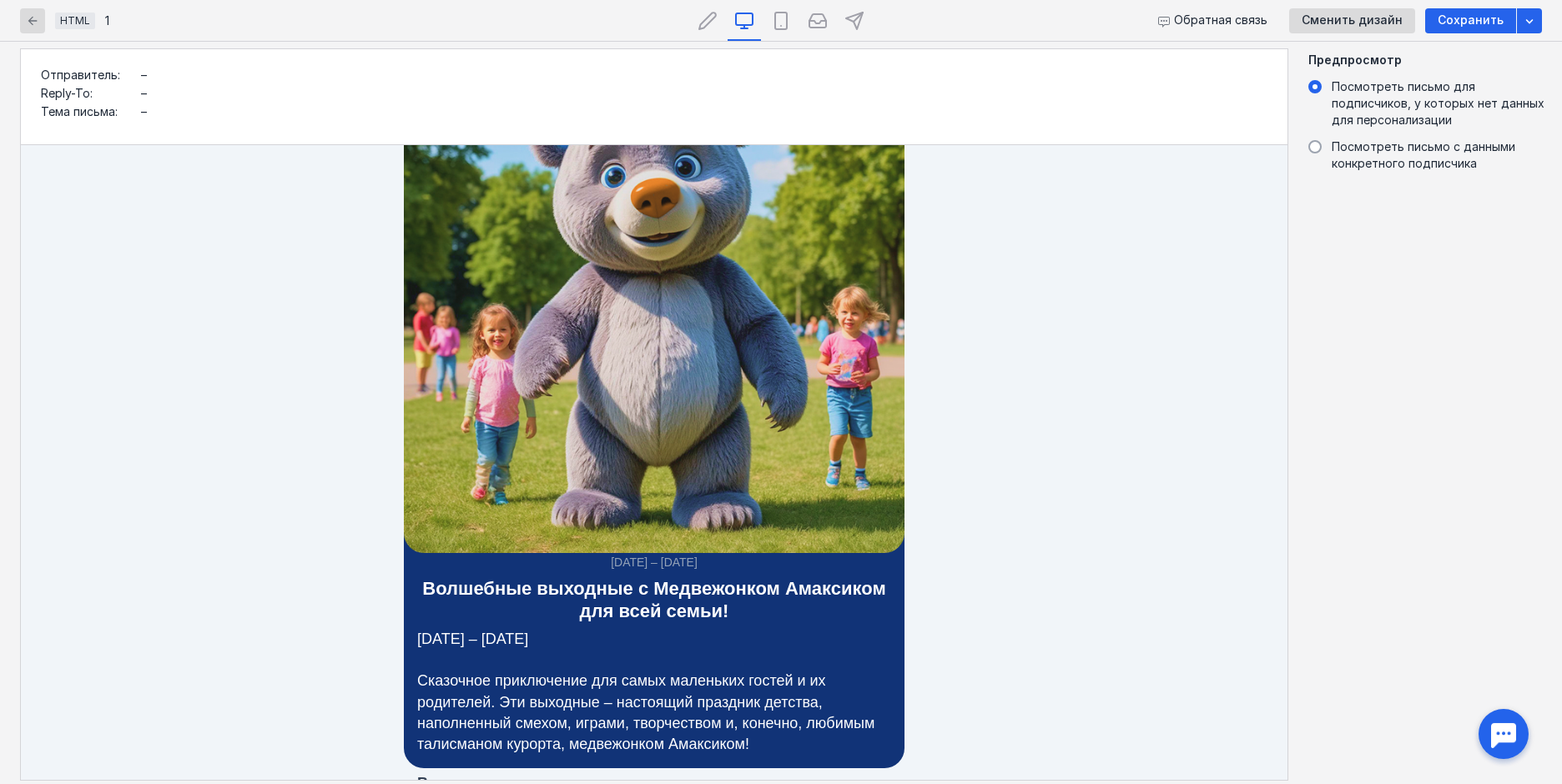
scroll to position [417, 0]
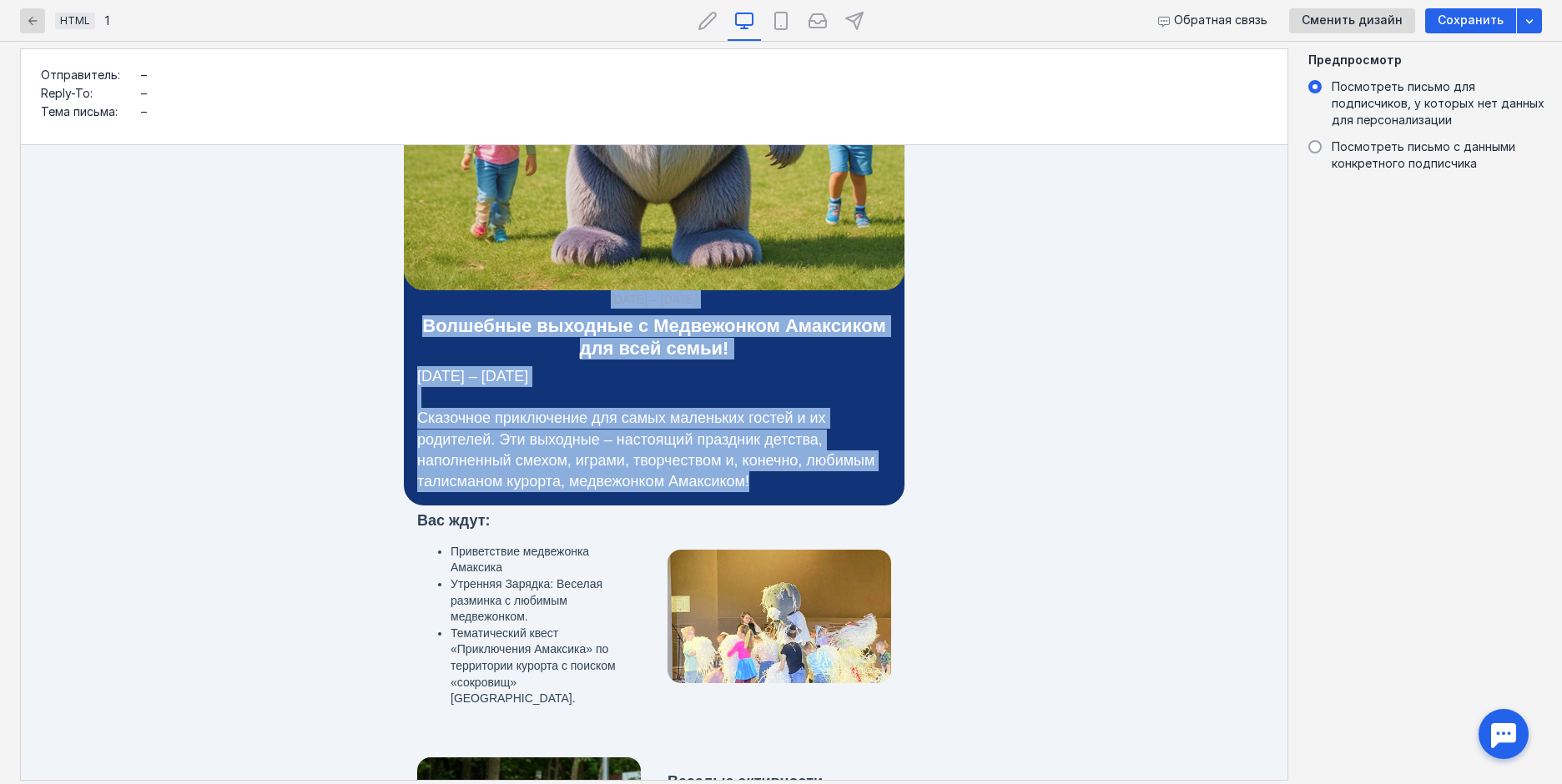
drag, startPoint x: 607, startPoint y: 301, endPoint x: 773, endPoint y: 475, distance: 240.5
click at [773, 475] on tbody "[DATE] – [DATE] Волшебные выходные с [PERSON_NAME] Амаксиком для всей семьи! [D…" at bounding box center [654, 147] width 500 height 715
copy tbody "[DATE] – [DATE] Волшебные выходные с [PERSON_NAME] Амаксиком для всей семьи! [D…"
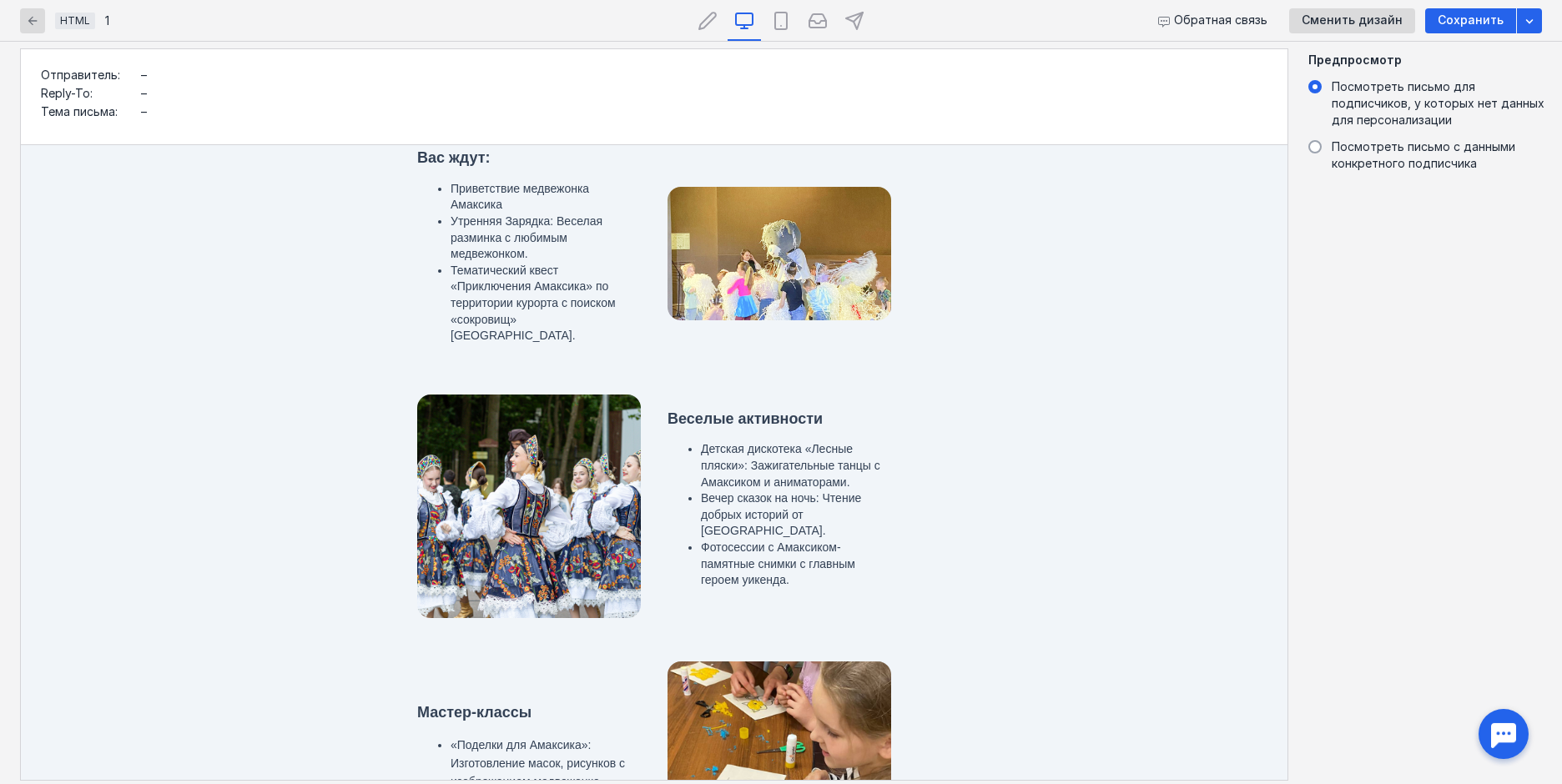
scroll to position [667, 0]
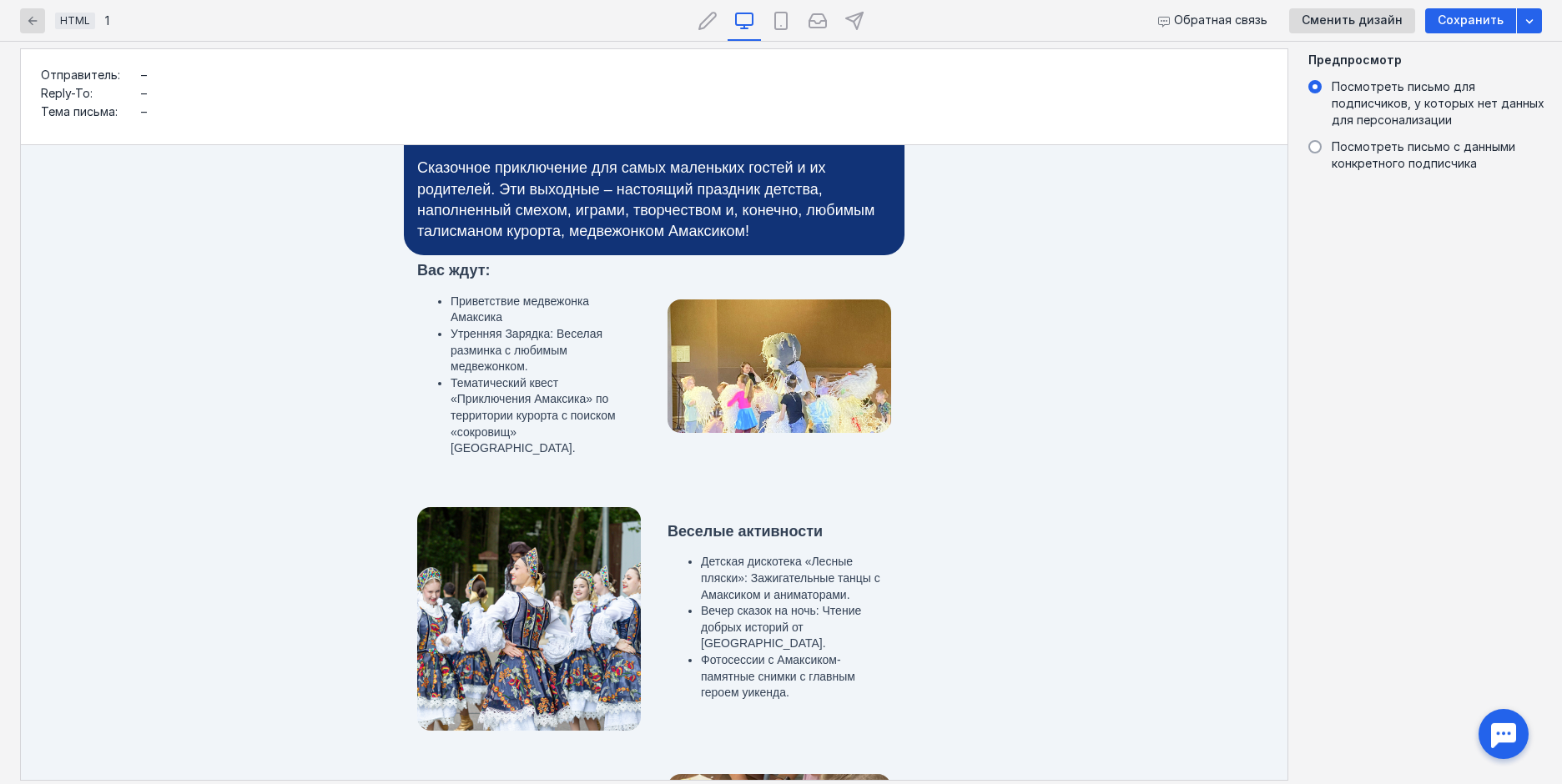
drag, startPoint x: 328, startPoint y: 338, endPoint x: 390, endPoint y: 298, distance: 73.8
click at [328, 335] on td "Вас ждут: Приветствие медвежонка Амаксика Утренняя Зарядка: Веселая разминка с …" at bounding box center [654, 366] width 1266 height 222
click at [602, 433] on p "Тематический квест «Приключения Амаксика» по территории курорта с поиском «сокр…" at bounding box center [546, 416] width 190 height 82
click at [568, 431] on p "Тематический квест «Приключения Амаксика» по территории курорта с поиском «сокр…" at bounding box center [546, 416] width 190 height 82
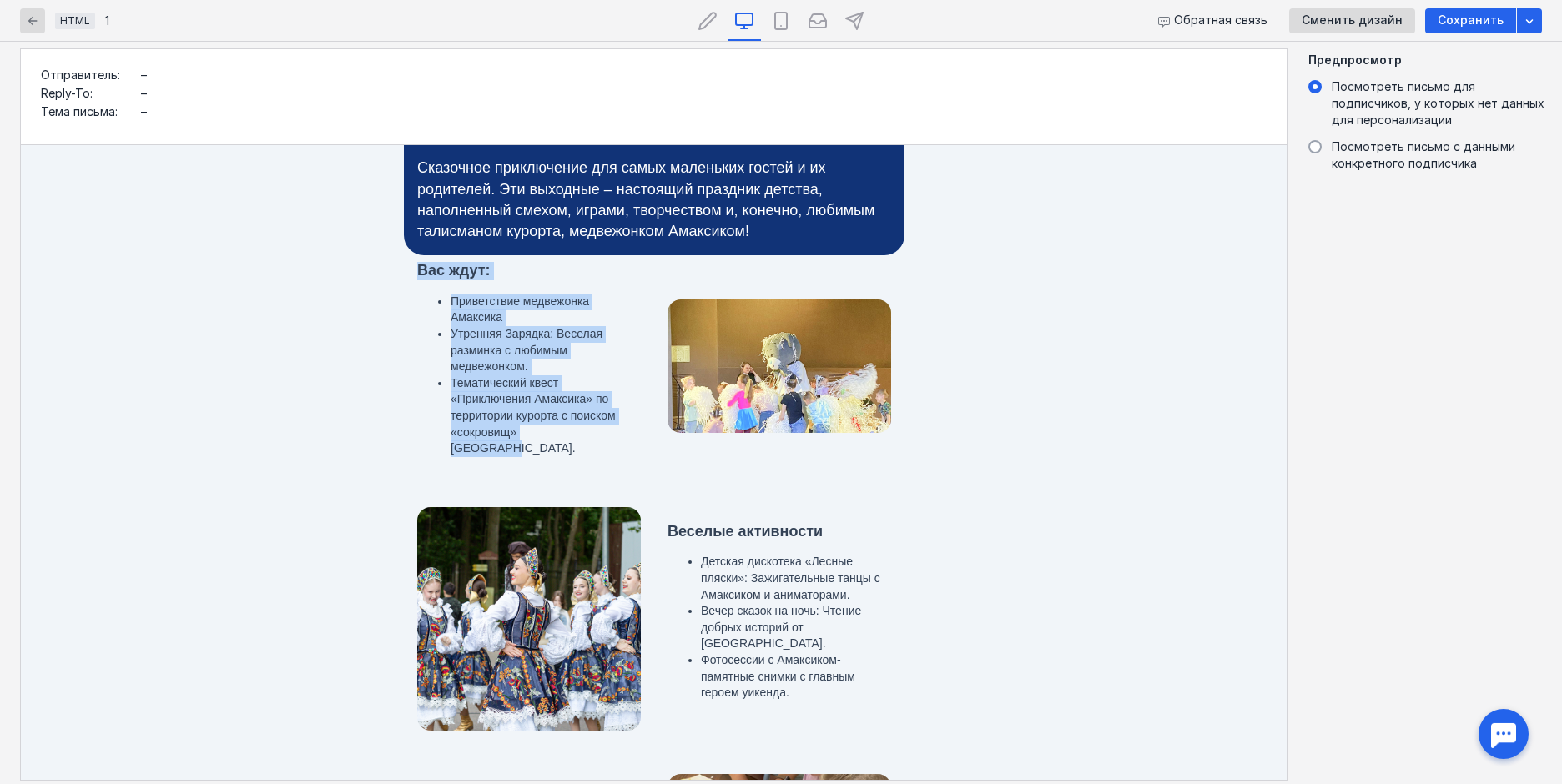
drag, startPoint x: 572, startPoint y: 434, endPoint x: 383, endPoint y: 296, distance: 234.0
click at [383, 296] on td "Вас ждут: Приветствие медвежонка Амаксика Утренняя Зарядка: Веселая разминка с …" at bounding box center [654, 366] width 1266 height 222
copy td "Вас ждут: Приветствие медвежонка Амаксика Утренняя Зарядка: Веселая разминка с …"
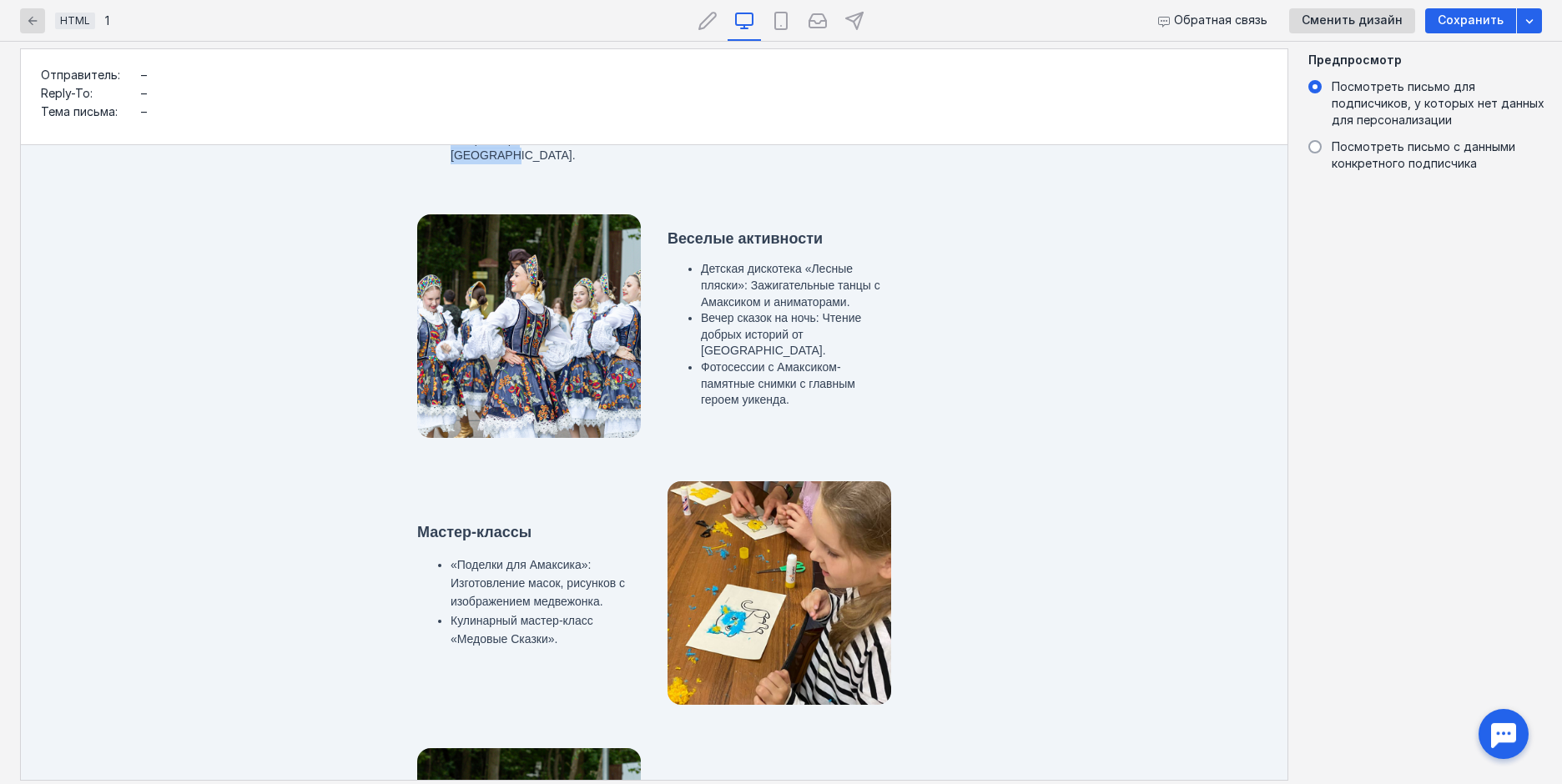
scroll to position [726, 0]
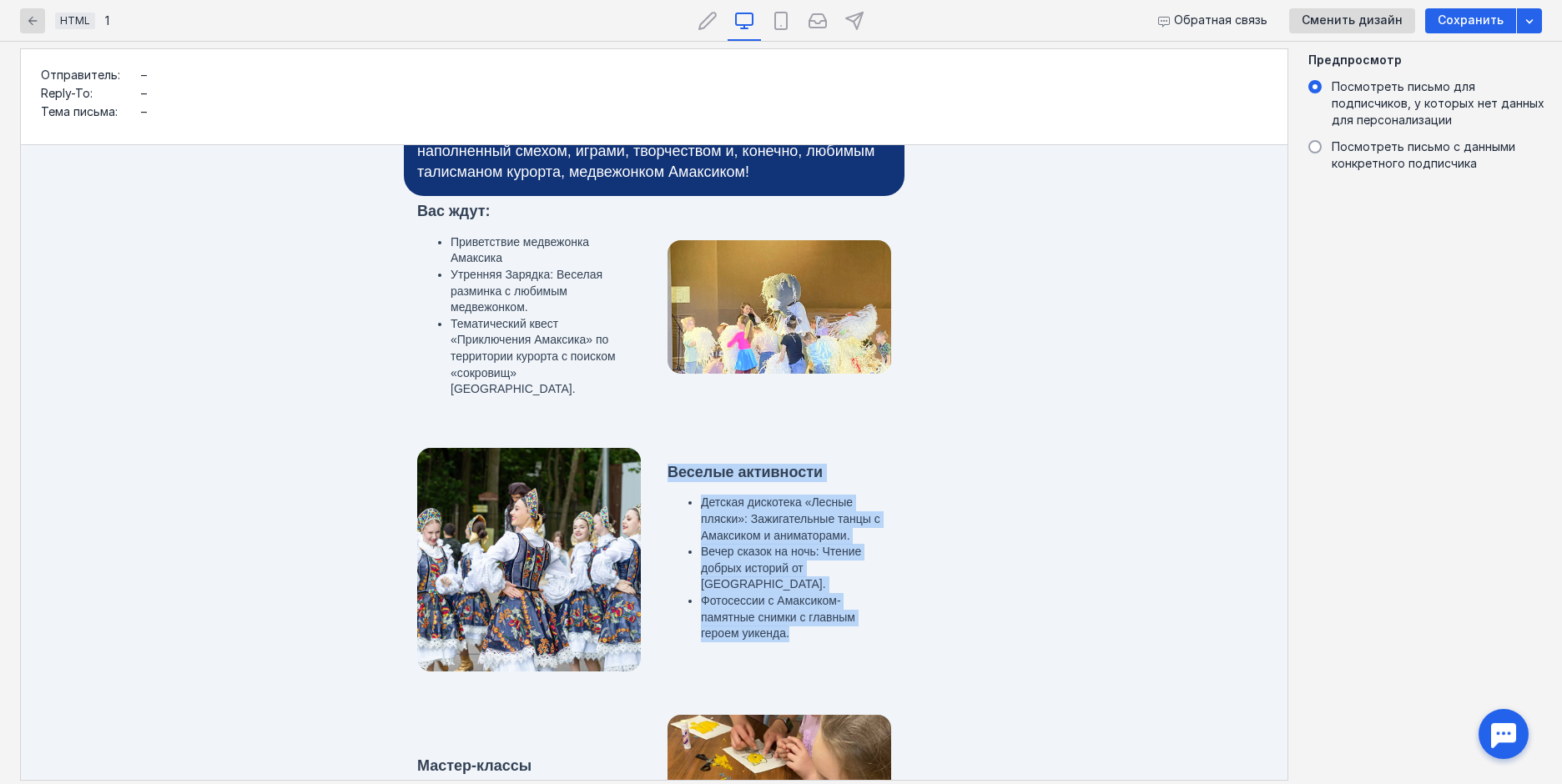
drag, startPoint x: 664, startPoint y: 465, endPoint x: 813, endPoint y: 606, distance: 205.1
click at [813, 606] on tbody "Веселые активности Детская дискотека «Лесные пляски»: Зажигательные танцы с Ама…" at bounding box center [779, 560] width 251 height 205
copy tbody "Веселые активности Детская дискотека «Лесные пляски»: Зажигательные танцы с Ама…"
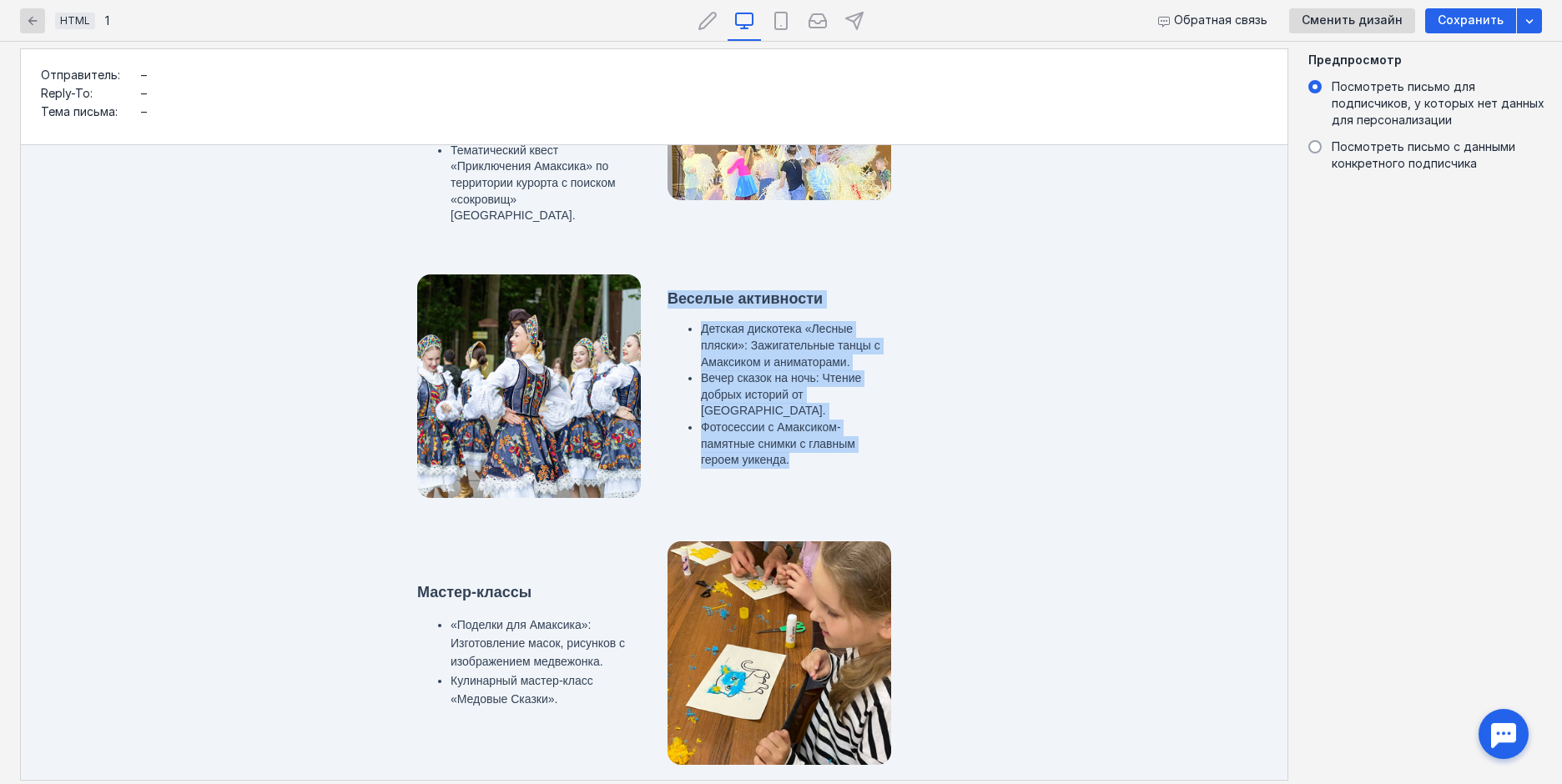
scroll to position [1143, 0]
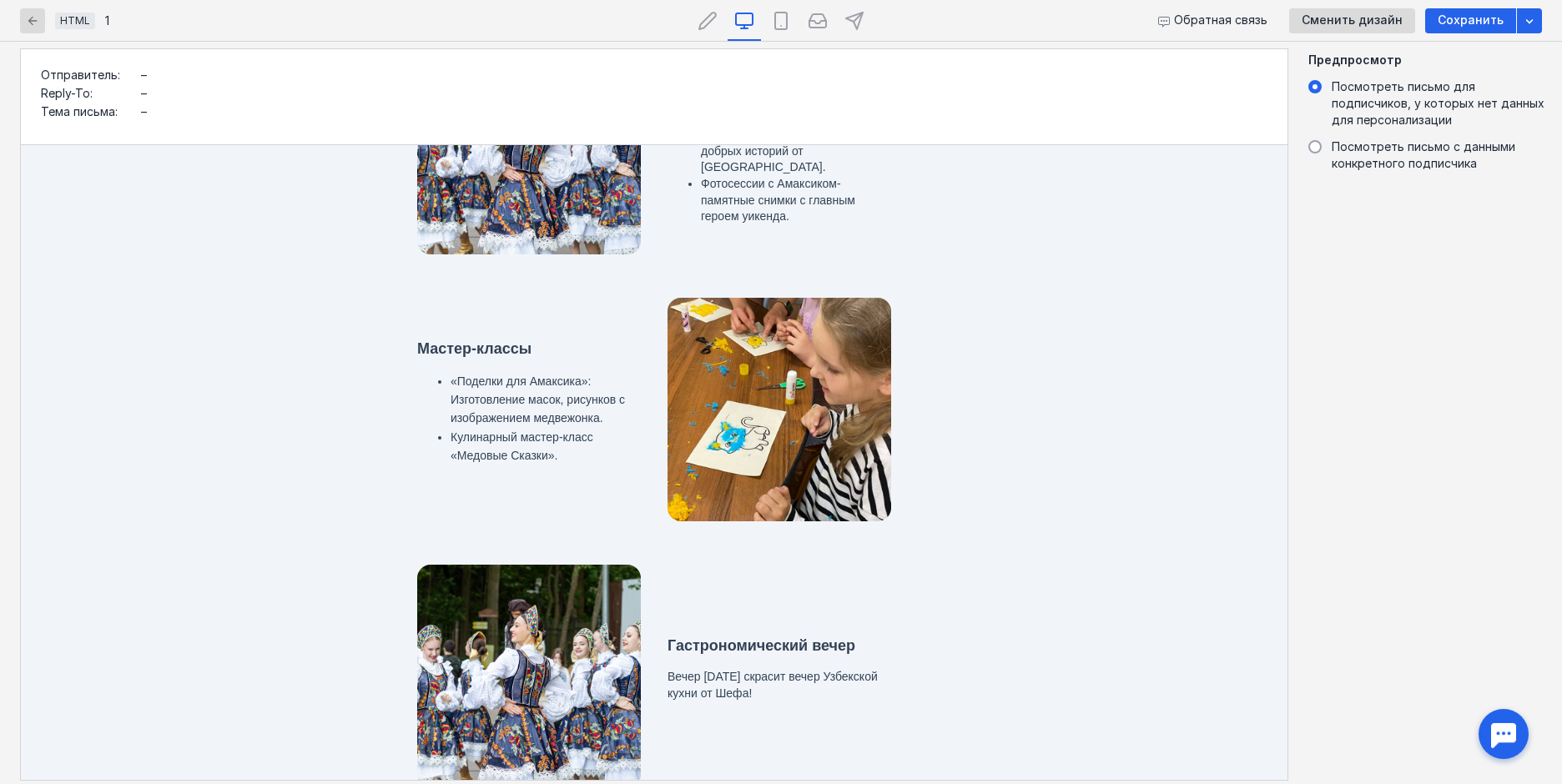
drag, startPoint x: 312, startPoint y: 340, endPoint x: 378, endPoint y: 319, distance: 69.3
click at [326, 334] on td "Мастер-классы «Поделки для Амаксика»: Изготовление масок, рисунков с изображени…" at bounding box center [654, 409] width 1266 height 250
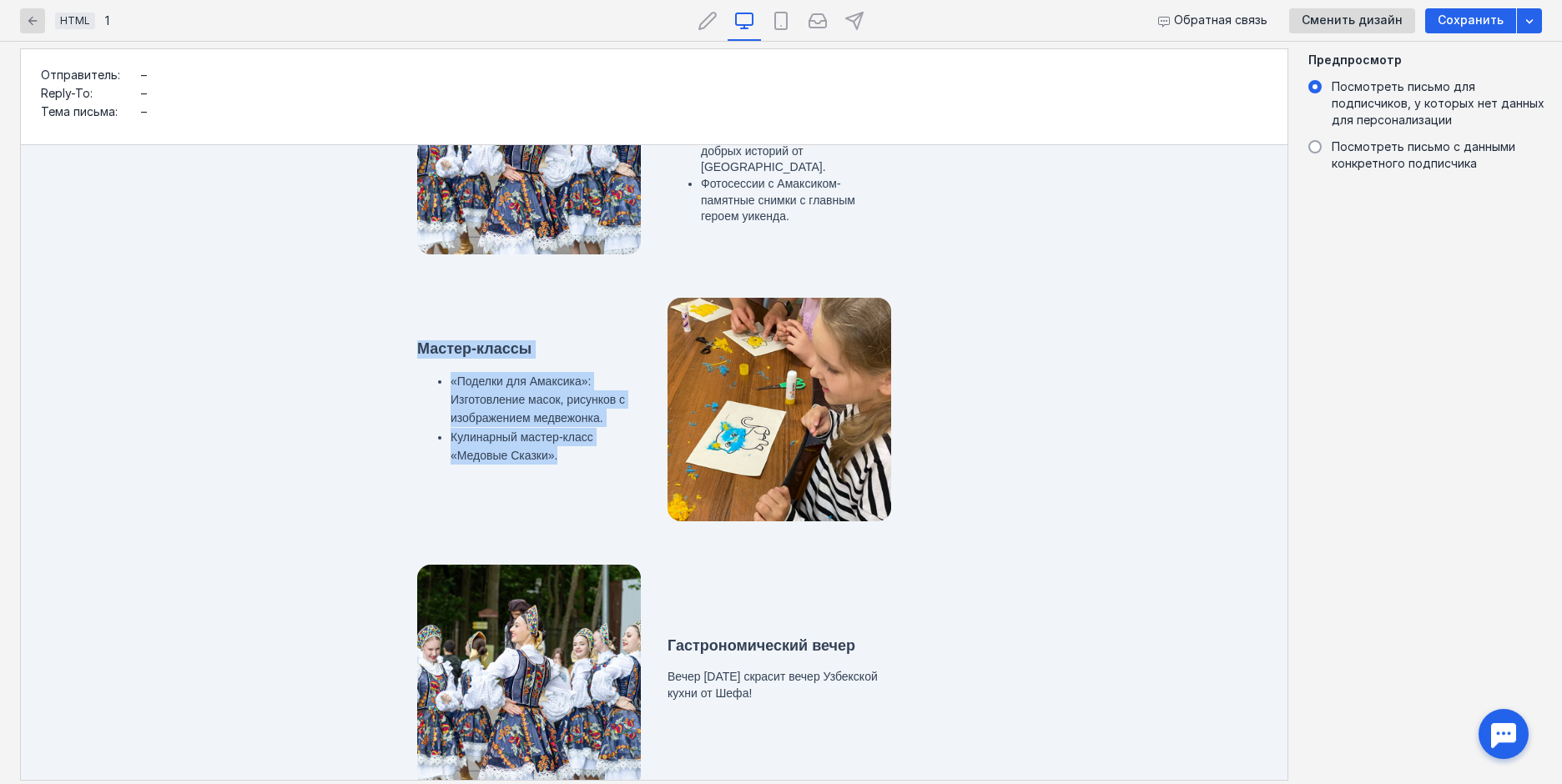
drag, startPoint x: 415, startPoint y: 327, endPoint x: 563, endPoint y: 439, distance: 185.6
click at [563, 439] on tbody "Мастер-классы «Поделки для Амаксика»: Изготовление масок, рисунков с изображени…" at bounding box center [529, 409] width 251 height 152
copy tbody "Мастер-классы «Поделки для Амаксика»: Изготовление масок, рисунков с изображени…"
drag, startPoint x: 663, startPoint y: 631, endPoint x: 853, endPoint y: 678, distance: 195.7
click at [853, 678] on tbody "Гастрономический вечер Вечер [DATE] скрасит вечер Узбекской кухни от Шефа!" at bounding box center [779, 676] width 251 height 91
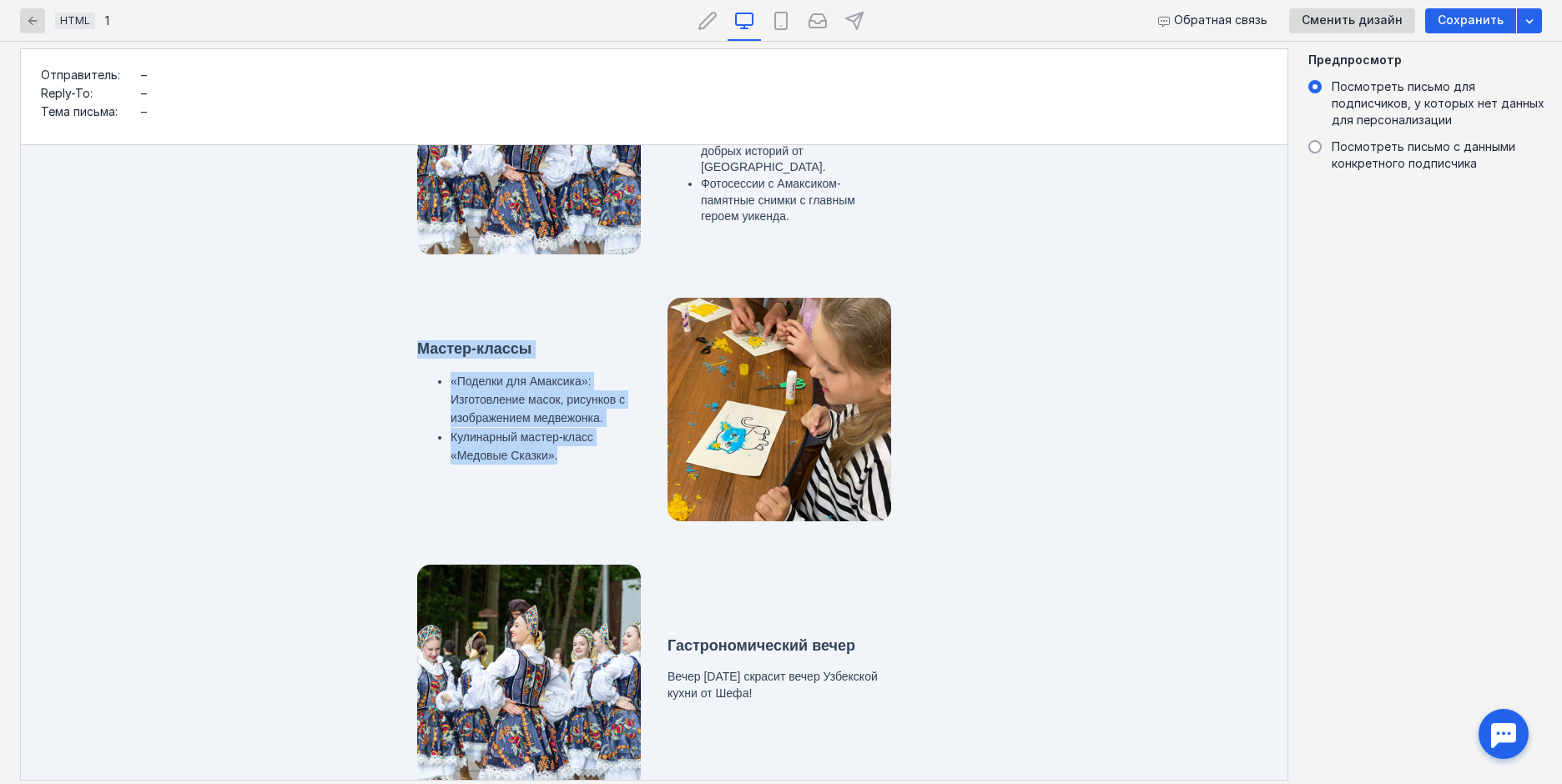
copy tbody "Гастрономический вечер Вечер [DATE] скрасит вечер Узбекской кухни от [GEOGRAPHI…"
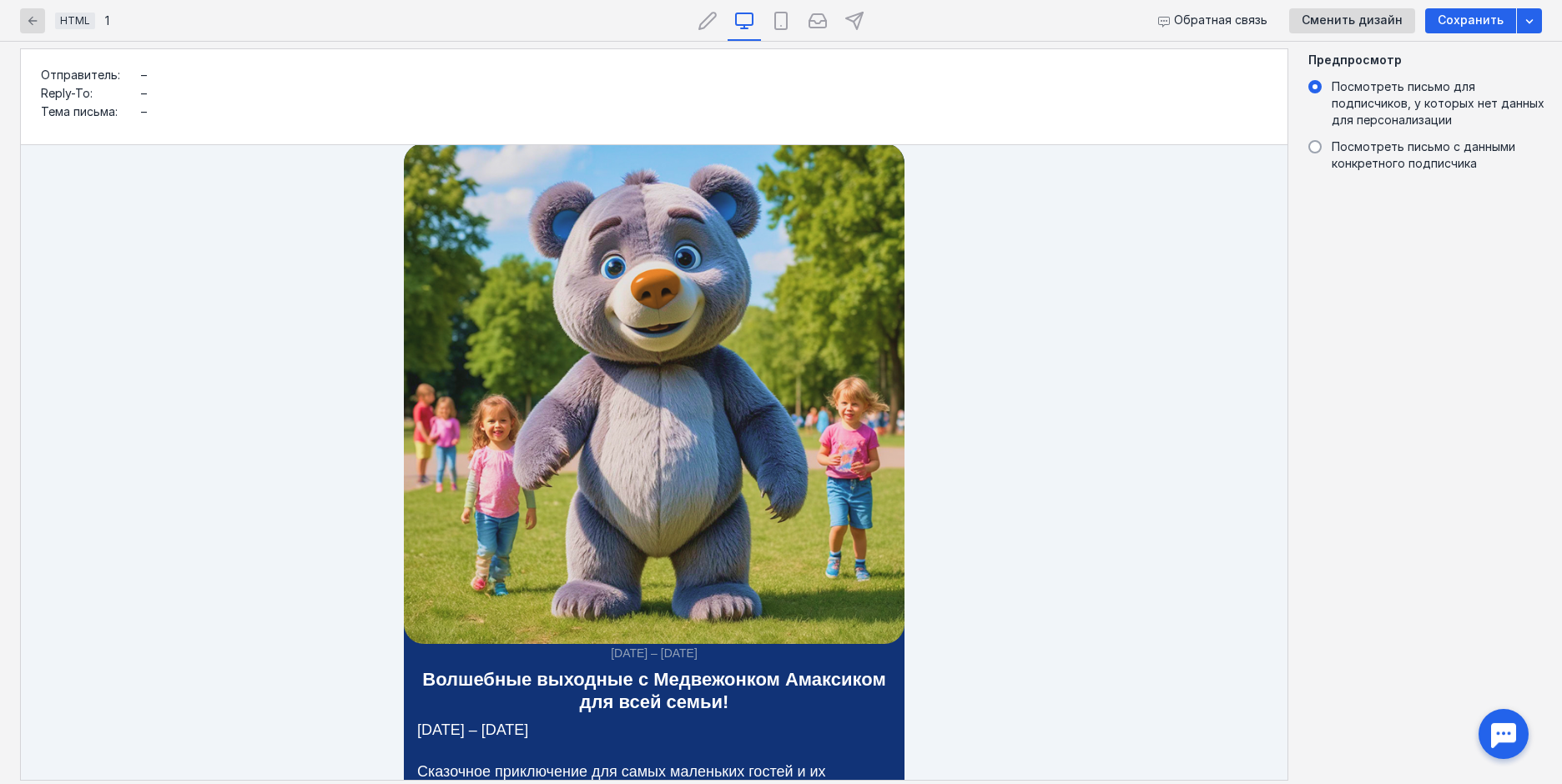
scroll to position [0, 0]
